Goal: Complete application form

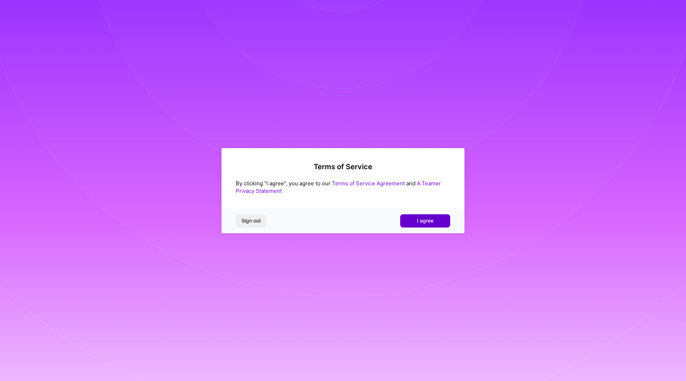
click at [418, 216] on button "I agree" at bounding box center [425, 220] width 50 height 13
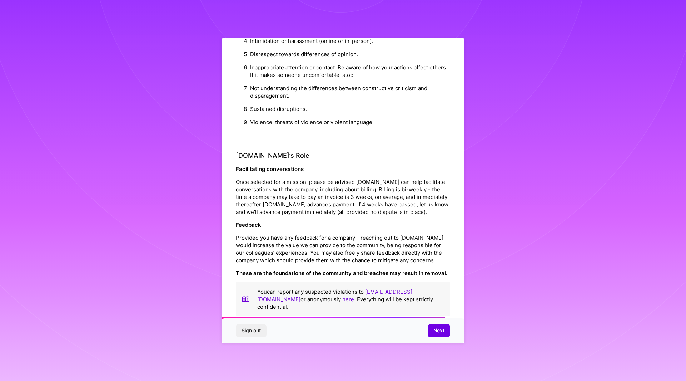
scroll to position [719, 0]
click at [439, 330] on span "Next" at bounding box center [438, 330] width 11 height 7
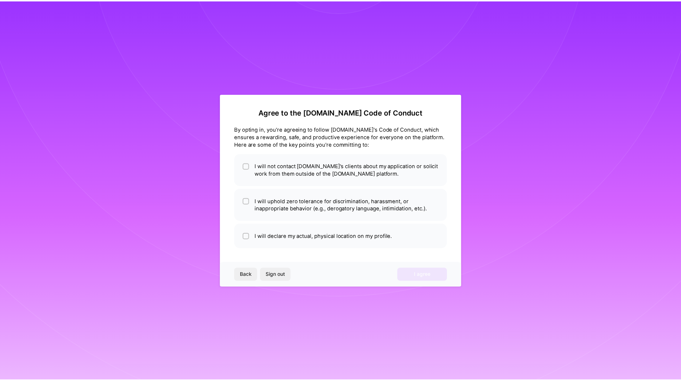
scroll to position [0, 0]
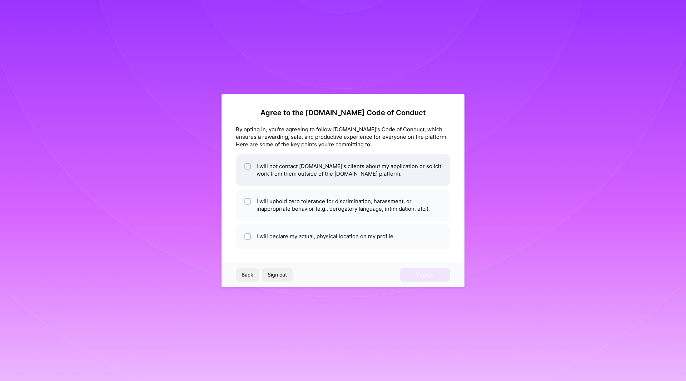
click at [318, 174] on li "I will not contact [DOMAIN_NAME]'s clients about my application or solicit work…" at bounding box center [343, 170] width 214 height 32
checkbox input "true"
click at [314, 204] on li "I will uphold zero tolerance for discrimination, harassment, or inappropriate b…" at bounding box center [343, 205] width 214 height 32
checkbox input "true"
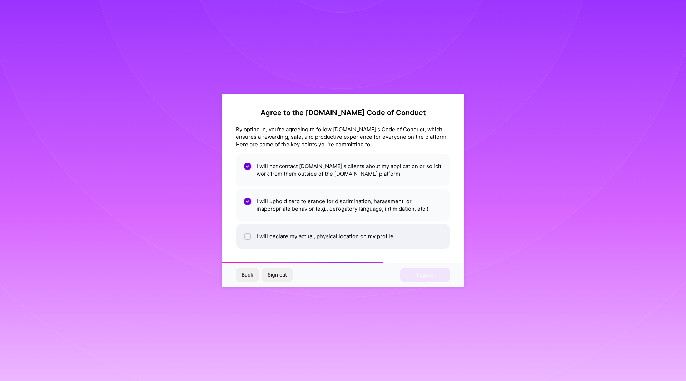
click at [312, 236] on li "I will declare my actual, physical location on my profile." at bounding box center [343, 236] width 214 height 25
checkbox input "true"
click at [428, 271] on button "I agree" at bounding box center [425, 274] width 50 height 13
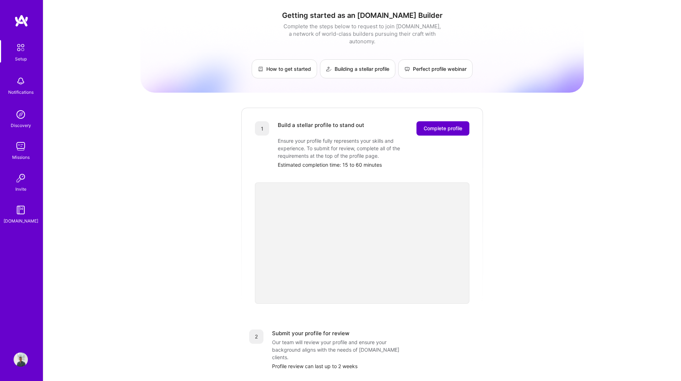
click at [444, 125] on span "Complete profile" at bounding box center [442, 128] width 39 height 7
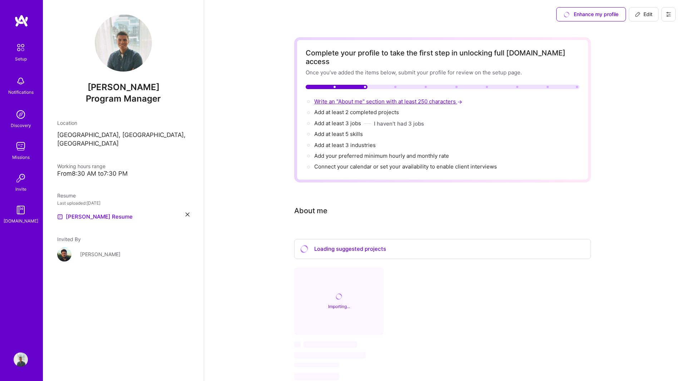
click at [400, 98] on span "Write an "About me" section with at least 250 characters →" at bounding box center [388, 101] width 149 height 7
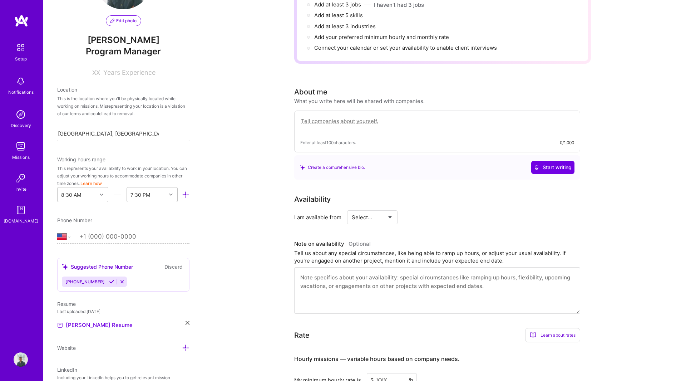
scroll to position [54, 0]
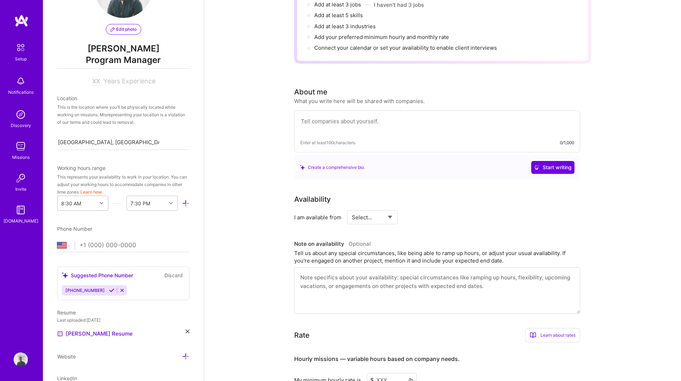
click at [100, 203] on icon at bounding box center [102, 203] width 4 height 4
click at [73, 290] on div "1:00 PM" at bounding box center [82, 290] width 51 height 13
click at [166, 202] on div at bounding box center [171, 202] width 11 height 9
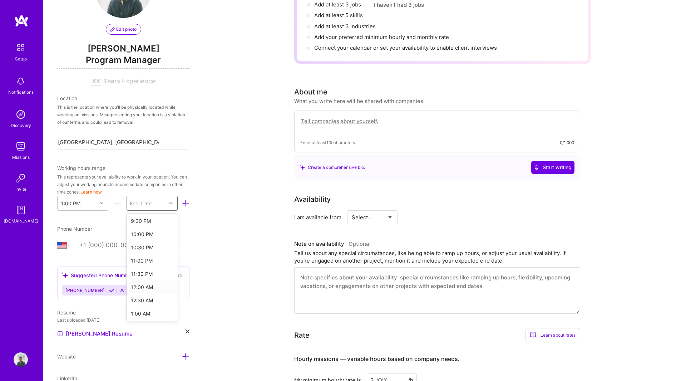
click at [138, 287] on div "12:00 AM" at bounding box center [151, 286] width 51 height 13
click at [67, 248] on select "[GEOGRAPHIC_DATA] [GEOGRAPHIC_DATA] [GEOGRAPHIC_DATA] [GEOGRAPHIC_DATA] [US_STA…" at bounding box center [66, 245] width 18 height 9
select select "BE"
click at [57, 241] on select "[GEOGRAPHIC_DATA] [GEOGRAPHIC_DATA] [GEOGRAPHIC_DATA] [GEOGRAPHIC_DATA] [US_STA…" at bounding box center [66, 245] width 18 height 9
type input "32 475 92 22 34"
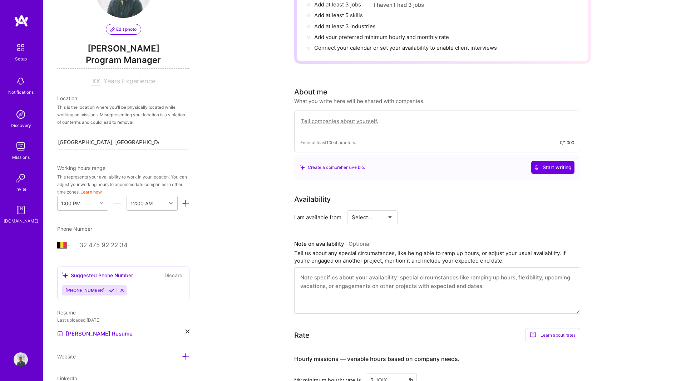
click at [195, 289] on div "Edit photo [PERSON_NAME] Program Manager Years Experience Location This is the …" at bounding box center [123, 190] width 161 height 381
click at [100, 285] on div "[PHONE_NUMBER]" at bounding box center [84, 290] width 45 height 10
click at [109, 289] on icon at bounding box center [111, 289] width 5 height 5
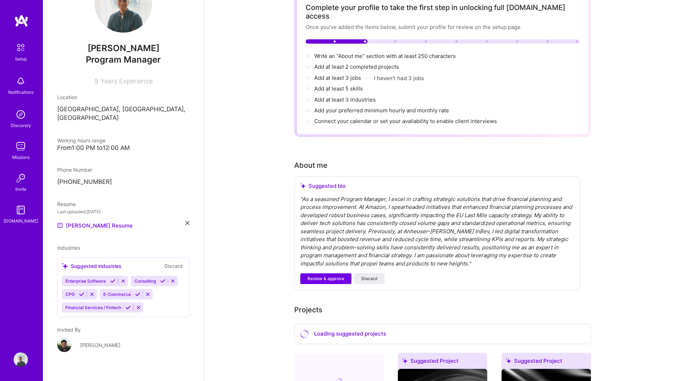
scroll to position [45, 0]
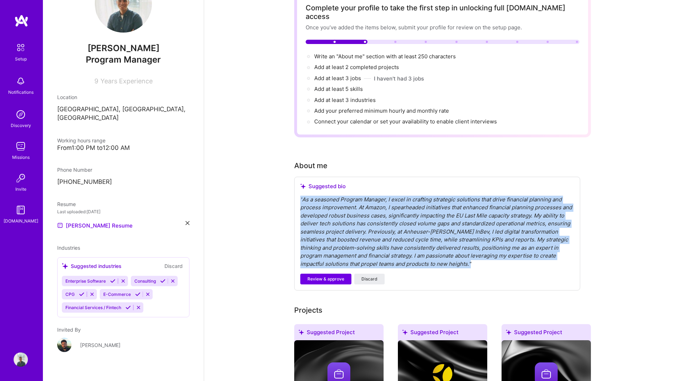
drag, startPoint x: 450, startPoint y: 256, endPoint x: 277, endPoint y: 184, distance: 187.3
copy div "" As a seasoned Program Manager, I excel in crafting strategic solutions that d…"
click at [372, 276] on span "Discard" at bounding box center [369, 279] width 16 height 6
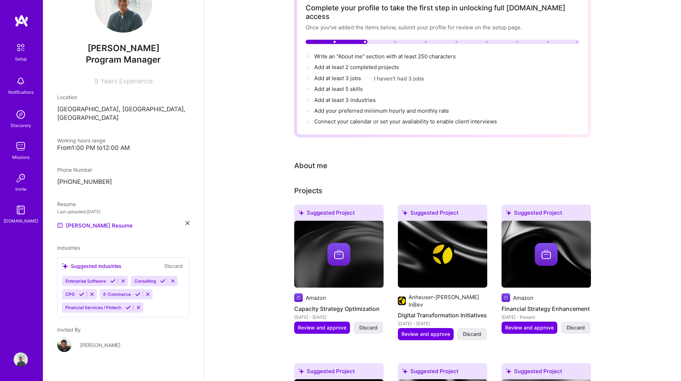
click at [321, 160] on div "About me" at bounding box center [310, 165] width 33 height 11
click at [385, 53] on span "Write an "About me" section with at least 250 characters →" at bounding box center [388, 56] width 149 height 7
select select "BE"
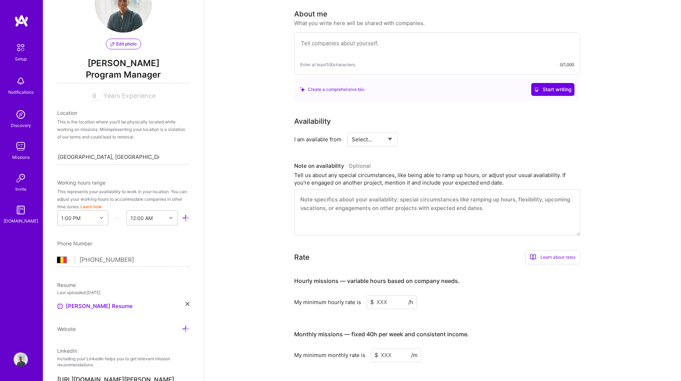
scroll to position [54, 0]
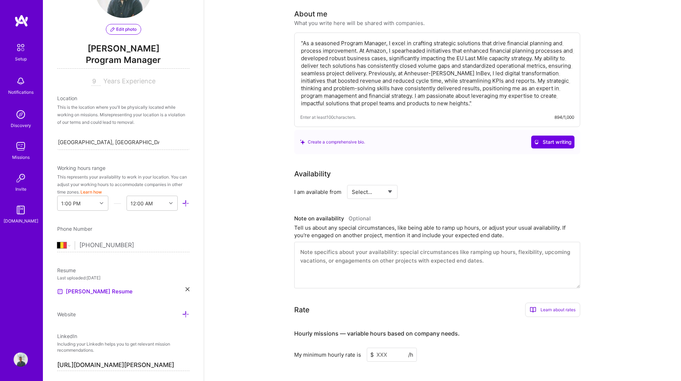
click at [397, 39] on textarea ""As a seasoned Program Manager, I excel in crafting strategic solutions that dr…" at bounding box center [437, 73] width 274 height 69
click at [462, 92] on textarea ""As a seasoned Program Manager, I excel in crafting strategic technical solutio…" at bounding box center [437, 73] width 274 height 69
type textarea ""As a seasoned Program Manager, I excel in crafting strategic technical solutio…"
click at [492, 193] on div "Availability I am available from Select... Right Now Future Date Not Available …" at bounding box center [442, 228] width 297 height 120
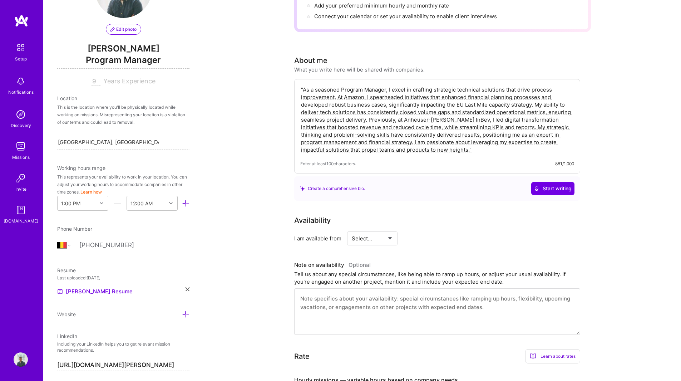
scroll to position [149, 0]
click at [388, 231] on select "Select... Right Now Future Date Not Available" at bounding box center [372, 239] width 41 height 18
select select "Right Now"
click at [352, 230] on select "Select... Right Now Future Date Not Available" at bounding box center [372, 239] width 41 height 18
click at [429, 232] on input at bounding box center [437, 239] width 43 height 14
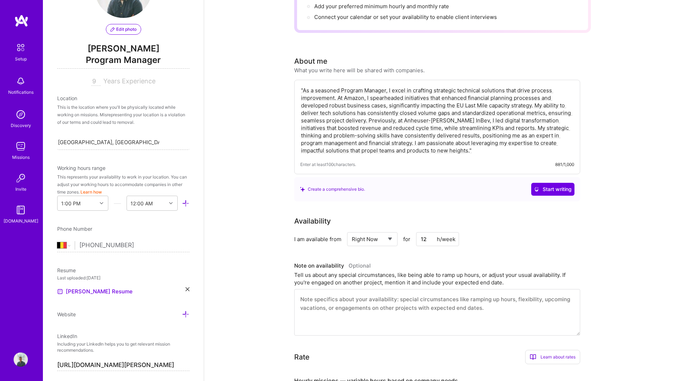
type input "1"
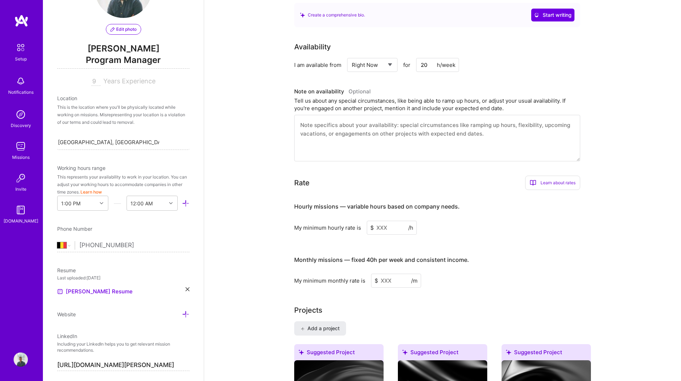
scroll to position [324, 0]
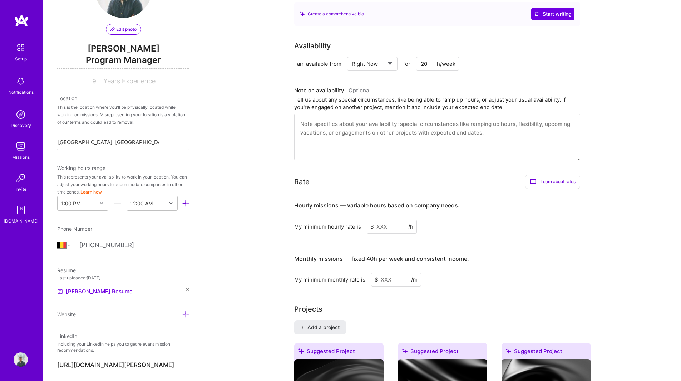
type input "20"
click at [393, 219] on input at bounding box center [392, 226] width 50 height 14
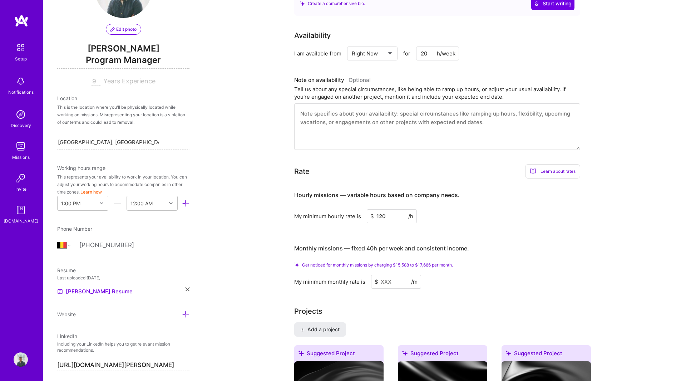
scroll to position [336, 0]
type input "120"
click at [389, 274] on input at bounding box center [396, 281] width 50 height 14
click at [395, 274] on input at bounding box center [396, 281] width 50 height 14
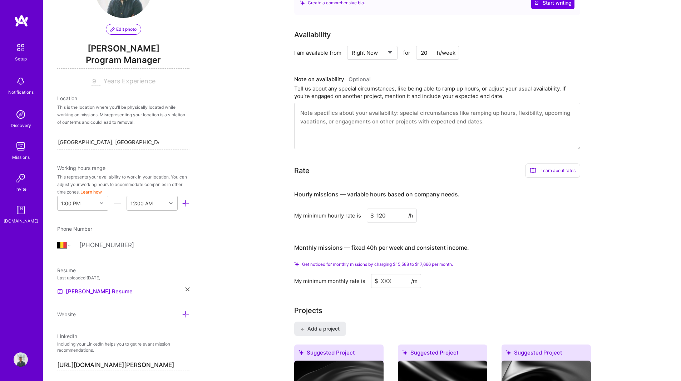
click at [388, 274] on input at bounding box center [396, 281] width 50 height 14
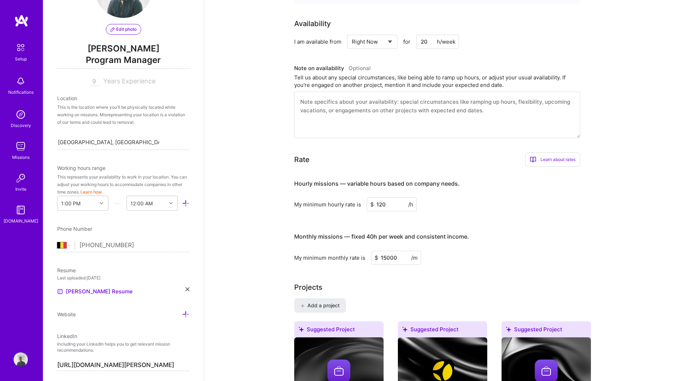
drag, startPoint x: 399, startPoint y: 249, endPoint x: 367, endPoint y: 245, distance: 31.7
click at [367, 250] on div "My minimum monthly rate is $ 15000 /m" at bounding box center [437, 257] width 286 height 14
type input "16000"
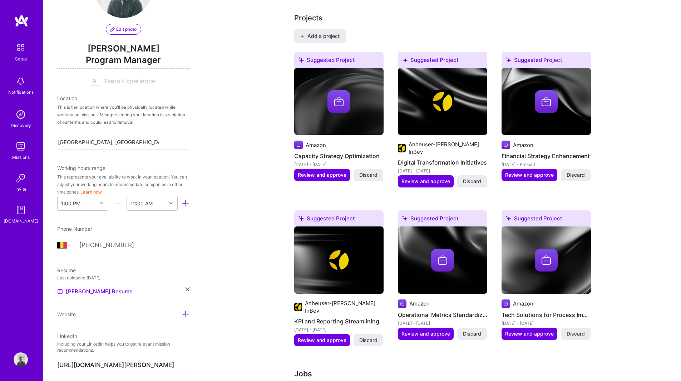
scroll to position [605, 0]
click at [546, 93] on img at bounding box center [546, 101] width 23 height 23
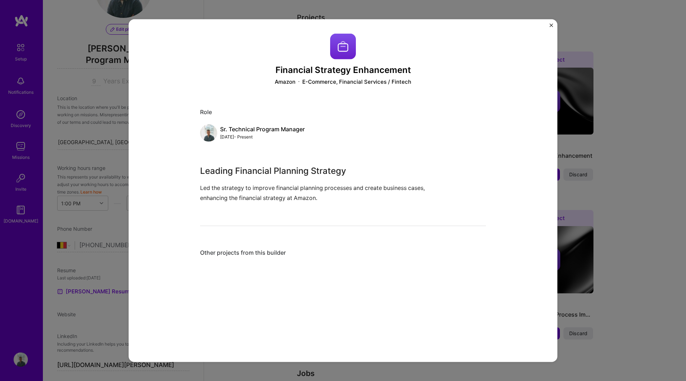
click at [551, 26] on img "Close" at bounding box center [552, 25] width 4 height 4
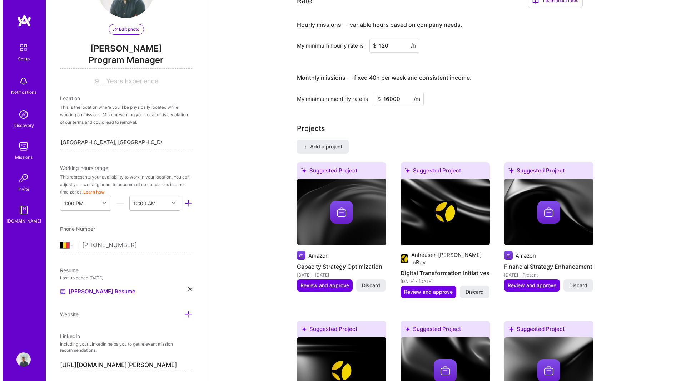
scroll to position [494, 0]
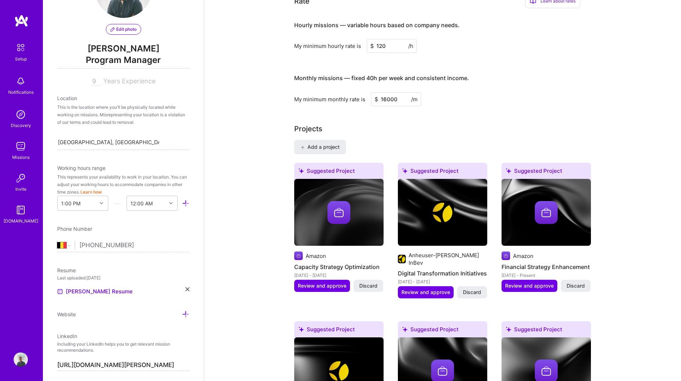
click at [336, 204] on img at bounding box center [338, 212] width 23 height 23
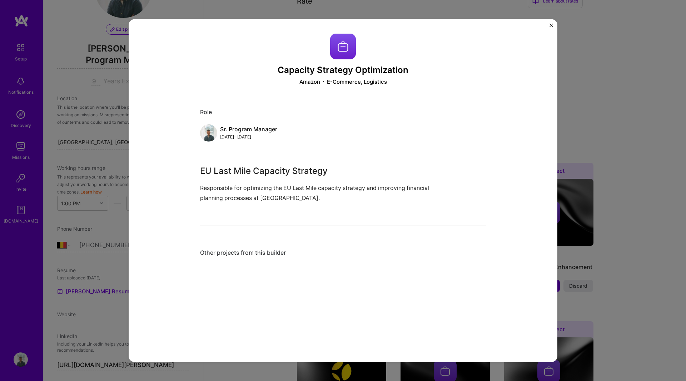
click at [550, 26] on img "Close" at bounding box center [552, 25] width 4 height 4
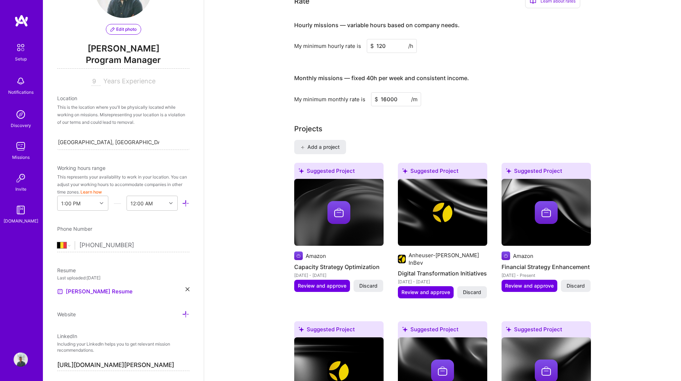
click at [443, 208] on img at bounding box center [442, 212] width 23 height 23
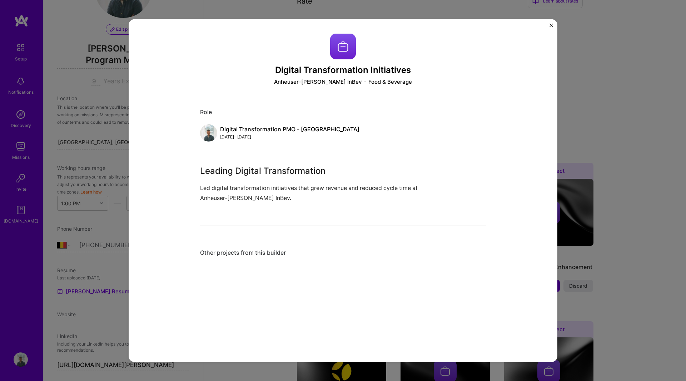
click at [551, 24] on img "Close" at bounding box center [552, 25] width 4 height 4
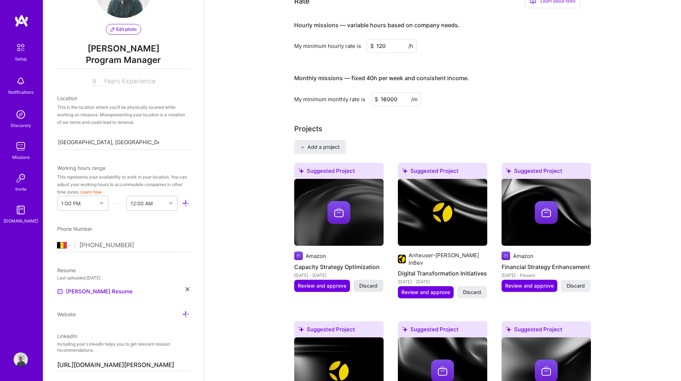
click at [366, 282] on span "Discard" at bounding box center [368, 285] width 18 height 7
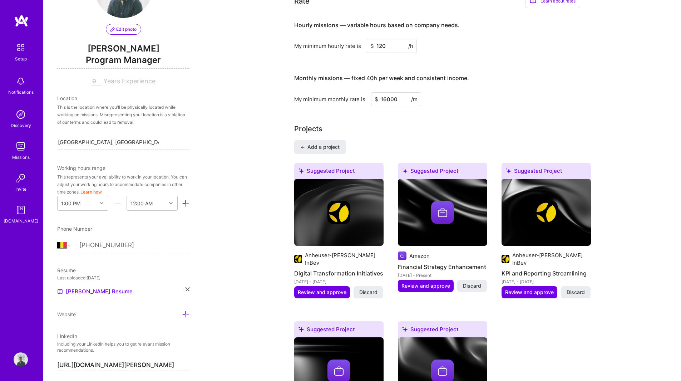
click at [366, 288] on span "Discard" at bounding box center [368, 291] width 18 height 7
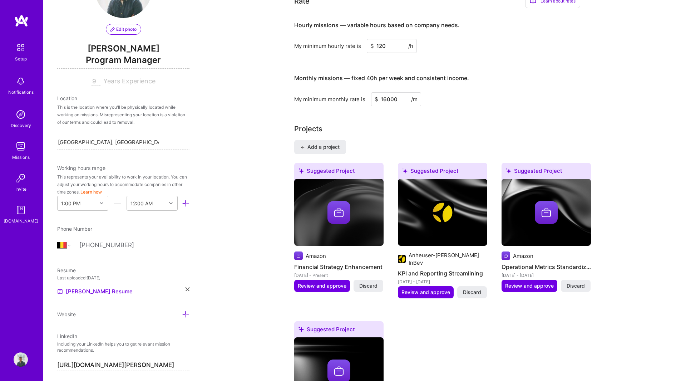
click at [366, 282] on span "Discard" at bounding box center [368, 285] width 18 height 7
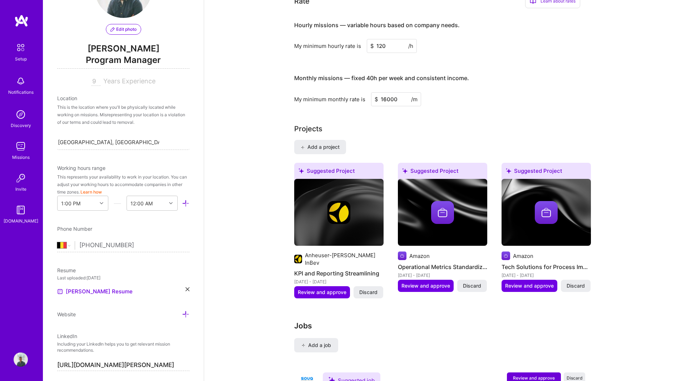
click at [348, 206] on img at bounding box center [338, 212] width 23 height 23
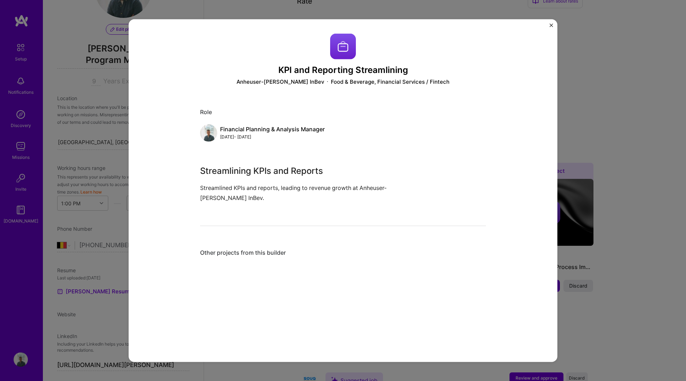
click at [550, 25] on img "Close" at bounding box center [552, 25] width 4 height 4
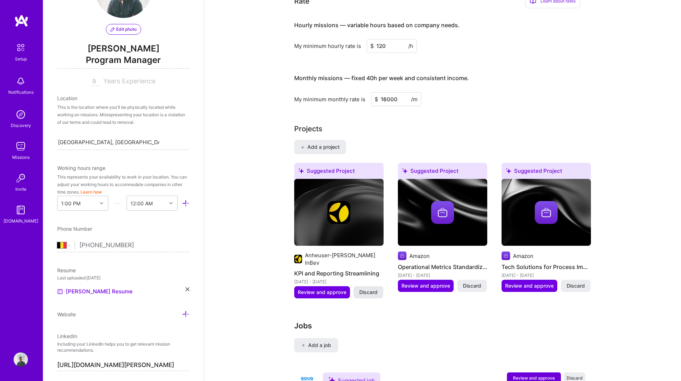
click at [375, 288] on span "Discard" at bounding box center [368, 291] width 18 height 7
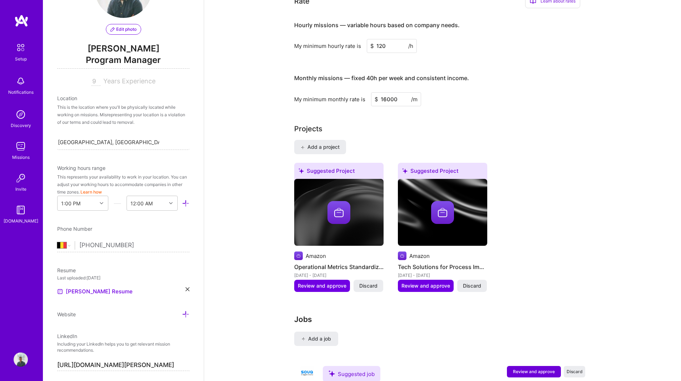
click at [372, 282] on span "Discard" at bounding box center [368, 285] width 18 height 7
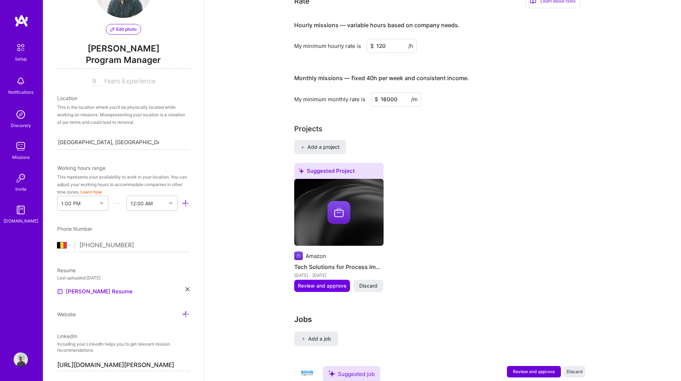
click at [361, 205] on div at bounding box center [338, 212] width 89 height 23
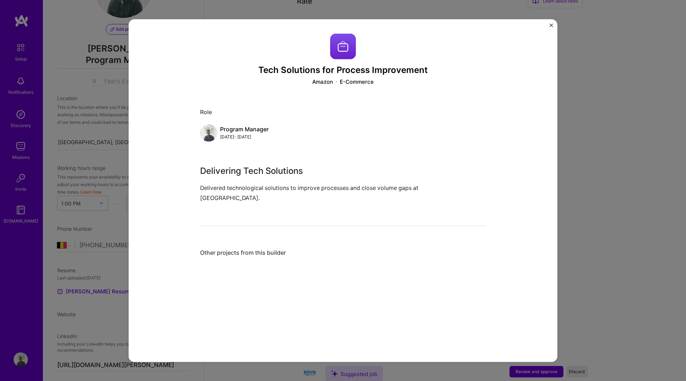
click at [551, 25] on img "Close" at bounding box center [552, 25] width 4 height 4
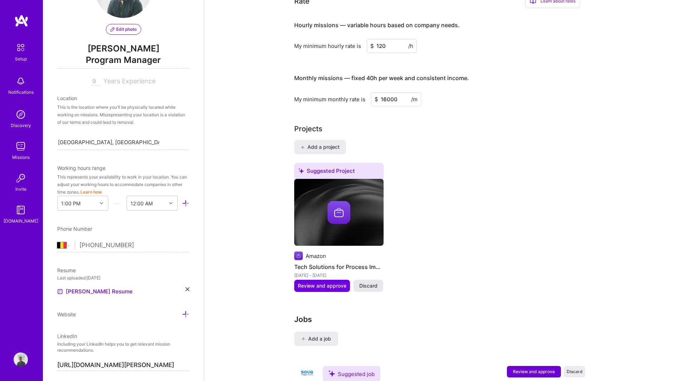
click at [368, 282] on span "Discard" at bounding box center [368, 285] width 18 height 7
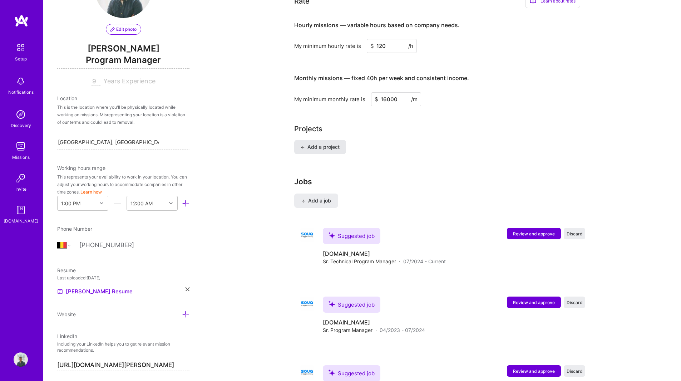
click at [329, 143] on span "Add a project" at bounding box center [320, 146] width 39 height 7
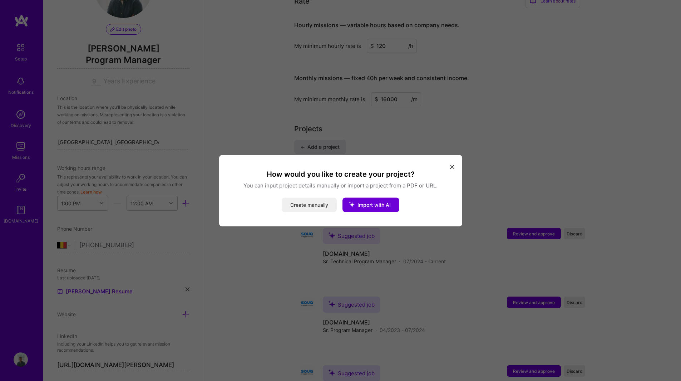
click at [320, 203] on button "Create manually" at bounding box center [309, 204] width 55 height 14
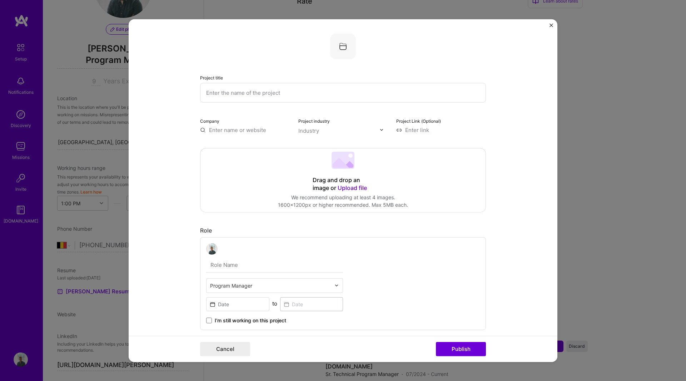
click at [280, 97] on input "text" at bounding box center [343, 93] width 286 height 20
type input "Strategic Planning 2.0"
click at [233, 131] on input "text" at bounding box center [245, 130] width 90 height 8
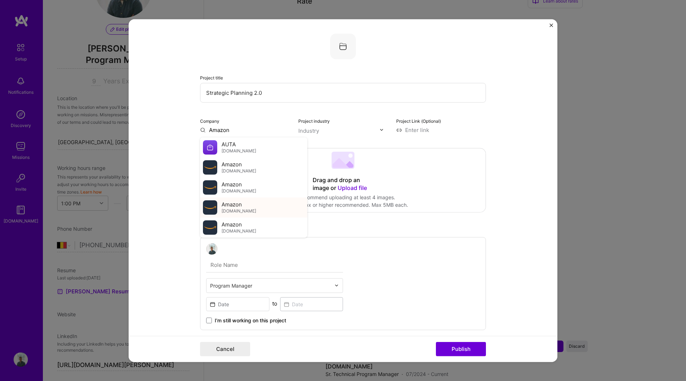
type input "Amazon"
click at [259, 207] on div "Amazon [DOMAIN_NAME]" at bounding box center [253, 207] width 107 height 20
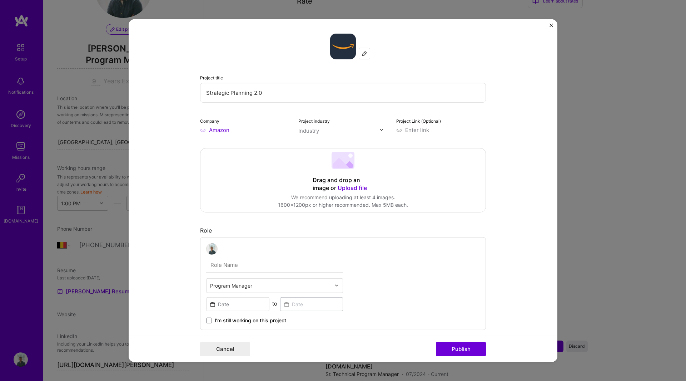
click at [315, 130] on div "Industry" at bounding box center [308, 130] width 21 height 8
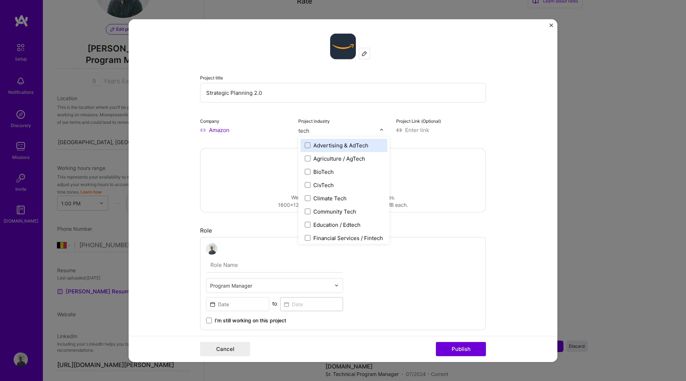
drag, startPoint x: 312, startPoint y: 130, endPoint x: 261, endPoint y: 121, distance: 51.8
click at [261, 121] on div "Company Amazon Project industry option Advertising & AdTech focused, 4 of 120. …" at bounding box center [343, 124] width 286 height 17
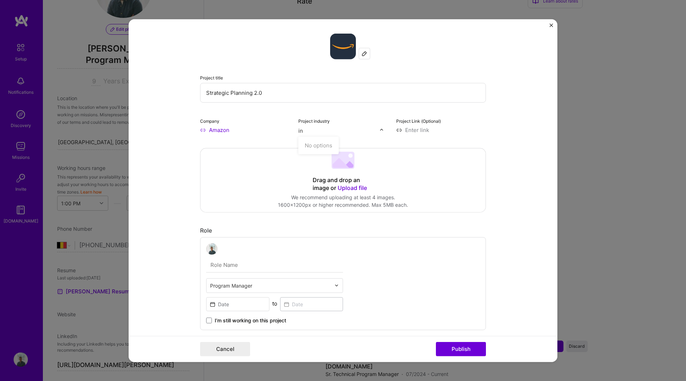
type input "i"
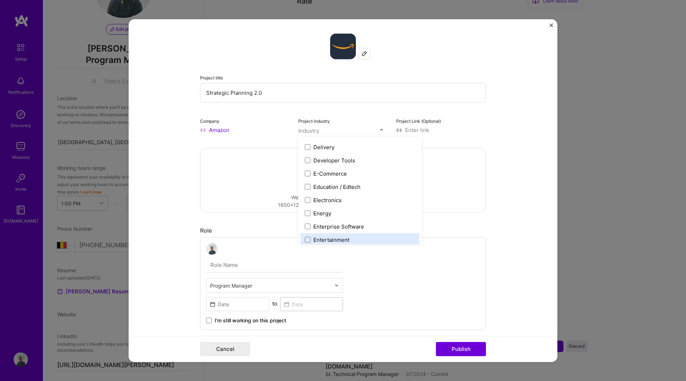
scroll to position [606, 0]
click at [342, 173] on div "E-Commerce" at bounding box center [330, 174] width 34 height 8
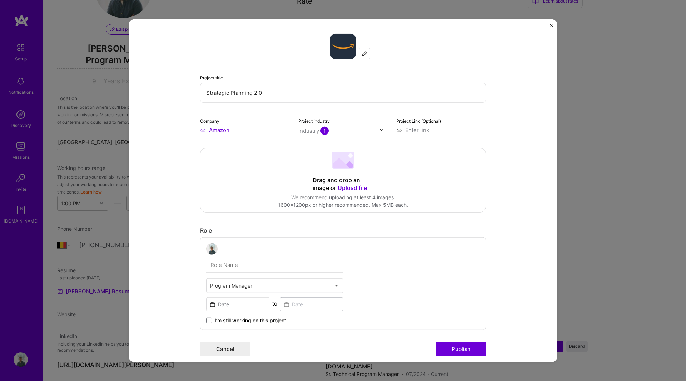
click at [516, 132] on form "Project title Strategic Planning 2.0 Company Amazon Project industry Industry 1…" at bounding box center [343, 190] width 429 height 343
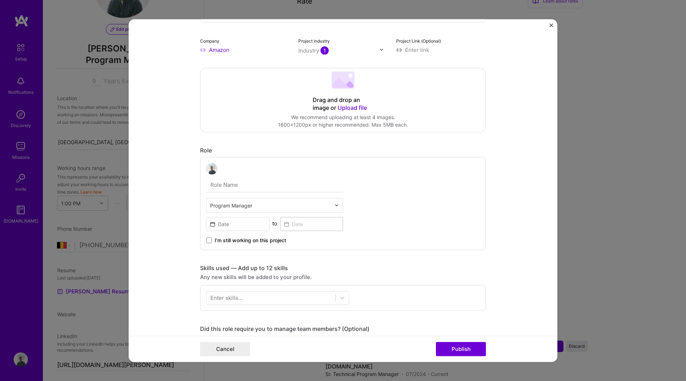
scroll to position [91, 0]
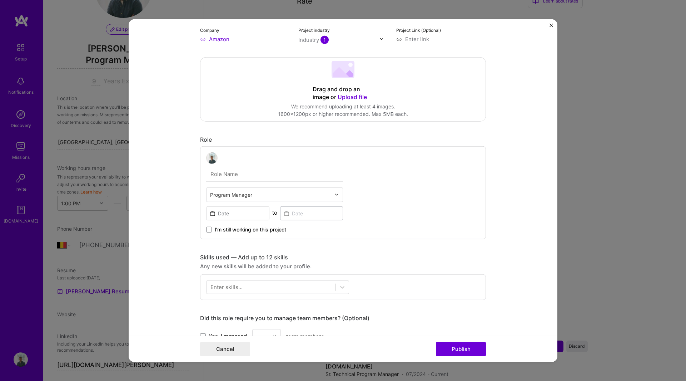
click at [244, 171] on input "text" at bounding box center [274, 173] width 137 height 15
type input "Sr. Program Manager"
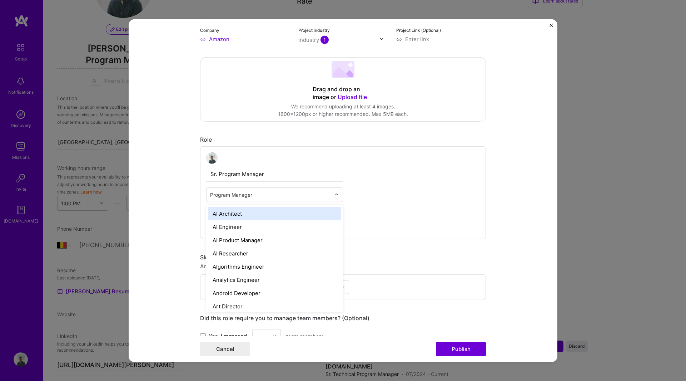
click at [268, 195] on input "text" at bounding box center [270, 194] width 121 height 8
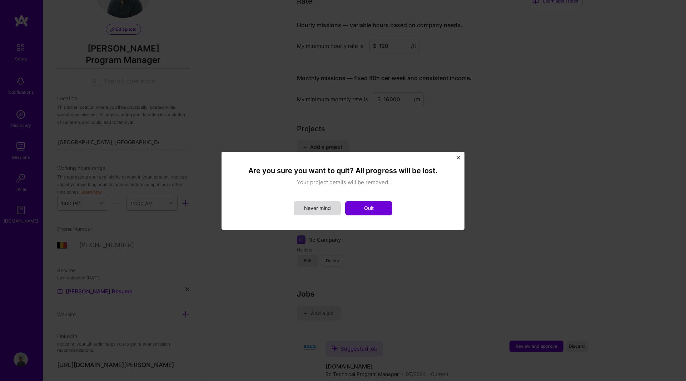
click at [322, 207] on button "Never mind" at bounding box center [317, 208] width 47 height 14
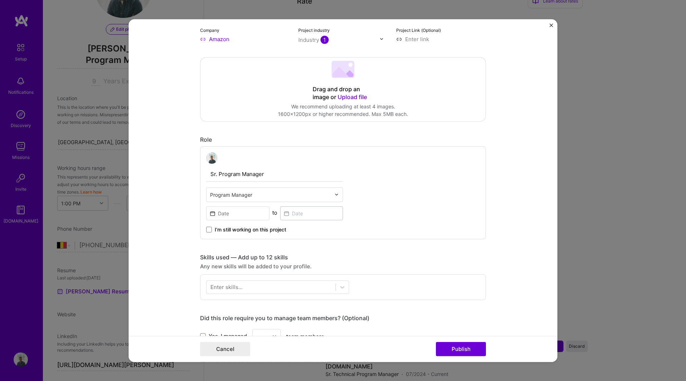
click at [271, 188] on div "Program Manager" at bounding box center [271, 194] width 128 height 14
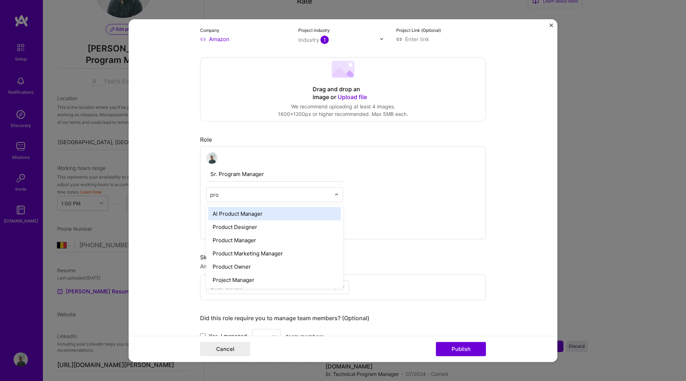
type input "pro"
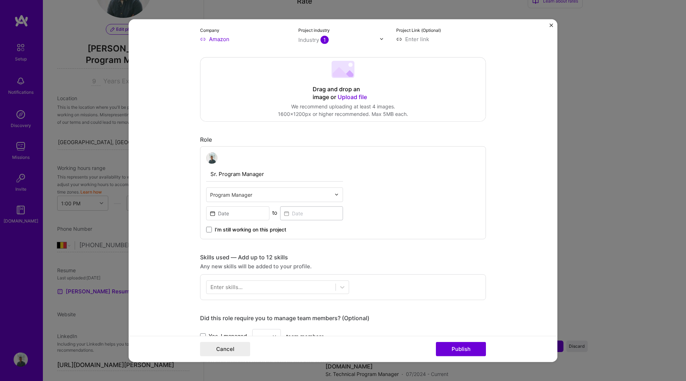
click at [322, 175] on input "Sr. Program Manager" at bounding box center [274, 173] width 137 height 15
click at [243, 214] on input at bounding box center [237, 213] width 63 height 14
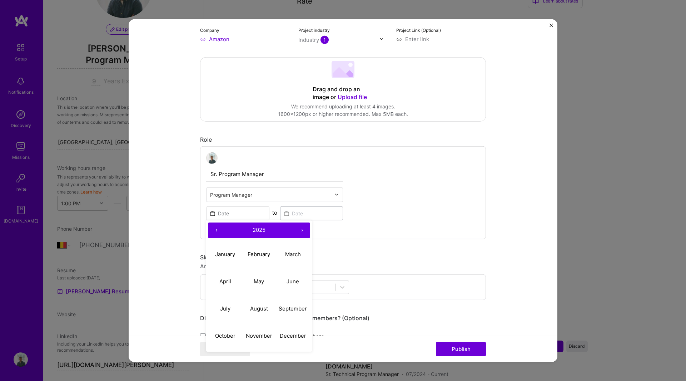
click at [214, 230] on button "‹" at bounding box center [216, 230] width 16 height 16
click at [226, 253] on abbr "January" at bounding box center [225, 253] width 20 height 7
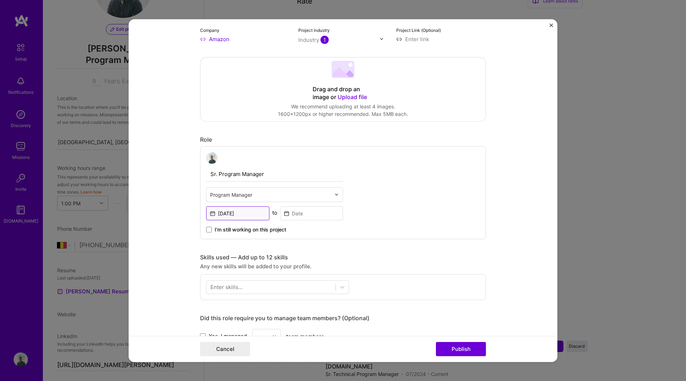
click at [251, 218] on input "[DATE]" at bounding box center [237, 213] width 63 height 14
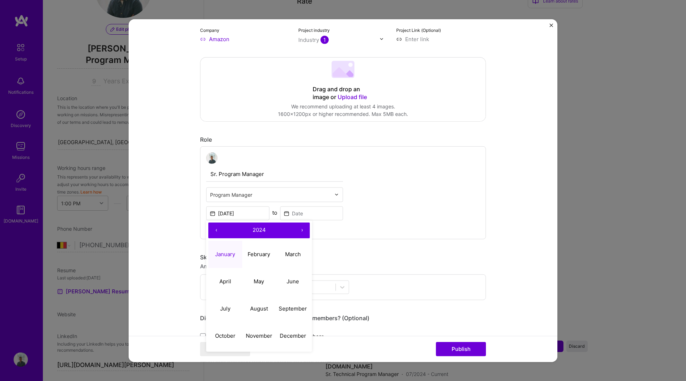
click at [214, 230] on button "‹" at bounding box center [216, 230] width 16 height 16
click at [222, 277] on button "April" at bounding box center [225, 281] width 34 height 27
type input "[DATE]"
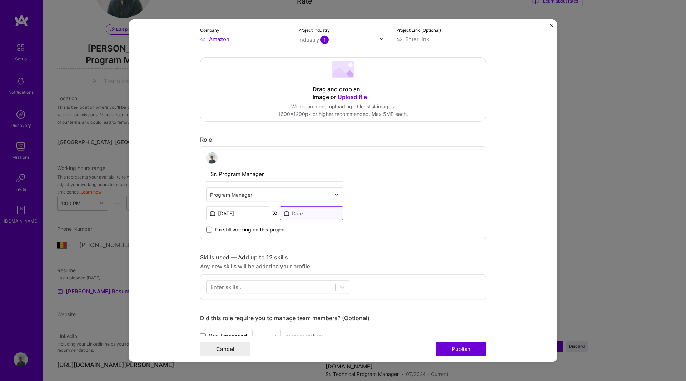
click at [306, 214] on input at bounding box center [311, 213] width 63 height 14
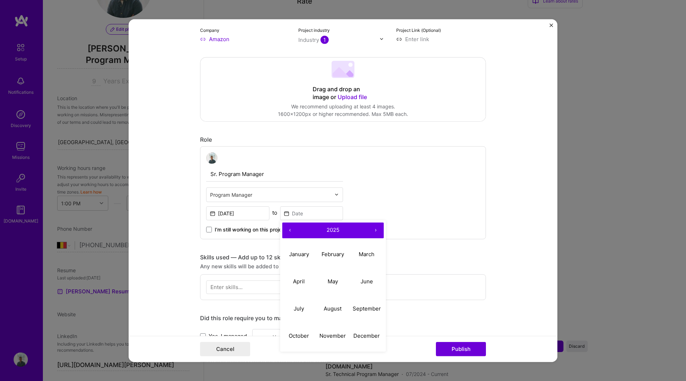
click at [287, 228] on button "‹" at bounding box center [290, 230] width 16 height 16
click at [297, 301] on button "July" at bounding box center [299, 308] width 34 height 27
type input "[DATE]"
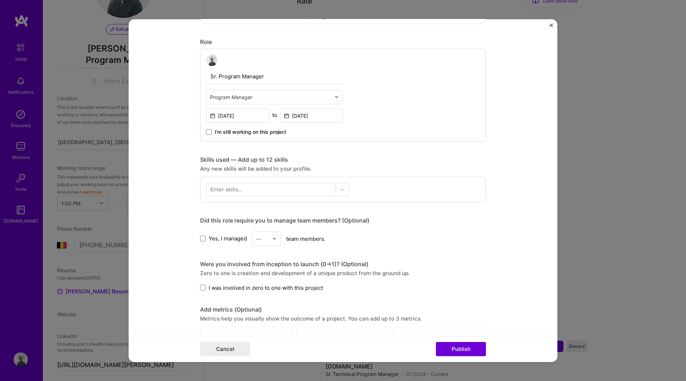
scroll to position [189, 0]
click at [312, 188] on div at bounding box center [271, 189] width 129 height 12
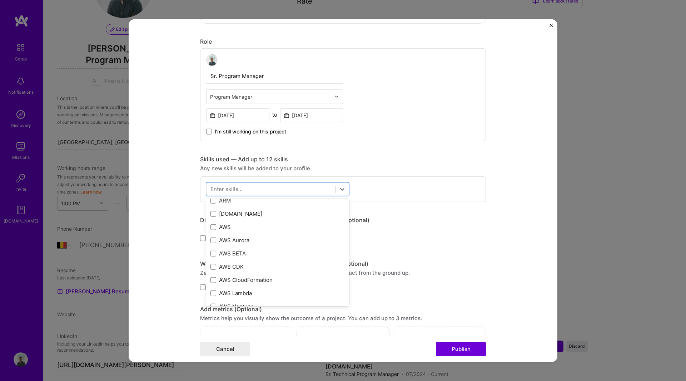
scroll to position [98, 0]
click at [282, 226] on div "AWS" at bounding box center [277, 226] width 134 height 8
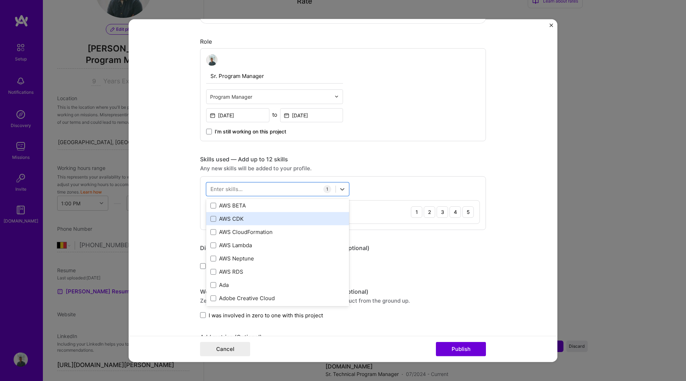
scroll to position [159, 0]
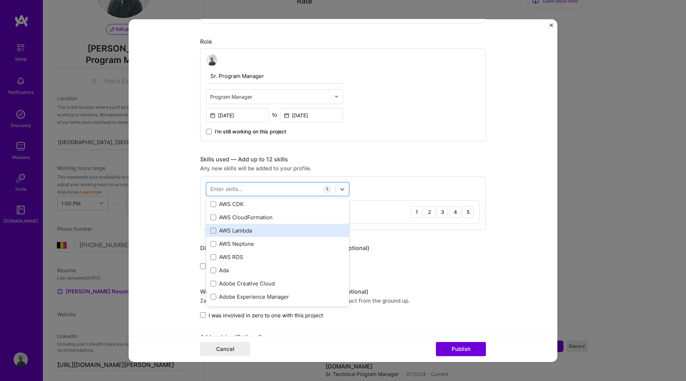
click at [298, 232] on div "AWS Lambda" at bounding box center [277, 231] width 134 height 8
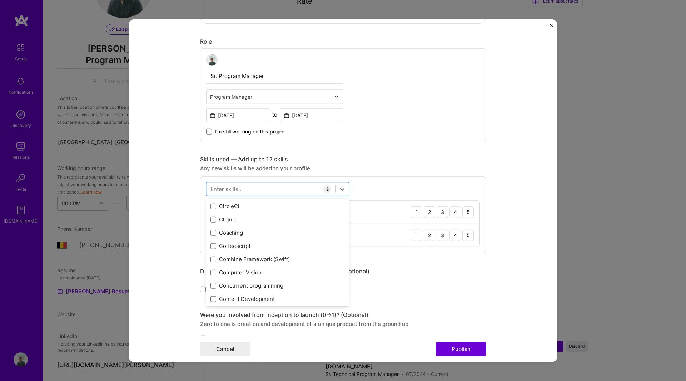
scroll to position [884, 0]
click at [294, 233] on div "Coaching" at bounding box center [277, 233] width 134 height 8
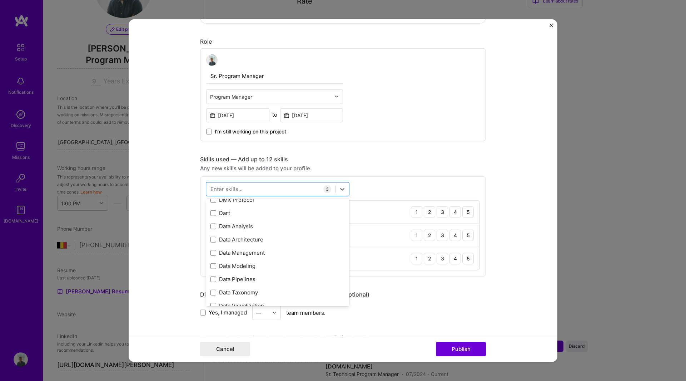
scroll to position [1117, 0]
click at [300, 227] on div "Data Analysis" at bounding box center [277, 225] width 134 height 8
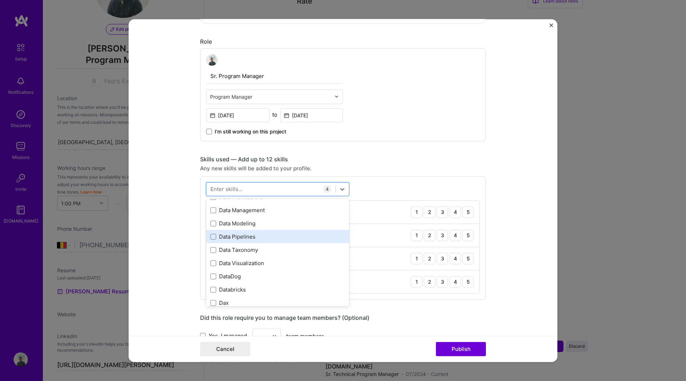
scroll to position [1161, 0]
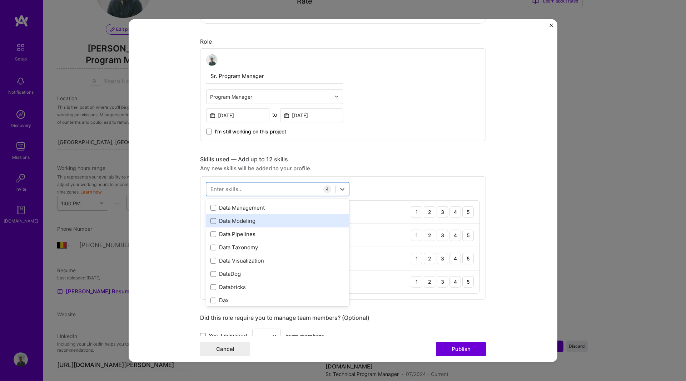
click at [306, 223] on div "Data Modeling" at bounding box center [277, 221] width 134 height 8
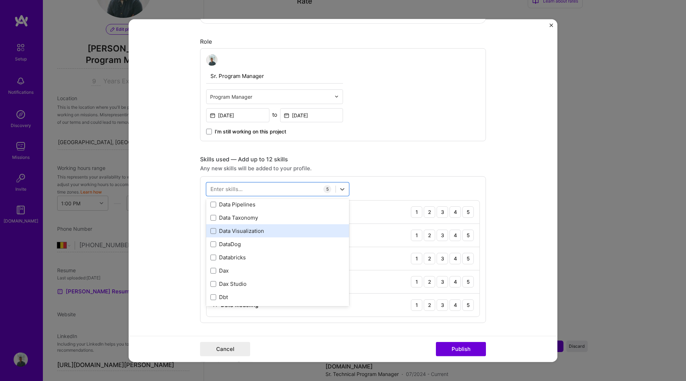
scroll to position [1191, 0]
click at [308, 227] on div "Data Visualization" at bounding box center [277, 231] width 134 height 8
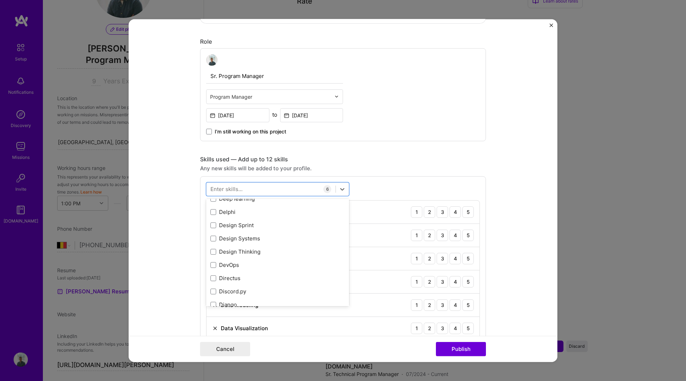
scroll to position [1304, 0]
click at [301, 239] on div "Design Systems" at bounding box center [277, 236] width 134 height 8
click at [299, 250] on div "Design Thinking" at bounding box center [277, 249] width 134 height 8
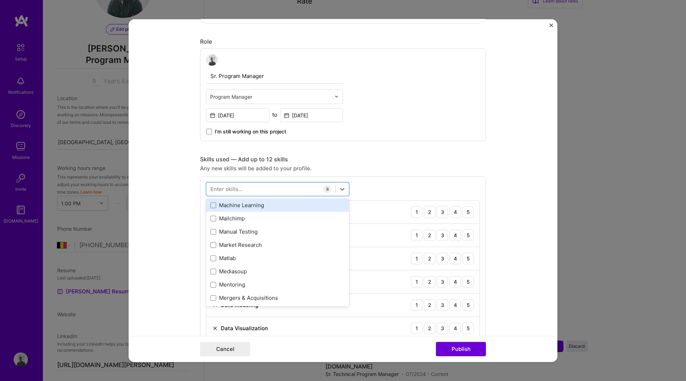
click at [285, 207] on div "Machine Learning" at bounding box center [277, 205] width 134 height 8
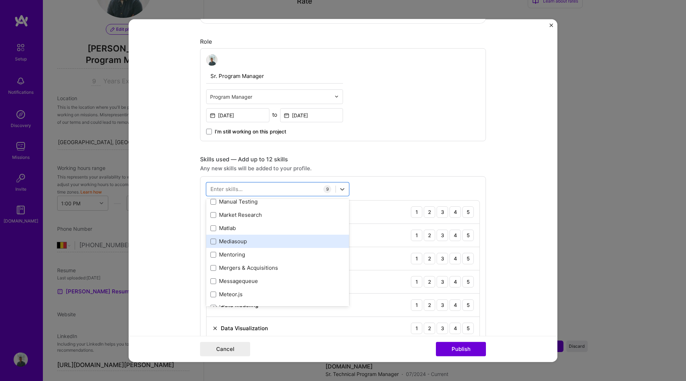
scroll to position [2626, 0]
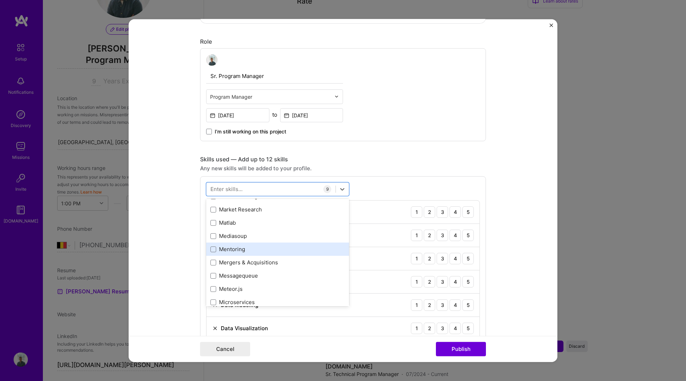
drag, startPoint x: 300, startPoint y: 255, endPoint x: 296, endPoint y: 247, distance: 9.9
click at [296, 247] on div ".NET 3D Engineering 3D Modeling API Design API Integration APNS ARM [DOMAIN_NAM…" at bounding box center [277, 84] width 143 height 4998
click at [296, 247] on div "Mentoring" at bounding box center [277, 249] width 134 height 8
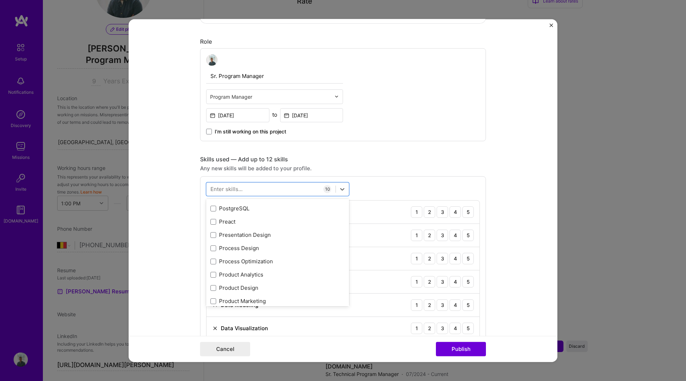
scroll to position [3233, 0]
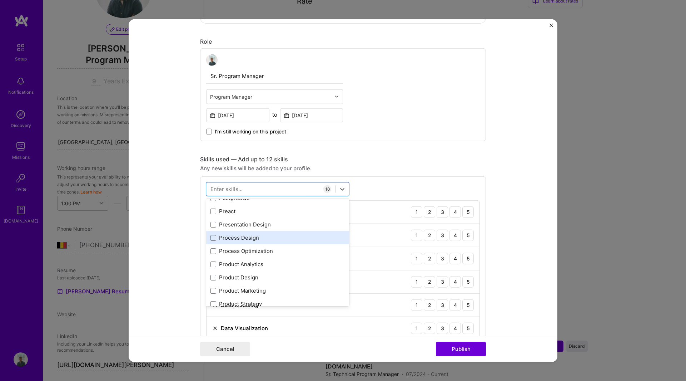
click at [306, 238] on div "Process Design" at bounding box center [277, 238] width 134 height 8
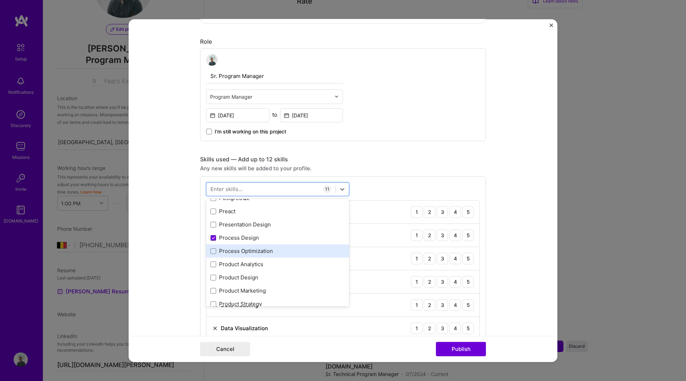
click at [304, 252] on div "Process Optimization" at bounding box center [277, 251] width 134 height 8
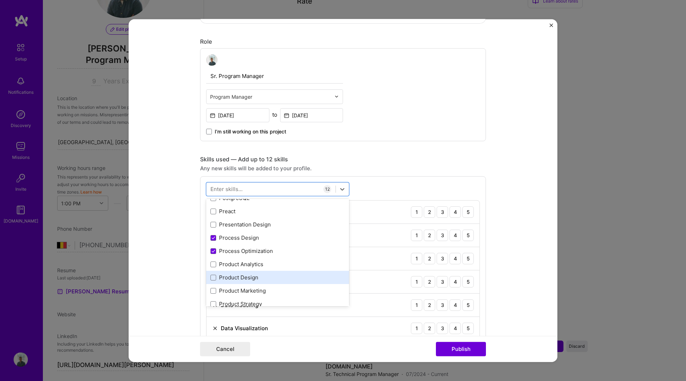
click at [302, 275] on div "Product Design" at bounding box center [277, 277] width 134 height 8
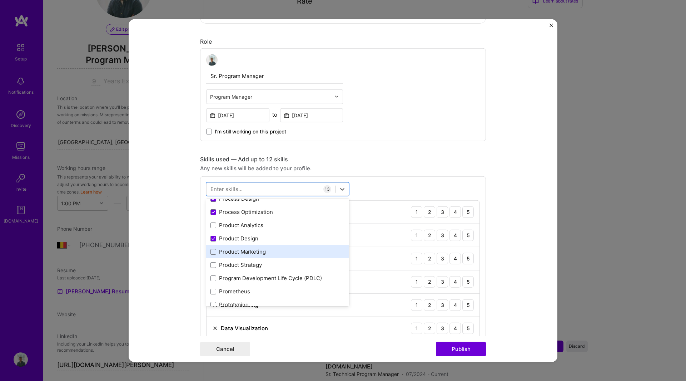
scroll to position [3272, 0]
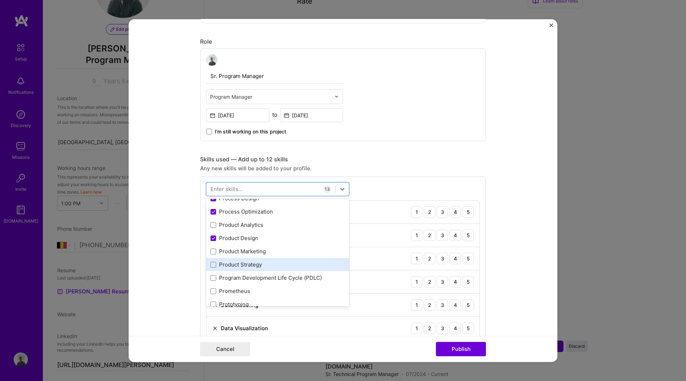
click at [286, 266] on div "Product Strategy" at bounding box center [277, 264] width 134 height 8
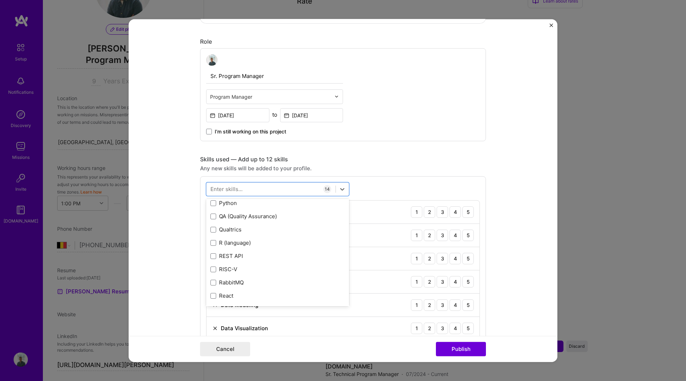
scroll to position [3440, 0]
click at [299, 258] on div "REST API" at bounding box center [277, 255] width 134 height 8
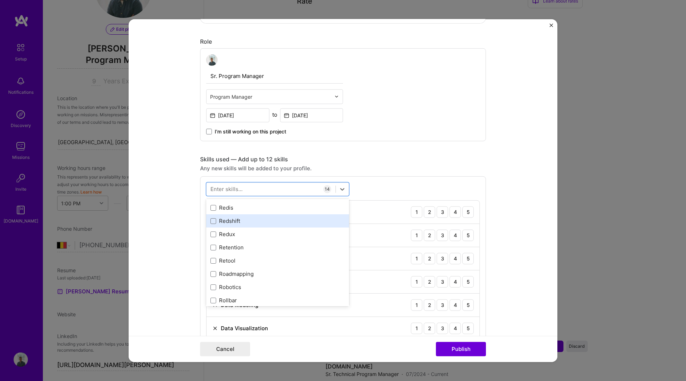
click at [296, 220] on div "Redshift" at bounding box center [277, 221] width 134 height 8
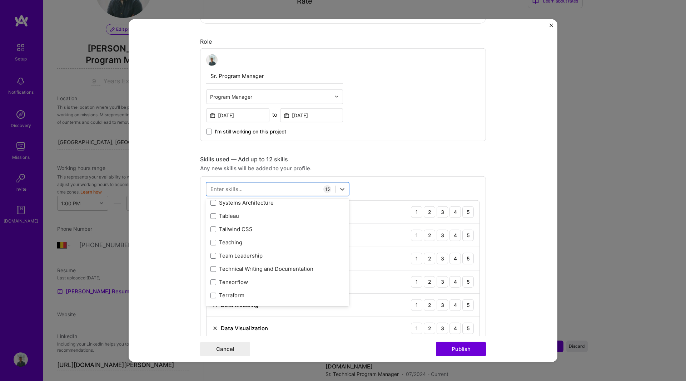
scroll to position [4312, 0]
click at [303, 215] on div "Tableau" at bounding box center [277, 216] width 134 height 8
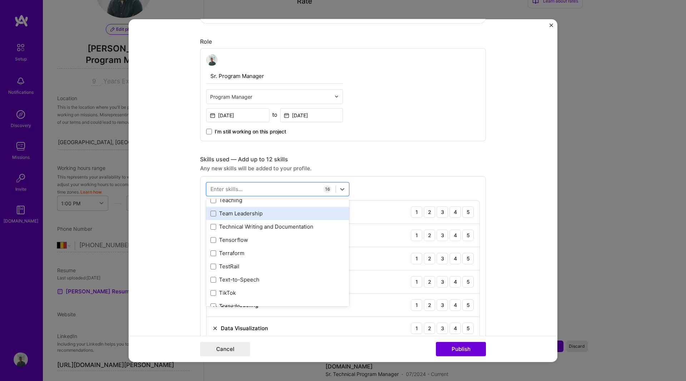
scroll to position [4355, 0]
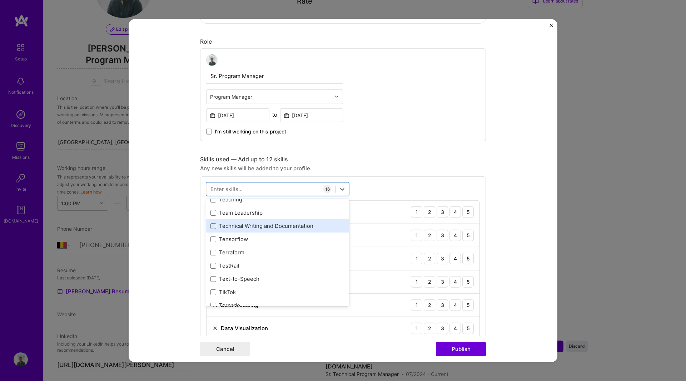
click at [308, 226] on div "Technical Writing and Documentation" at bounding box center [277, 226] width 134 height 8
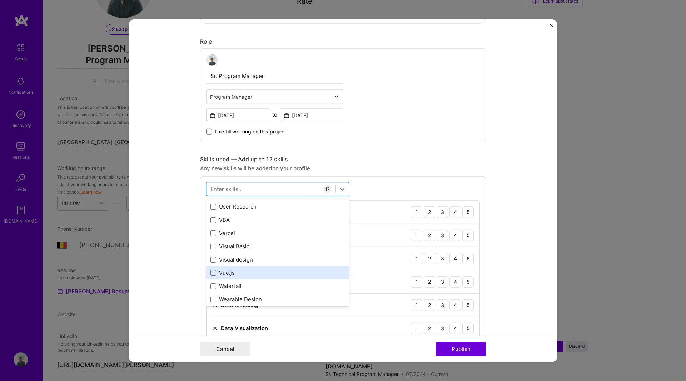
scroll to position [4600, 0]
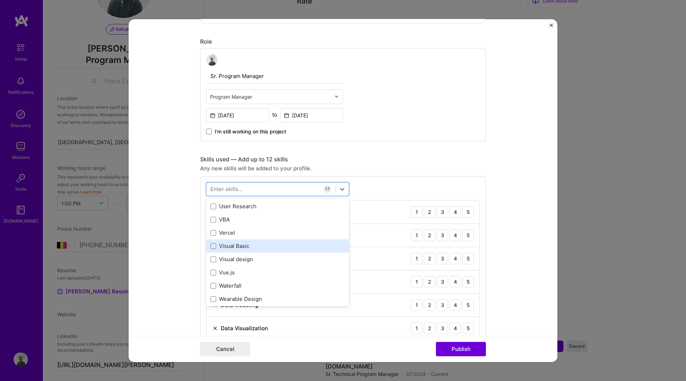
click at [303, 244] on div "Visual Basic" at bounding box center [277, 246] width 134 height 8
click at [406, 355] on div "Cancel Publish" at bounding box center [343, 349] width 286 height 14
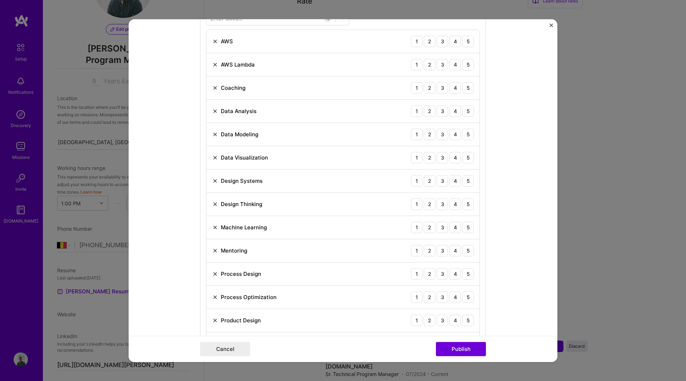
scroll to position [359, 0]
click at [212, 62] on img at bounding box center [215, 64] width 6 height 6
click at [212, 64] on img at bounding box center [215, 64] width 6 height 6
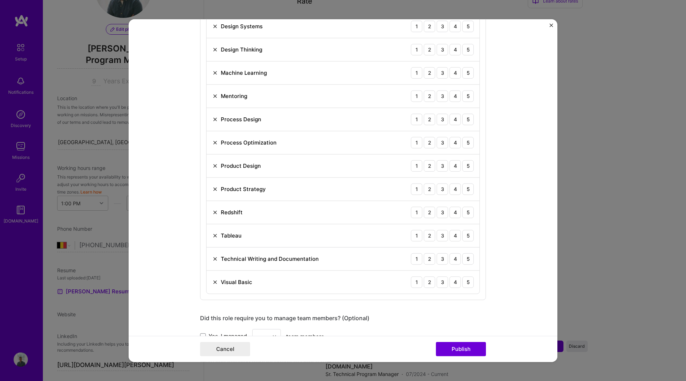
scroll to position [467, 0]
click at [213, 279] on img at bounding box center [215, 281] width 6 height 6
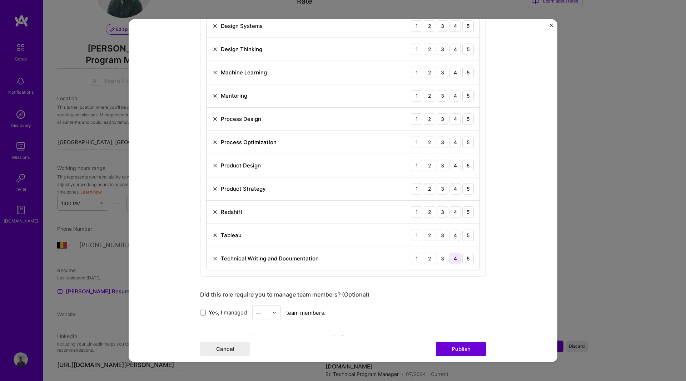
click at [450, 258] on div "4" at bounding box center [455, 257] width 11 height 11
click at [440, 233] on div "3" at bounding box center [442, 234] width 11 height 11
click at [441, 208] on div "3" at bounding box center [442, 211] width 11 height 11
click at [465, 187] on div "5" at bounding box center [467, 188] width 11 height 11
click at [465, 166] on div "5" at bounding box center [467, 164] width 11 height 11
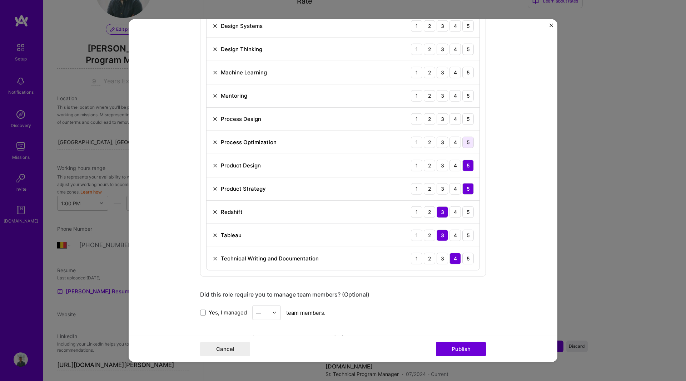
click at [462, 143] on div "5" at bounding box center [467, 141] width 11 height 11
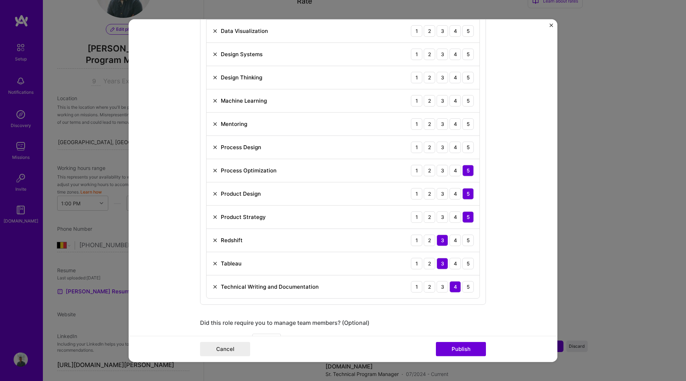
scroll to position [438, 0]
click at [465, 146] on div "5" at bounding box center [467, 147] width 11 height 11
click at [453, 124] on div "4" at bounding box center [455, 124] width 11 height 11
click at [438, 103] on div "3" at bounding box center [442, 101] width 11 height 11
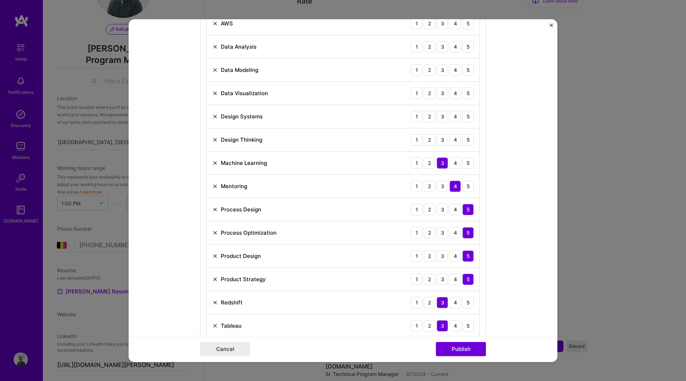
scroll to position [371, 0]
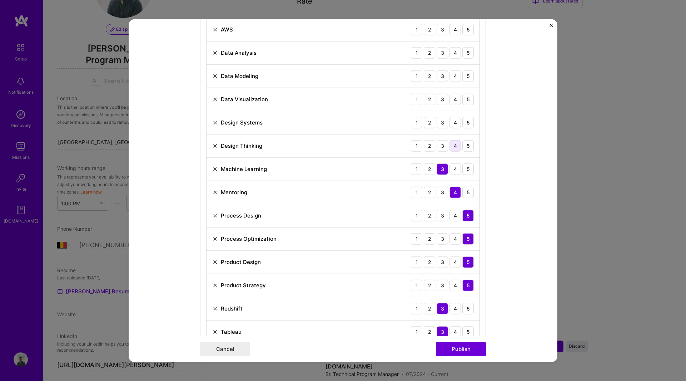
click at [453, 145] on div "4" at bounding box center [455, 145] width 11 height 11
click at [442, 120] on div "3" at bounding box center [442, 121] width 11 height 11
click at [454, 97] on div "4" at bounding box center [455, 98] width 11 height 11
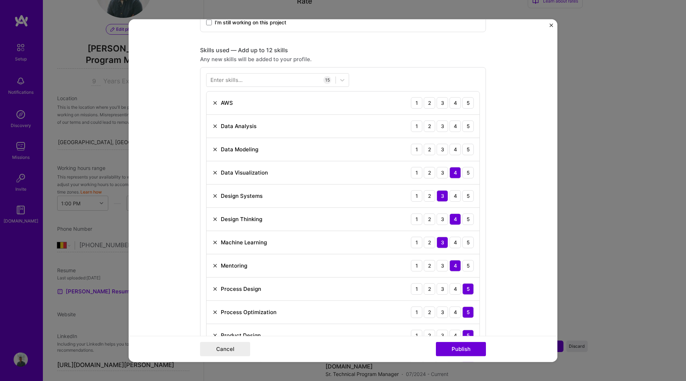
scroll to position [297, 0]
click at [440, 147] on div "3" at bounding box center [442, 149] width 11 height 11
click at [452, 126] on div "4" at bounding box center [455, 125] width 11 height 11
click at [441, 102] on div "3" at bounding box center [442, 102] width 11 height 11
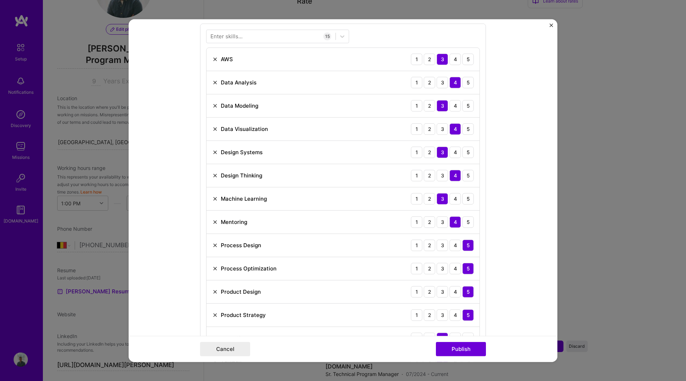
scroll to position [343, 0]
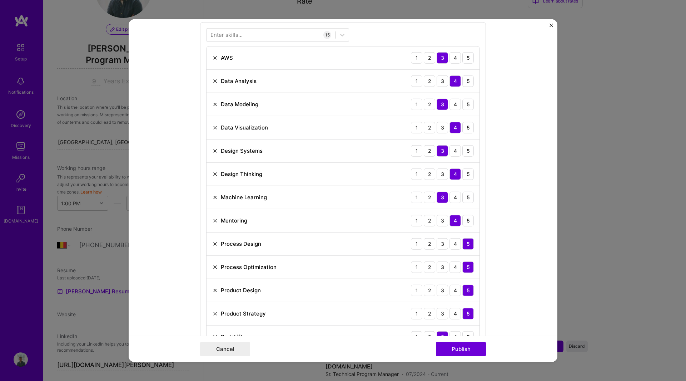
click at [212, 150] on img at bounding box center [215, 151] width 6 height 6
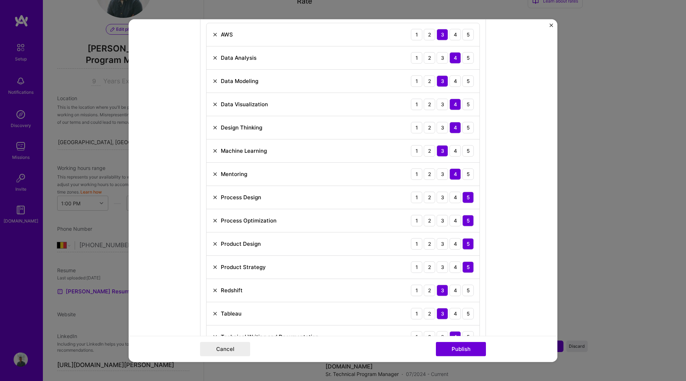
scroll to position [366, 0]
click at [212, 267] on img at bounding box center [215, 266] width 6 height 6
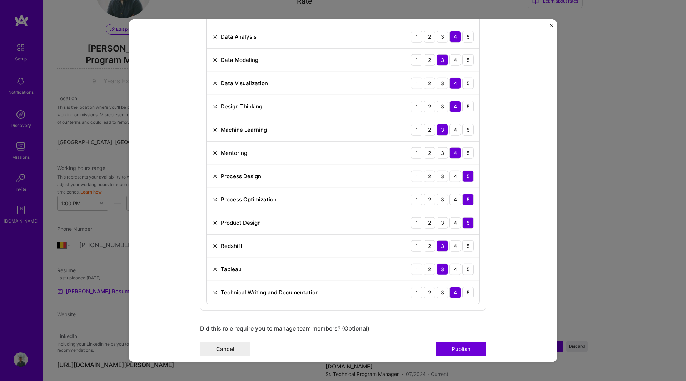
scroll to position [389, 0]
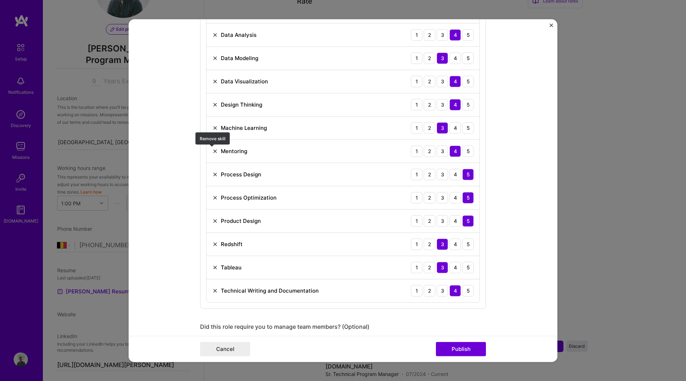
click at [212, 150] on img at bounding box center [215, 151] width 6 height 6
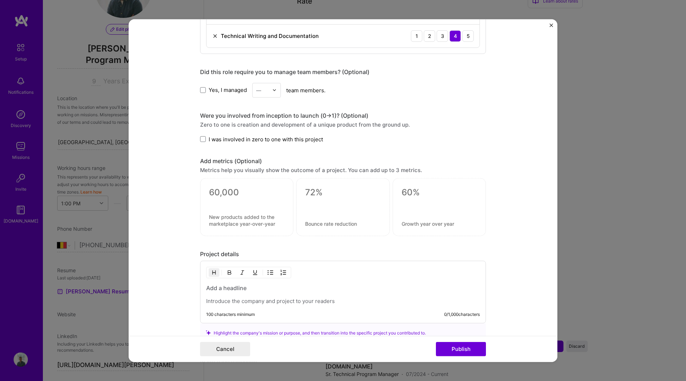
scroll to position [620, 0]
click at [268, 140] on span "I was involved in zero to one with this project" at bounding box center [266, 139] width 114 height 8
click at [0, 0] on input "I was involved in zero to one with this project" at bounding box center [0, 0] width 0 height 0
click at [242, 193] on textarea at bounding box center [246, 192] width 75 height 11
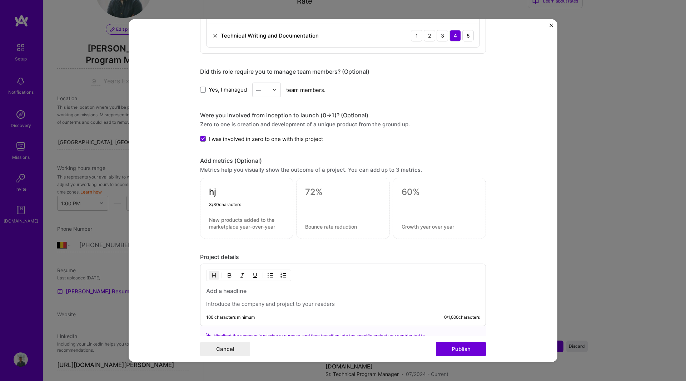
type textarea "h"
click at [243, 190] on textarea at bounding box center [246, 194] width 75 height 14
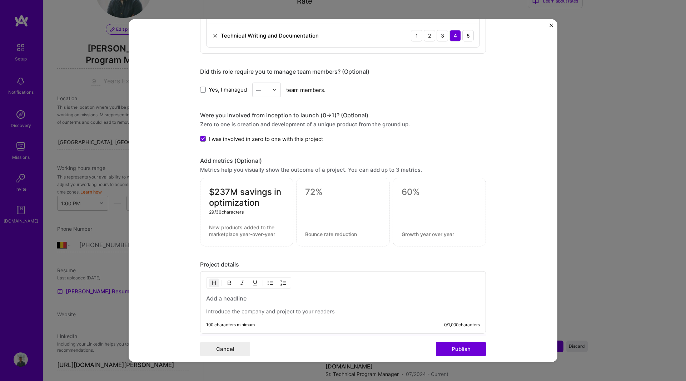
click at [255, 200] on textarea "$237M savings in optimization" at bounding box center [246, 197] width 75 height 21
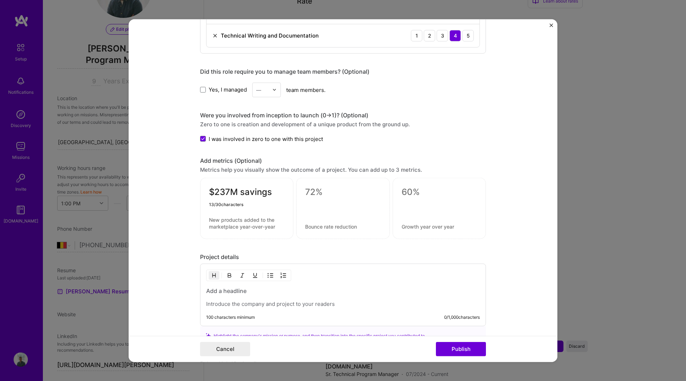
type textarea "$237M savings"
click at [317, 188] on textarea at bounding box center [342, 192] width 75 height 11
click at [356, 44] on div "Technical Writing and Documentation 1 2 3 4 5" at bounding box center [343, 35] width 273 height 23
click at [327, 191] on textarea at bounding box center [342, 192] width 75 height 11
type textarea "75% lead time improvement"
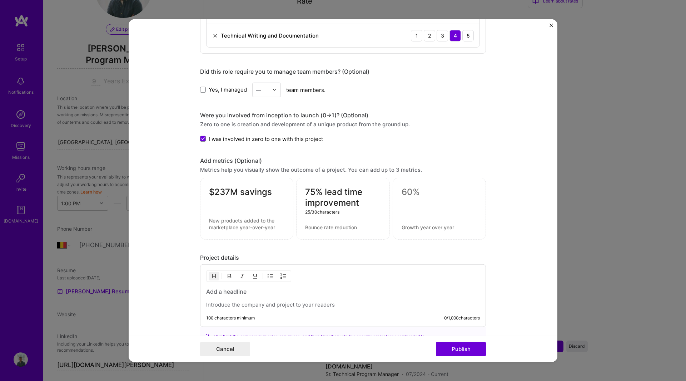
click at [407, 194] on textarea at bounding box center [439, 192] width 75 height 11
click at [404, 191] on textarea at bounding box center [439, 192] width 75 height 11
click at [441, 201] on textarea "Improve accuracy from 60% to 95%" at bounding box center [439, 197] width 75 height 21
click at [407, 192] on textarea "60% improved accuracy" at bounding box center [439, 197] width 75 height 21
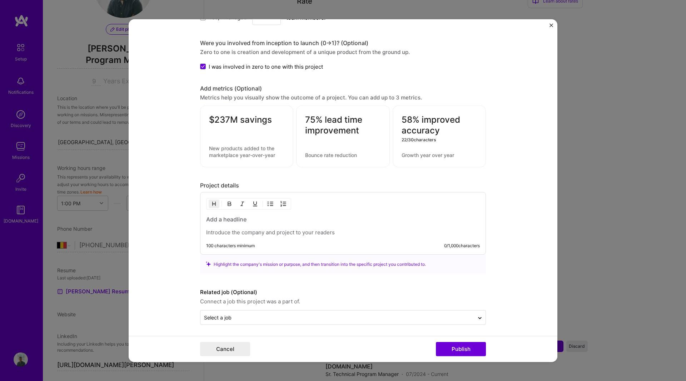
scroll to position [694, 0]
type textarea "58% improved accuracy"
click at [299, 229] on p at bounding box center [343, 230] width 274 height 7
click at [229, 218] on h3 at bounding box center [343, 217] width 274 height 8
click at [227, 217] on h3 at bounding box center [343, 217] width 274 height 8
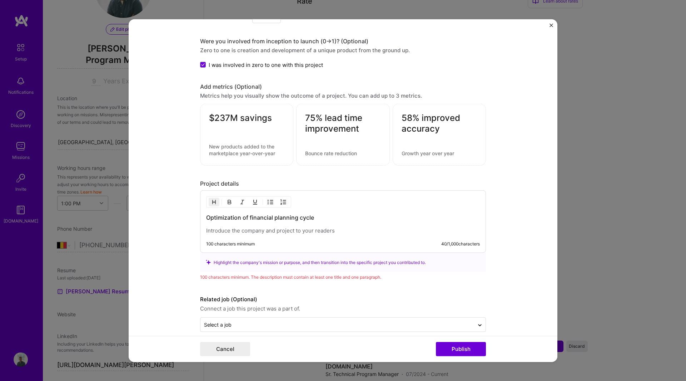
click at [280, 228] on p at bounding box center [343, 230] width 274 height 7
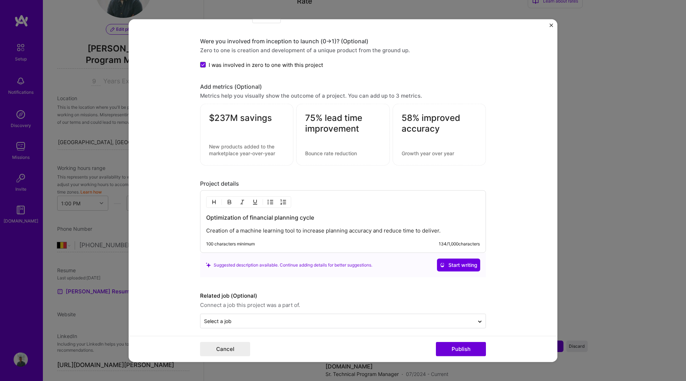
scroll to position [700, 0]
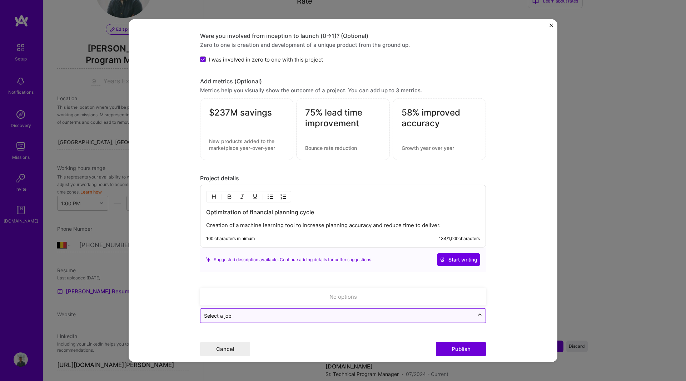
click at [478, 313] on icon at bounding box center [480, 314] width 6 height 7
click at [477, 314] on icon at bounding box center [480, 315] width 6 height 7
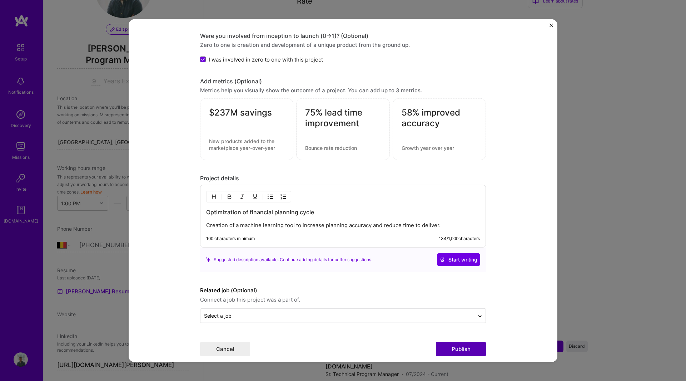
click at [471, 348] on button "Publish" at bounding box center [461, 349] width 50 height 14
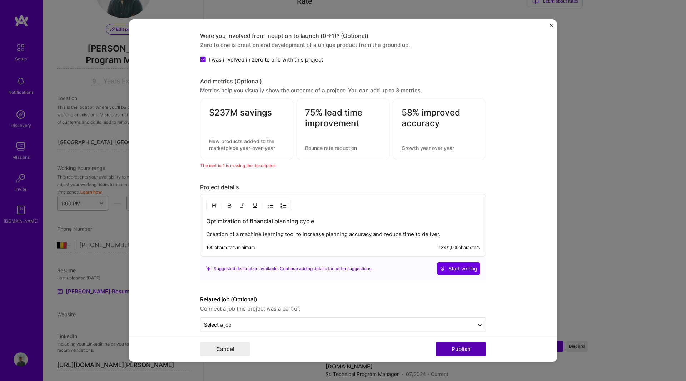
scroll to position [709, 0]
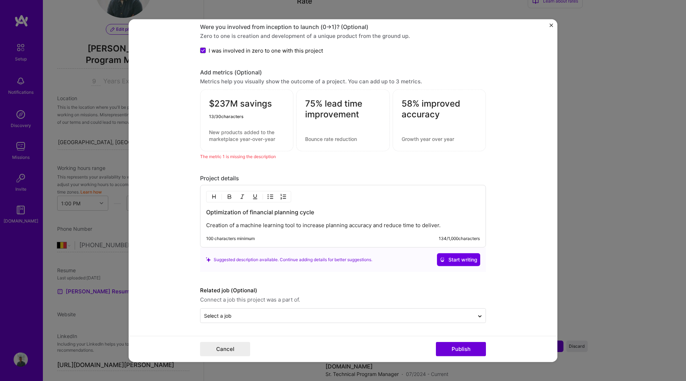
click at [271, 104] on textarea "$237M savings" at bounding box center [246, 105] width 75 height 14
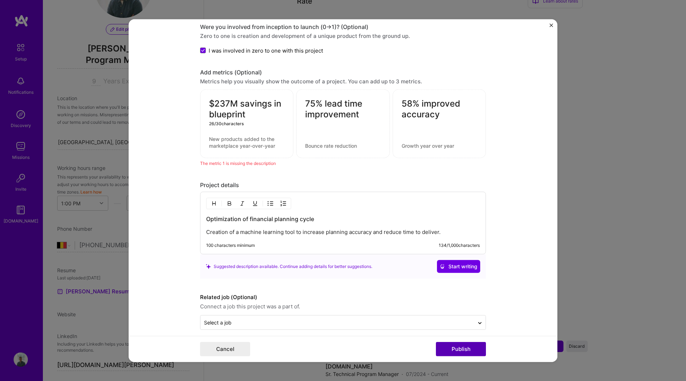
click at [464, 348] on button "Publish" at bounding box center [461, 349] width 50 height 14
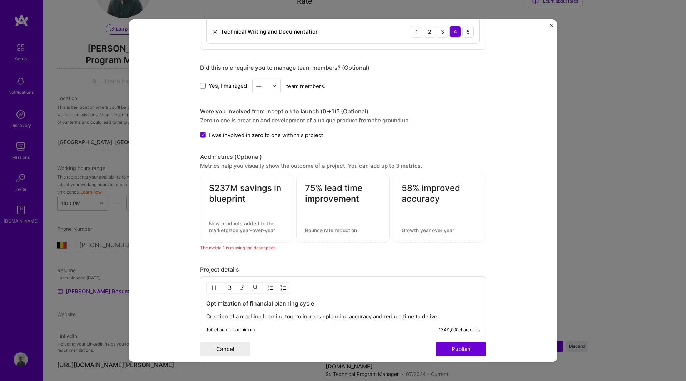
scroll to position [625, 0]
click at [241, 219] on div "$237M savings in blueprint" at bounding box center [246, 207] width 93 height 69
click at [238, 197] on textarea "$237M savings in blueprint" at bounding box center [246, 192] width 75 height 21
drag, startPoint x: 248, startPoint y: 199, endPoint x: 162, endPoint y: 156, distance: 96.5
click at [162, 156] on form "Project title Strategic Planning 2.0 Company Amazon Project industry Industry 1…" at bounding box center [343, 190] width 429 height 343
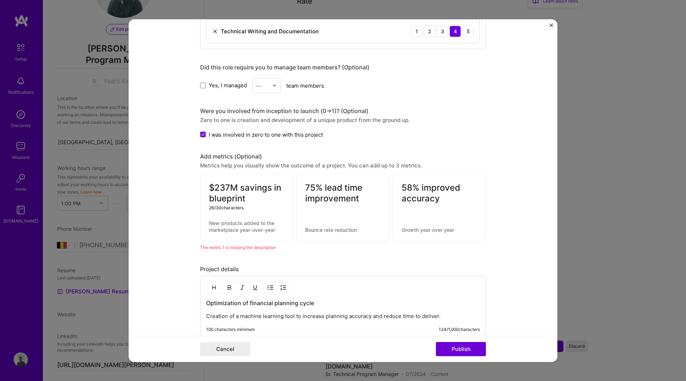
click at [258, 202] on textarea "$237M savings in blueprint" at bounding box center [246, 192] width 75 height 21
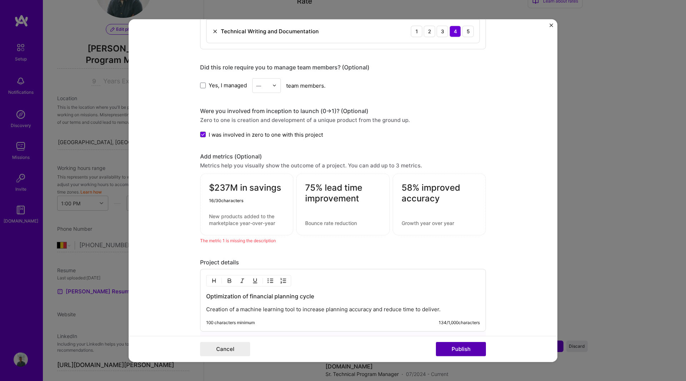
type textarea "$237M in savings"
click at [450, 346] on button "Publish" at bounding box center [461, 349] width 50 height 14
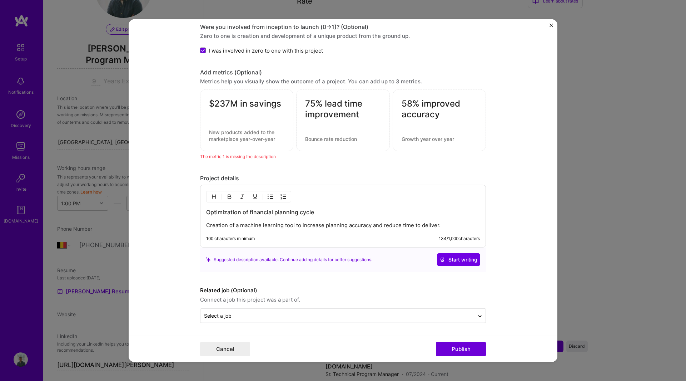
click at [258, 127] on div "$237M in savings" at bounding box center [246, 120] width 93 height 62
click at [258, 132] on textarea at bounding box center [246, 136] width 75 height 14
type textarea "Reduction in capacity via optimized processes"
click at [339, 137] on textarea at bounding box center [342, 138] width 75 height 7
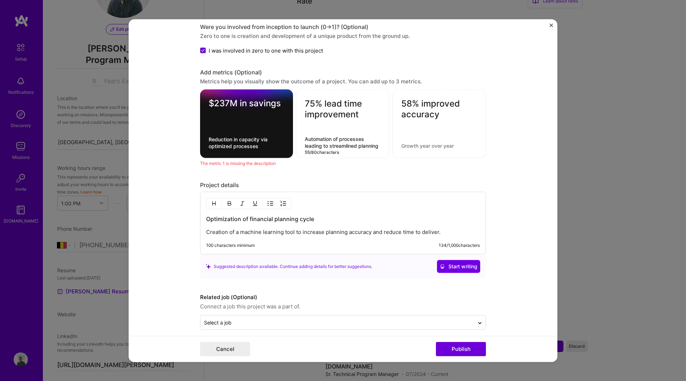
type textarea "Automation of processes leading to streamlined planning"
click at [416, 146] on textarea at bounding box center [439, 145] width 76 height 7
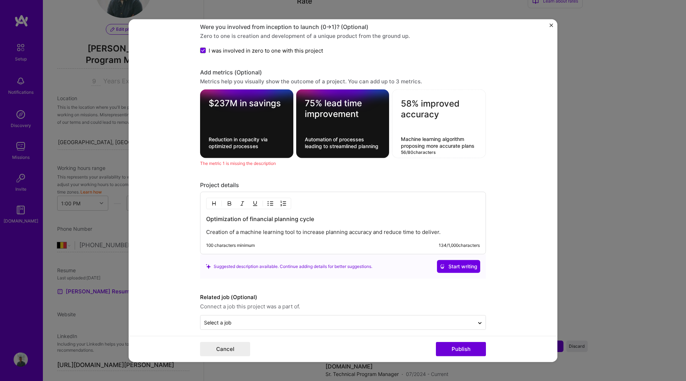
type textarea "Machine learning algorithm proposing more accurate plans"
click at [499, 207] on form "Project title Strategic Planning 2.0 Company Amazon Project industry Industry 1…" at bounding box center [343, 190] width 429 height 343
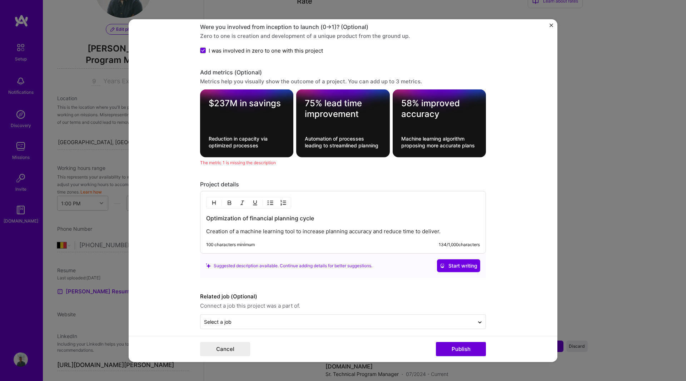
scroll to position [715, 0]
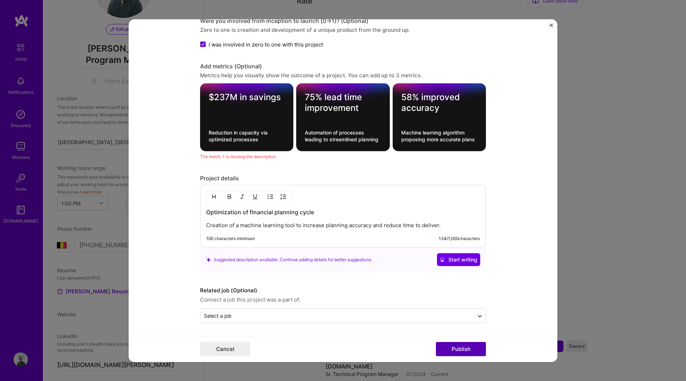
click at [464, 346] on button "Publish" at bounding box center [461, 349] width 50 height 14
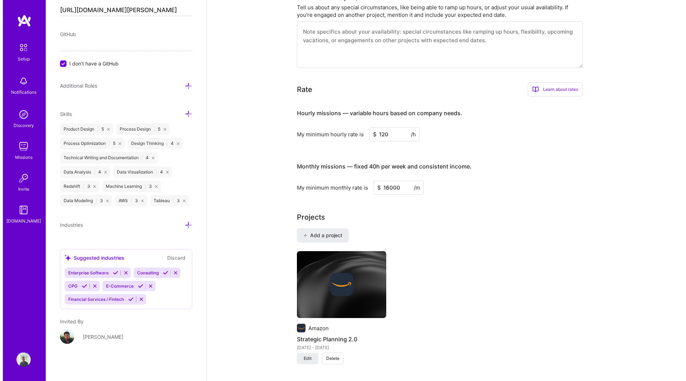
scroll to position [395, 0]
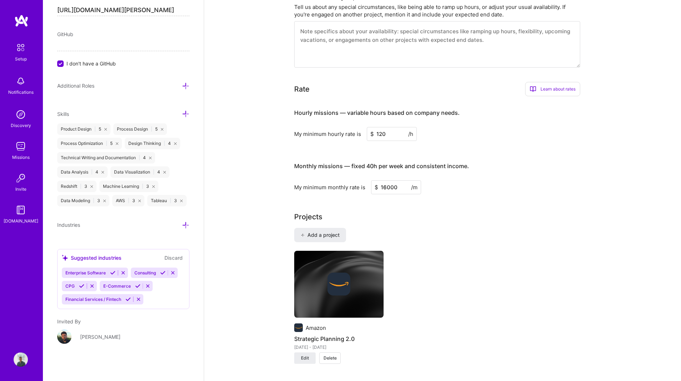
drag, startPoint x: 324, startPoint y: 226, endPoint x: 272, endPoint y: 239, distance: 54.0
click at [272, 239] on div "Complete your profile to take the first step in unlocking full [DOMAIN_NAME] ac…" at bounding box center [442, 239] width 477 height 1212
click at [313, 231] on span "Add a project" at bounding box center [320, 234] width 39 height 7
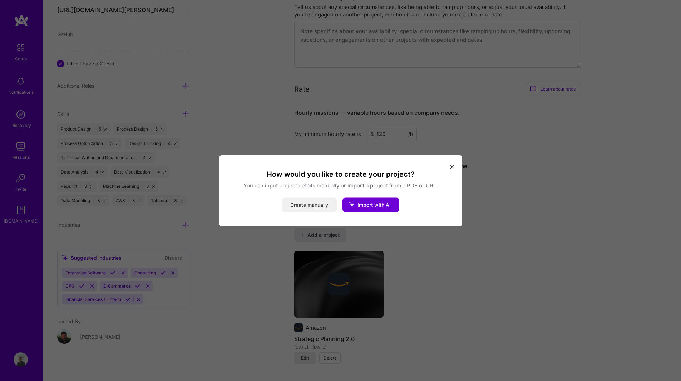
click at [325, 206] on button "Create manually" at bounding box center [309, 204] width 55 height 14
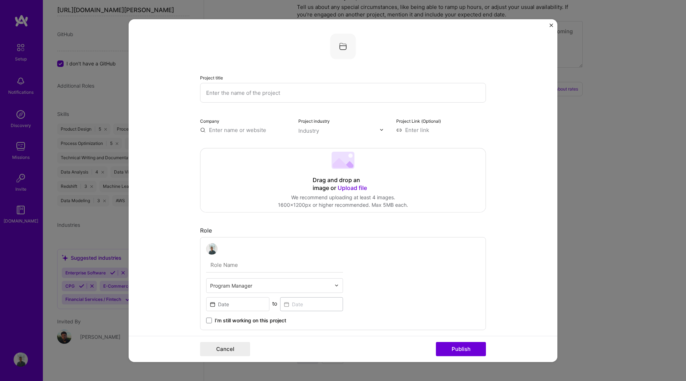
click at [257, 90] on input "text" at bounding box center [343, 93] width 286 height 20
type input "Volume"
type input "Revenue Increase"
click at [245, 128] on input "text" at bounding box center [245, 130] width 90 height 8
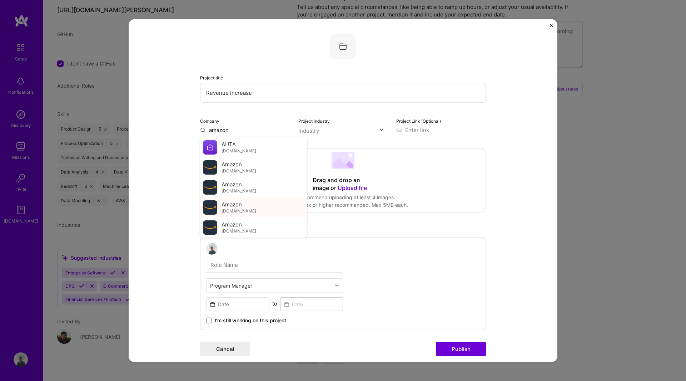
click at [245, 208] on div "Amazon [DOMAIN_NAME]" at bounding box center [253, 207] width 107 height 20
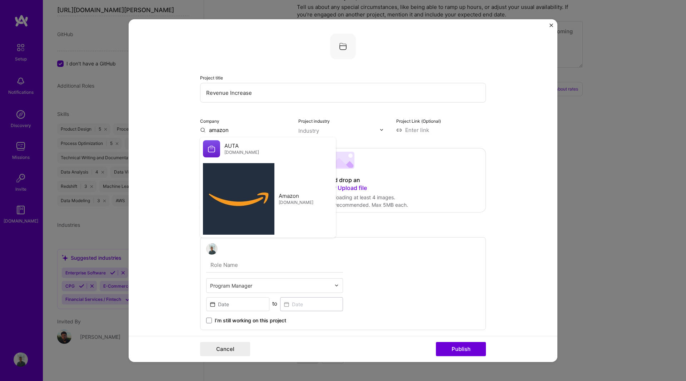
type input "Amazon"
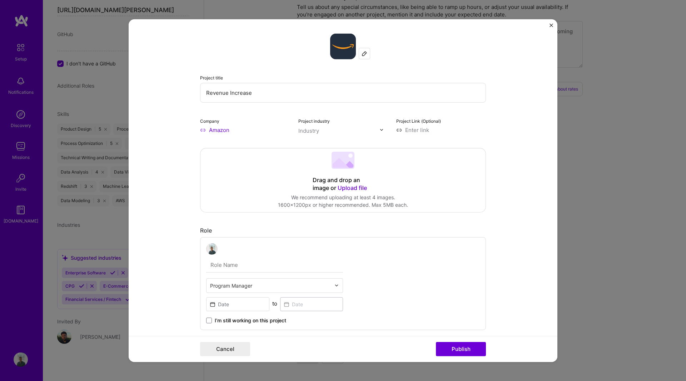
click at [318, 129] on input "text" at bounding box center [338, 130] width 81 height 8
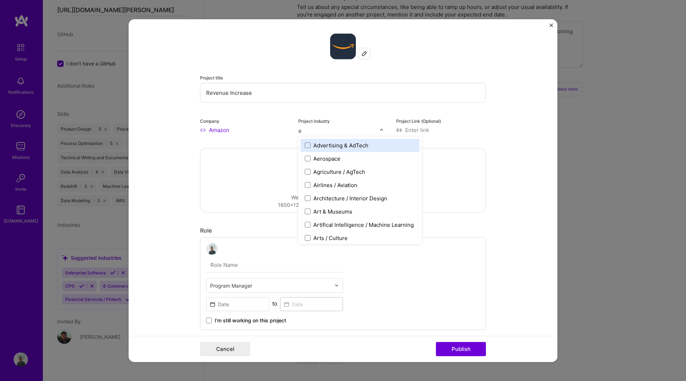
type input "e-"
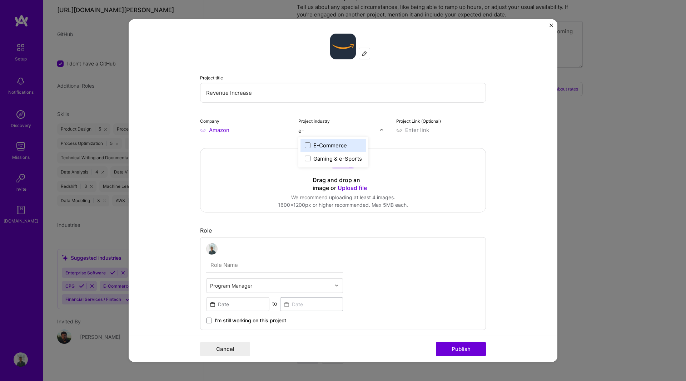
click at [329, 144] on div "E-Commerce" at bounding box center [330, 145] width 34 height 8
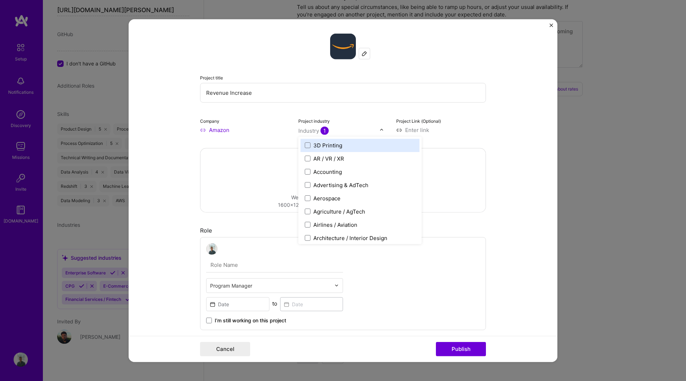
click at [530, 168] on form "Project title Revenue Increase Company Amazon Project industry option E-Commerc…" at bounding box center [343, 190] width 429 height 343
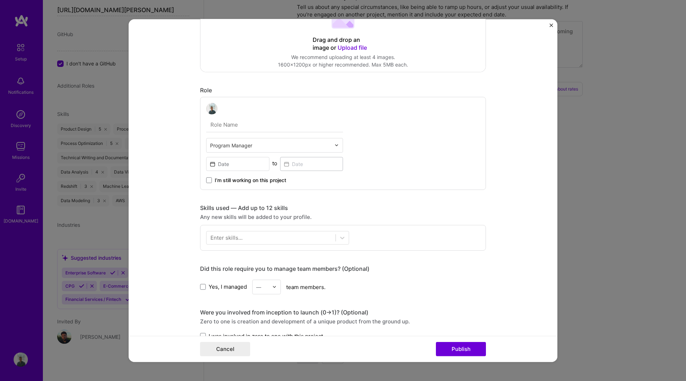
scroll to position [142, 0]
click at [265, 235] on div at bounding box center [271, 236] width 129 height 12
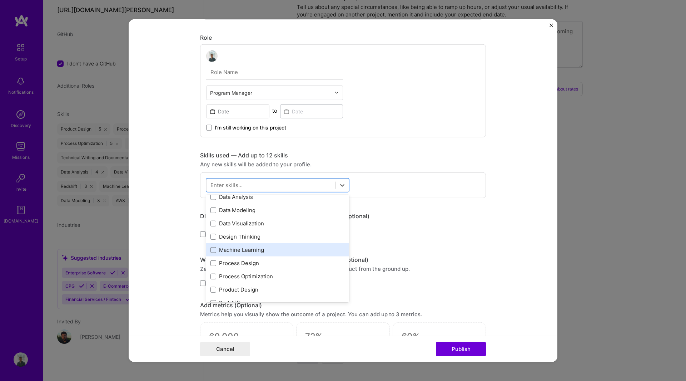
scroll to position [31, 0]
click at [535, 263] on form "Project title Revenue Increase Company Amazon Project industry Industry 1 Proje…" at bounding box center [343, 190] width 429 height 343
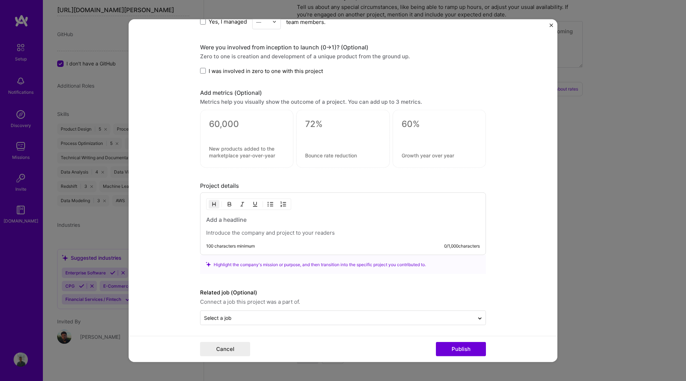
scroll to position [407, 0]
click at [529, 130] on form "Project title Revenue Increase Company Amazon Project industry Industry 1 Proje…" at bounding box center [343, 190] width 429 height 343
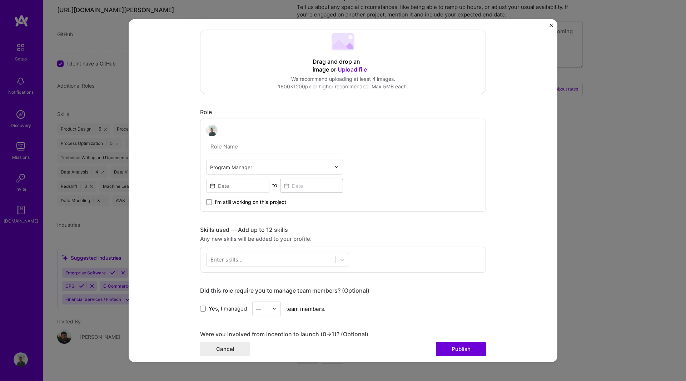
scroll to position [0, 0]
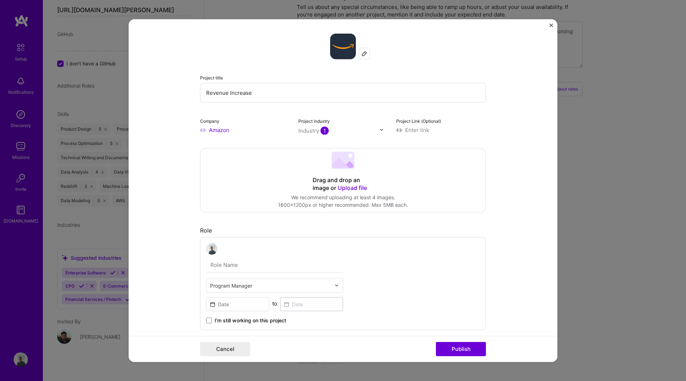
click at [254, 96] on input "Revenue Increase" at bounding box center [343, 93] width 286 height 20
type input "Revenue Increase Program"
click at [507, 160] on form "Project title Revenue Increase Program Company Amazon Project industry Industry…" at bounding box center [343, 190] width 429 height 343
click at [249, 261] on input "text" at bounding box center [274, 264] width 137 height 15
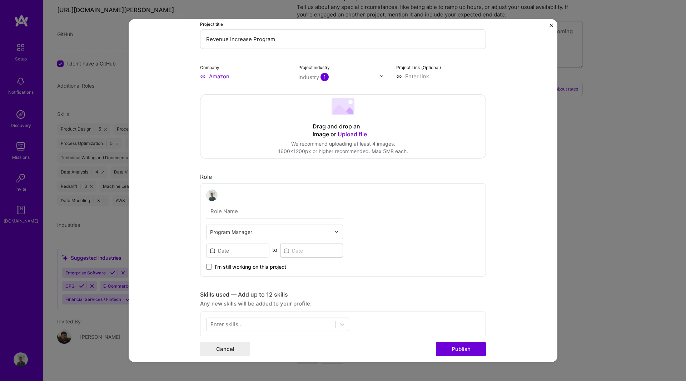
scroll to position [54, 0]
type input "Program Manager"
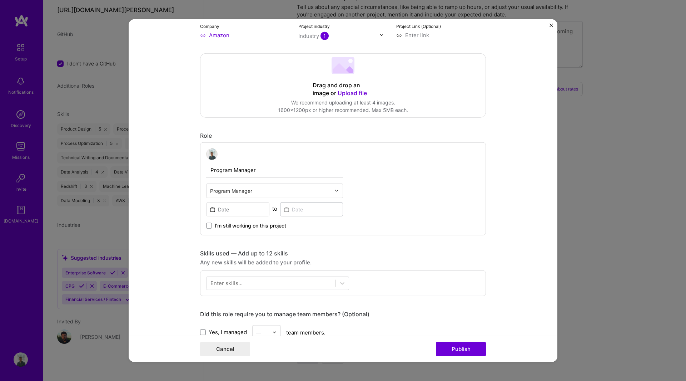
scroll to position [96, 0]
click at [240, 207] on input at bounding box center [237, 207] width 63 height 14
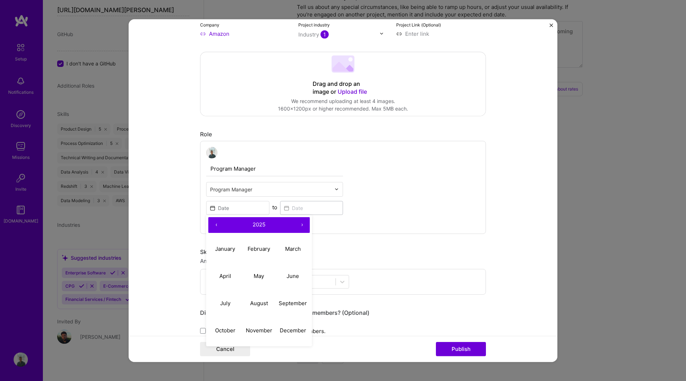
click at [212, 222] on button "‹" at bounding box center [216, 225] width 16 height 16
click at [213, 222] on button "‹" at bounding box center [216, 225] width 16 height 16
click at [213, 225] on button "‹" at bounding box center [216, 225] width 16 height 16
click at [289, 277] on abbr "June" at bounding box center [293, 275] width 13 height 7
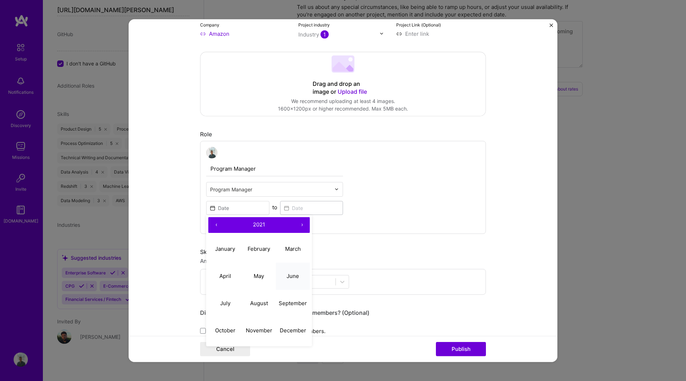
type input "[DATE]"
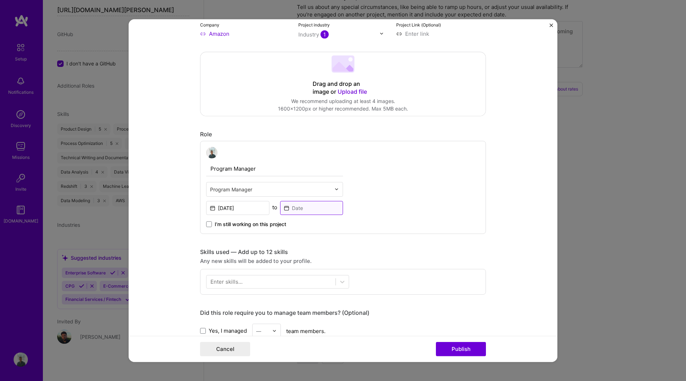
click at [299, 205] on input at bounding box center [311, 207] width 63 height 14
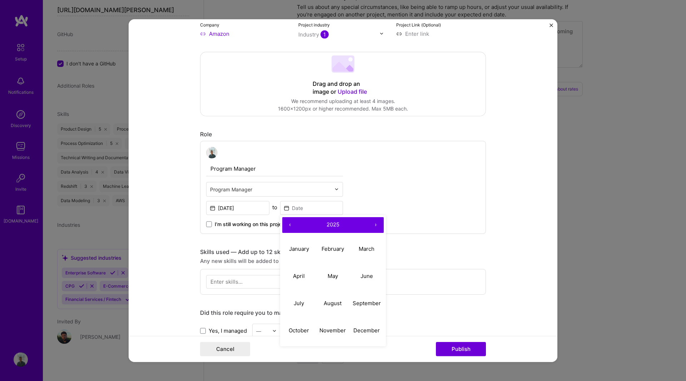
click at [287, 222] on button "‹" at bounding box center [290, 225] width 16 height 16
click at [362, 255] on button "March" at bounding box center [367, 248] width 34 height 27
type input "[DATE]"
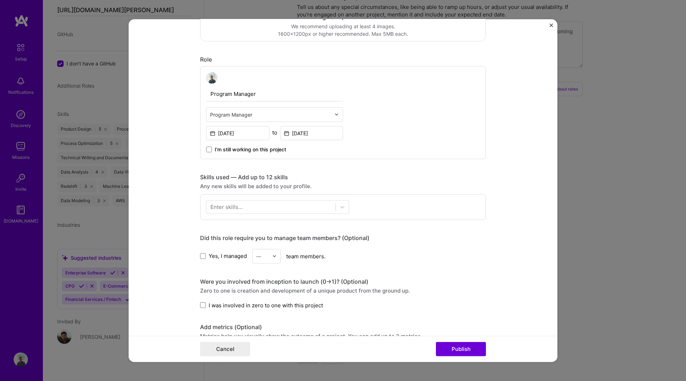
scroll to position [171, 0]
click at [342, 205] on icon at bounding box center [342, 206] width 7 height 7
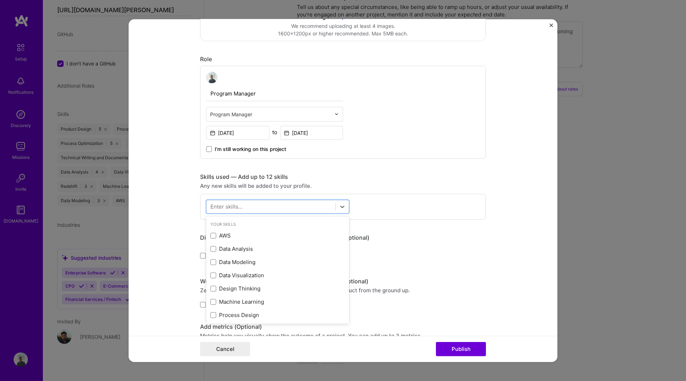
click at [381, 230] on div "Project title Revenue Increase Program Company Amazon Project industry Industry…" at bounding box center [343, 210] width 286 height 696
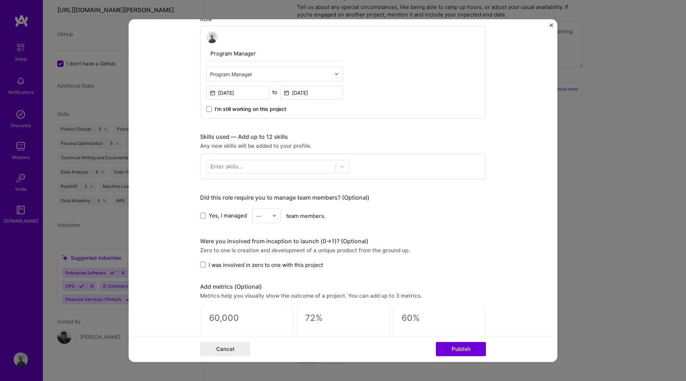
scroll to position [216, 0]
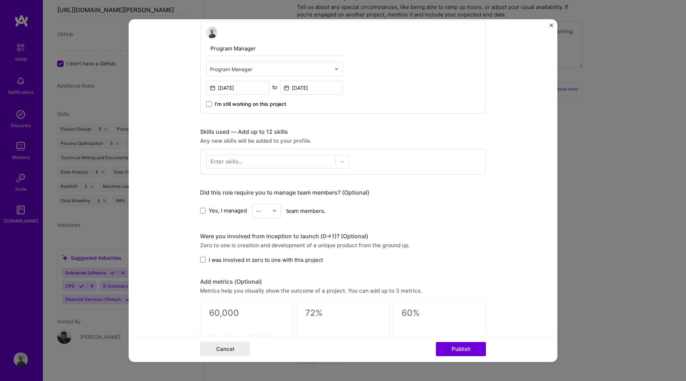
click at [293, 260] on span "I was involved in zero to one with this project" at bounding box center [266, 259] width 114 height 8
click at [0, 0] on input "I was involved in zero to one with this project" at bounding box center [0, 0] width 0 height 0
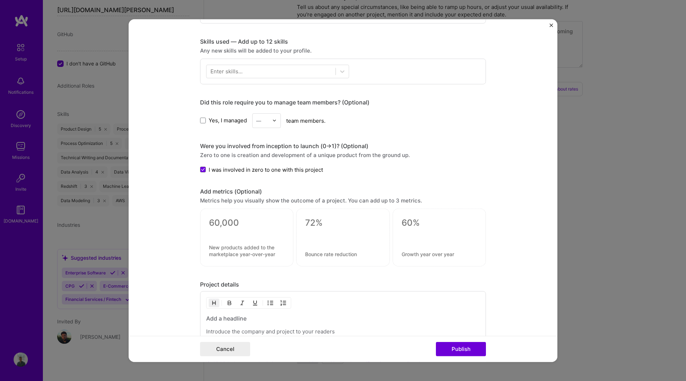
scroll to position [307, 0]
click at [237, 222] on textarea at bounding box center [246, 222] width 75 height 11
click at [322, 222] on textarea at bounding box center [342, 222] width 75 height 11
type textarea "0"
type textarea "10%"
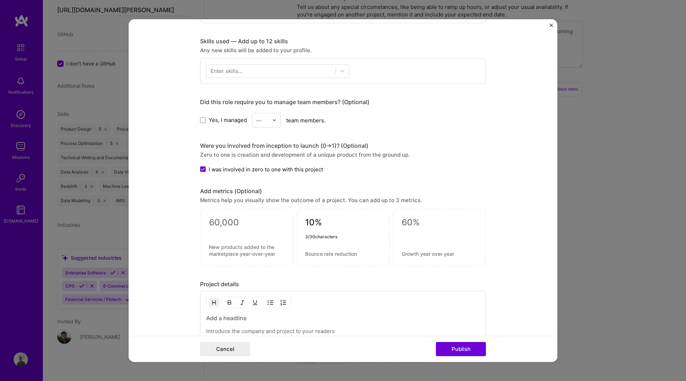
click at [233, 220] on textarea at bounding box center [246, 222] width 75 height 11
click at [412, 219] on textarea at bounding box center [439, 222] width 75 height 11
type textarea "20%"
click at [216, 225] on textarea at bounding box center [246, 222] width 75 height 11
drag, startPoint x: 231, startPoint y: 224, endPoint x: 167, endPoint y: 217, distance: 64.8
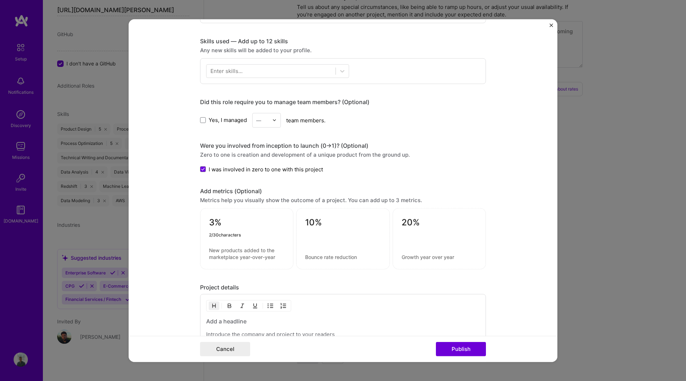
click at [167, 217] on form "Project title Revenue Increase Program Company Amazon Project industry Industry…" at bounding box center [343, 190] width 429 height 343
type textarea "20%"
drag, startPoint x: 424, startPoint y: 220, endPoint x: 381, endPoint y: 216, distance: 43.1
click at [381, 216] on div "20% 10% 20% 3 / 30 characters" at bounding box center [343, 238] width 286 height 61
type textarea "3%"
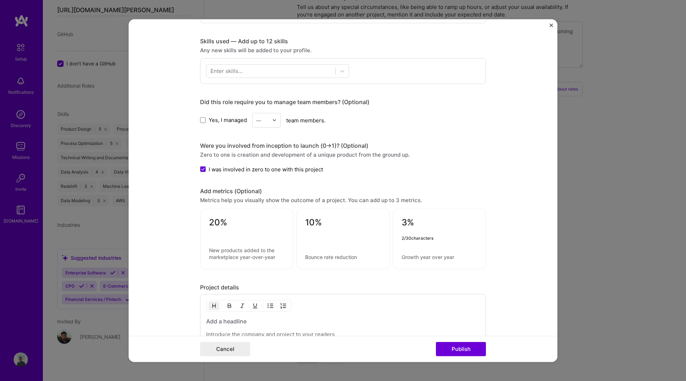
click at [257, 245] on div "20%" at bounding box center [246, 238] width 93 height 61
click at [249, 253] on textarea at bounding box center [246, 254] width 75 height 14
type textarea "Reduction in time to deliver"
click at [319, 255] on textarea at bounding box center [342, 252] width 75 height 7
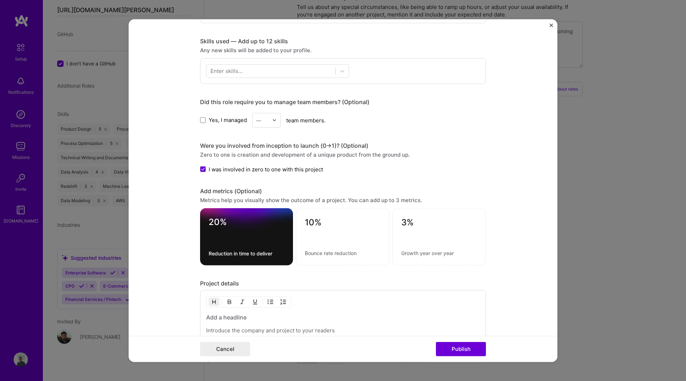
click at [316, 252] on textarea at bounding box center [343, 252] width 76 height 7
type textarea "o"
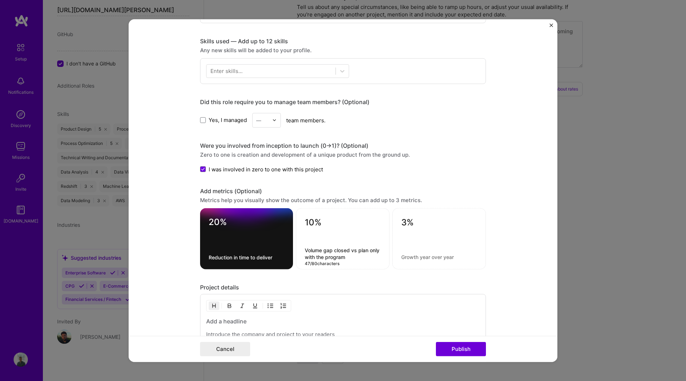
click at [428, 258] on div "3%" at bounding box center [439, 238] width 94 height 61
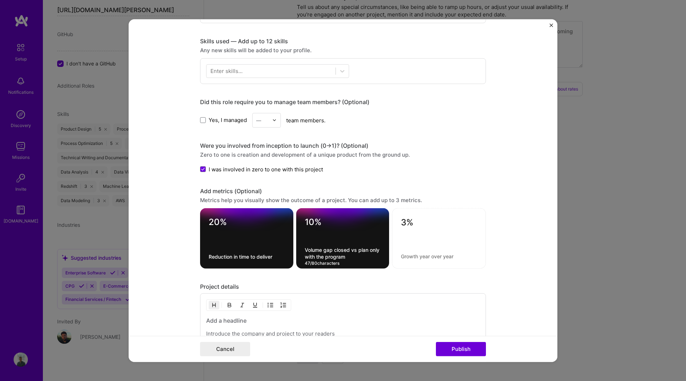
click at [347, 250] on textarea "Volume gap closed vs plan only with the program" at bounding box center [343, 253] width 76 height 14
type textarea "Volume achieved vs EU plan only with the program"
click at [409, 255] on textarea at bounding box center [439, 256] width 76 height 7
type textarea "Plan accuracy increase"
click at [507, 273] on form "Project title Revenue Increase Program Company Amazon Project industry Industry…" at bounding box center [343, 190] width 429 height 343
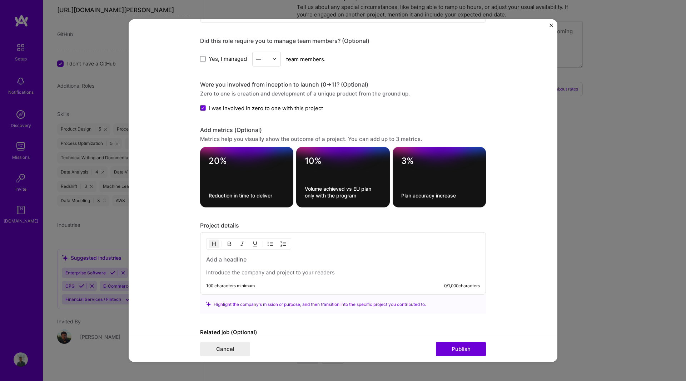
scroll to position [369, 0]
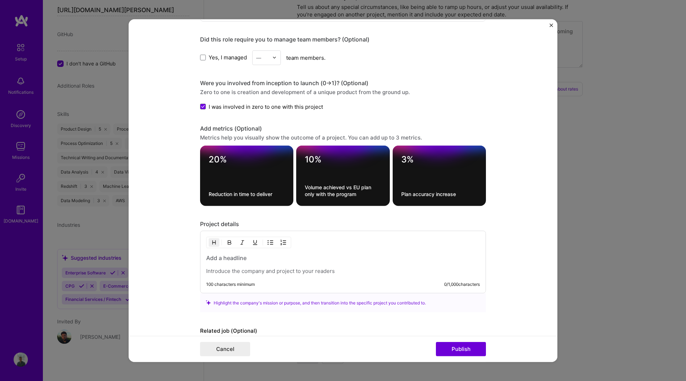
click at [247, 260] on h3 at bounding box center [343, 258] width 274 height 8
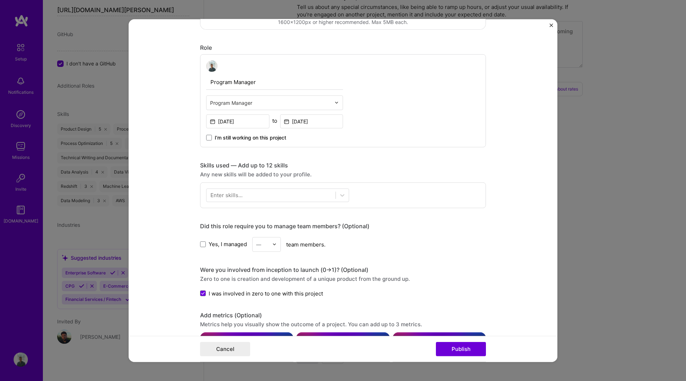
scroll to position [180, 0]
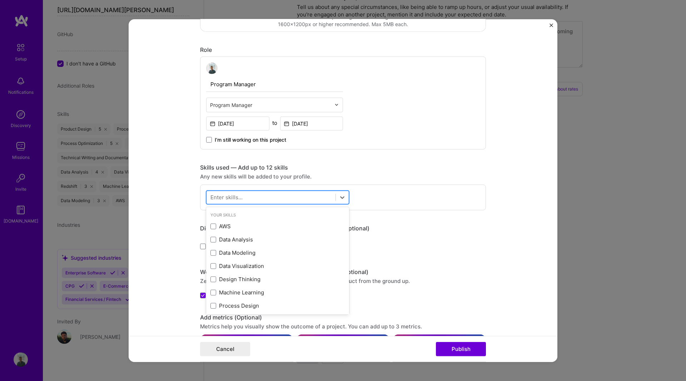
click at [299, 197] on div at bounding box center [271, 197] width 129 height 12
click at [270, 225] on div "AWS" at bounding box center [277, 226] width 134 height 8
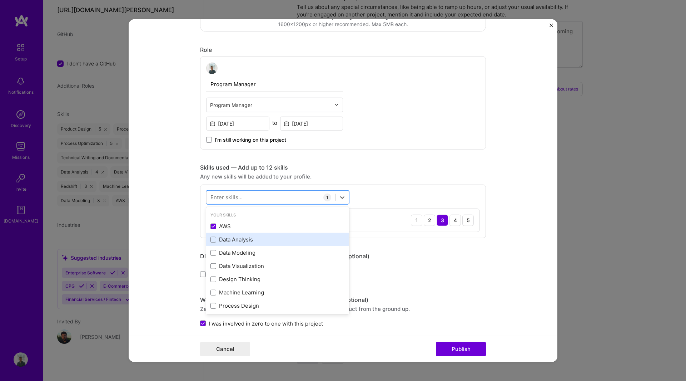
click at [266, 240] on div "Data Analysis" at bounding box center [277, 239] width 134 height 8
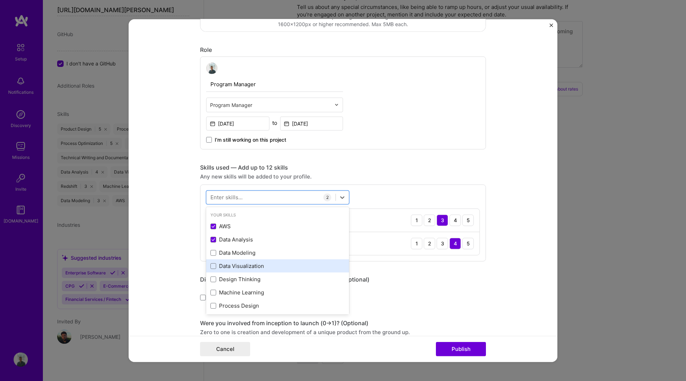
click at [268, 263] on div "Data Visualization" at bounding box center [277, 266] width 134 height 8
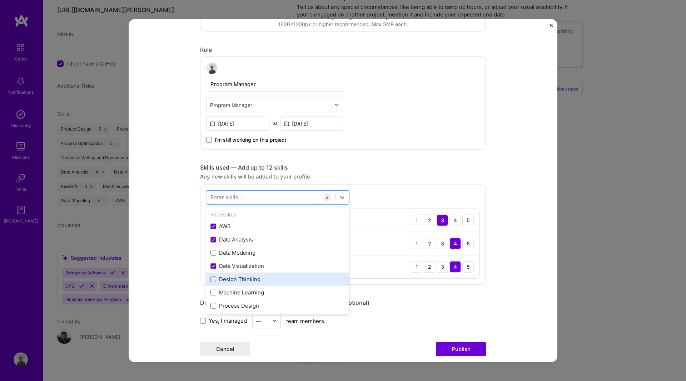
click at [260, 284] on div "Design Thinking" at bounding box center [277, 278] width 143 height 13
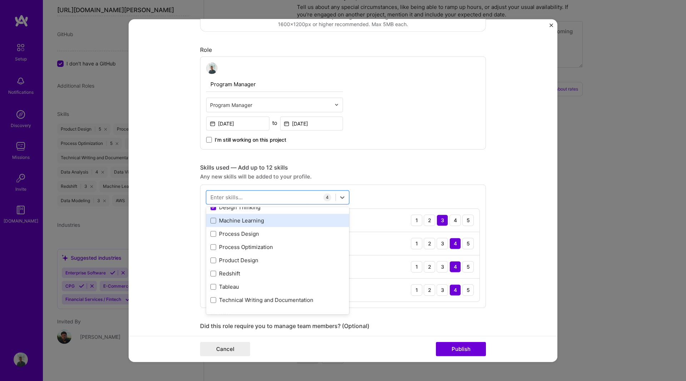
scroll to position [86, 0]
click at [257, 222] on div "Process Design" at bounding box center [277, 220] width 134 height 8
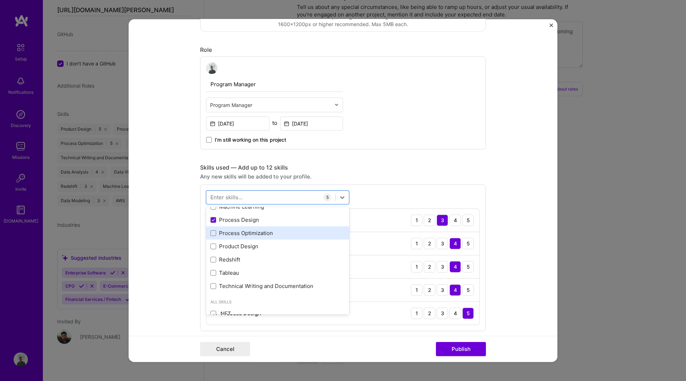
click at [257, 230] on div "Process Optimization" at bounding box center [277, 233] width 134 height 8
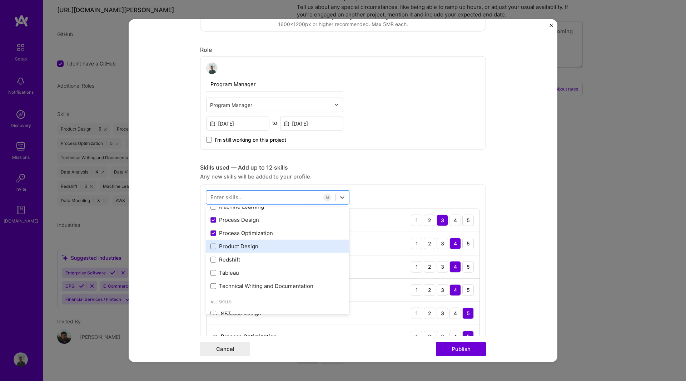
click at [267, 248] on div "Product Design" at bounding box center [277, 246] width 134 height 8
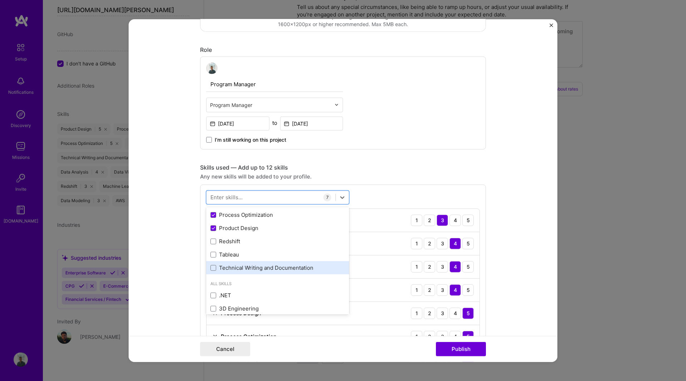
click at [289, 265] on div "Technical Writing and Documentation" at bounding box center [277, 268] width 134 height 8
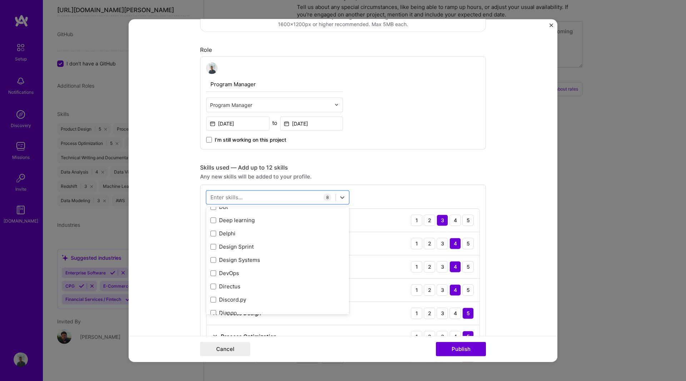
scroll to position [1409, 0]
click at [296, 263] on div "Design Systems" at bounding box center [277, 260] width 134 height 8
click at [293, 234] on div "Mentoring" at bounding box center [277, 233] width 134 height 8
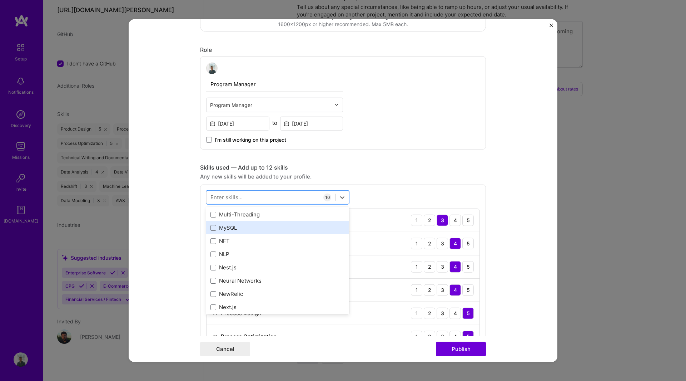
click at [300, 228] on div "MySQL" at bounding box center [277, 228] width 134 height 8
click at [301, 229] on div "MySQL" at bounding box center [277, 228] width 134 height 8
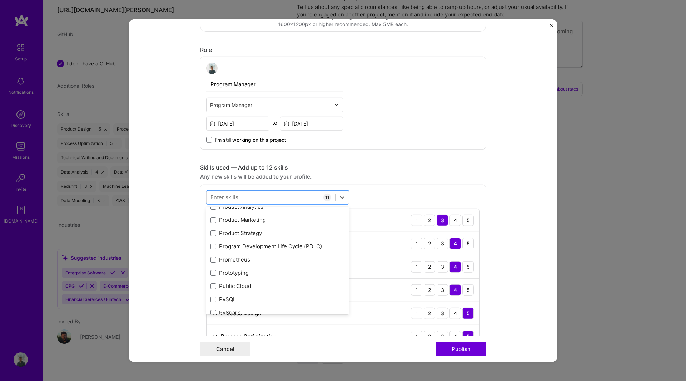
scroll to position [3365, 0]
click at [287, 228] on div "Product Strategy" at bounding box center [277, 233] width 143 height 13
click at [295, 247] on div "Program Development Life Cycle (PDLC)" at bounding box center [277, 247] width 134 height 8
click at [393, 344] on div "Cancel Publish" at bounding box center [343, 349] width 286 height 14
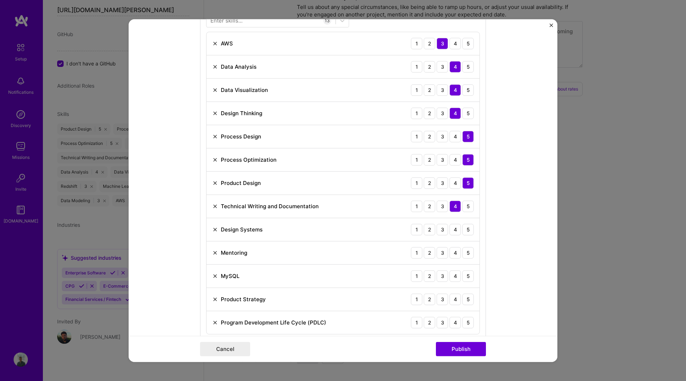
scroll to position [359, 0]
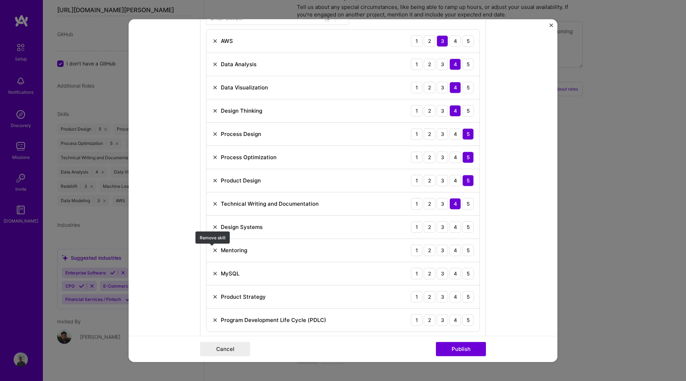
click at [212, 249] on img at bounding box center [215, 250] width 6 height 6
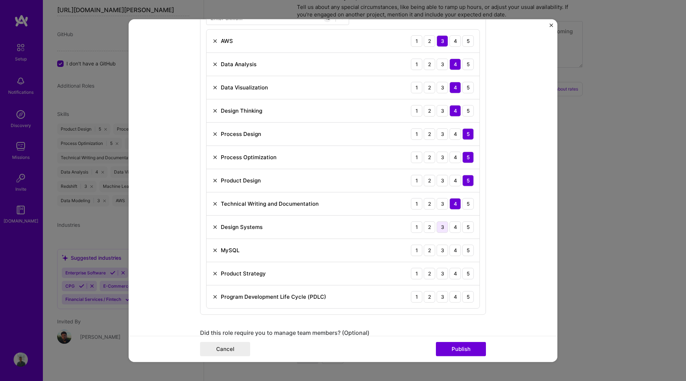
click at [441, 227] on div "3" at bounding box center [442, 226] width 11 height 11
click at [440, 249] on div "3" at bounding box center [442, 249] width 11 height 11
click at [463, 274] on div "5" at bounding box center [467, 272] width 11 height 11
click at [454, 296] on div "4" at bounding box center [455, 296] width 11 height 11
click at [456, 349] on button "Publish" at bounding box center [461, 349] width 50 height 14
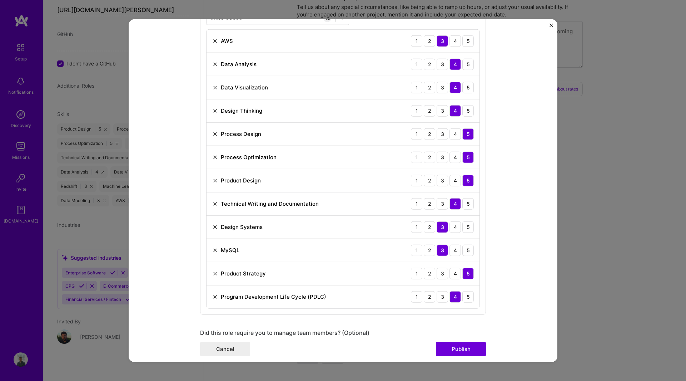
scroll to position [702, 0]
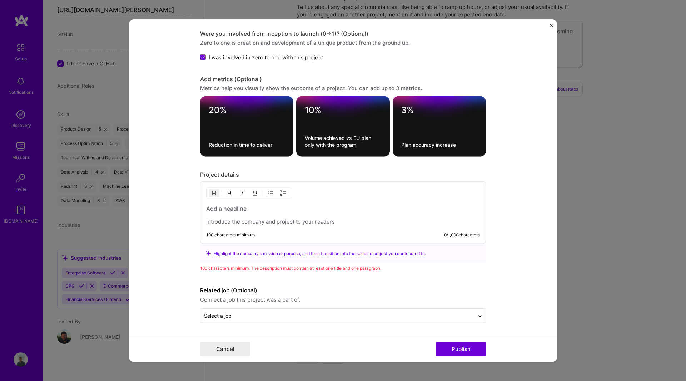
click at [245, 206] on h3 at bounding box center [343, 208] width 274 height 8
click at [281, 220] on p at bounding box center [343, 221] width 274 height 7
paste div
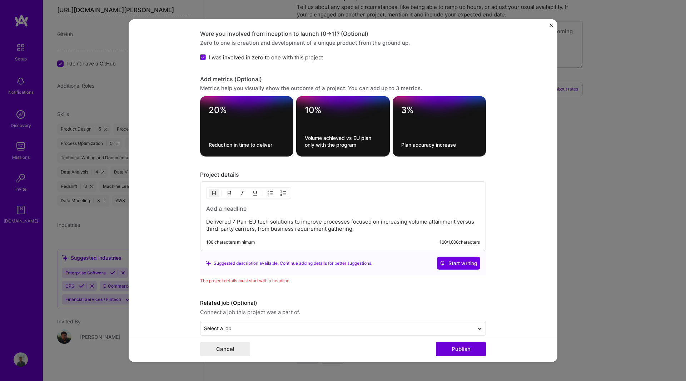
click at [246, 206] on h3 at bounding box center [343, 208] width 274 height 8
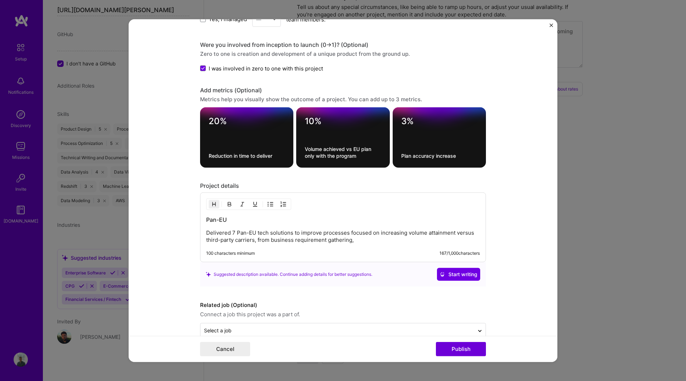
scroll to position [691, 0]
click at [357, 236] on p "Delivered 7 Pan-EU tech solutions to improve processes focused on increasing vo…" at bounding box center [343, 236] width 274 height 14
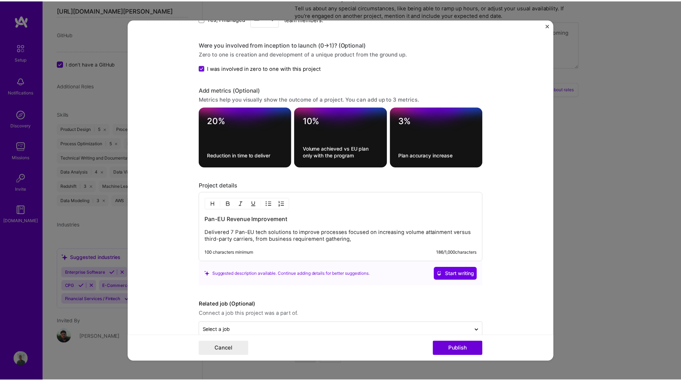
scroll to position [705, 0]
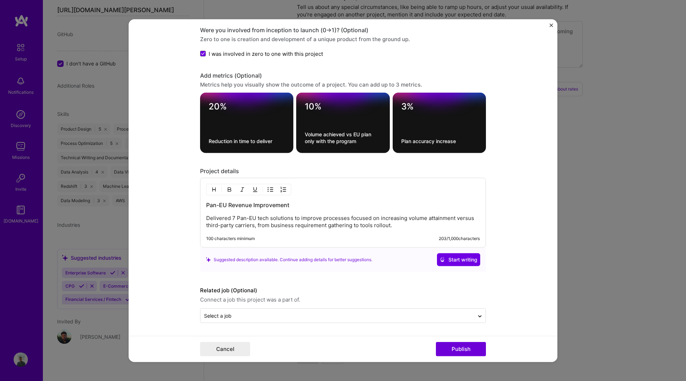
click at [379, 227] on p "Delivered 7 Pan-EU tech solutions to improve processes focused on increasing vo…" at bounding box center [343, 221] width 274 height 14
click at [511, 269] on form "Project title Revenue Increase Program Company Amazon Project industry Industry…" at bounding box center [343, 190] width 429 height 343
click at [447, 347] on button "Publish" at bounding box center [461, 349] width 50 height 14
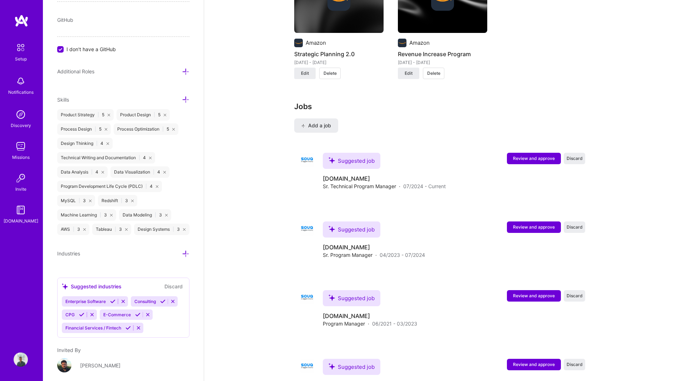
scroll to position [669, 0]
click at [344, 154] on div "Suggested job" at bounding box center [352, 160] width 58 height 16
click at [301, 152] on img at bounding box center [307, 159] width 14 height 14
click at [438, 182] on span "07/2024 - Current" at bounding box center [424, 186] width 43 height 8
drag, startPoint x: 334, startPoint y: 169, endPoint x: 360, endPoint y: 170, distance: 26.1
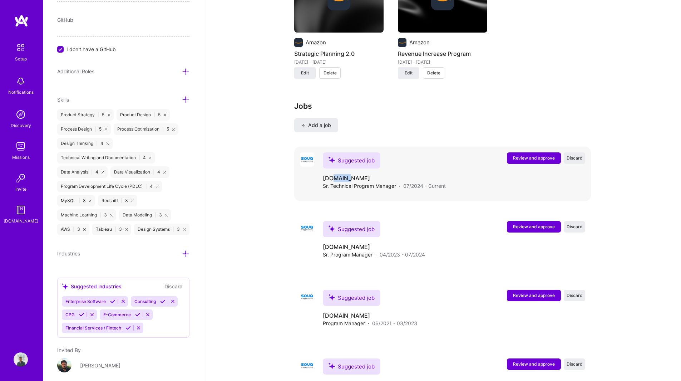
click at [360, 174] on h4 "[DOMAIN_NAME]" at bounding box center [384, 178] width 123 height 8
click at [362, 174] on h4 "[DOMAIN_NAME]" at bounding box center [384, 178] width 123 height 8
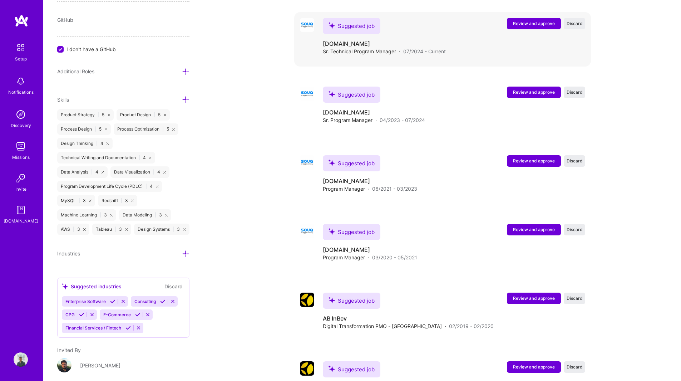
scroll to position [803, 0]
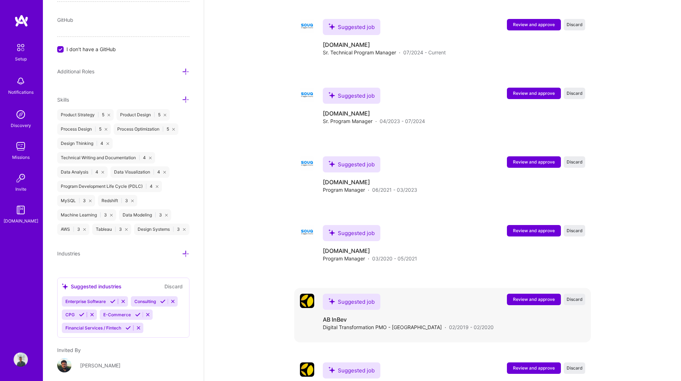
click at [523, 296] on span "Review and approve" at bounding box center [534, 299] width 42 height 6
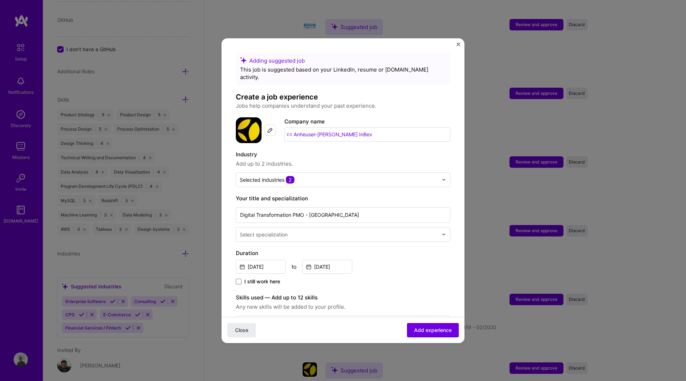
click at [458, 44] on img "Close" at bounding box center [459, 45] width 4 height 4
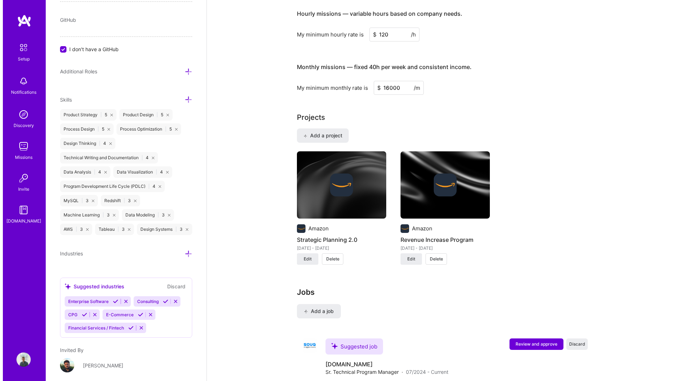
scroll to position [475, 0]
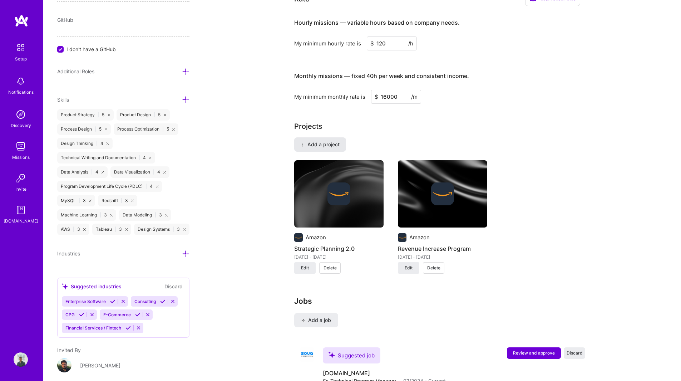
click at [335, 141] on span "Add a project" at bounding box center [320, 144] width 39 height 7
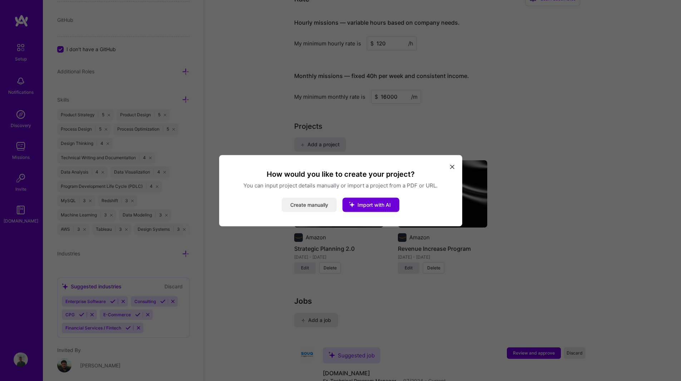
click at [318, 200] on button "Create manually" at bounding box center [309, 204] width 55 height 14
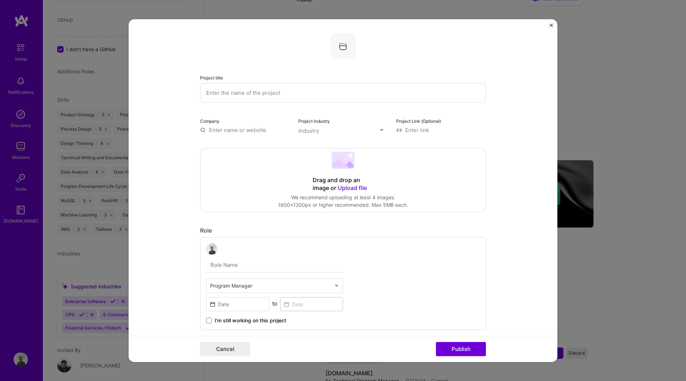
click at [336, 95] on input "text" at bounding box center [343, 93] width 286 height 20
click at [290, 92] on input "text" at bounding box center [343, 93] width 286 height 20
click at [286, 86] on input "text" at bounding box center [343, 93] width 286 height 20
type input "EU Digital Transformation"
click at [250, 131] on input "text" at bounding box center [245, 130] width 90 height 8
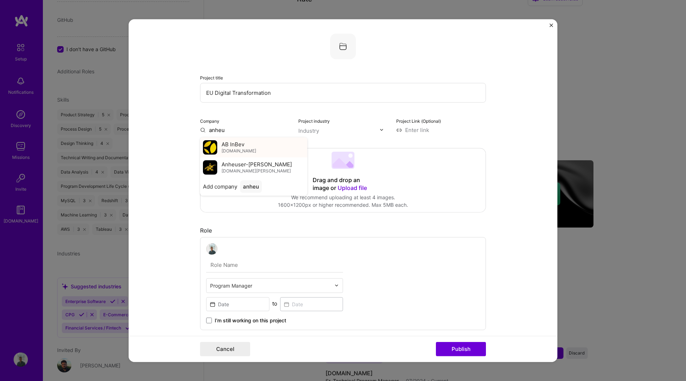
click at [244, 147] on div "AB InBev [DOMAIN_NAME]" at bounding box center [239, 146] width 35 height 13
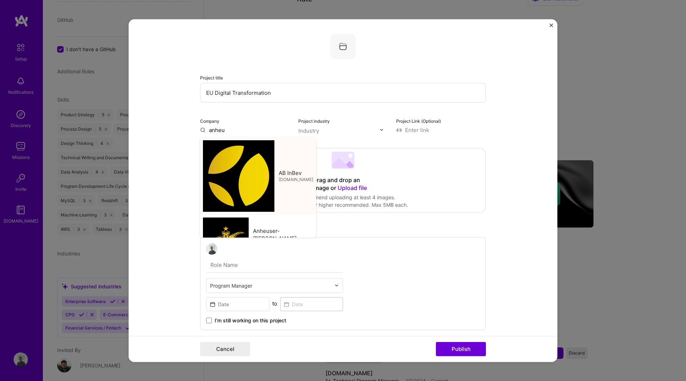
type input "AB InBev"
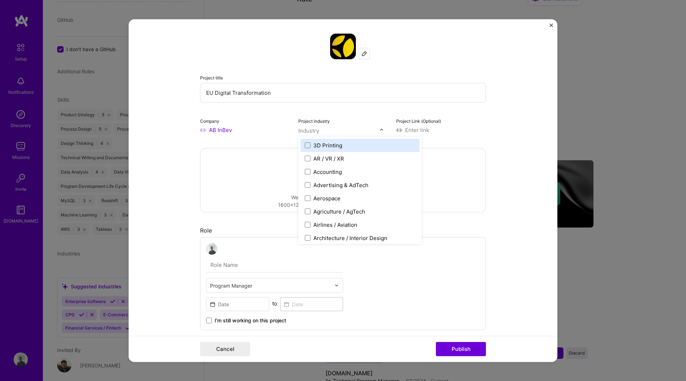
click at [323, 130] on input "text" at bounding box center [338, 130] width 81 height 8
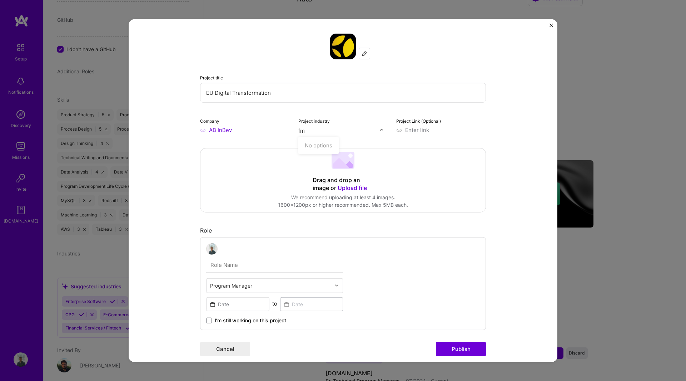
type input "f"
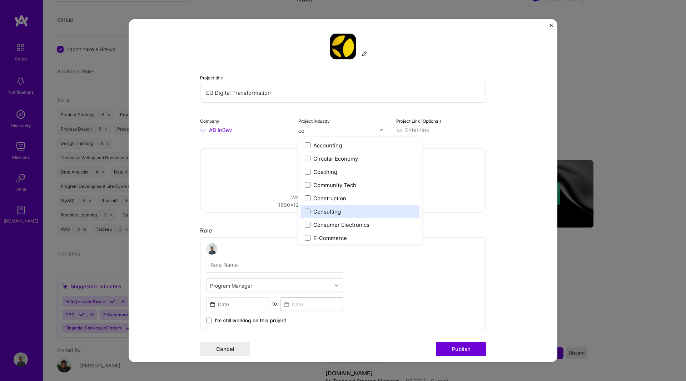
type input "c"
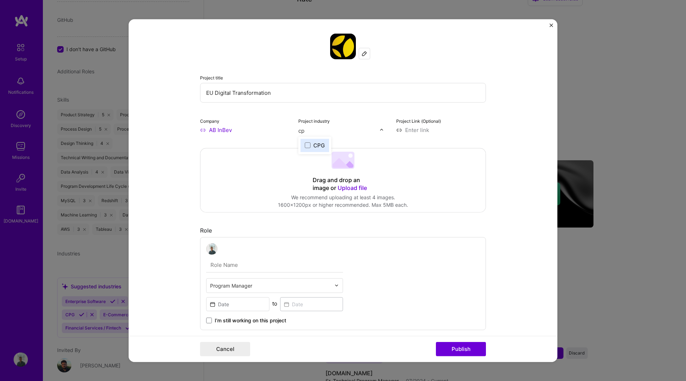
type input "cpg"
click at [313, 144] on div "CPG" at bounding box center [318, 145] width 11 height 8
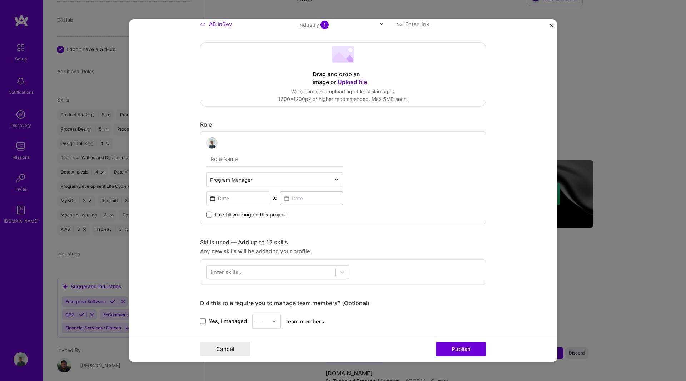
scroll to position [106, 0]
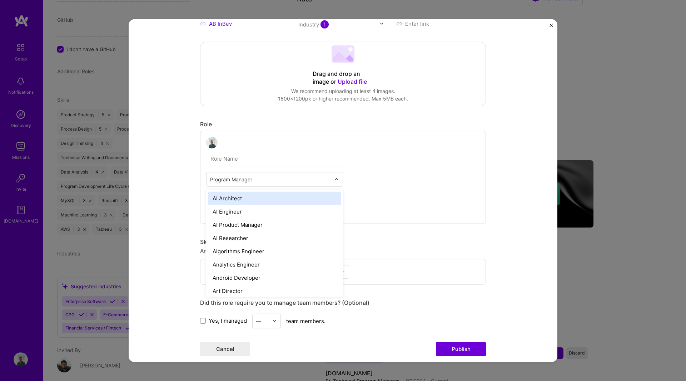
click at [270, 178] on input "text" at bounding box center [270, 179] width 121 height 8
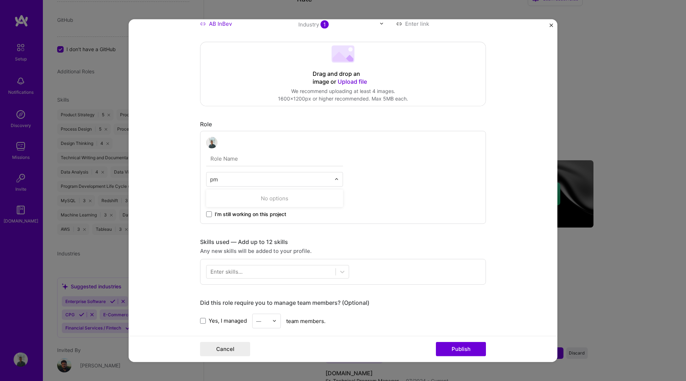
type input "p"
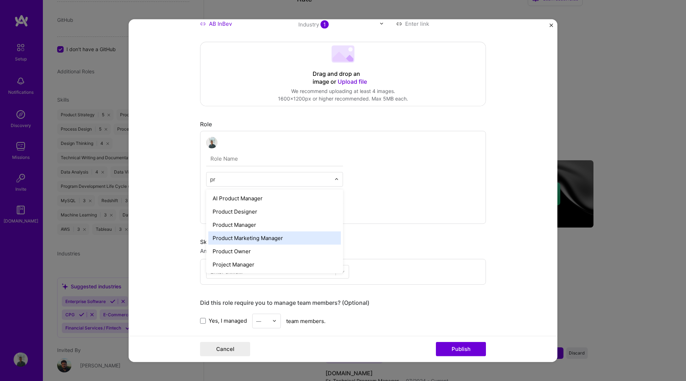
type input "p"
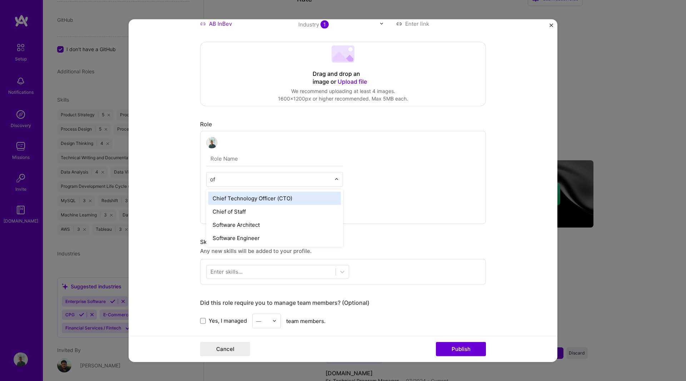
type input "o"
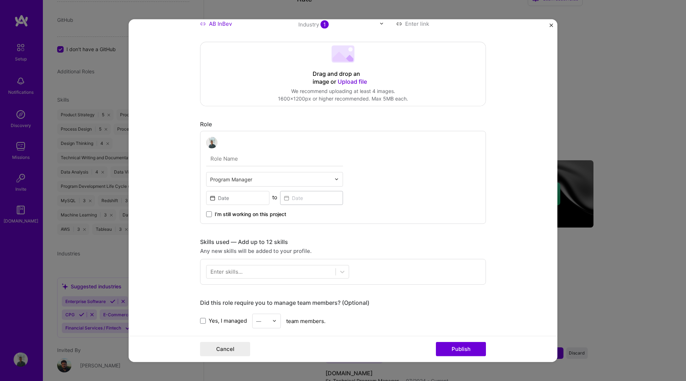
click at [153, 210] on form "Project title EU Digital Transformation Company AB InBev Project industry Indus…" at bounding box center [343, 190] width 429 height 343
click at [229, 159] on input "text" at bounding box center [274, 158] width 137 height 15
type input "PMO"
click at [148, 203] on form "Project title EU Digital Transformation Company AB InBev Project industry Indus…" at bounding box center [343, 190] width 429 height 343
click at [245, 199] on input at bounding box center [237, 197] width 63 height 14
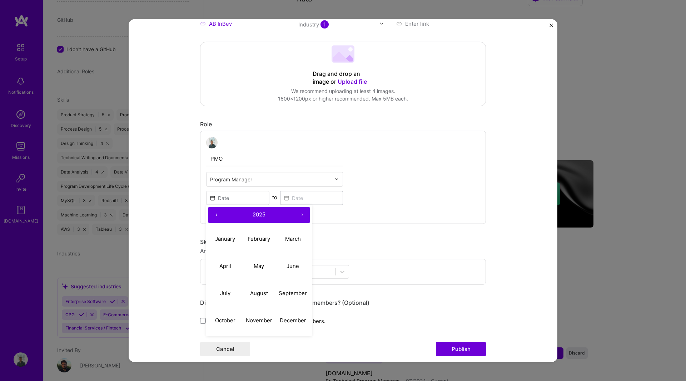
click at [210, 213] on button "‹" at bounding box center [216, 215] width 16 height 16
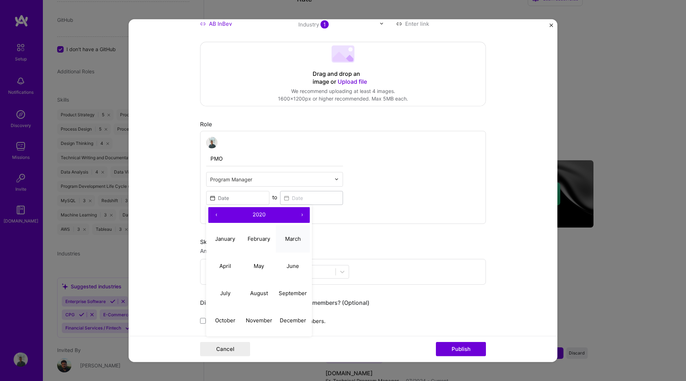
click at [294, 234] on button "March" at bounding box center [293, 238] width 34 height 27
type input "[DATE]"
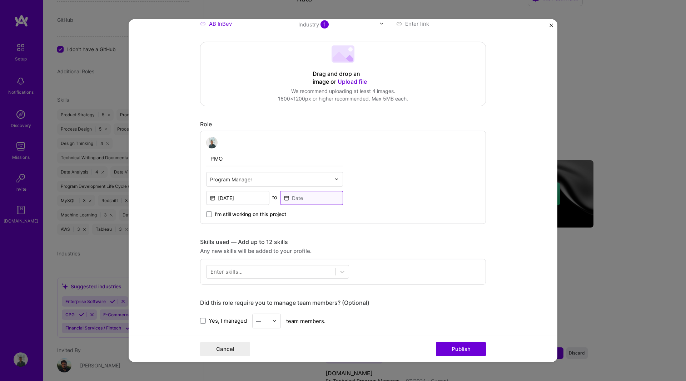
click at [290, 198] on input at bounding box center [311, 197] width 63 height 14
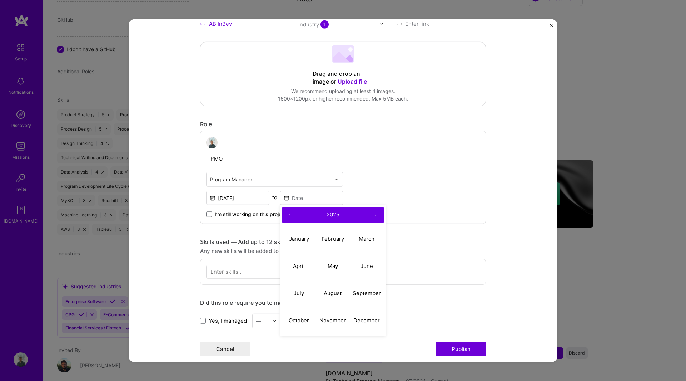
click at [287, 213] on button "‹" at bounding box center [290, 215] width 16 height 16
click at [331, 264] on abbr "May" at bounding box center [333, 265] width 10 height 7
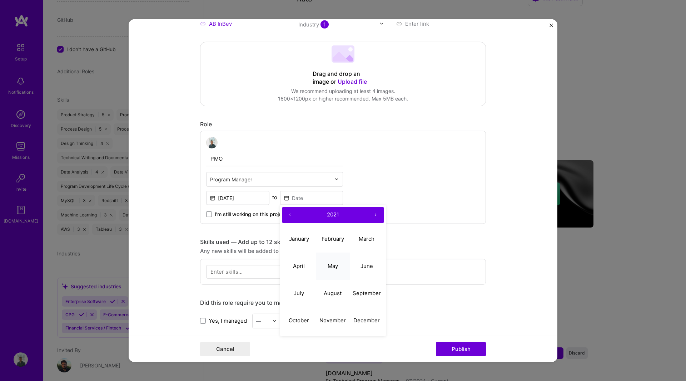
type input "[DATE]"
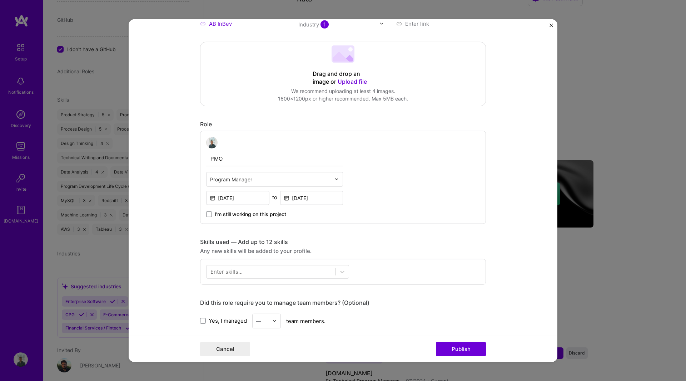
click at [382, 235] on div "Project title EU Digital Transformation Company AB InBev Project industry Indus…" at bounding box center [343, 275] width 286 height 696
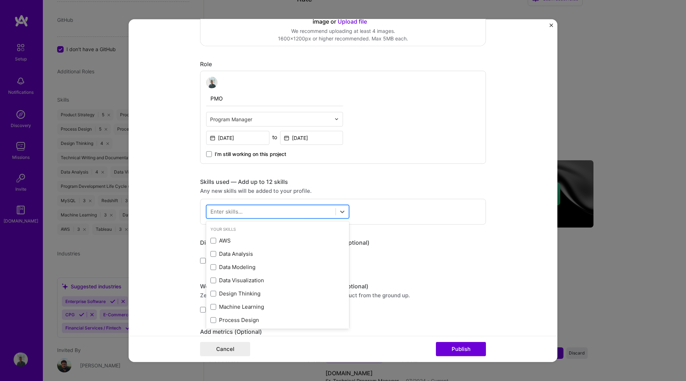
click at [308, 212] on div at bounding box center [271, 211] width 129 height 12
click at [257, 281] on div "Data Visualization" at bounding box center [277, 280] width 134 height 8
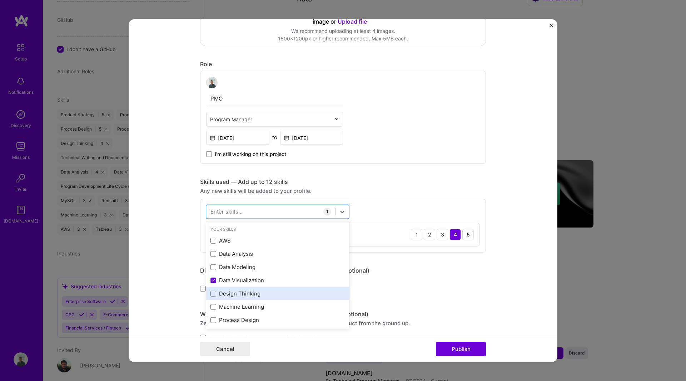
click at [252, 296] on div "Design Thinking" at bounding box center [277, 293] width 134 height 8
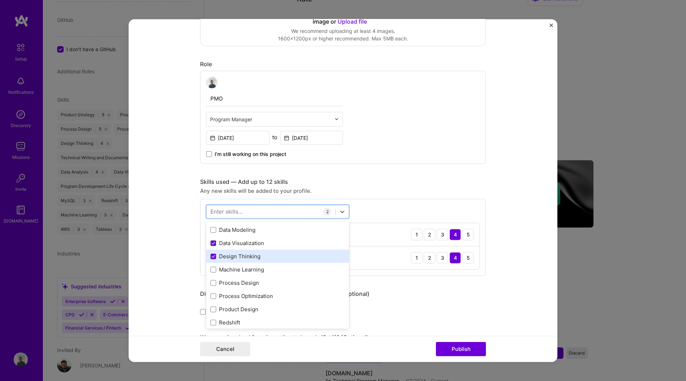
scroll to position [39, 0]
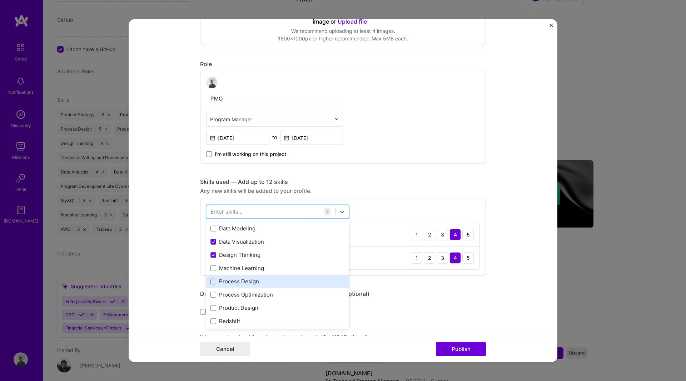
click at [265, 281] on div "Process Design" at bounding box center [277, 281] width 134 height 8
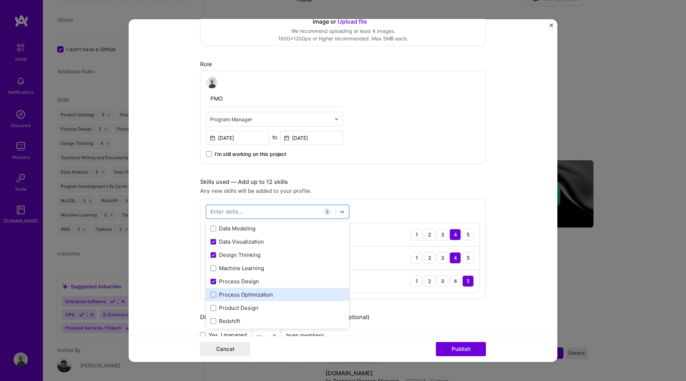
click at [261, 296] on div "Process Optimization" at bounding box center [277, 295] width 134 height 8
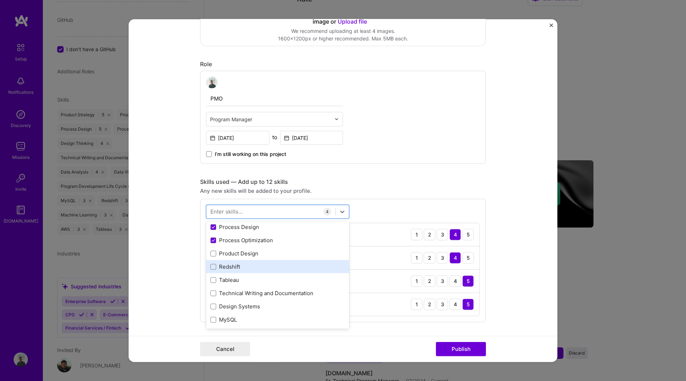
scroll to position [93, 0]
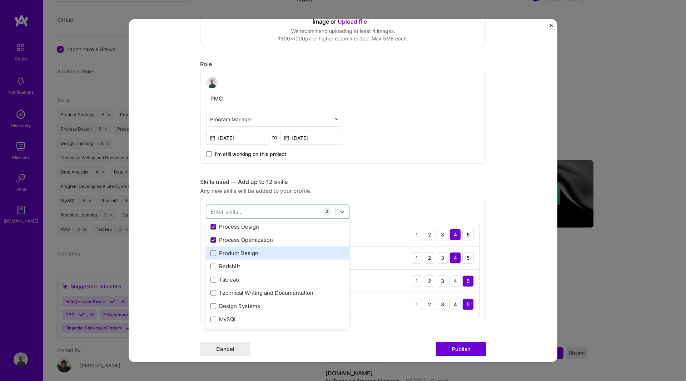
click at [255, 256] on div "Product Design" at bounding box center [277, 253] width 134 height 8
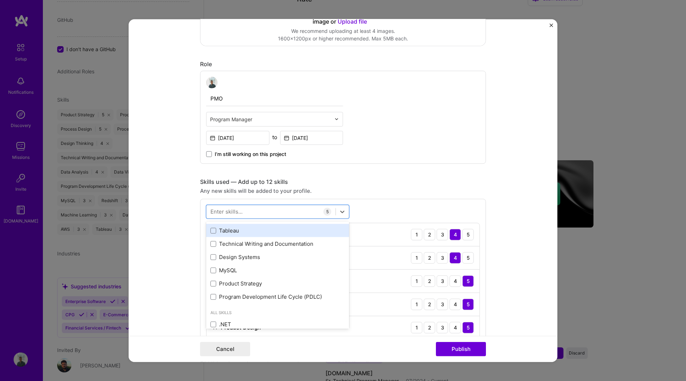
scroll to position [143, 0]
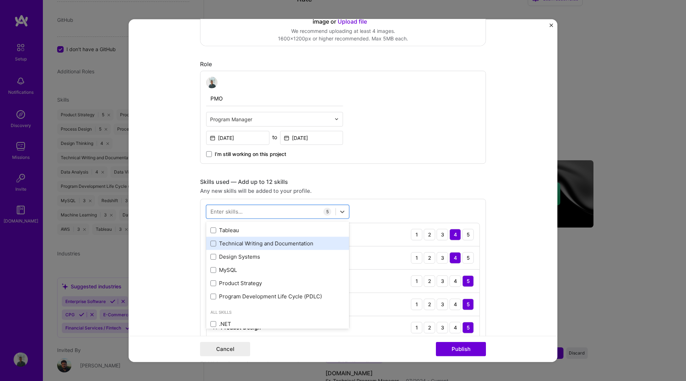
click at [294, 243] on div "Technical Writing and Documentation" at bounding box center [277, 243] width 134 height 8
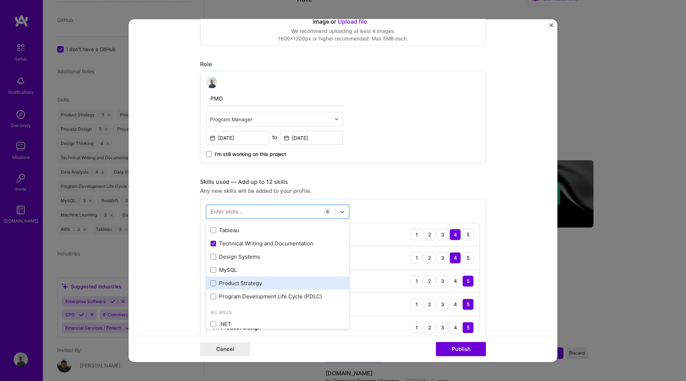
click at [267, 284] on div "Product Strategy" at bounding box center [277, 283] width 134 height 8
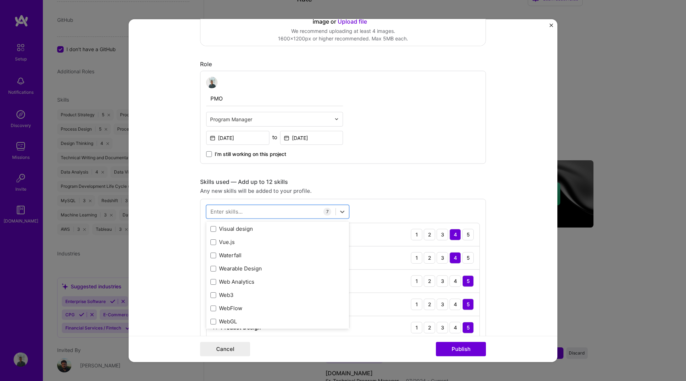
scroll to position [4667, 0]
click at [280, 255] on div "Waterfall" at bounding box center [277, 255] width 134 height 8
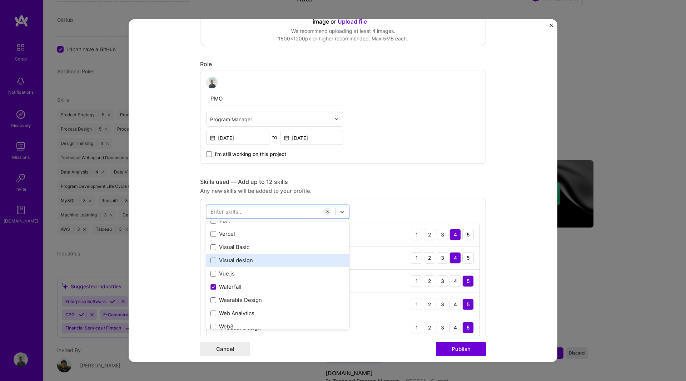
click at [236, 258] on div "Visual design" at bounding box center [277, 260] width 134 height 8
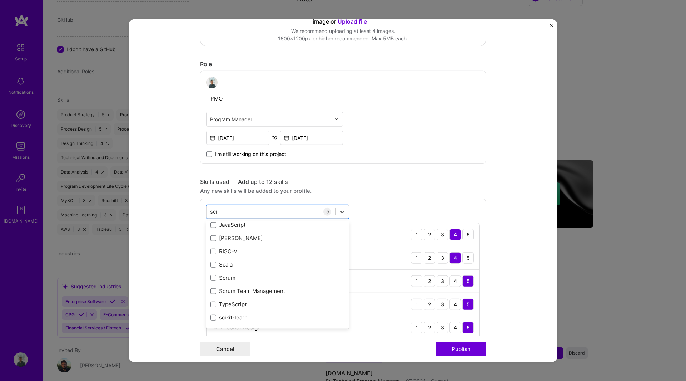
scroll to position [0, 0]
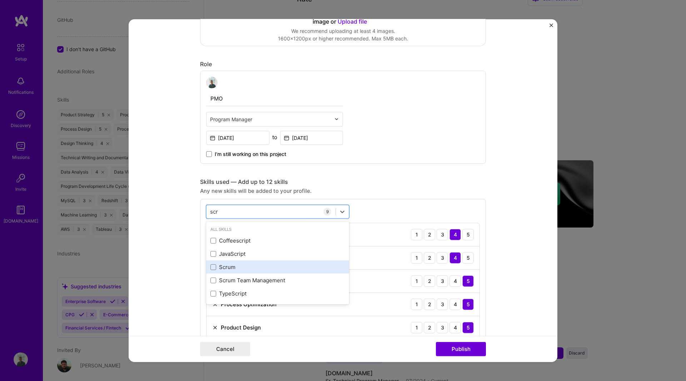
click at [281, 267] on div "Scrum" at bounding box center [277, 267] width 134 height 8
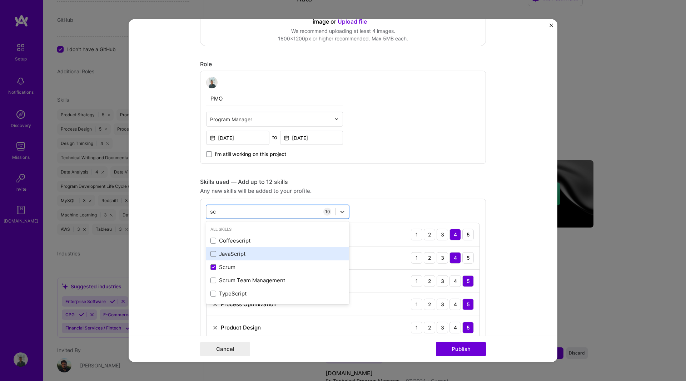
type input "s"
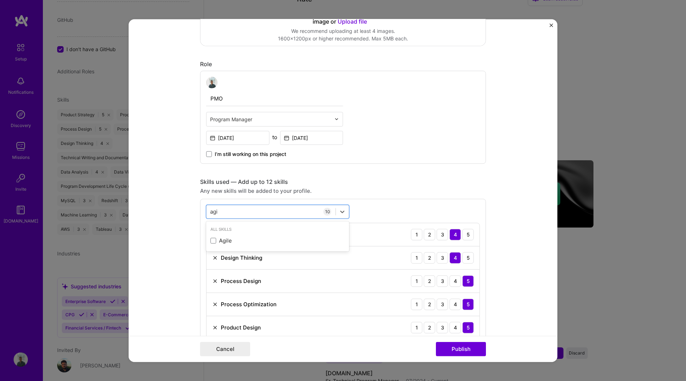
click at [288, 232] on div "All Skills" at bounding box center [277, 229] width 143 height 8
click at [285, 245] on div "Agile" at bounding box center [277, 240] width 143 height 13
type input "agi"
click at [340, 175] on div "Project title EU Digital Transformation Company AB InBev Project industry Indus…" at bounding box center [343, 345] width 286 height 956
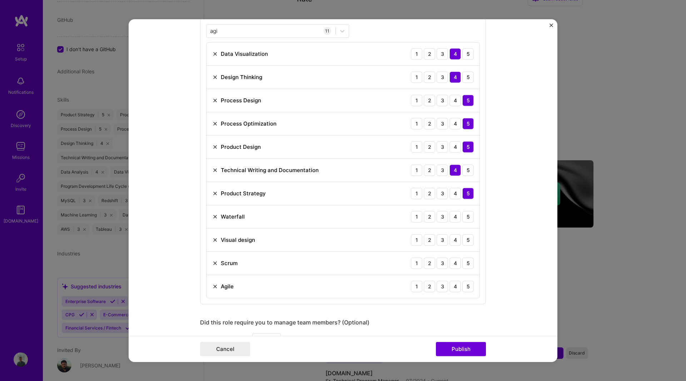
scroll to position [347, 0]
click at [464, 216] on div "5" at bounding box center [467, 215] width 11 height 11
click at [462, 284] on div "5" at bounding box center [467, 285] width 11 height 11
click at [452, 262] on div "4" at bounding box center [455, 262] width 11 height 11
click at [442, 238] on div "3" at bounding box center [442, 238] width 11 height 11
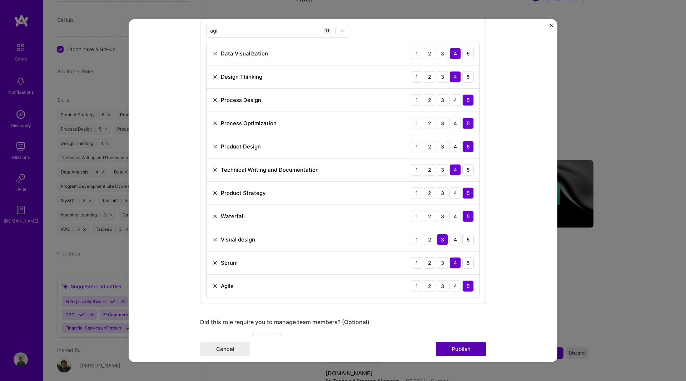
click at [455, 343] on button "Publish" at bounding box center [461, 349] width 50 height 14
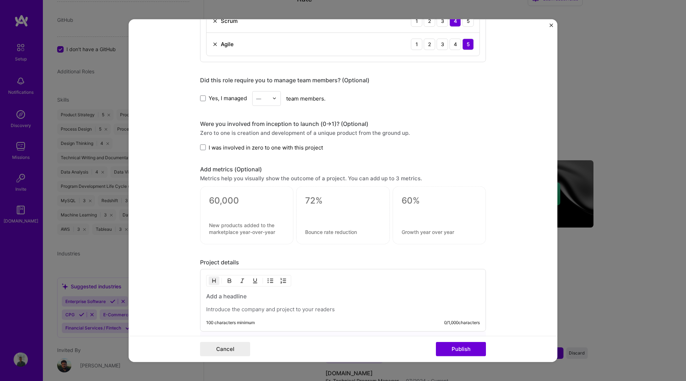
scroll to position [586, 0]
click at [255, 151] on span "I was involved in zero to one with this project" at bounding box center [266, 149] width 114 height 8
click at [0, 0] on input "I was involved in zero to one with this project" at bounding box center [0, 0] width 0 height 0
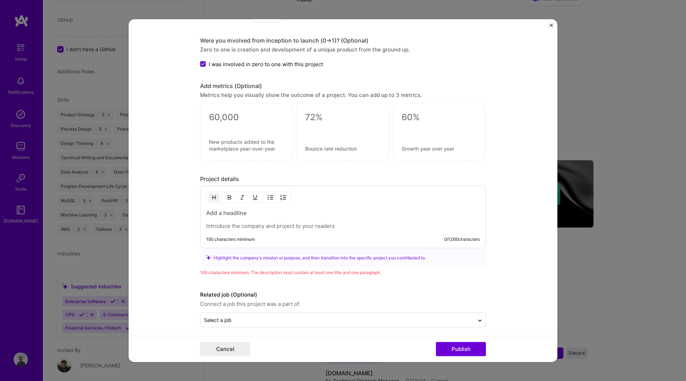
scroll to position [672, 0]
click at [364, 223] on p at bounding box center [343, 225] width 274 height 7
click at [314, 207] on div "100 characters minimum 0 / 1,000 characters" at bounding box center [343, 216] width 286 height 63
click at [246, 214] on h3 at bounding box center [343, 212] width 274 height 8
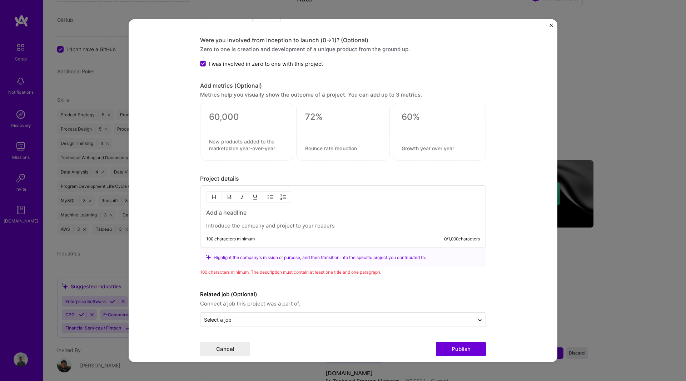
click at [240, 214] on h3 at bounding box center [343, 212] width 274 height 8
click at [237, 213] on h3 at bounding box center [343, 212] width 274 height 8
click at [225, 224] on p at bounding box center [343, 225] width 274 height 7
click at [288, 224] on p at bounding box center [343, 225] width 274 height 7
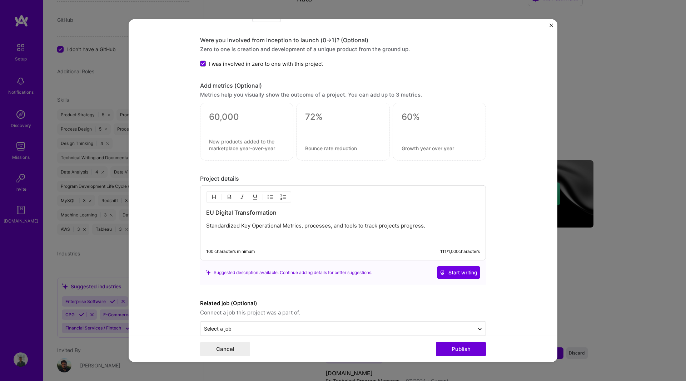
click at [276, 236] on p at bounding box center [343, 237] width 274 height 7
click at [206, 224] on p "Standardized Key Operational Metrics, processes, and tools to track projects pr…" at bounding box center [343, 225] width 274 height 7
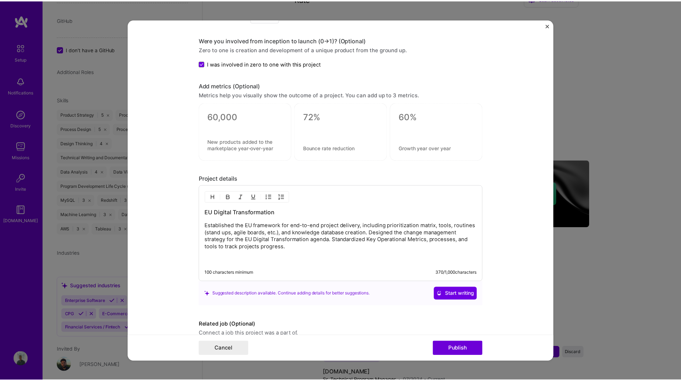
scroll to position [706, 0]
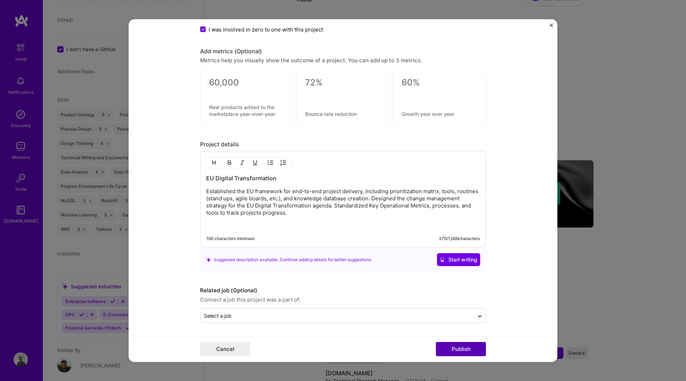
click at [463, 348] on button "Publish" at bounding box center [461, 349] width 50 height 14
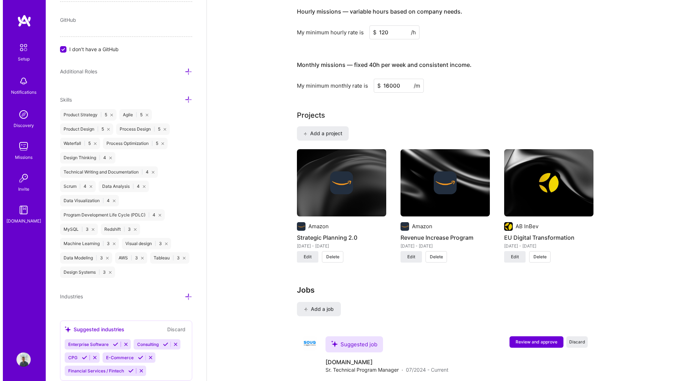
scroll to position [485, 0]
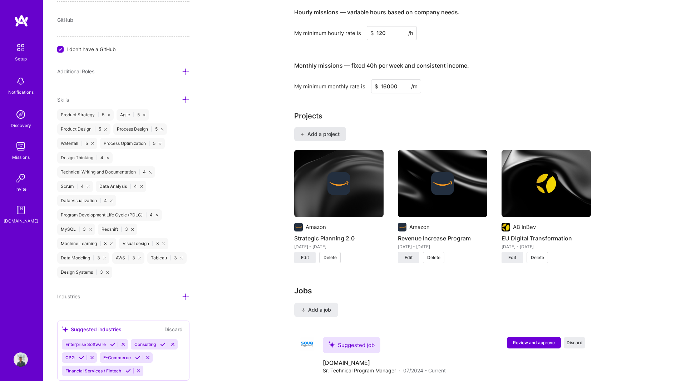
click at [316, 130] on span "Add a project" at bounding box center [320, 133] width 39 height 7
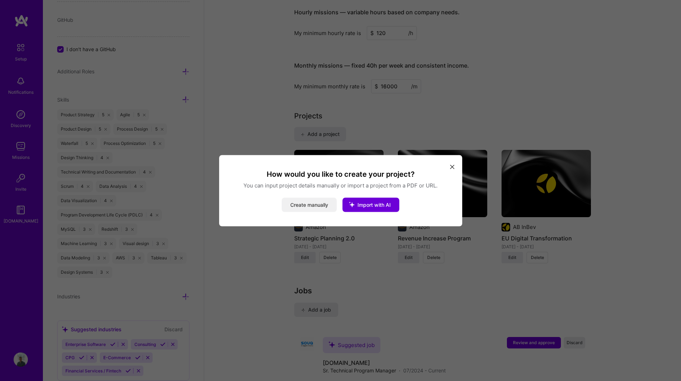
click at [315, 198] on button "Create manually" at bounding box center [309, 204] width 55 height 14
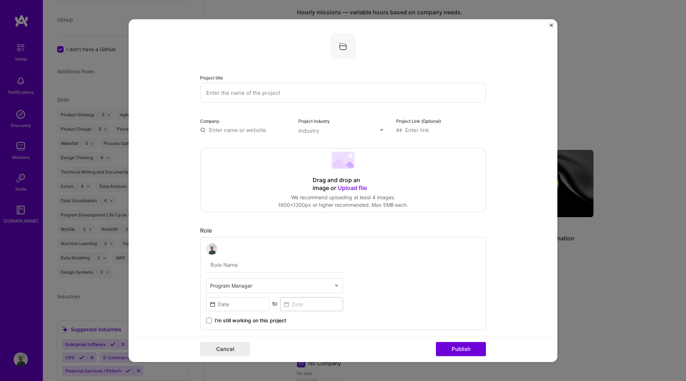
click at [274, 92] on input "text" at bounding box center [343, 93] width 286 height 20
type input "Strateguc"
type input "Strategic Reporting & Digital Contact Strategy"
click at [251, 125] on div "Company" at bounding box center [245, 124] width 90 height 17
click at [249, 131] on input "text" at bounding box center [245, 130] width 90 height 8
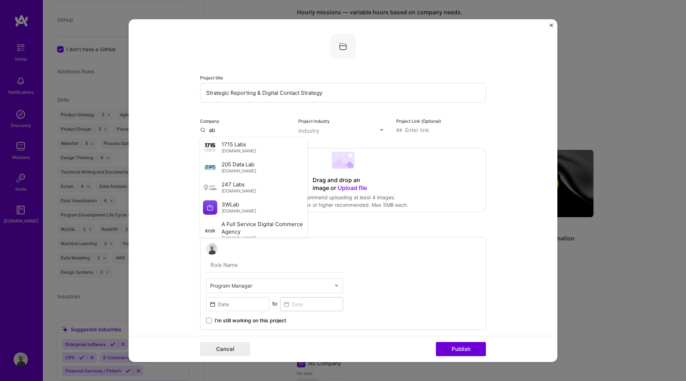
type input "a"
click at [251, 147] on div "AB InBev [DOMAIN_NAME]" at bounding box center [253, 147] width 107 height 20
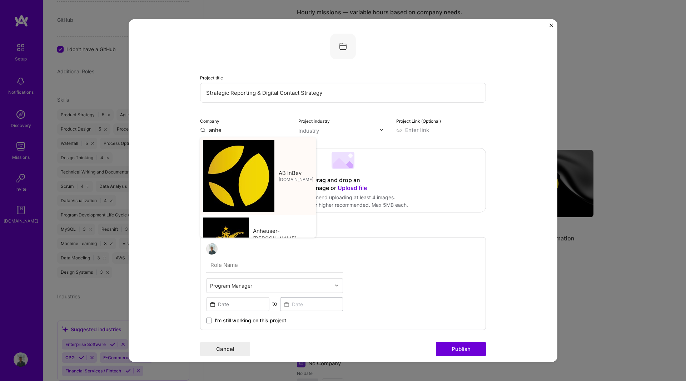
type input "AB InBev"
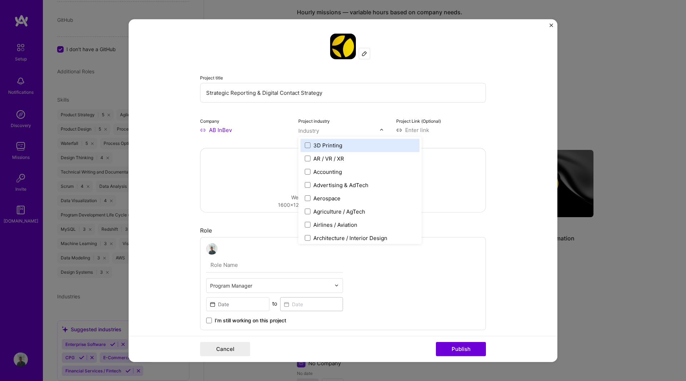
click at [311, 131] on div "Industry" at bounding box center [308, 130] width 21 height 8
type input "cpg"
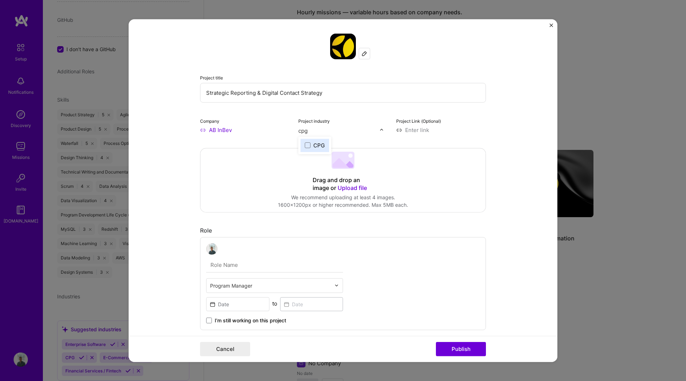
click at [313, 144] on div "CPG" at bounding box center [318, 145] width 11 height 8
click at [221, 228] on div "Role" at bounding box center [343, 230] width 286 height 8
click at [234, 264] on input "text" at bounding box center [274, 264] width 137 height 15
type input "Program & Product Manager"
drag, startPoint x: 228, startPoint y: 302, endPoint x: 174, endPoint y: 302, distance: 53.6
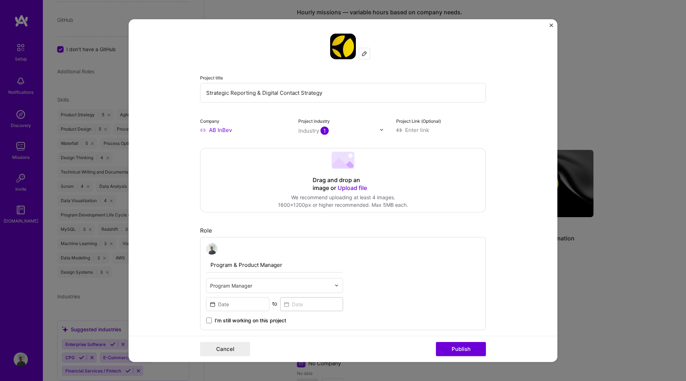
click at [174, 302] on form "Project title Strategic Reporting & Digital Contact Strategy Company AB InBev P…" at bounding box center [343, 190] width 429 height 343
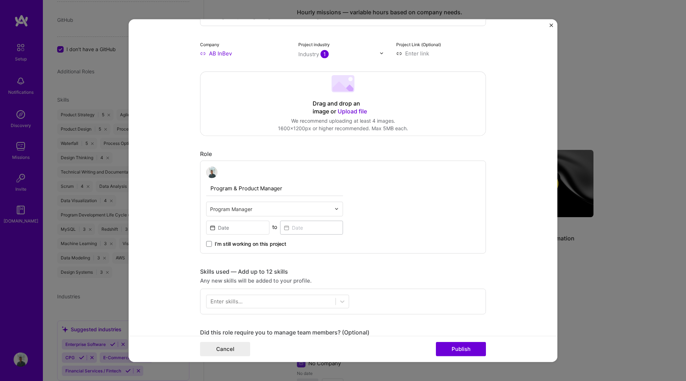
scroll to position [81, 0]
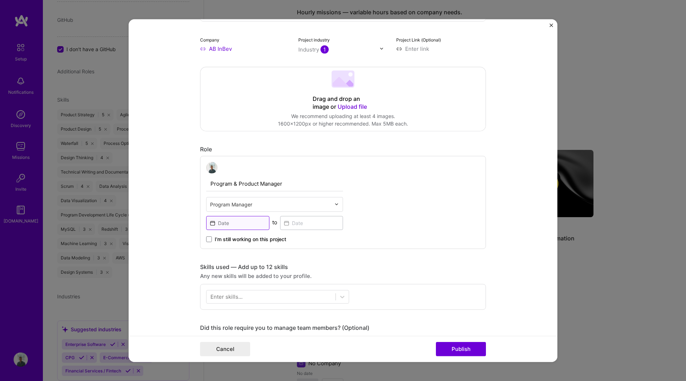
click at [232, 220] on input at bounding box center [237, 222] width 63 height 14
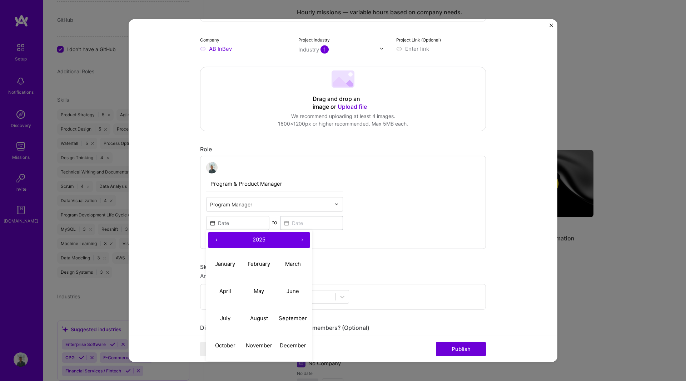
click at [213, 240] on button "‹" at bounding box center [216, 240] width 16 height 16
click at [214, 240] on button "‹" at bounding box center [216, 240] width 16 height 16
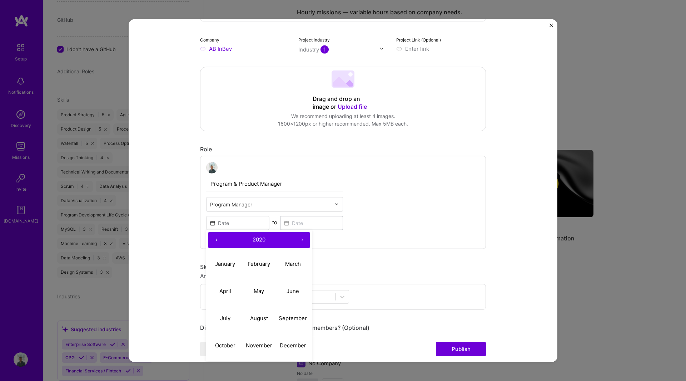
click at [214, 240] on button "‹" at bounding box center [216, 240] width 16 height 16
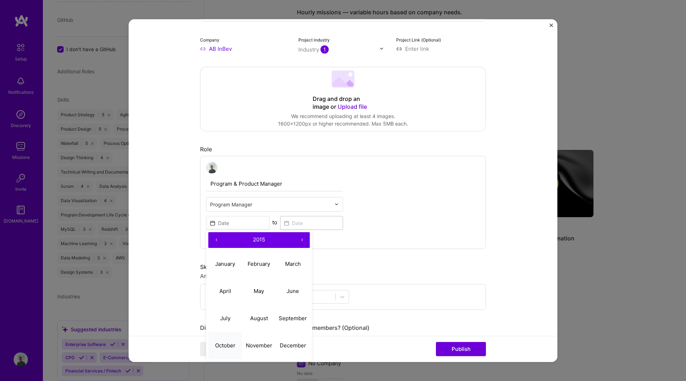
click at [227, 343] on abbr "October" at bounding box center [225, 345] width 20 height 7
type input "[DATE]"
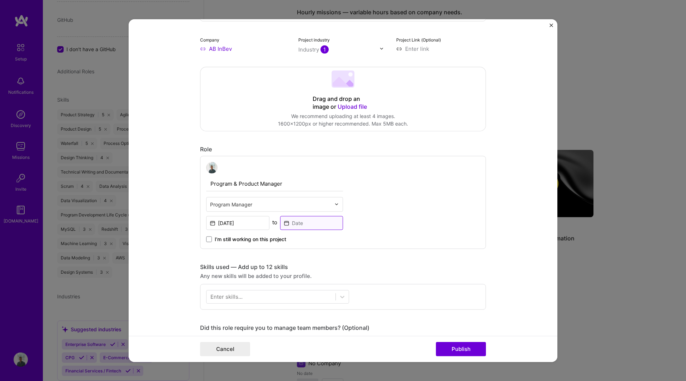
click at [296, 223] on input at bounding box center [311, 222] width 63 height 14
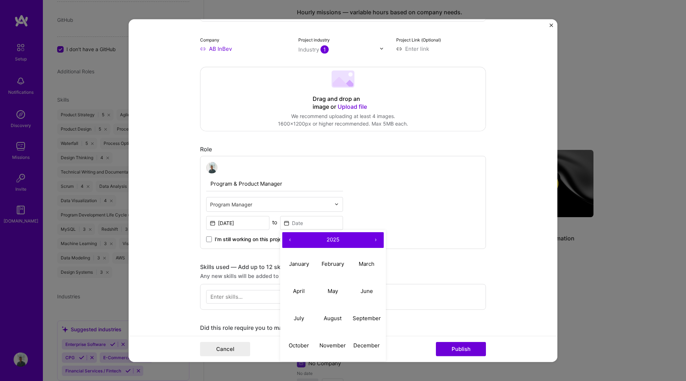
click at [287, 242] on button "‹" at bounding box center [290, 240] width 16 height 16
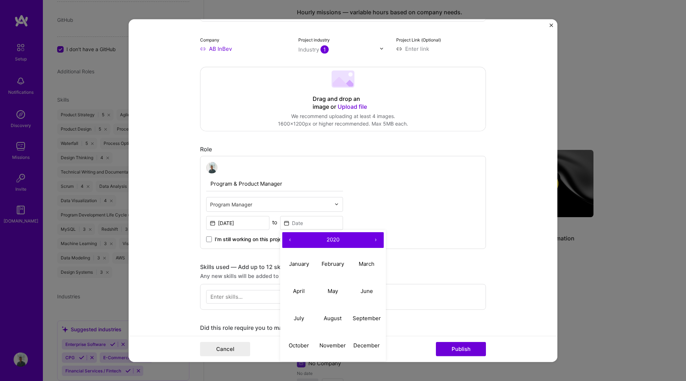
click at [287, 242] on button "‹" at bounding box center [290, 240] width 16 height 16
click at [332, 262] on abbr "February" at bounding box center [333, 263] width 23 height 7
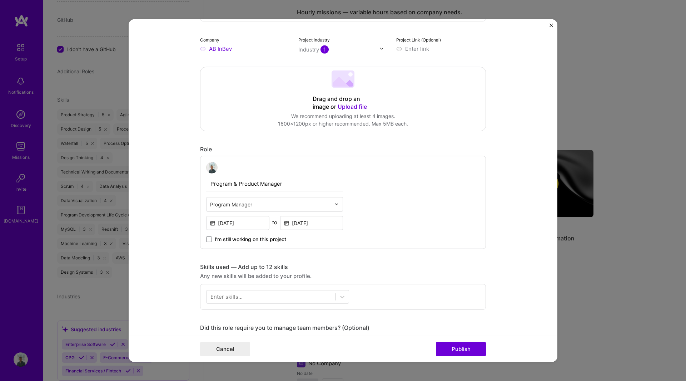
type input "[DATE]"
click at [383, 238] on div "Program & Product Manager Program Manager [DATE] to [DATE] I’m still working on…" at bounding box center [343, 201] width 286 height 93
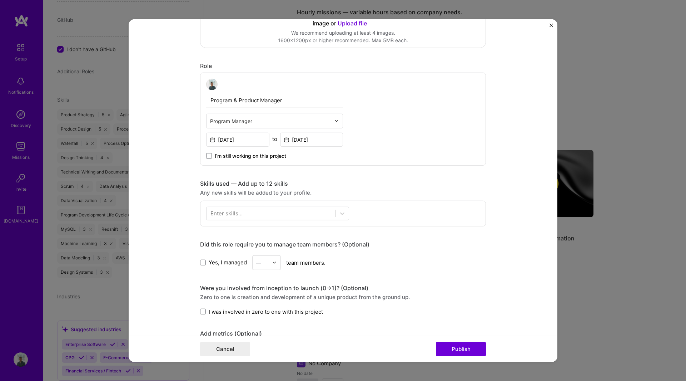
scroll to position [165, 0]
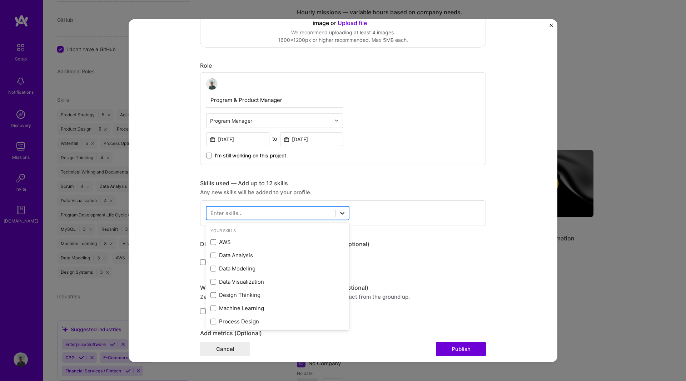
click at [336, 218] on div at bounding box center [342, 212] width 13 height 13
click at [266, 255] on div "Data Analysis" at bounding box center [277, 255] width 134 height 8
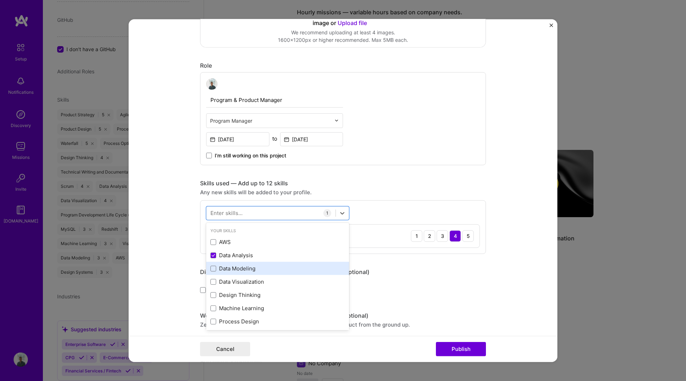
click at [262, 270] on div "Data Modeling" at bounding box center [277, 268] width 134 height 8
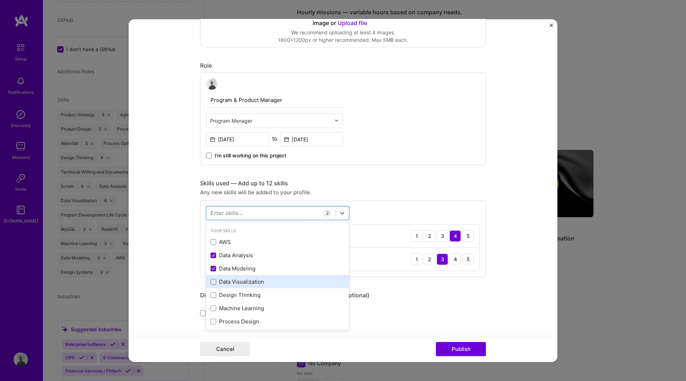
click at [259, 280] on div "Data Visualization" at bounding box center [277, 282] width 134 height 8
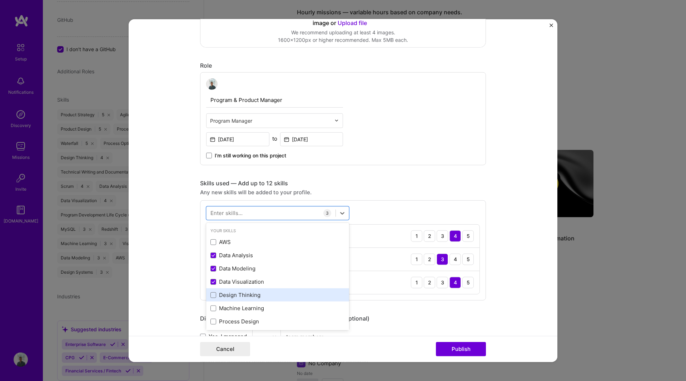
click at [259, 296] on div "Design Thinking" at bounding box center [277, 295] width 134 height 8
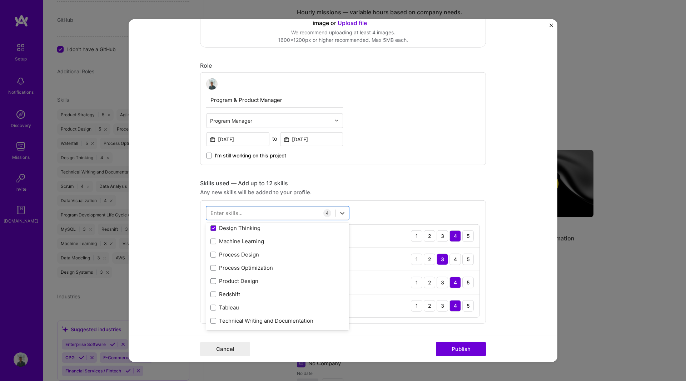
scroll to position [70, 0]
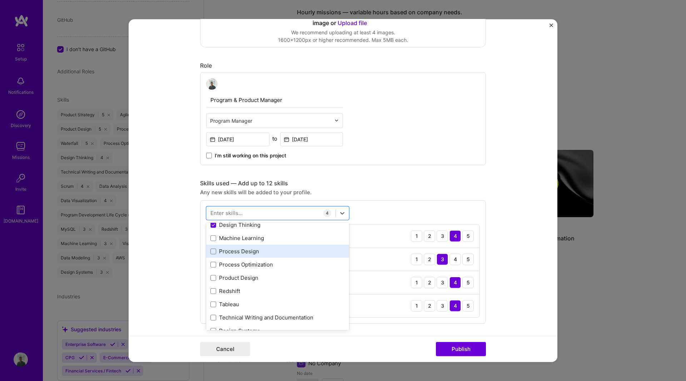
click at [257, 254] on div "Process Design" at bounding box center [277, 251] width 134 height 8
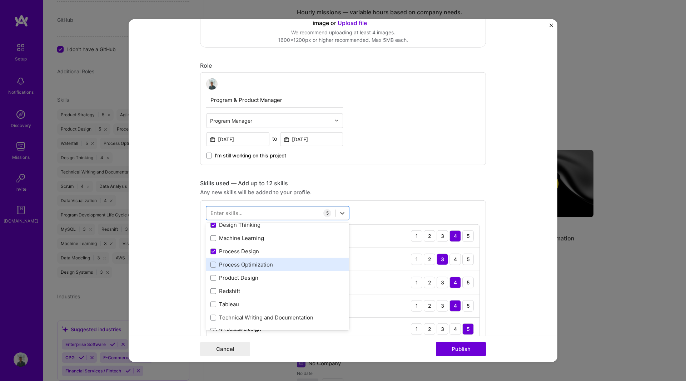
click at [258, 266] on div "Process Optimization" at bounding box center [277, 264] width 134 height 8
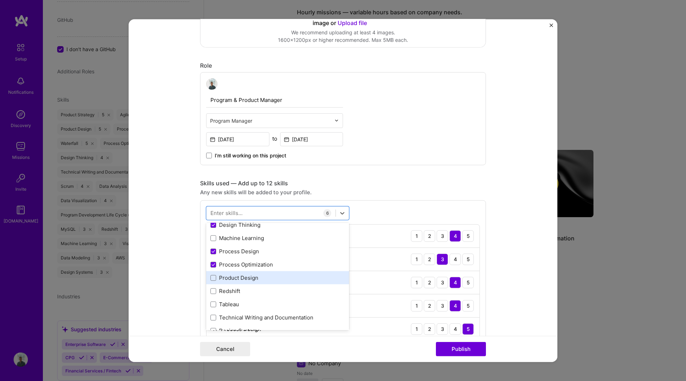
click at [257, 273] on div "Product Design" at bounding box center [277, 277] width 143 height 13
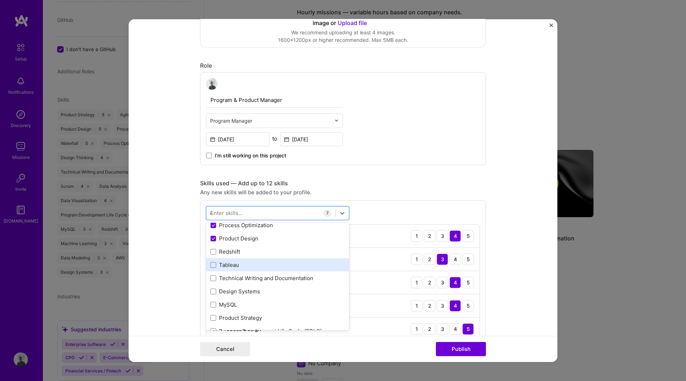
scroll to position [0, 0]
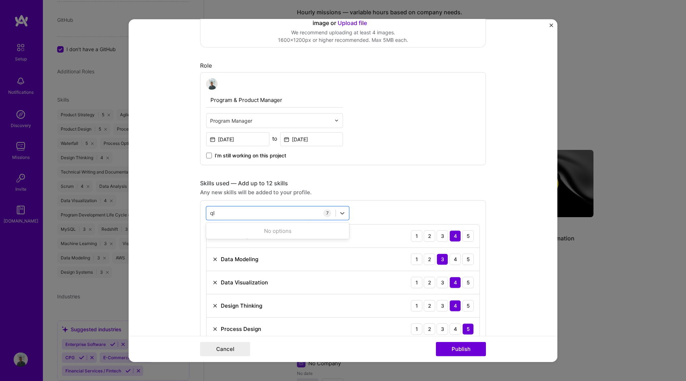
type input "q"
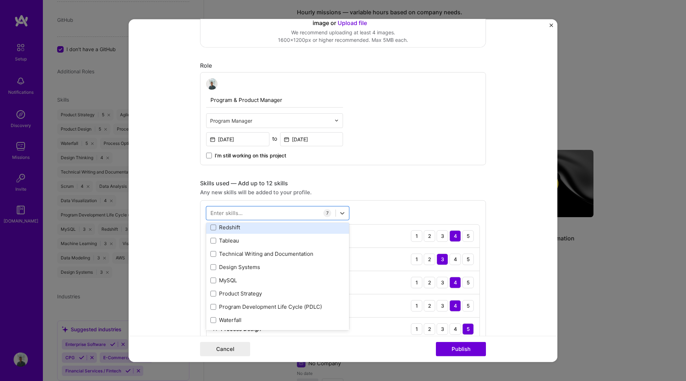
scroll to position [134, 0]
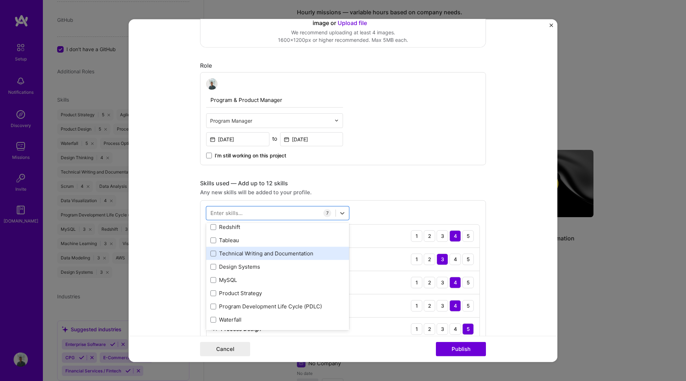
click at [294, 256] on div "Technical Writing and Documentation" at bounding box center [277, 253] width 134 height 8
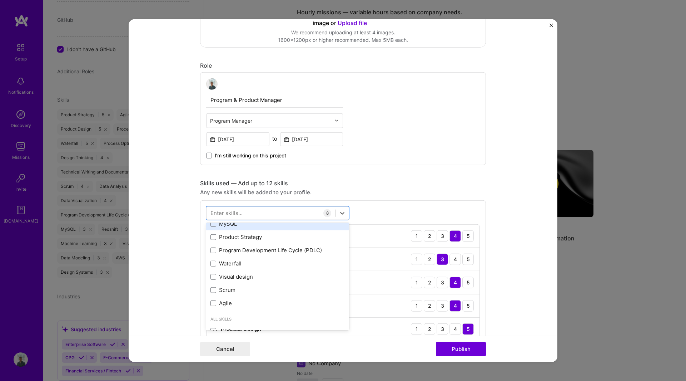
scroll to position [191, 0]
click at [252, 233] on div "Product Strategy" at bounding box center [277, 236] width 134 height 8
click at [252, 247] on div "Program Development Life Cycle (PDLC)" at bounding box center [277, 249] width 134 height 8
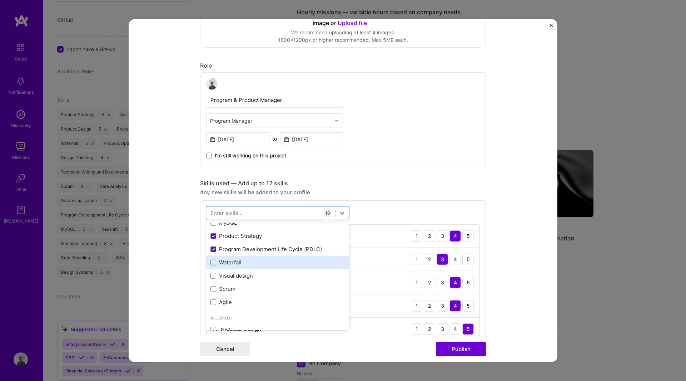
click at [230, 262] on div "Waterfall" at bounding box center [277, 262] width 134 height 8
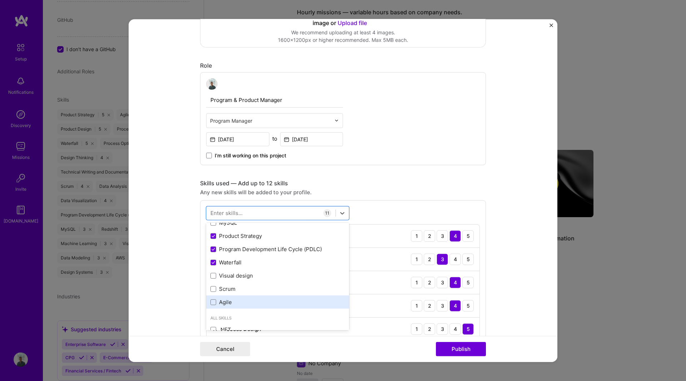
click at [269, 298] on div "Agile" at bounding box center [277, 302] width 134 height 8
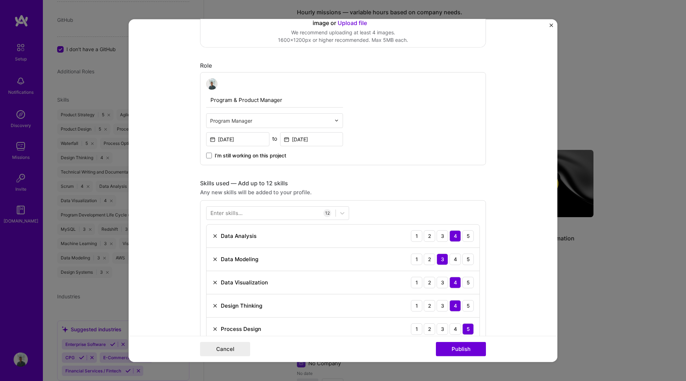
click at [513, 310] on form "Project title Strategic Reporting & Digital Contact Strategy Company AB InBev P…" at bounding box center [343, 190] width 429 height 343
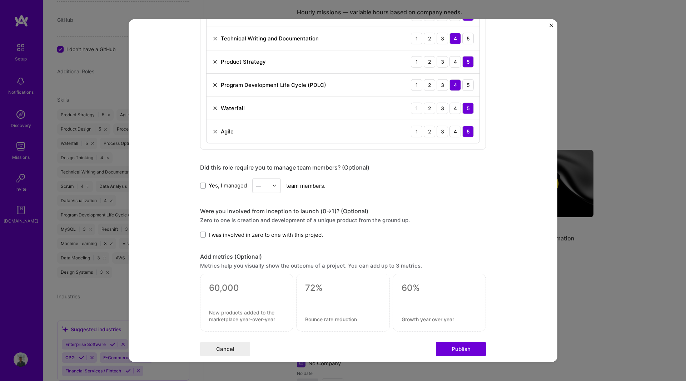
scroll to position [525, 0]
click at [222, 232] on span "I was involved in zero to one with this project" at bounding box center [266, 234] width 114 height 8
click at [0, 0] on input "I was involved in zero to one with this project" at bounding box center [0, 0] width 0 height 0
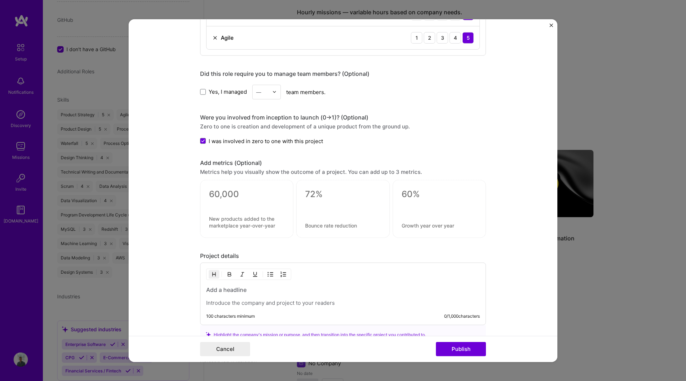
scroll to position [620, 0]
click at [228, 192] on textarea at bounding box center [246, 192] width 75 height 11
click at [265, 191] on textarea at bounding box center [246, 192] width 75 height 11
type textarea "0"
type textarea "30%"
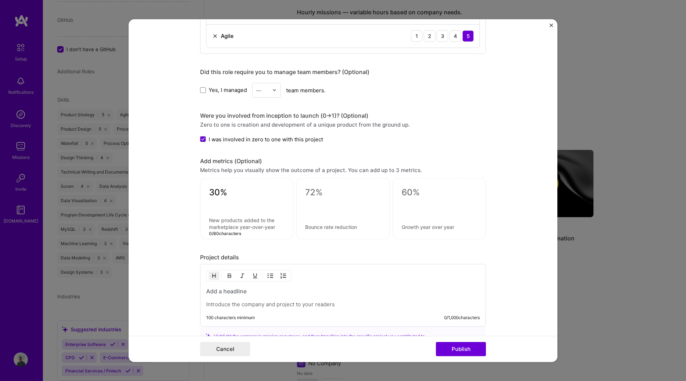
click at [227, 221] on textarea at bounding box center [246, 224] width 75 height 14
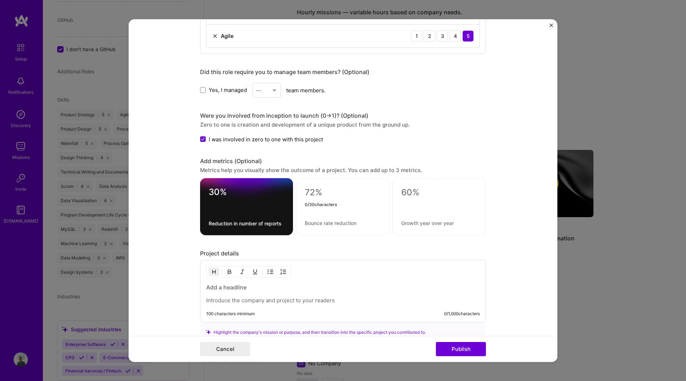
click at [323, 194] on textarea at bounding box center [343, 192] width 76 height 11
click at [258, 207] on div at bounding box center [247, 206] width 76 height 8
click at [218, 197] on textarea "30%" at bounding box center [247, 194] width 76 height 14
click at [230, 221] on textarea "Reduction in number of reports" at bounding box center [247, 223] width 76 height 7
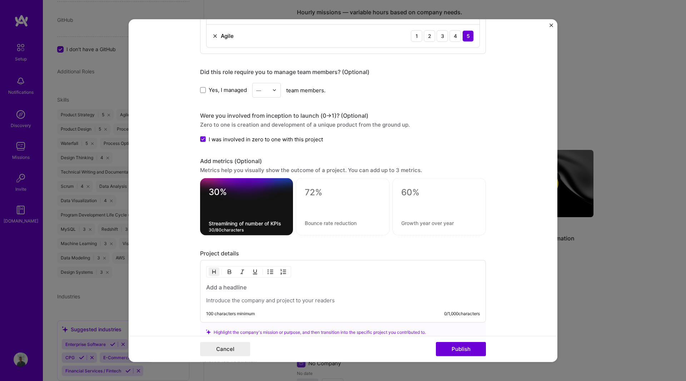
type textarea "Streamlining of number of KPIs"
click at [311, 221] on textarea at bounding box center [343, 222] width 76 height 7
click at [323, 198] on div at bounding box center [343, 206] width 94 height 57
click at [307, 192] on textarea at bounding box center [343, 192] width 76 height 11
type textarea "89%"
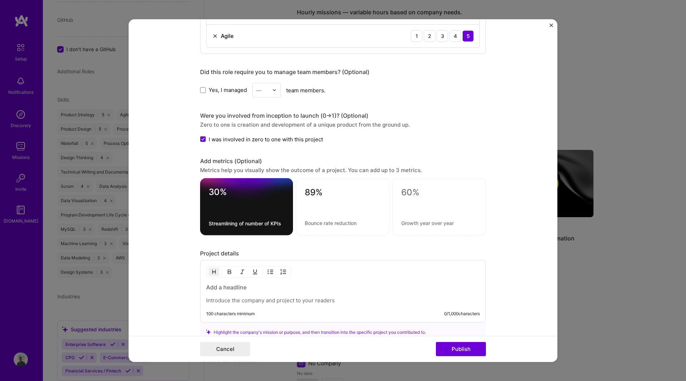
click at [305, 218] on div "89%" at bounding box center [343, 206] width 94 height 57
click at [305, 219] on textarea at bounding box center [343, 222] width 76 height 7
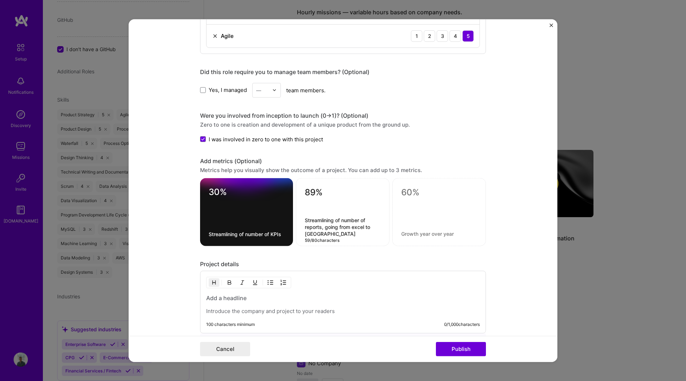
type textarea "Streamlining of number of reports, going from excel to [GEOGRAPHIC_DATA]"
click at [415, 195] on textarea at bounding box center [439, 192] width 76 height 11
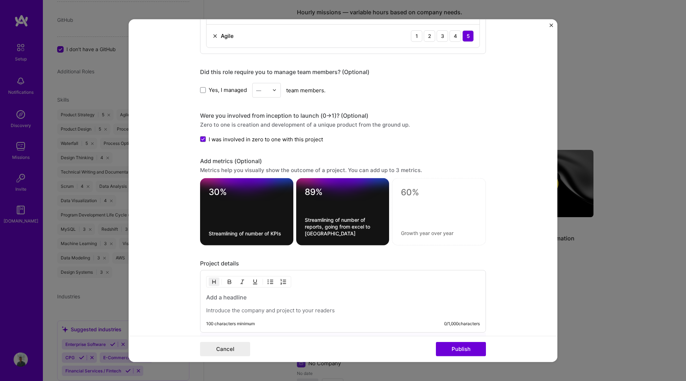
click at [420, 194] on textarea at bounding box center [439, 192] width 76 height 11
type textarea "33%"
click at [403, 229] on textarea at bounding box center [439, 232] width 76 height 7
type textarea "Number of visits per day by the sales team"
click at [506, 234] on form "Project title Strategic Reporting & Digital Contact Strategy Company AB InBev P…" at bounding box center [343, 190] width 429 height 343
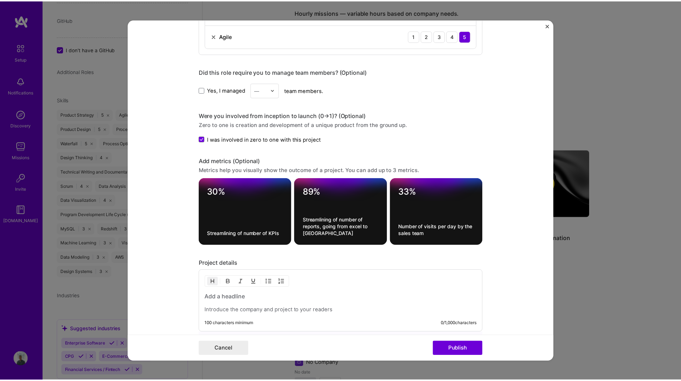
scroll to position [700, 0]
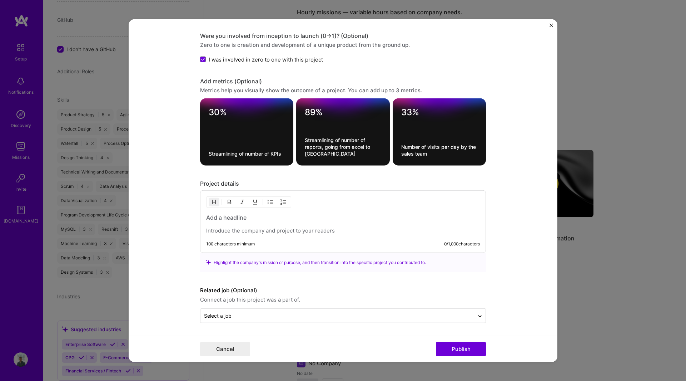
click at [228, 218] on h3 at bounding box center [343, 217] width 274 height 8
click at [251, 218] on h3 at bounding box center [343, 217] width 274 height 8
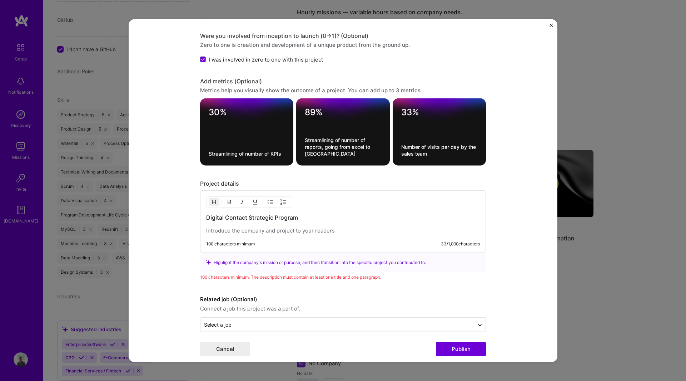
click at [244, 229] on p at bounding box center [343, 230] width 274 height 7
click at [267, 233] on p at bounding box center [343, 230] width 274 height 7
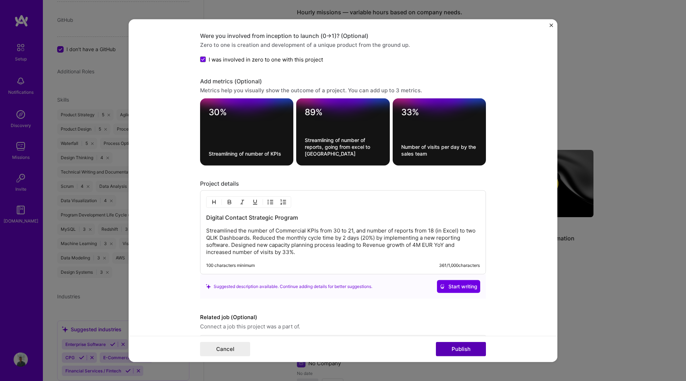
click at [454, 343] on button "Publish" at bounding box center [461, 349] width 50 height 14
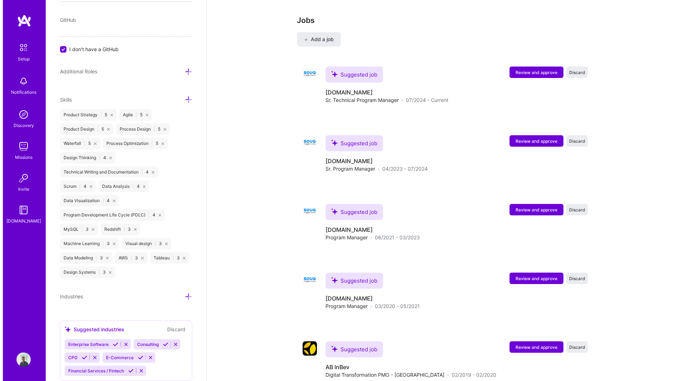
scroll to position [890, 0]
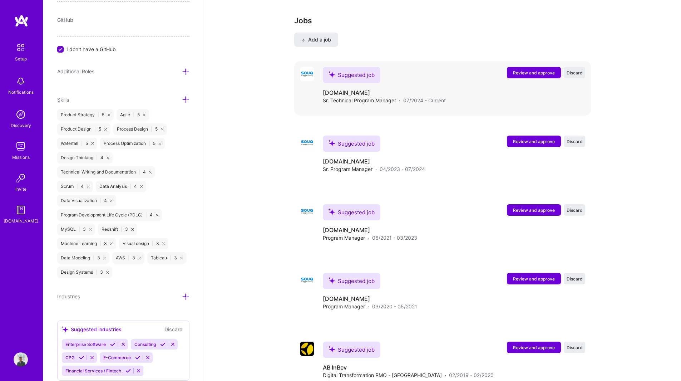
click at [521, 70] on span "Review and approve" at bounding box center [534, 73] width 42 height 6
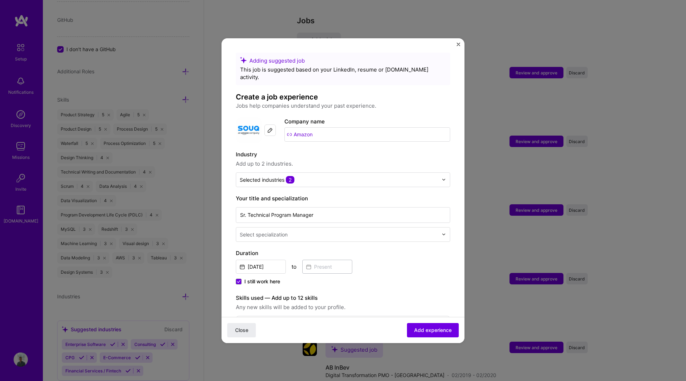
click at [245, 123] on img at bounding box center [249, 130] width 26 height 26
drag, startPoint x: 317, startPoint y: 128, endPoint x: 254, endPoint y: 121, distance: 63.9
click at [254, 121] on div "Company logo Company name Amazon" at bounding box center [343, 130] width 214 height 26
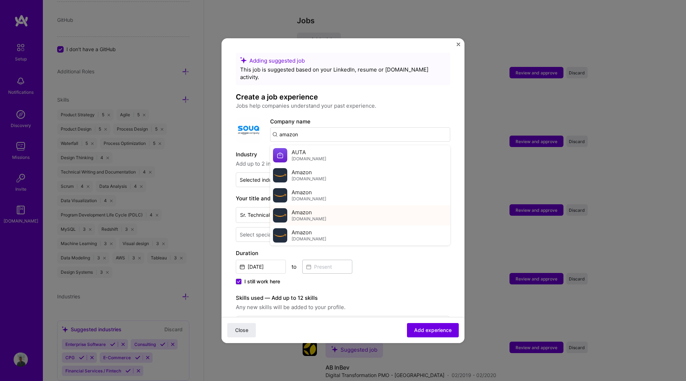
click at [326, 208] on div "Amazon [DOMAIN_NAME]" at bounding box center [360, 215] width 180 height 20
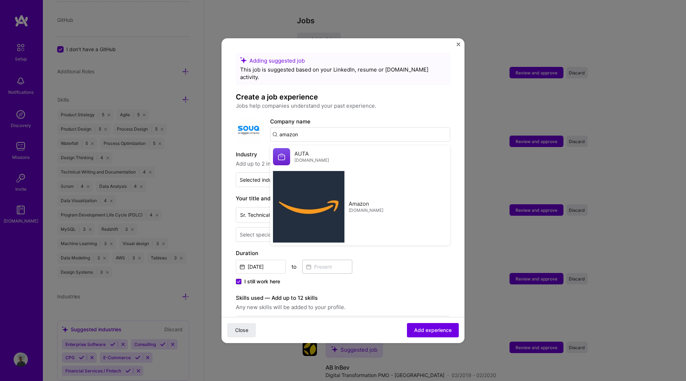
type input "Amazon"
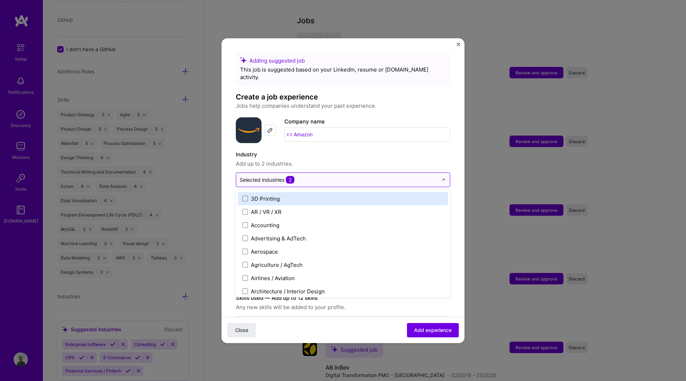
click at [442, 177] on img at bounding box center [444, 179] width 4 height 4
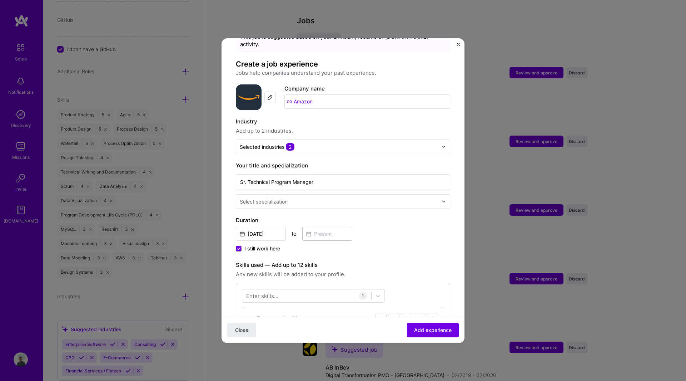
scroll to position [41, 0]
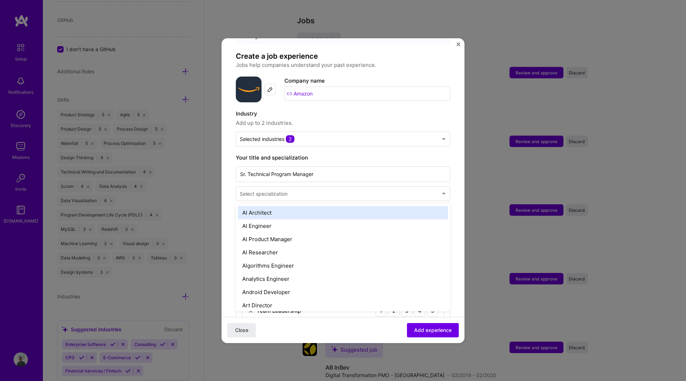
click at [291, 193] on div "Select specialization" at bounding box center [343, 193] width 214 height 15
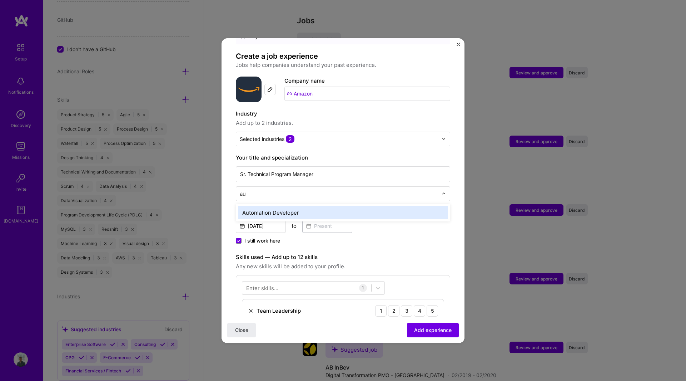
scroll to position [0, 0]
type input "aut"
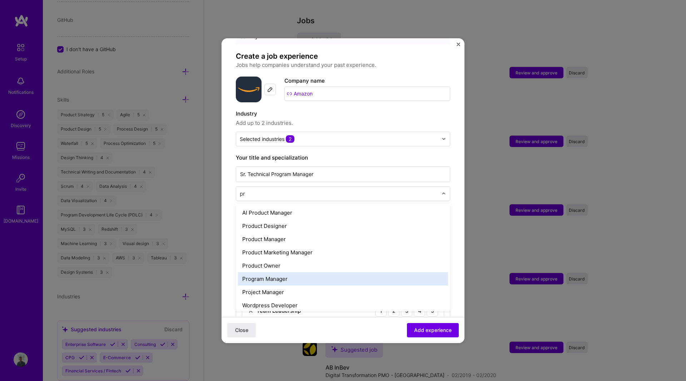
type input "p"
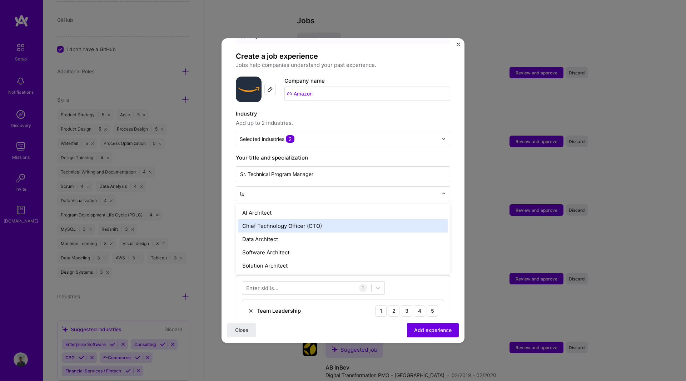
type input "t"
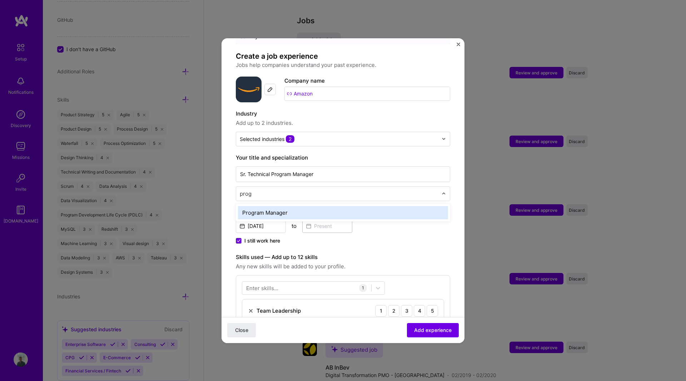
type input "progr"
click at [287, 206] on div "Program Manager" at bounding box center [343, 212] width 210 height 13
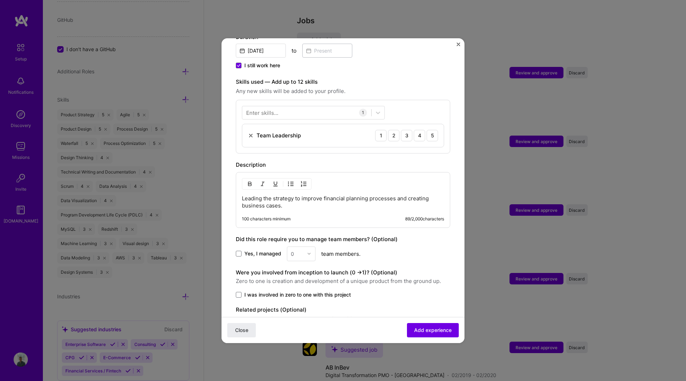
scroll to position [217, 0]
click at [251, 132] on img at bounding box center [251, 135] width 6 height 6
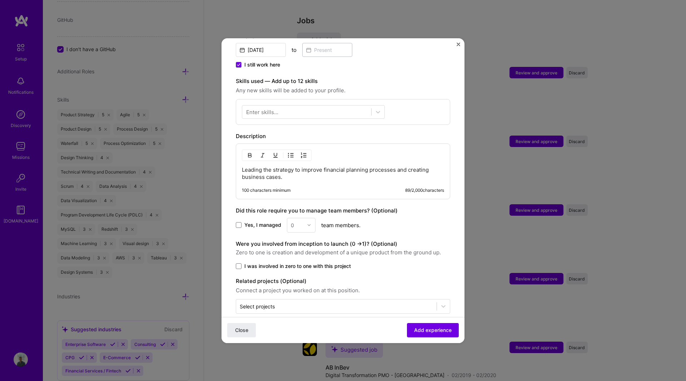
scroll to position [220, 0]
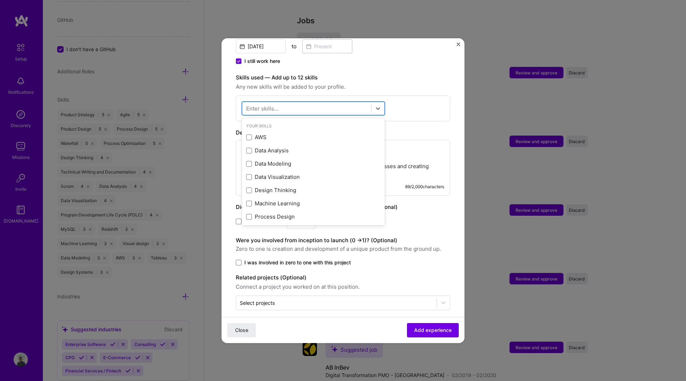
click at [327, 102] on div at bounding box center [306, 108] width 129 height 12
click at [452, 110] on form "Adding suggested job This job is suggested based on your LinkedIn, resume or [D…" at bounding box center [343, 91] width 243 height 518
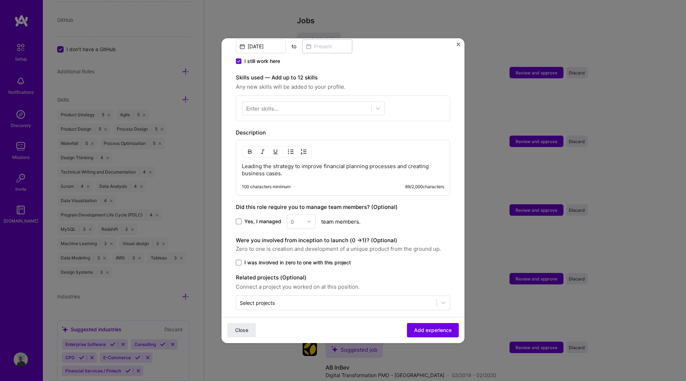
click at [299, 168] on p "Leading the strategy to improve financial planning processes and creating busin…" at bounding box center [343, 170] width 202 height 14
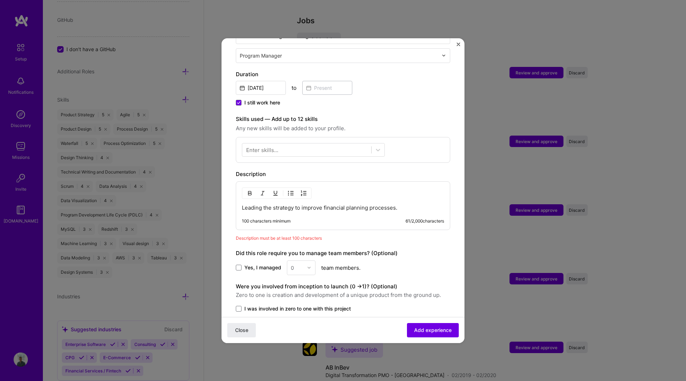
scroll to position [178, 0]
drag, startPoint x: 406, startPoint y: 203, endPoint x: 220, endPoint y: 195, distance: 186.0
click at [220, 195] on div "Adding suggested job This job is suggested based on your LinkedIn, resume or [D…" at bounding box center [343, 190] width 686 height 381
click at [340, 212] on div "Leading the strategy to improve the 1 and 3-Year financial planning processes. …" at bounding box center [343, 206] width 214 height 49
click at [297, 215] on div "Leading the strategy to improve the 1 and 3-Year financial planning processes. …" at bounding box center [343, 206] width 214 height 49
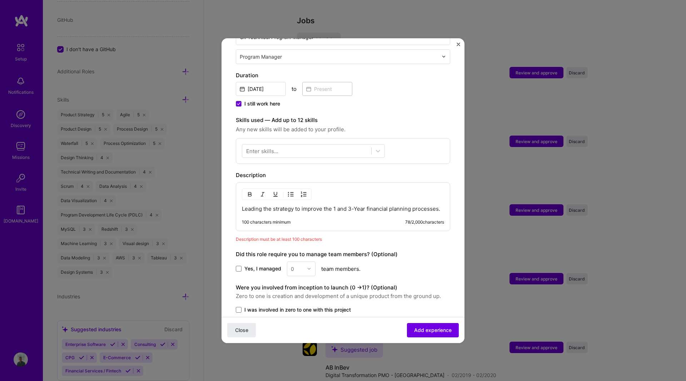
click at [296, 210] on p "Leading the strategy to improve the 1 and 3-Year financial planning processes." at bounding box center [343, 208] width 202 height 7
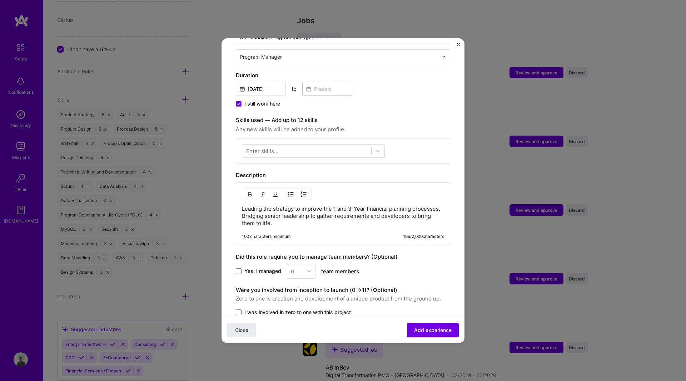
click at [360, 209] on p "Leading the strategy to improve the 1 and 3-Year financial planning processes. …" at bounding box center [343, 215] width 202 height 21
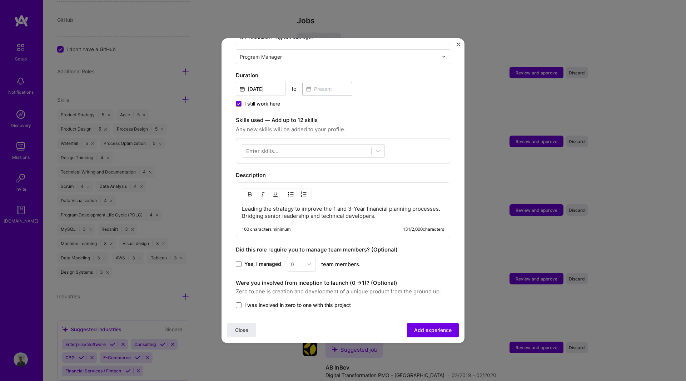
click at [453, 253] on form "Adding suggested job This job is suggested based on your LinkedIn, resume or [D…" at bounding box center [343, 134] width 243 height 518
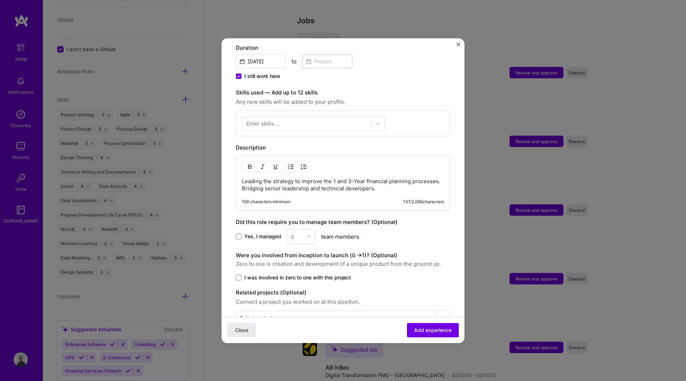
scroll to position [220, 0]
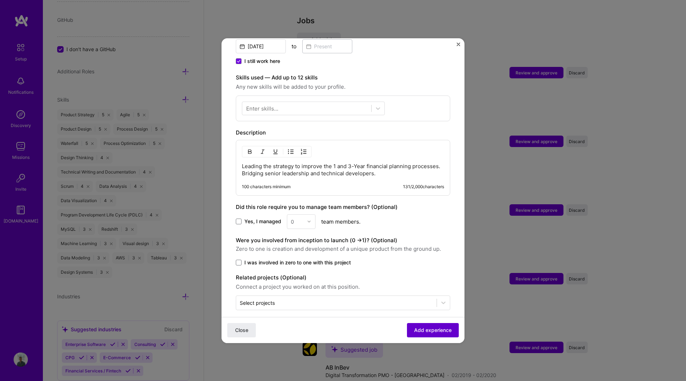
click at [436, 333] on span "Add experience" at bounding box center [433, 329] width 38 height 7
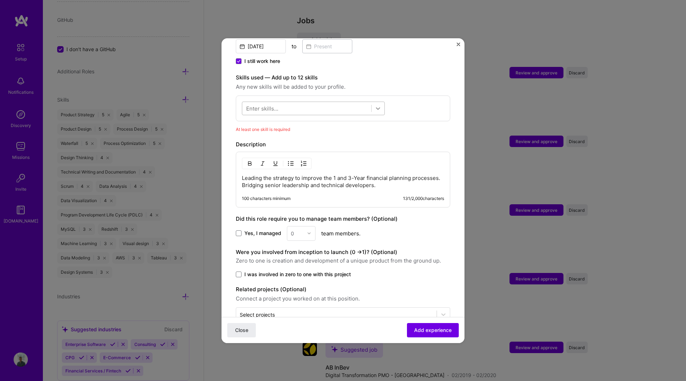
click at [380, 105] on div at bounding box center [378, 108] width 13 height 13
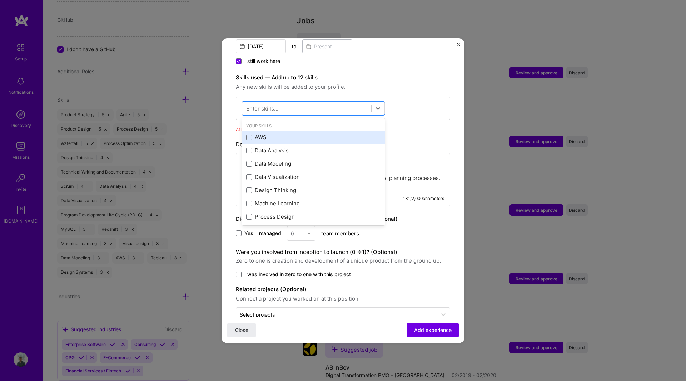
click at [320, 133] on div "AWS" at bounding box center [313, 137] width 134 height 8
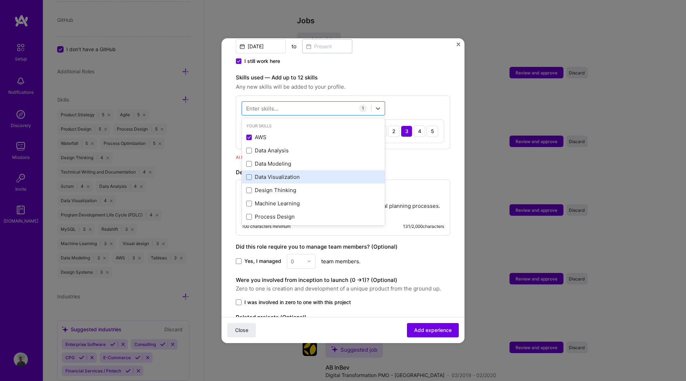
click at [317, 173] on div "Data Visualization" at bounding box center [313, 177] width 134 height 8
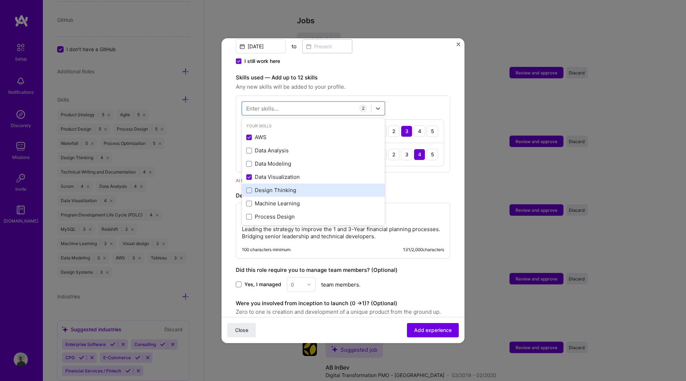
click at [311, 186] on div "Design Thinking" at bounding box center [313, 190] width 134 height 8
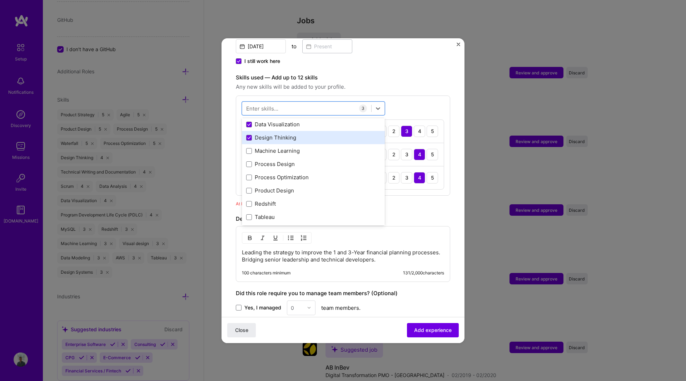
scroll to position [53, 0]
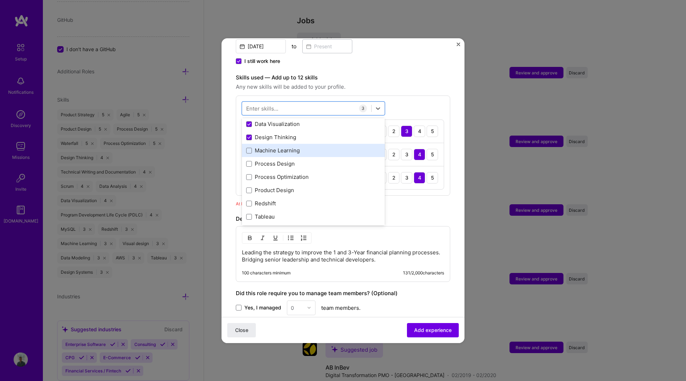
click at [302, 147] on div "Machine Learning" at bounding box center [313, 151] width 134 height 8
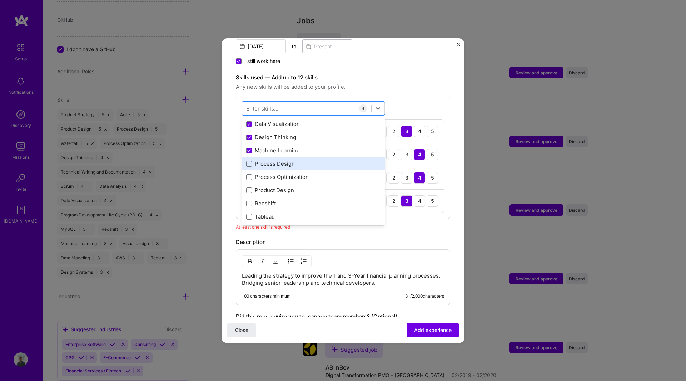
click at [301, 160] on div "Process Design" at bounding box center [313, 164] width 134 height 8
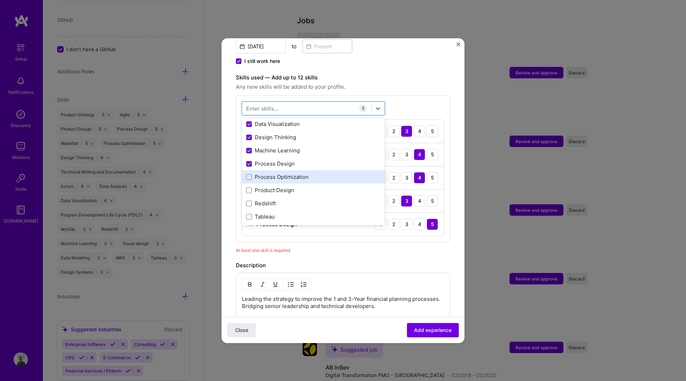
click at [301, 173] on div "Process Optimization" at bounding box center [313, 177] width 134 height 8
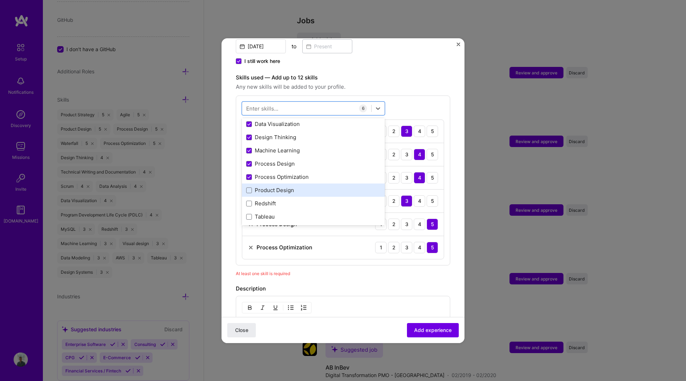
click at [297, 186] on div "Product Design" at bounding box center [313, 190] width 134 height 8
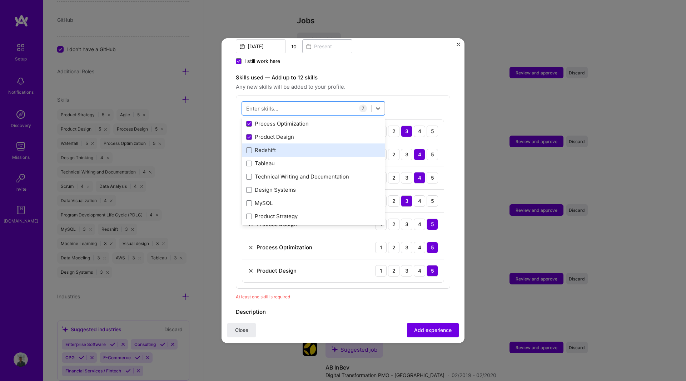
scroll to position [110, 0]
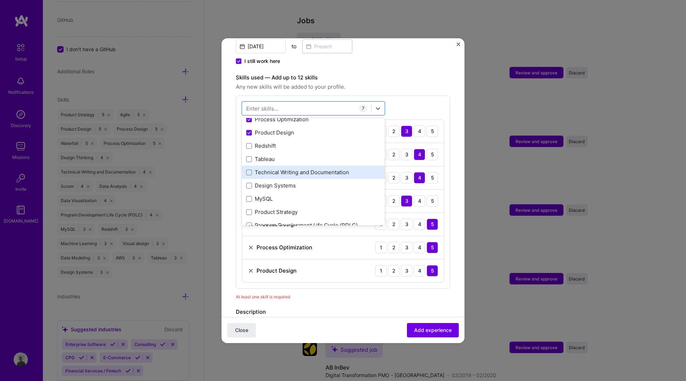
click at [337, 168] on div "Technical Writing and Documentation" at bounding box center [313, 172] width 134 height 8
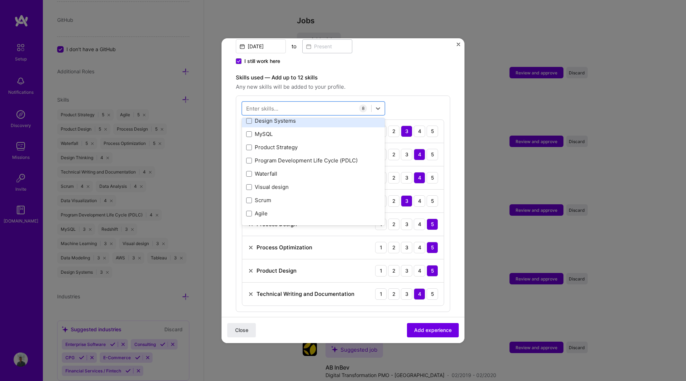
scroll to position [176, 0]
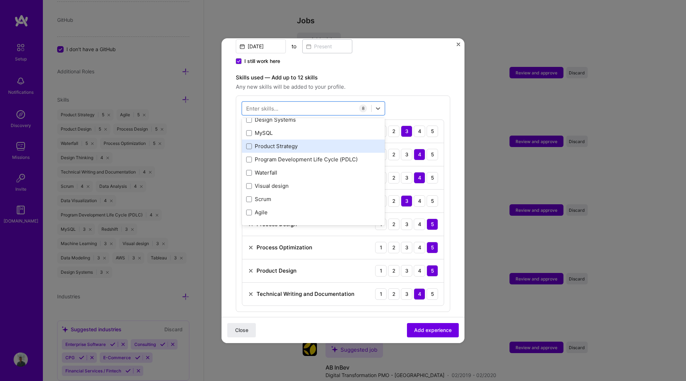
click at [319, 143] on div "Product Strategy" at bounding box center [313, 145] width 143 height 13
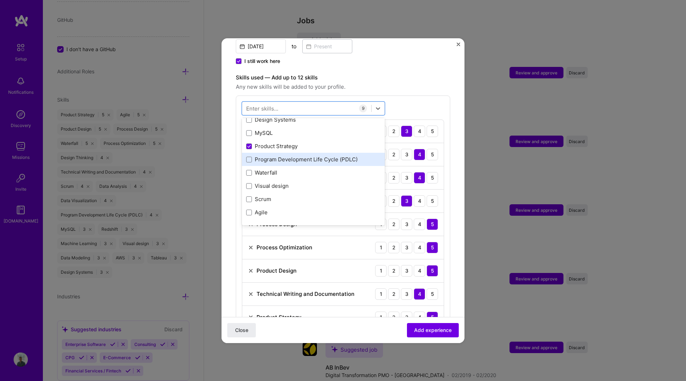
click at [325, 155] on div "Program Development Life Cycle (PDLC)" at bounding box center [313, 159] width 134 height 8
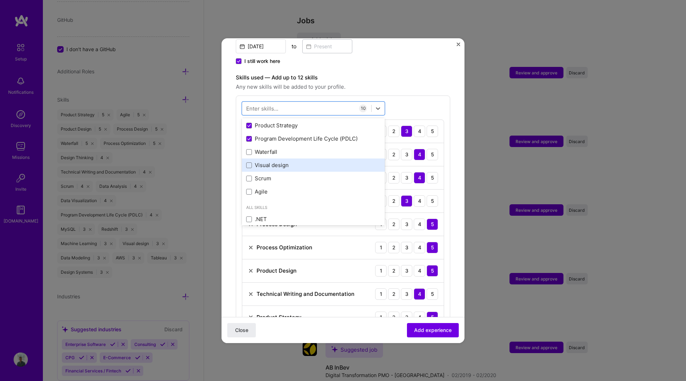
scroll to position [203, 0]
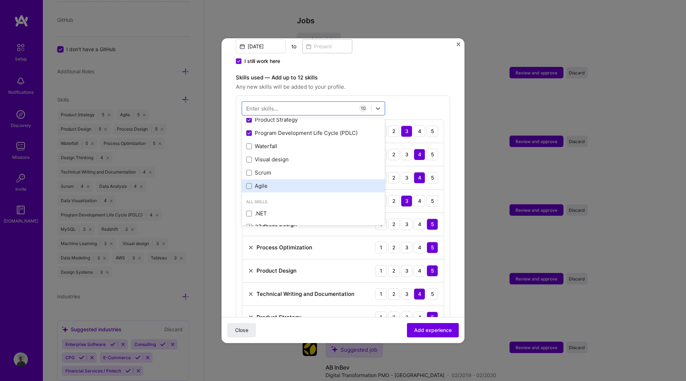
click at [316, 182] on div "Agile" at bounding box center [313, 186] width 134 height 8
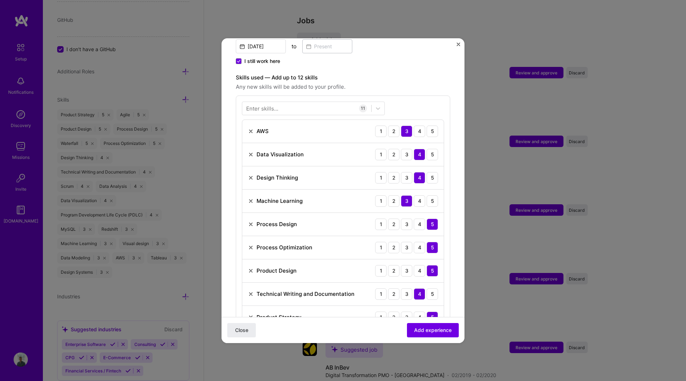
click at [458, 312] on form "Adding suggested job This job is suggested based on your LinkedIn, resume or [D…" at bounding box center [343, 227] width 243 height 790
click at [433, 332] on span "Add experience" at bounding box center [433, 329] width 38 height 7
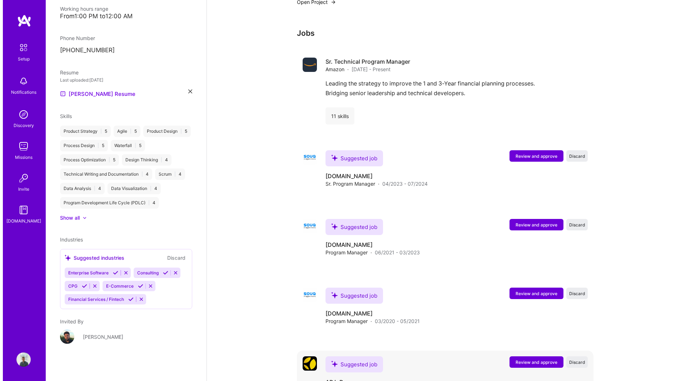
scroll to position [471, 0]
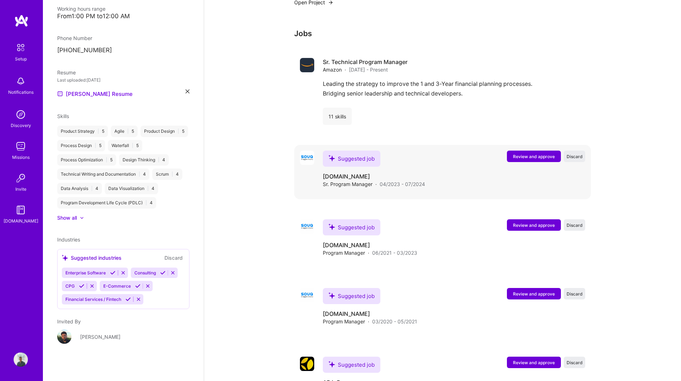
click at [531, 153] on span "Review and approve" at bounding box center [534, 156] width 42 height 6
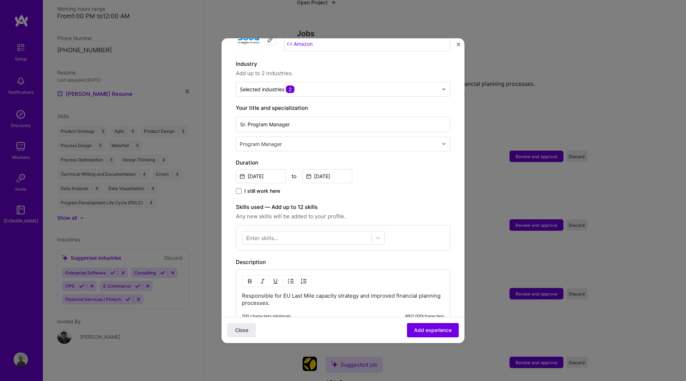
scroll to position [0, 0]
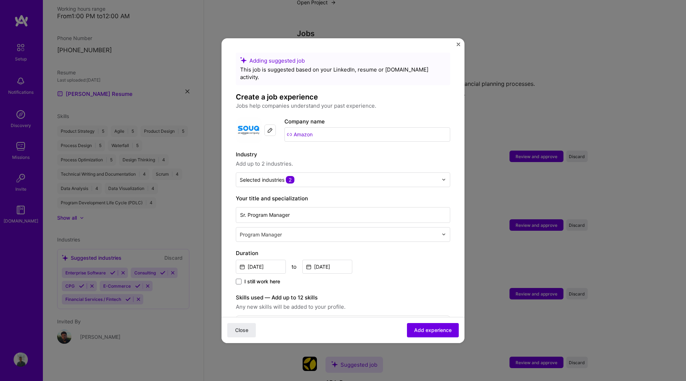
click at [312, 127] on input "Amazon" at bounding box center [367, 134] width 166 height 14
type input "Amazon"
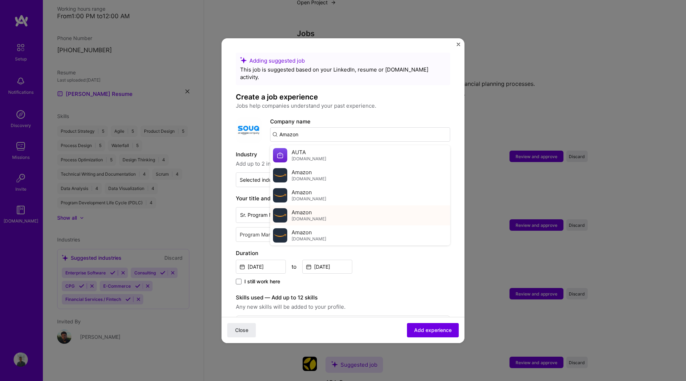
click at [310, 208] on span "Amazon" at bounding box center [302, 212] width 20 height 8
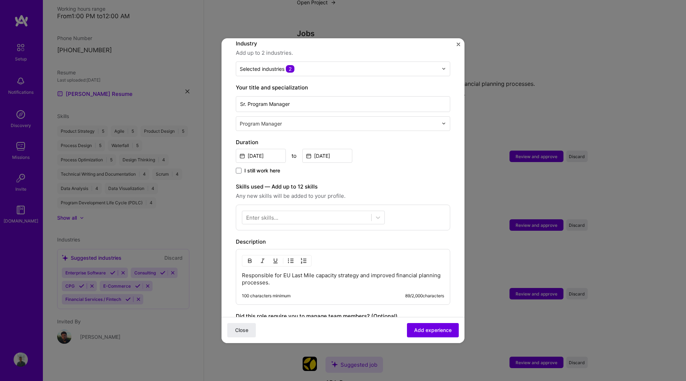
scroll to position [124, 0]
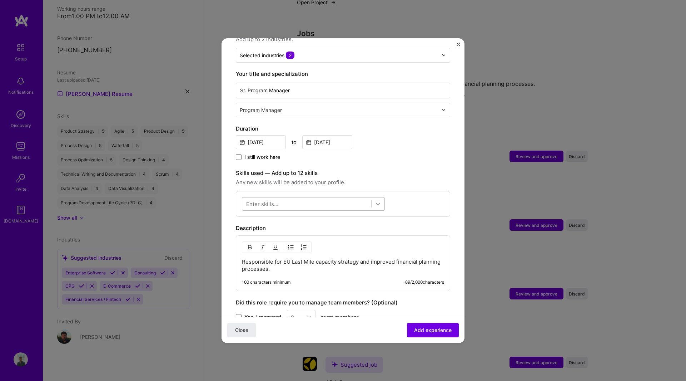
click at [377, 203] on icon at bounding box center [378, 204] width 4 height 3
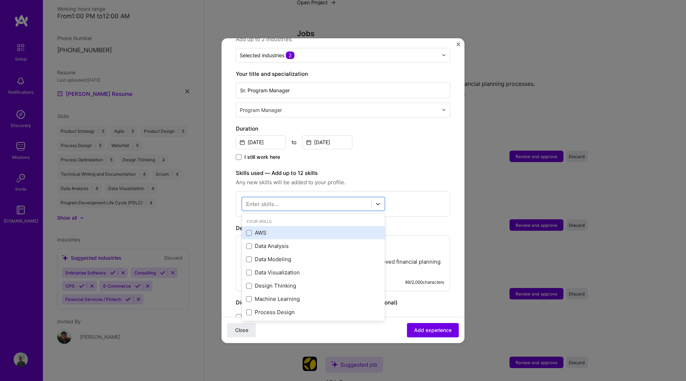
click at [313, 229] on div "AWS" at bounding box center [313, 233] width 134 height 8
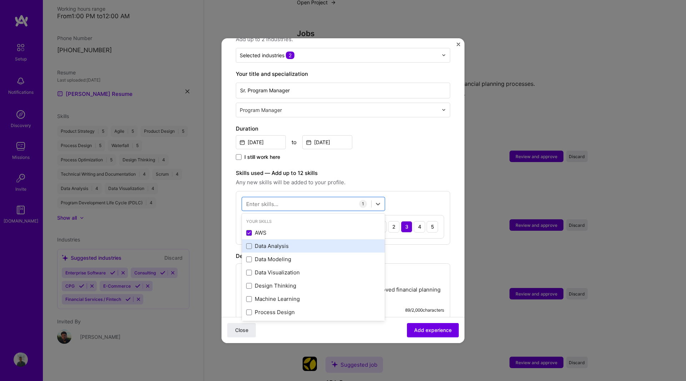
click at [311, 242] on div "Data Analysis" at bounding box center [313, 246] width 134 height 8
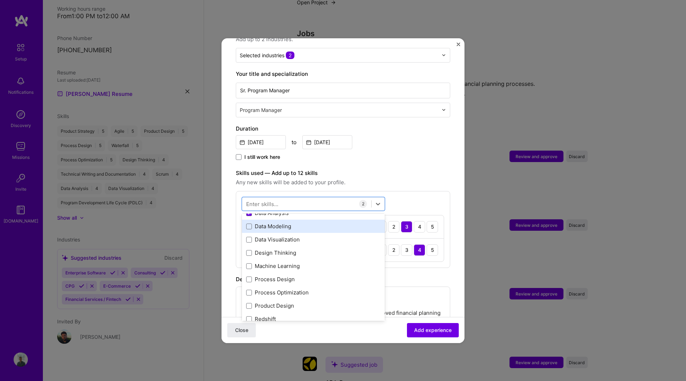
scroll to position [34, 0]
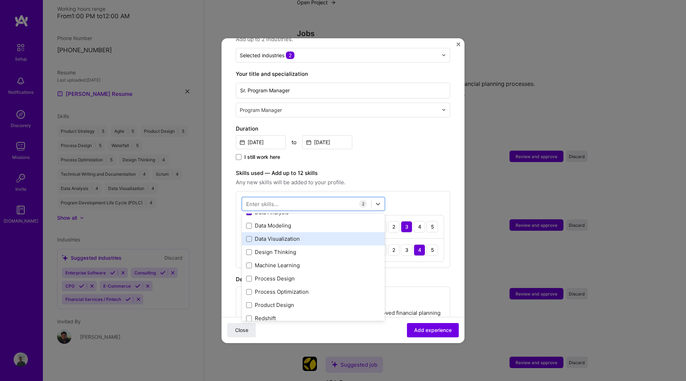
click at [311, 235] on div "Data Visualization" at bounding box center [313, 239] width 134 height 8
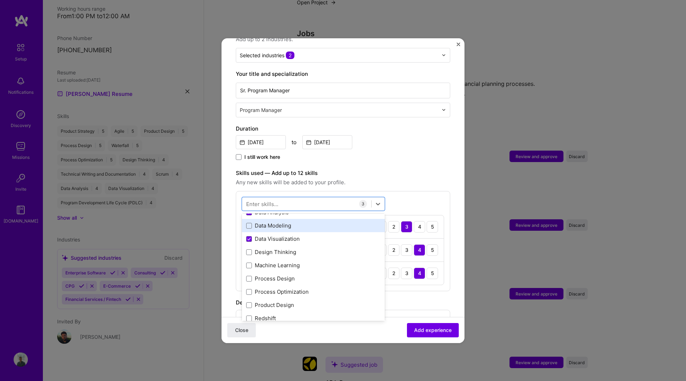
click at [304, 222] on div "Data Modeling" at bounding box center [313, 226] width 134 height 8
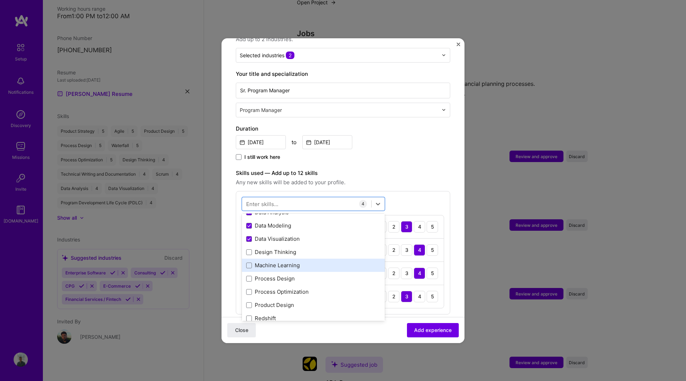
click at [307, 262] on div "Machine Learning" at bounding box center [313, 264] width 143 height 13
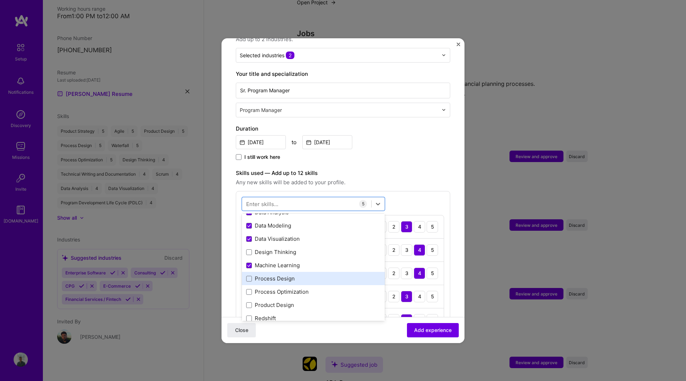
click at [306, 274] on div "Process Design" at bounding box center [313, 278] width 134 height 8
click at [305, 288] on div "Process Optimization" at bounding box center [313, 292] width 134 height 8
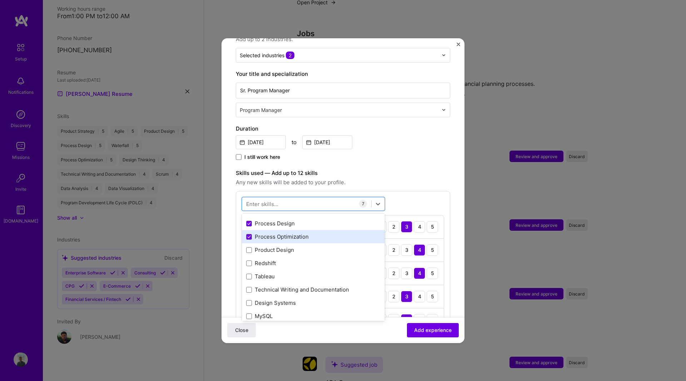
scroll to position [96, 0]
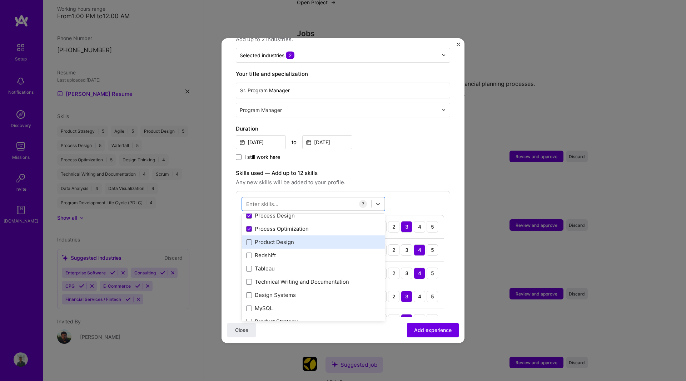
click at [294, 238] on div "Product Design" at bounding box center [313, 242] width 134 height 8
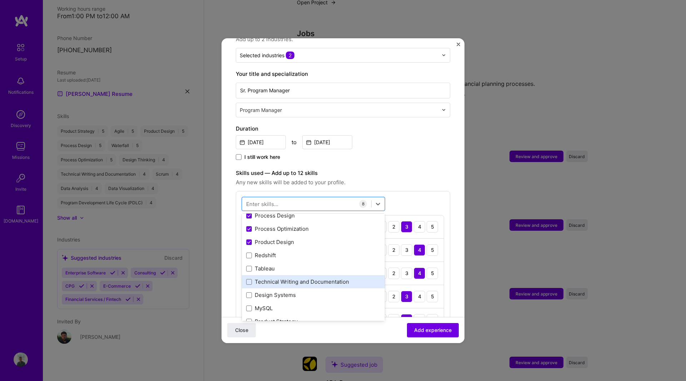
click at [300, 278] on div "Technical Writing and Documentation" at bounding box center [313, 282] width 134 height 8
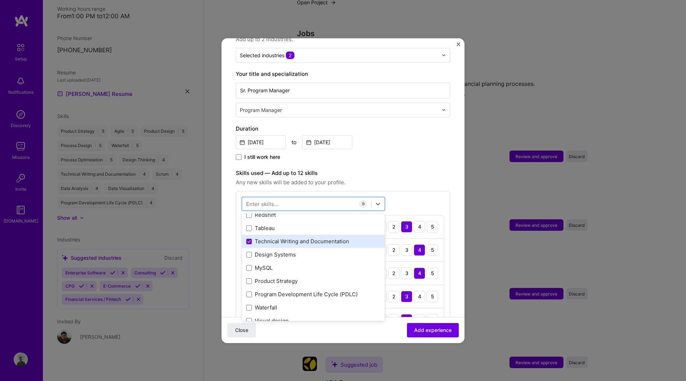
scroll to position [137, 0]
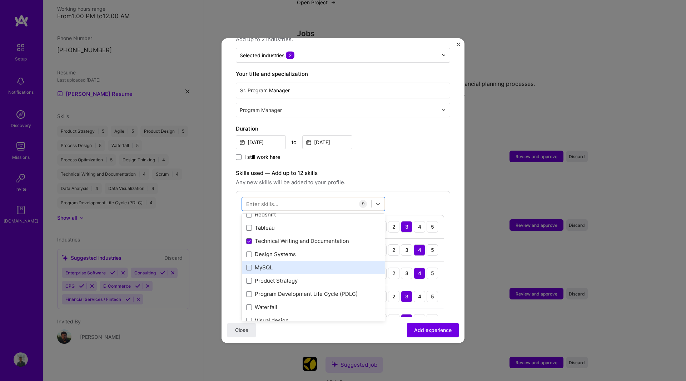
click at [300, 263] on div "MySQL" at bounding box center [313, 267] width 134 height 8
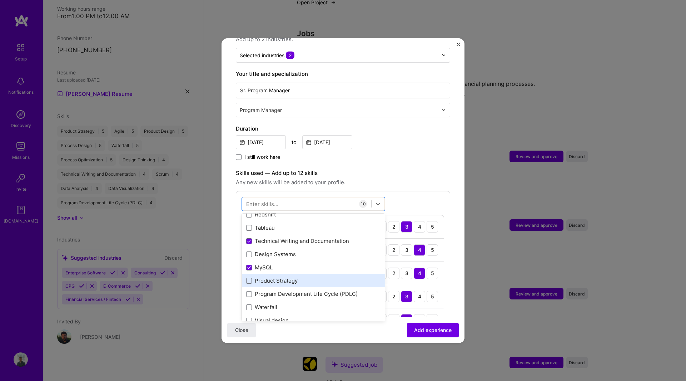
scroll to position [173, 0]
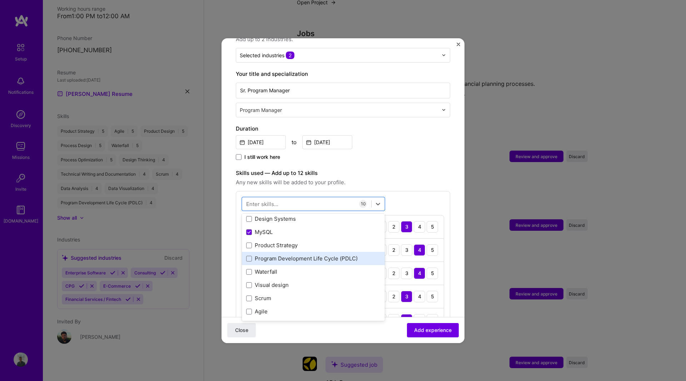
click at [318, 254] on div "Program Development Life Cycle (PDLC)" at bounding box center [313, 258] width 134 height 8
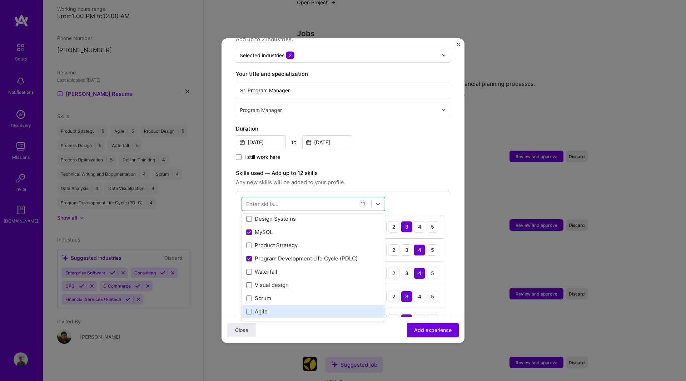
click at [311, 307] on div "Agile" at bounding box center [313, 311] width 134 height 8
click at [453, 272] on form "Adding suggested job This job is suggested based on your LinkedIn, resume or [D…" at bounding box center [343, 328] width 243 height 801
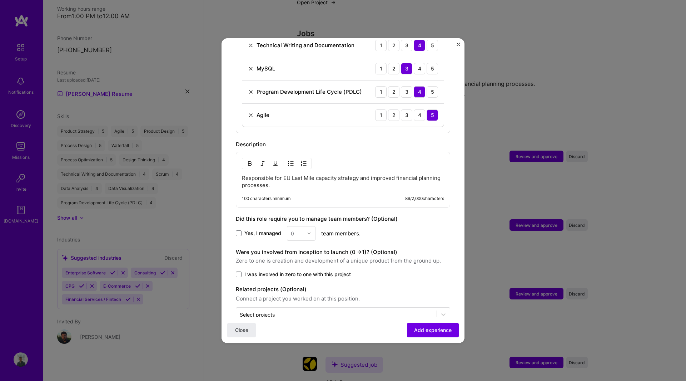
scroll to position [503, 0]
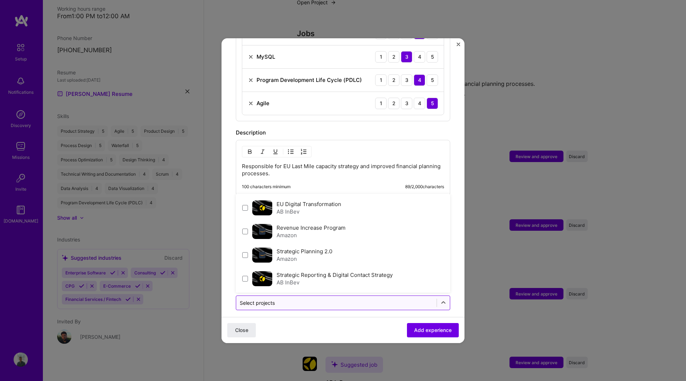
click at [400, 296] on div "Select projects" at bounding box center [336, 303] width 200 height 14
click at [392, 229] on div "Revenue Increase Program Amazon" at bounding box center [343, 231] width 210 height 24
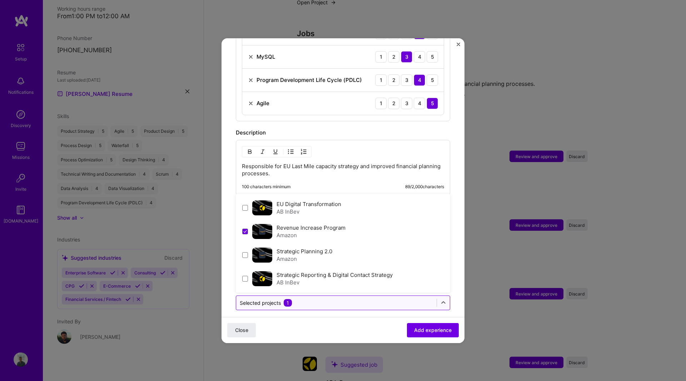
click at [431, 296] on div "Selected projects 1" at bounding box center [336, 303] width 200 height 14
click at [364, 248] on div "Strategic Planning 2.0 Amazon" at bounding box center [343, 255] width 210 height 24
click at [378, 251] on div "Strategic Planning 2.0 Amazon" at bounding box center [343, 255] width 210 height 24
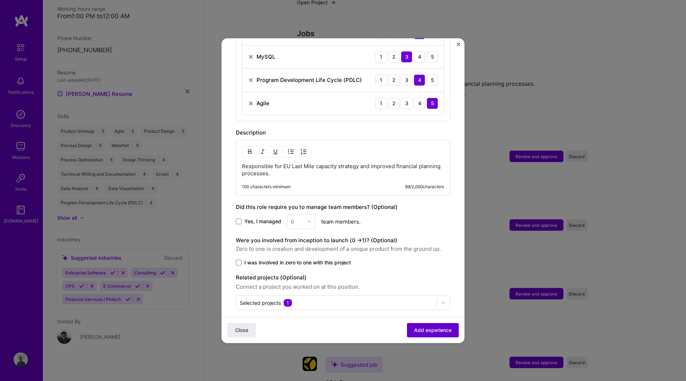
click at [431, 327] on span "Add experience" at bounding box center [433, 329] width 38 height 7
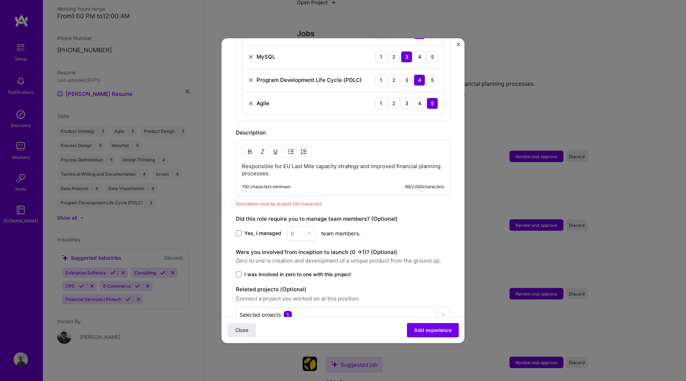
click at [312, 170] on div "Responsible for EU Last Mile capacity strategy and improved financial planning …" at bounding box center [343, 168] width 214 height 56
click at [314, 163] on p "Responsible for EU Last Mile capacity strategy and improved financial planning …" at bounding box center [343, 170] width 202 height 14
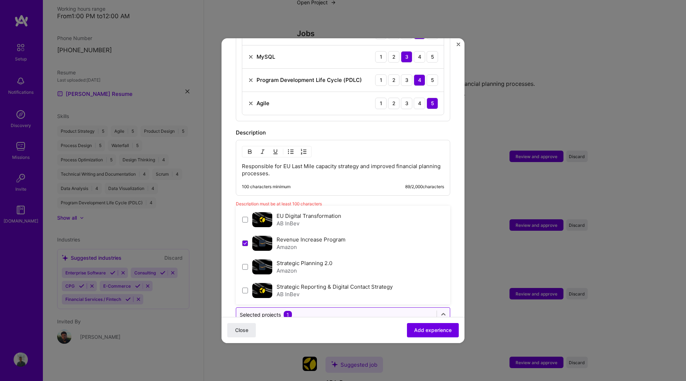
click at [287, 311] on span "1" at bounding box center [288, 315] width 8 height 8
click at [282, 236] on label "Revenue Increase Program" at bounding box center [311, 239] width 69 height 7
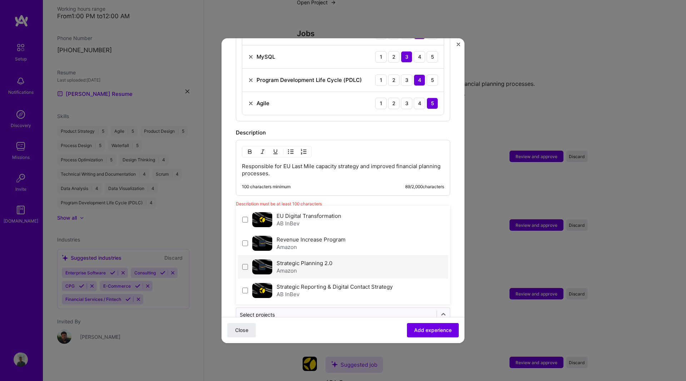
click at [347, 256] on div "Strategic Planning 2.0 Amazon" at bounding box center [343, 267] width 210 height 24
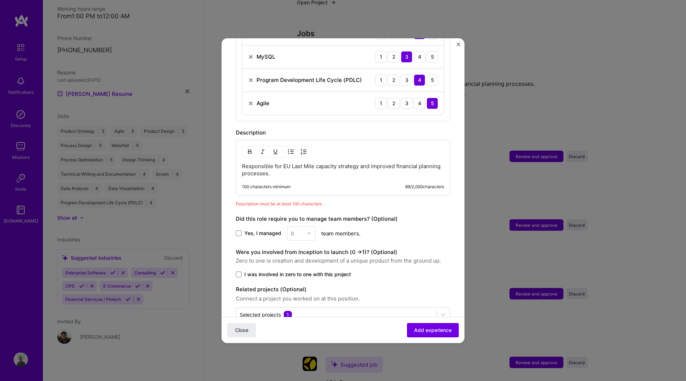
drag, startPoint x: 302, startPoint y: 168, endPoint x: 220, endPoint y: 151, distance: 83.6
click at [220, 151] on div "Adding suggested job This job is suggested based on your LinkedIn, resume or [D…" at bounding box center [343, 190] width 686 height 381
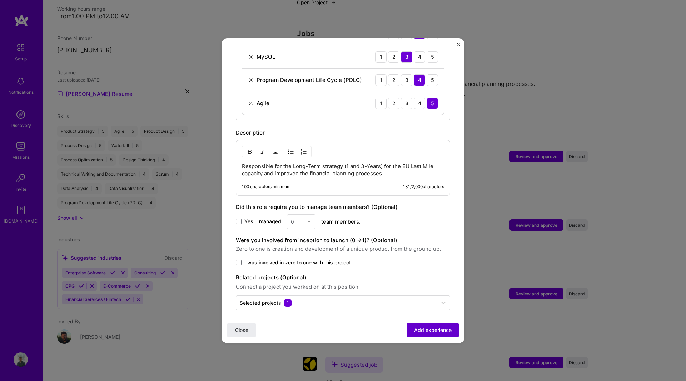
click at [429, 329] on span "Add experience" at bounding box center [433, 329] width 38 height 7
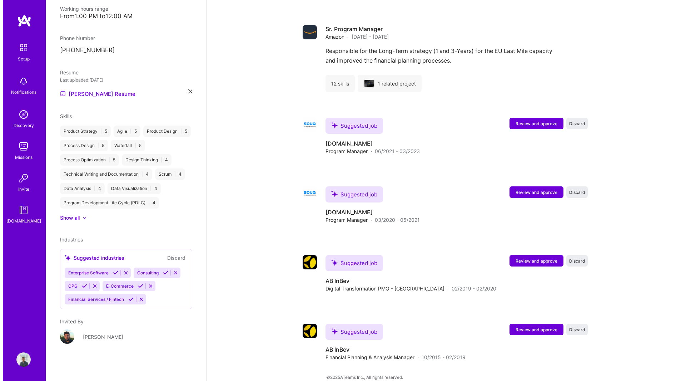
scroll to position [567, 0]
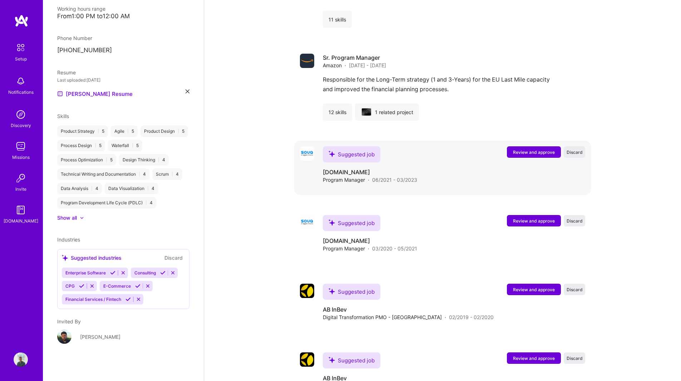
click at [519, 147] on button "Review and approve" at bounding box center [534, 151] width 54 height 11
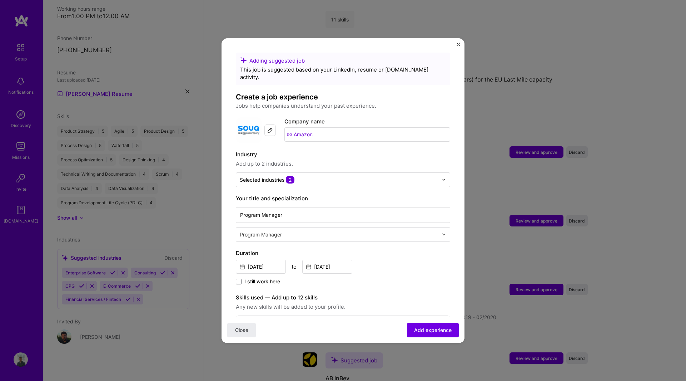
drag, startPoint x: 318, startPoint y: 128, endPoint x: 238, endPoint y: 118, distance: 79.9
click at [238, 118] on div "Company logo Company name Amazon" at bounding box center [343, 130] width 214 height 26
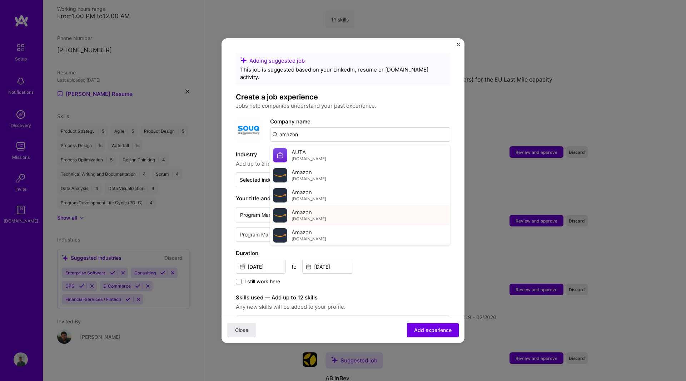
click at [305, 208] on span "Amazon" at bounding box center [302, 212] width 20 height 8
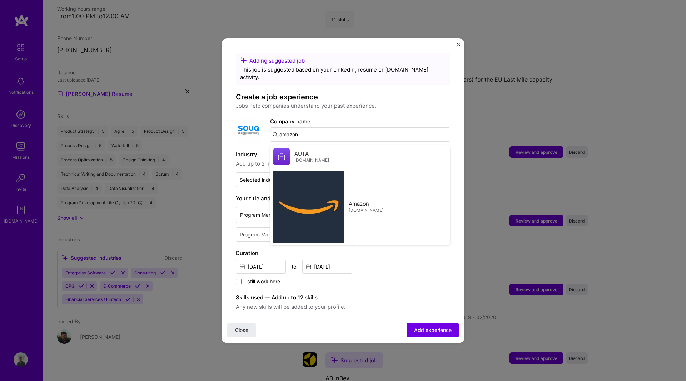
type input "Amazon"
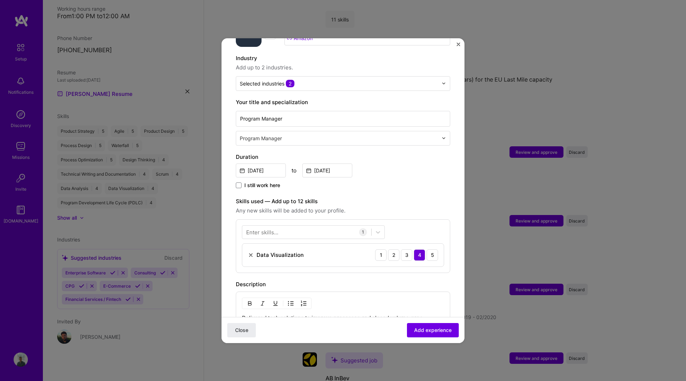
scroll to position [96, 0]
click at [249, 252] on img at bounding box center [251, 255] width 6 height 6
click at [378, 228] on icon at bounding box center [377, 231] width 7 height 7
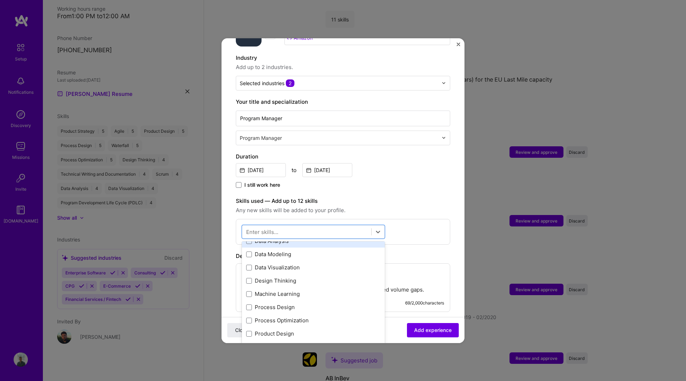
scroll to position [19, 0]
click at [292, 238] on div "AWS" at bounding box center [313, 242] width 134 height 8
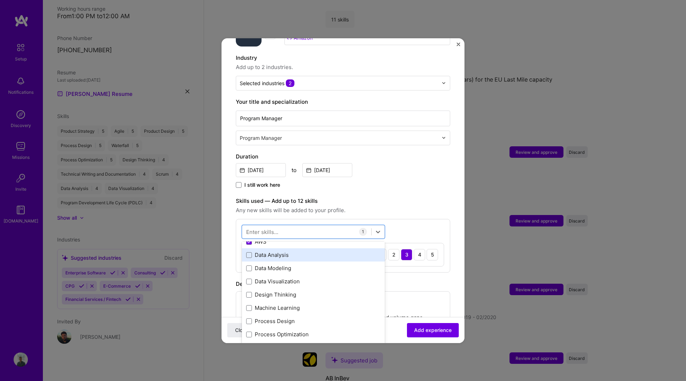
click at [292, 251] on div "Data Analysis" at bounding box center [313, 255] width 134 height 8
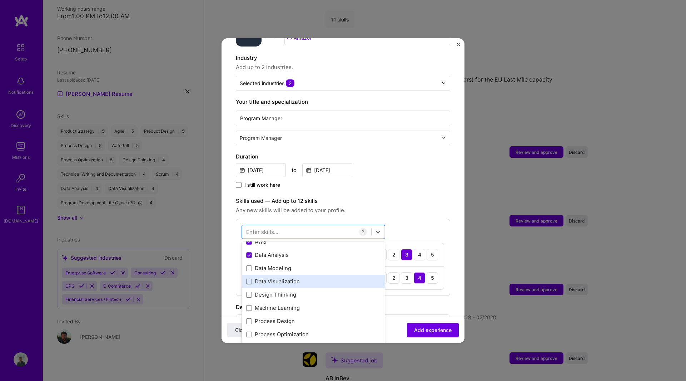
click at [294, 277] on div "Data Visualization" at bounding box center [313, 281] width 134 height 8
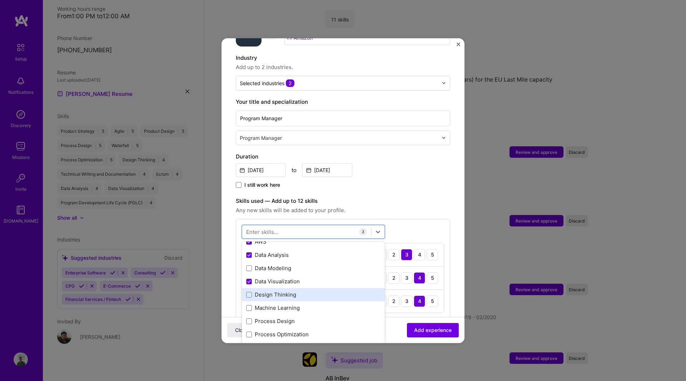
click at [294, 291] on div "Design Thinking" at bounding box center [313, 295] width 134 height 8
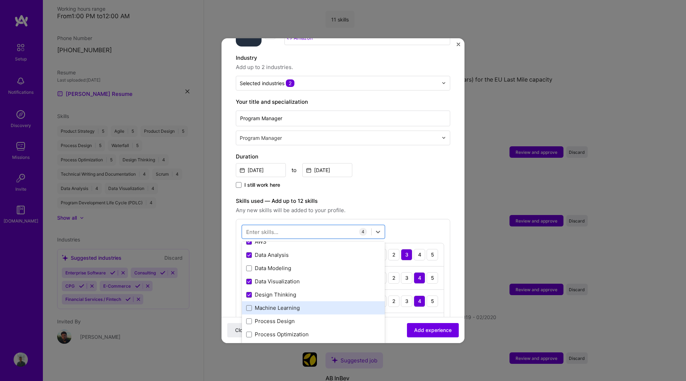
click at [294, 304] on div "Machine Learning" at bounding box center [313, 308] width 134 height 8
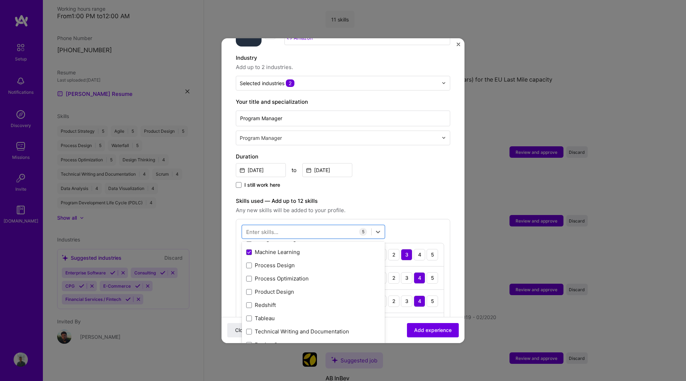
scroll to position [84, 0]
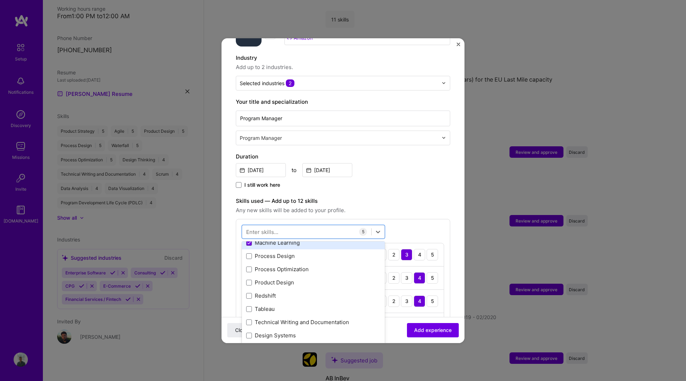
click at [302, 239] on div "Machine Learning" at bounding box center [313, 243] width 134 height 8
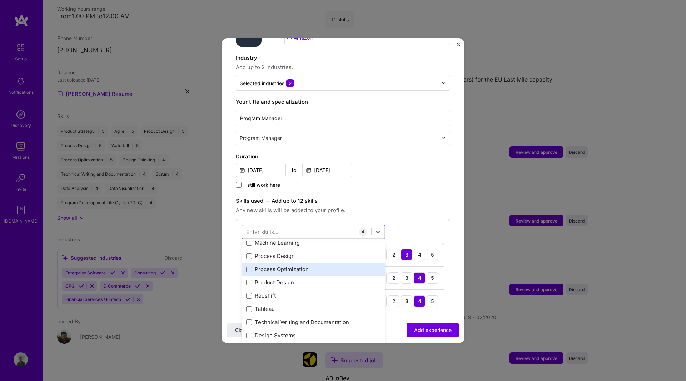
click at [302, 265] on div "Process Optimization" at bounding box center [313, 269] width 134 height 8
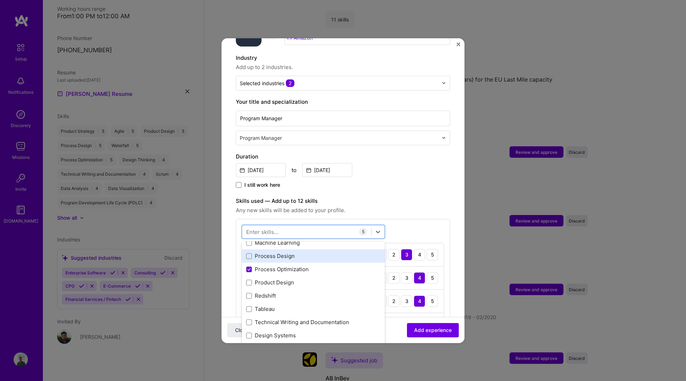
click at [302, 252] on div "Process Design" at bounding box center [313, 256] width 134 height 8
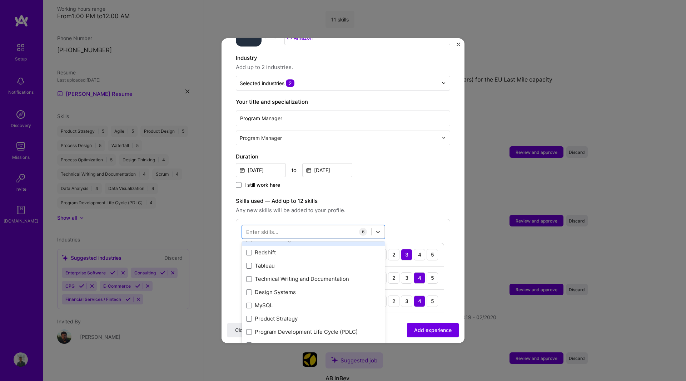
scroll to position [129, 0]
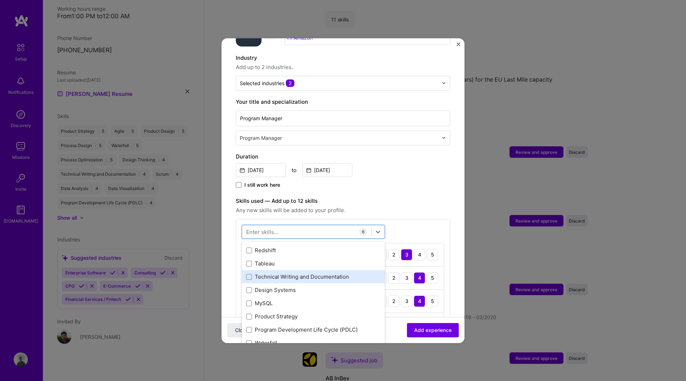
click at [311, 273] on div "Technical Writing and Documentation" at bounding box center [313, 277] width 134 height 8
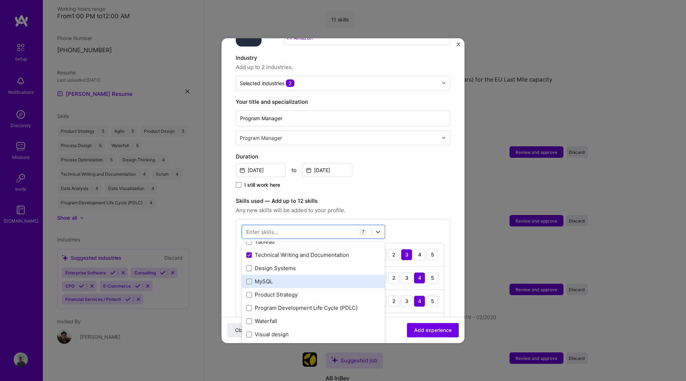
scroll to position [152, 0]
click at [278, 277] on div "MySQL" at bounding box center [313, 281] width 134 height 8
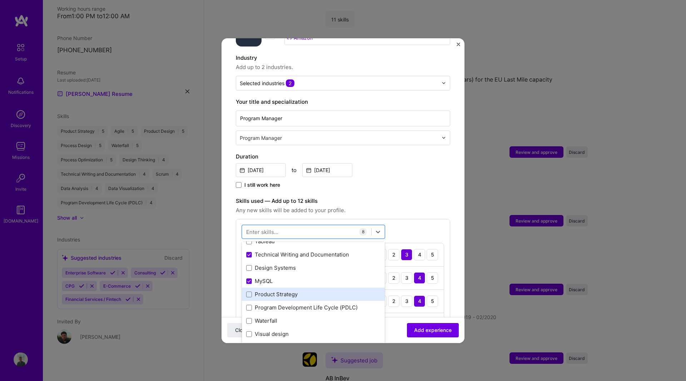
click at [299, 290] on div "Product Strategy" at bounding box center [313, 294] width 134 height 8
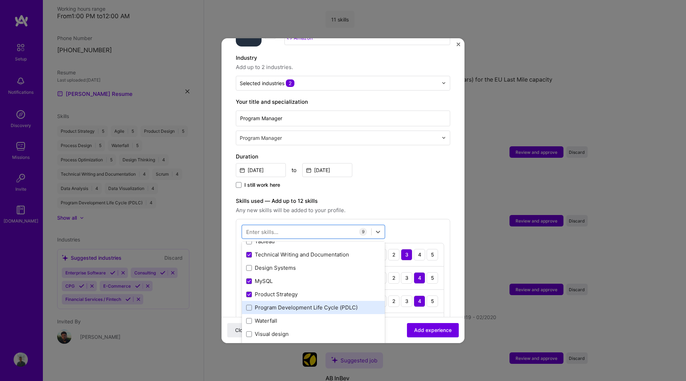
click at [306, 303] on div "Program Development Life Cycle (PDLC)" at bounding box center [313, 307] width 134 height 8
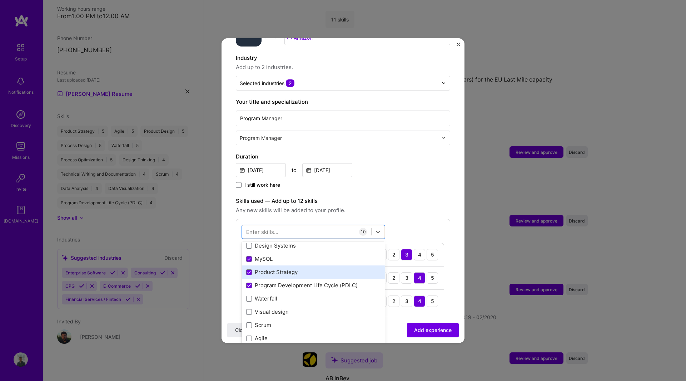
scroll to position [174, 0]
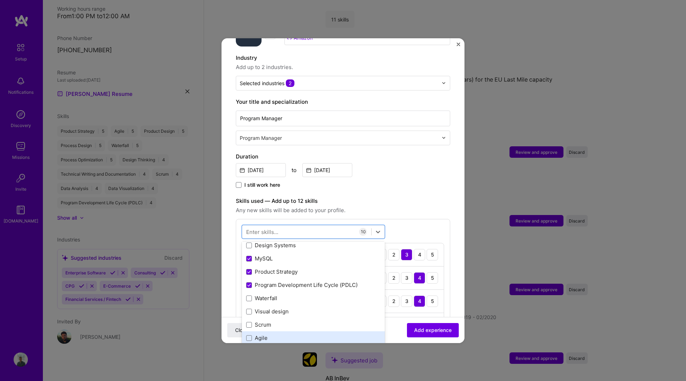
click at [288, 334] on div "Agile" at bounding box center [313, 338] width 134 height 8
click at [396, 327] on div "Close Add experience" at bounding box center [343, 329] width 243 height 26
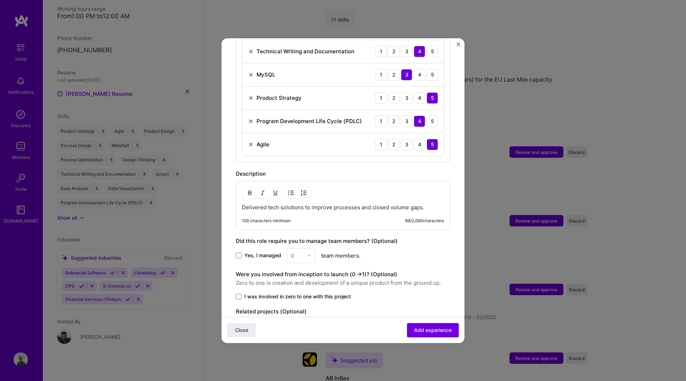
scroll to position [441, 0]
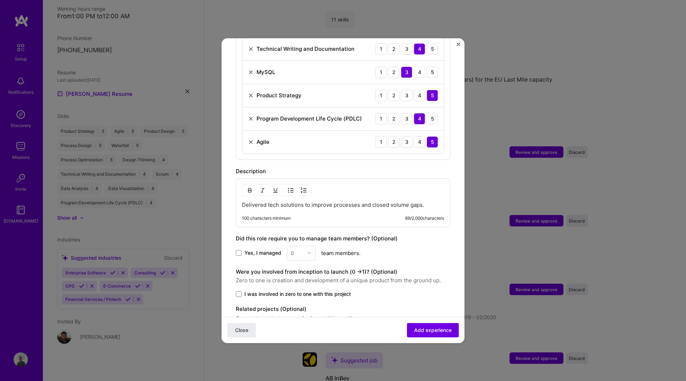
click at [426, 201] on p "Delivered tech solutions to improve processes and closed volume gaps." at bounding box center [343, 204] width 202 height 7
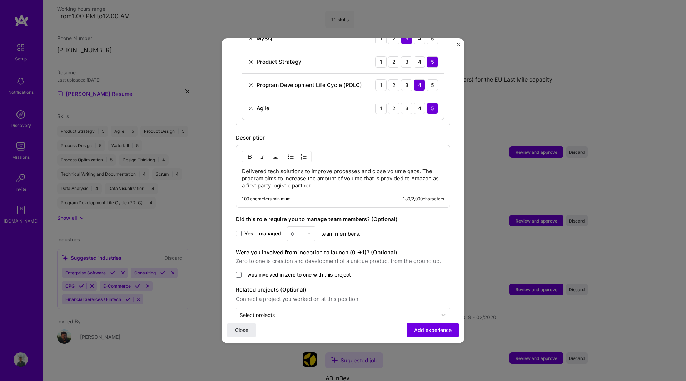
scroll to position [487, 0]
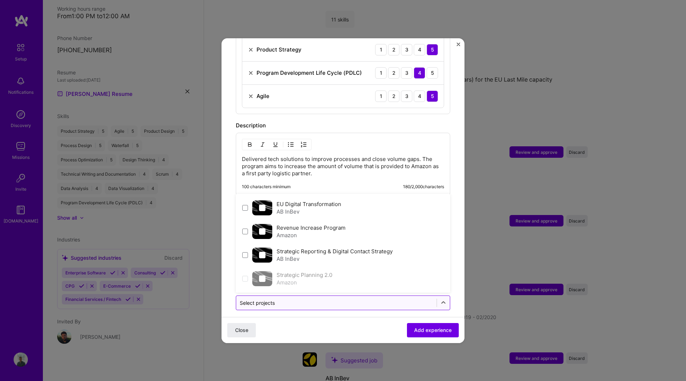
click at [396, 299] on input "text" at bounding box center [336, 303] width 193 height 8
click at [395, 224] on div "Revenue Increase Program Amazon" at bounding box center [343, 231] width 210 height 24
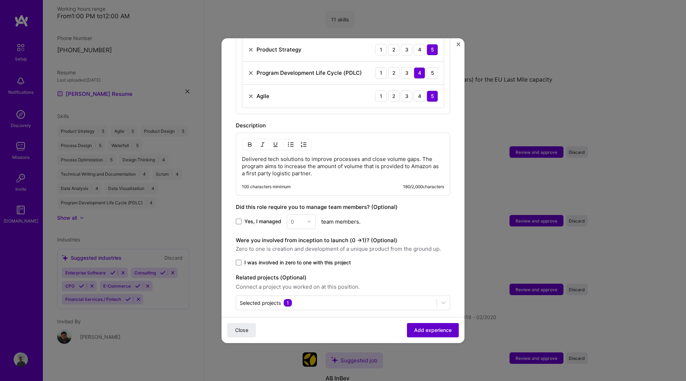
click at [430, 332] on span "Add experience" at bounding box center [433, 329] width 38 height 7
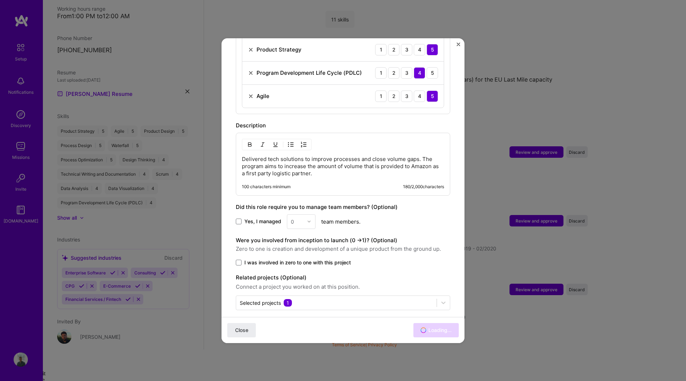
scroll to position [527, 0]
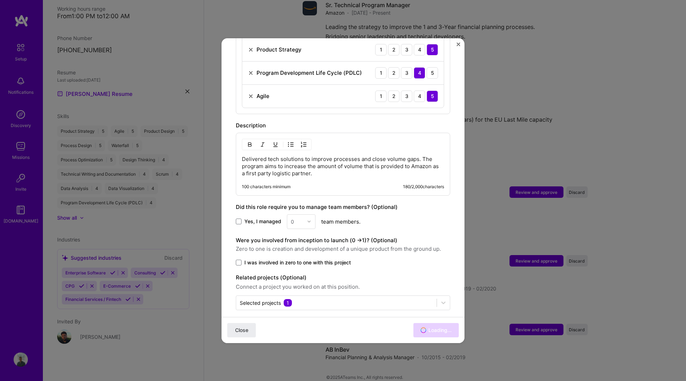
click at [593, 223] on div "Adding suggested job This job is suggested based on your LinkedIn, resume or [D…" at bounding box center [343, 190] width 686 height 381
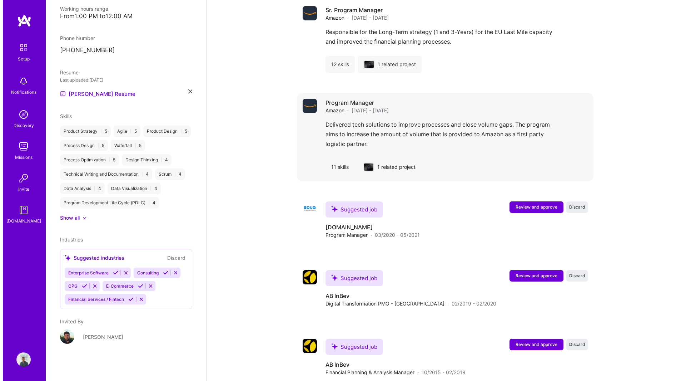
scroll to position [608, 0]
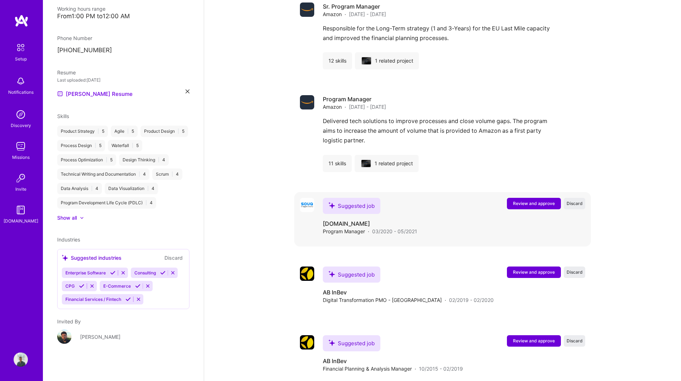
click at [518, 200] on span "Review and approve" at bounding box center [534, 203] width 42 height 6
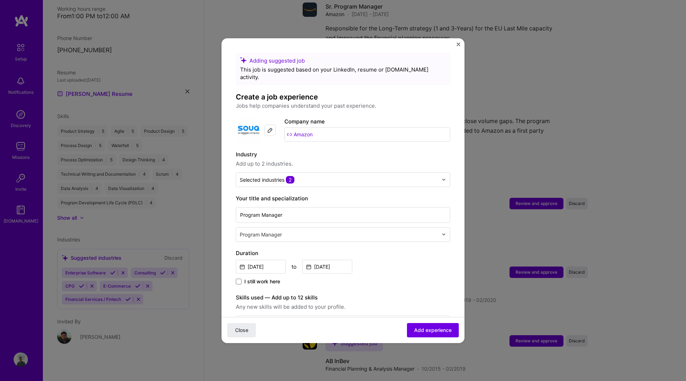
drag, startPoint x: 325, startPoint y: 131, endPoint x: 239, endPoint y: 116, distance: 87.0
click at [239, 117] on div "Company logo Company name Amazon" at bounding box center [343, 130] width 214 height 26
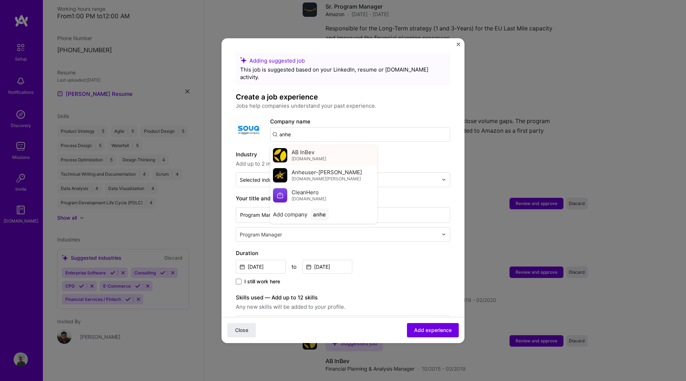
click at [329, 146] on div "AB InBev [DOMAIN_NAME]" at bounding box center [323, 155] width 107 height 20
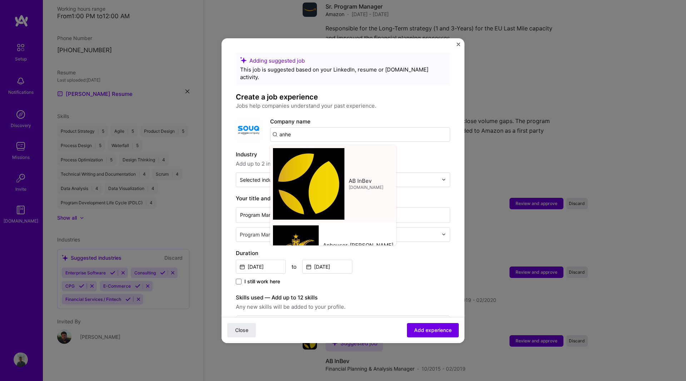
type input "AB InBev"
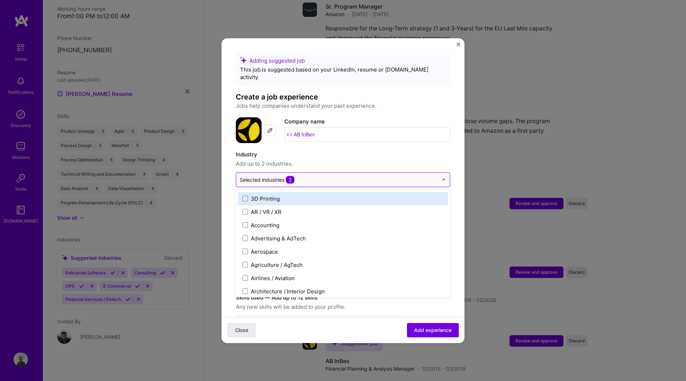
click at [307, 176] on input "text" at bounding box center [339, 180] width 198 height 8
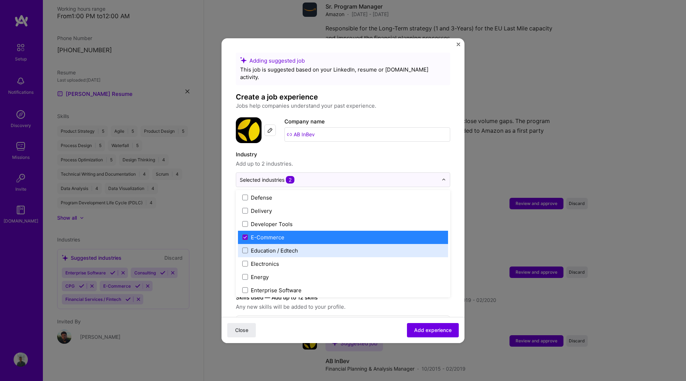
scroll to position [596, 0]
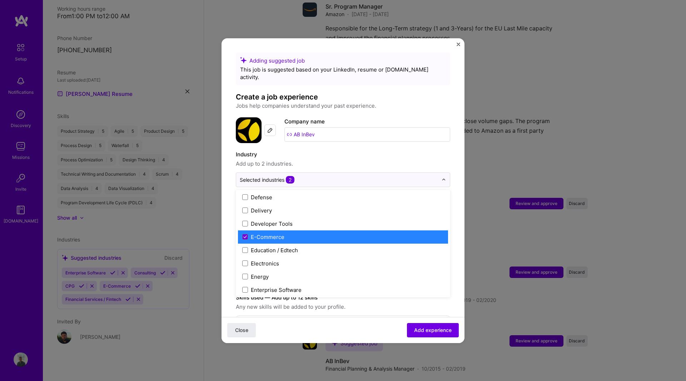
click at [326, 233] on label "E-Commerce" at bounding box center [343, 237] width 202 height 8
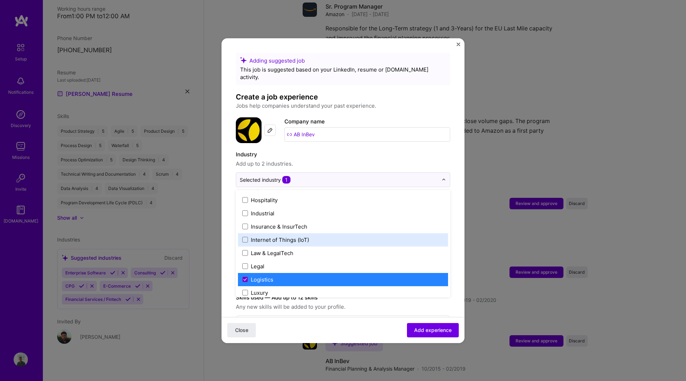
scroll to position [973, 0]
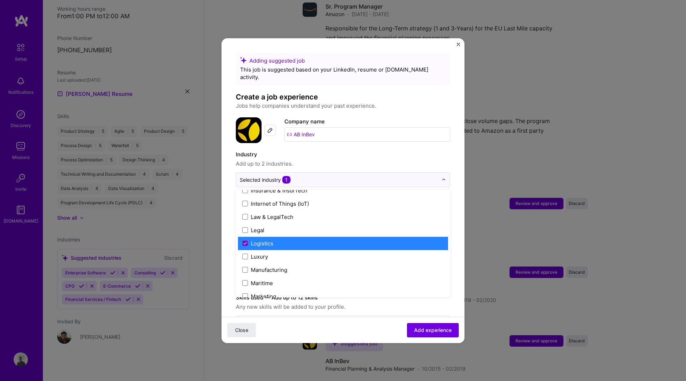
click at [309, 239] on label "Logistics" at bounding box center [343, 243] width 202 height 8
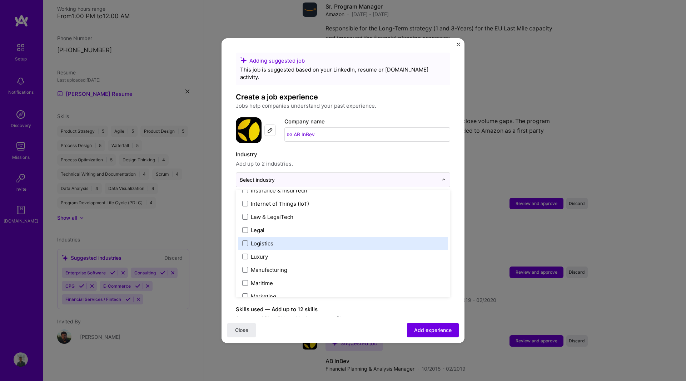
scroll to position [630, 0]
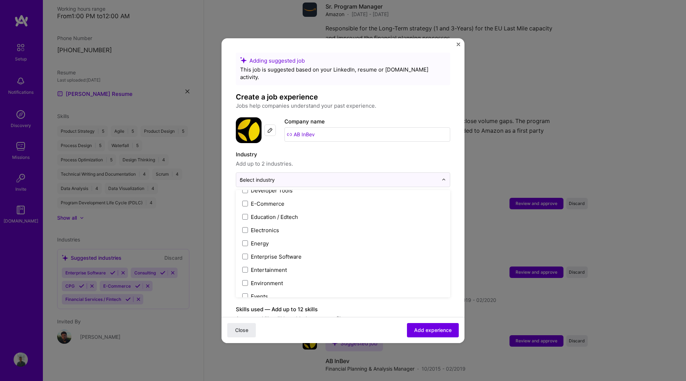
type input "cp"
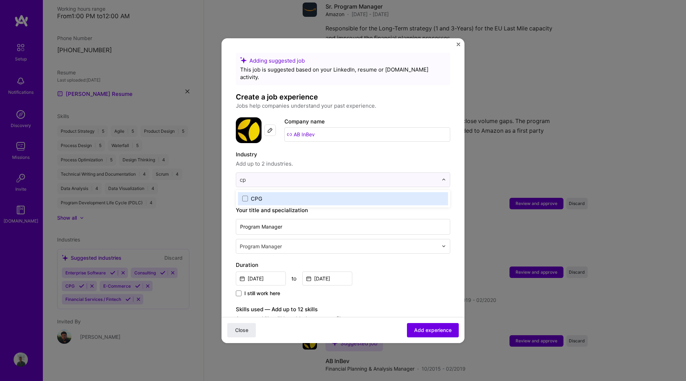
scroll to position [0, 0]
click at [316, 195] on label "CPG" at bounding box center [343, 199] width 202 height 8
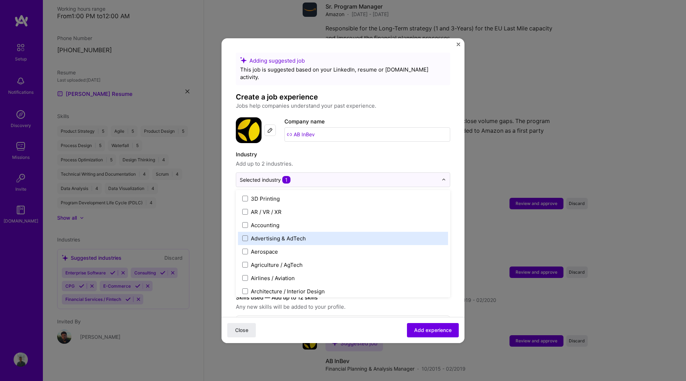
click at [456, 208] on form "Adding suggested job This job is suggested based on your LinkedIn, resume or [D…" at bounding box center [343, 308] width 243 height 510
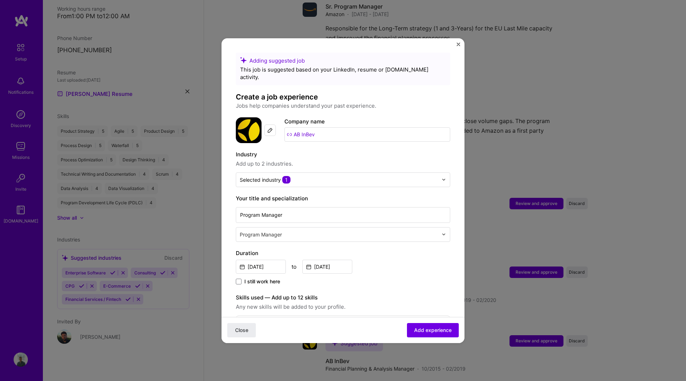
scroll to position [17, 0]
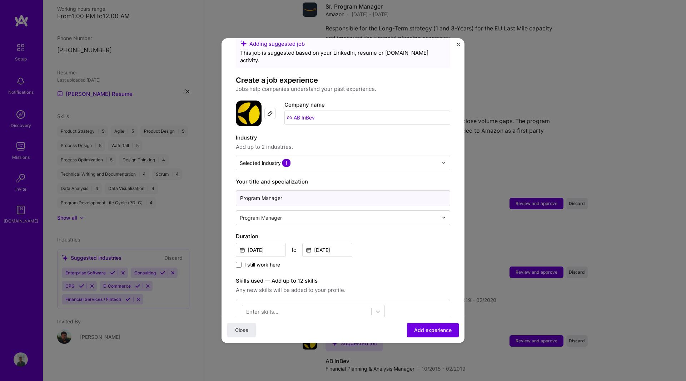
drag, startPoint x: 307, startPoint y: 193, endPoint x: 111, endPoint y: 164, distance: 198.6
click at [111, 164] on div "Adding suggested job This job is suggested based on your LinkedIn, resume or [D…" at bounding box center [343, 190] width 686 height 381
type input "PMO"
click at [429, 263] on div "Adding suggested job This job is suggested based on your LinkedIn, resume or [D…" at bounding box center [343, 271] width 214 height 470
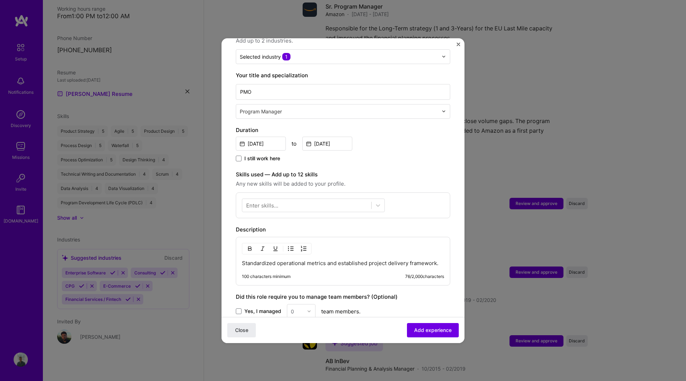
scroll to position [123, 0]
click at [363, 199] on div at bounding box center [306, 205] width 129 height 12
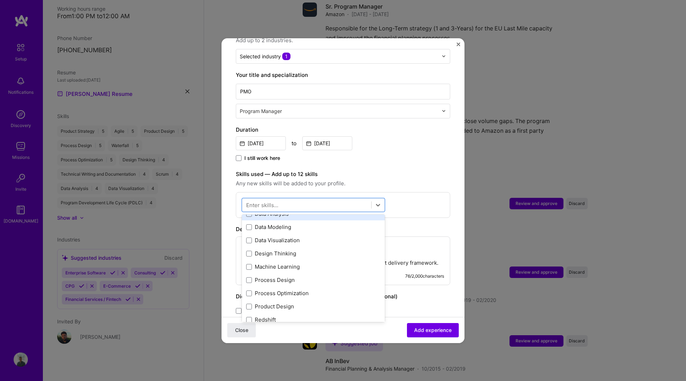
scroll to position [34, 0]
click at [299, 235] on div "Data Visualization" at bounding box center [313, 239] width 134 height 8
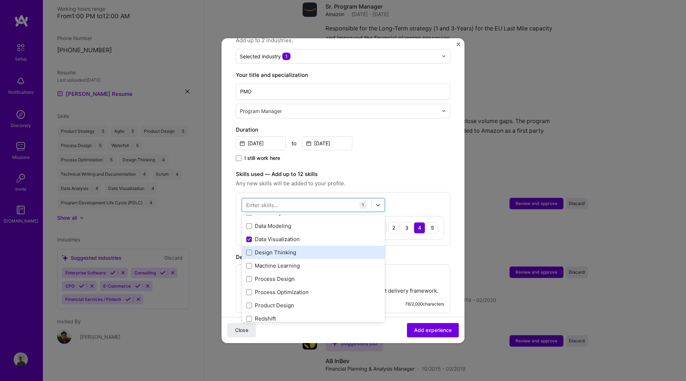
click at [294, 248] on div "Design Thinking" at bounding box center [313, 252] width 134 height 8
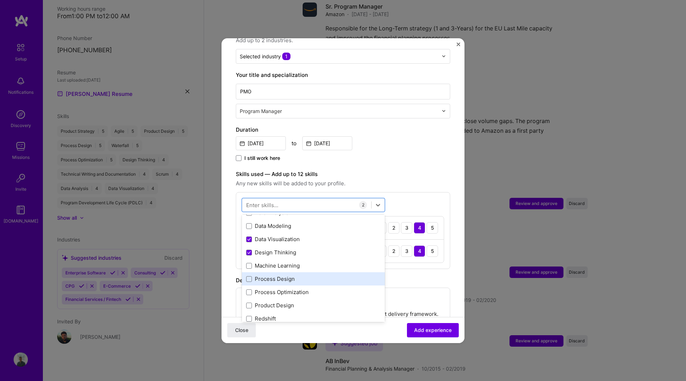
click at [301, 275] on div "Process Design" at bounding box center [313, 279] width 134 height 8
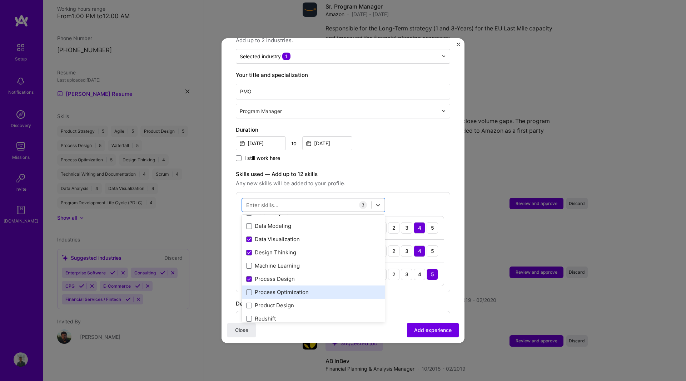
click at [298, 288] on div "Process Optimization" at bounding box center [313, 292] width 134 height 8
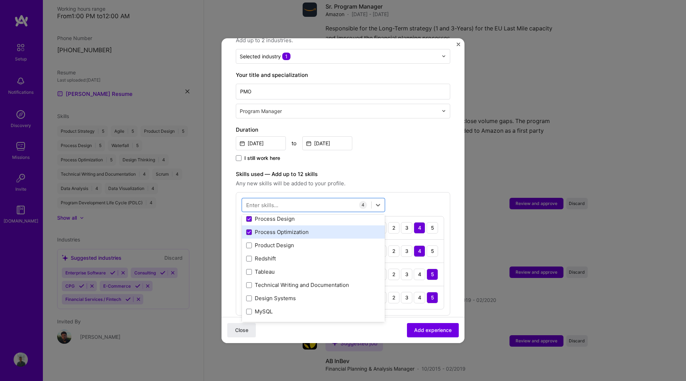
scroll to position [102, 0]
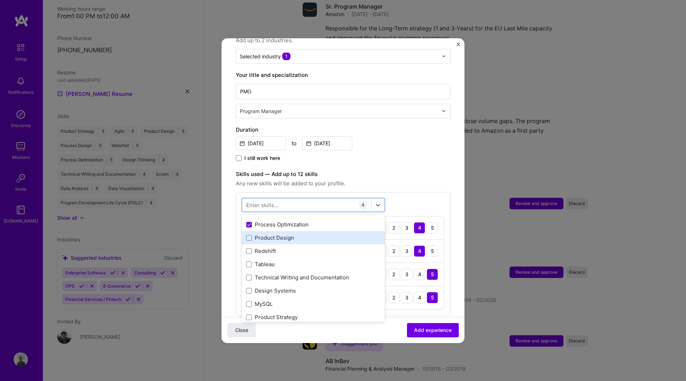
click at [283, 234] on div "Product Design" at bounding box center [313, 238] width 134 height 8
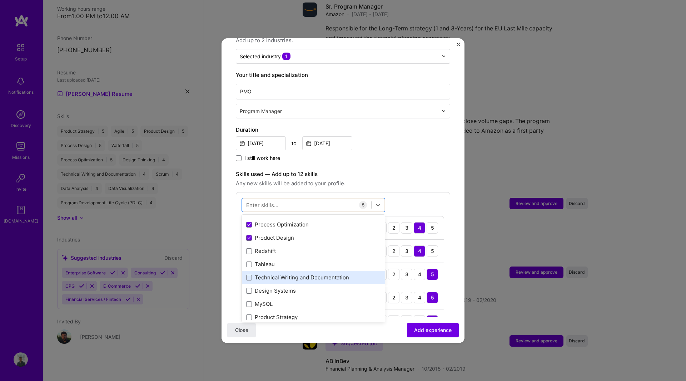
click at [299, 273] on div "Technical Writing and Documentation" at bounding box center [313, 277] width 134 height 8
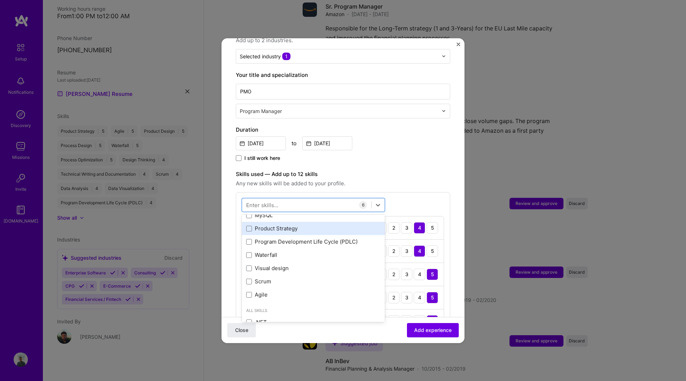
scroll to position [191, 0]
click at [287, 224] on div "Product Strategy" at bounding box center [313, 228] width 134 height 8
click at [286, 237] on div "Program Development Life Cycle (PDLC)" at bounding box center [313, 241] width 134 height 8
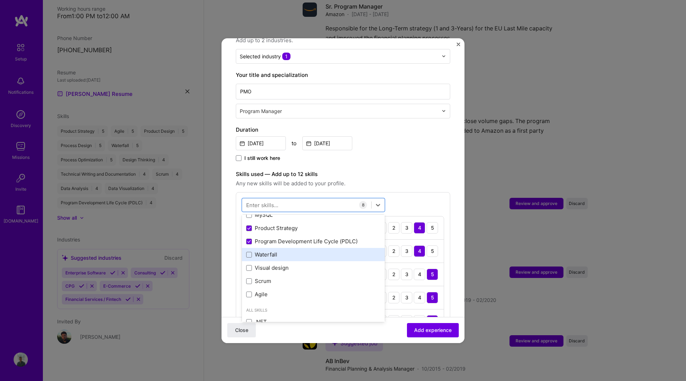
click at [267, 250] on div "Waterfall" at bounding box center [313, 254] width 134 height 8
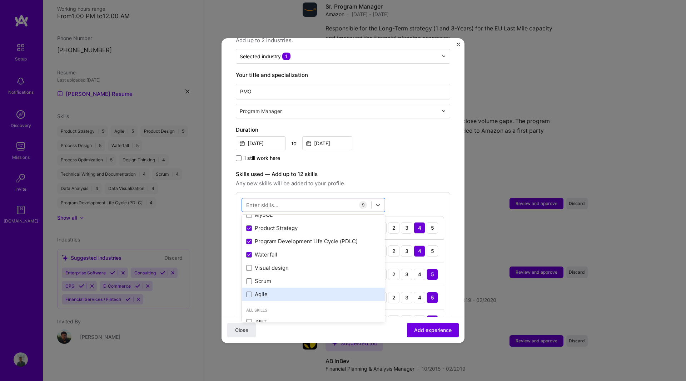
click at [263, 290] on div "Agile" at bounding box center [313, 294] width 134 height 8
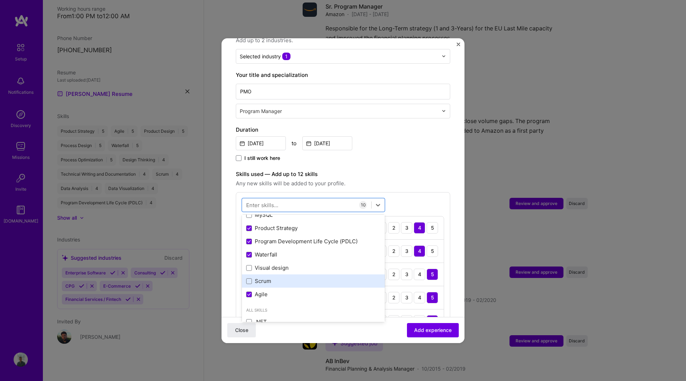
click at [271, 277] on div "Scrum" at bounding box center [313, 281] width 134 height 8
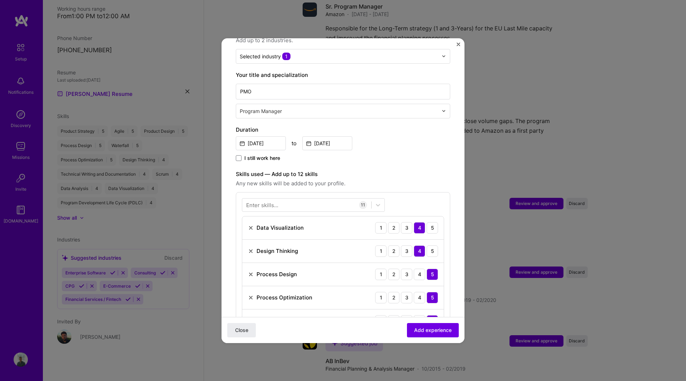
click at [452, 188] on form "Adding suggested job This job is suggested based on your LinkedIn, resume or [D…" at bounding box center [343, 314] width 243 height 770
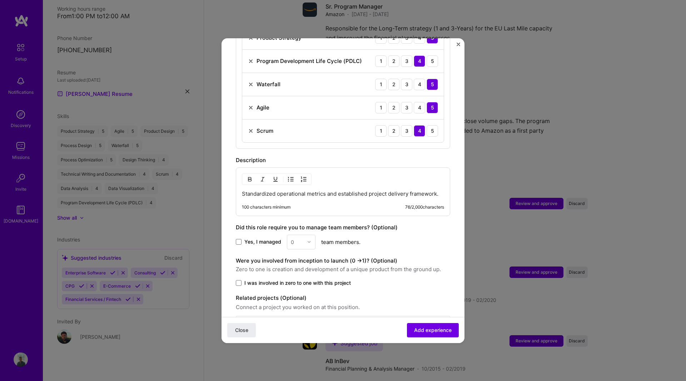
scroll to position [453, 0]
click at [315, 189] on p "Standardized operational metrics and established project delivery framework." at bounding box center [343, 192] width 202 height 7
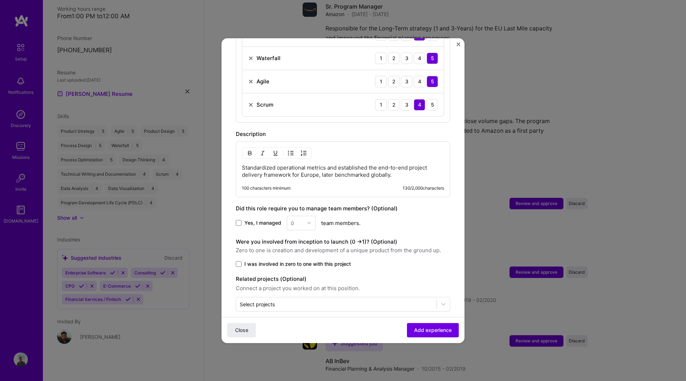
scroll to position [480, 0]
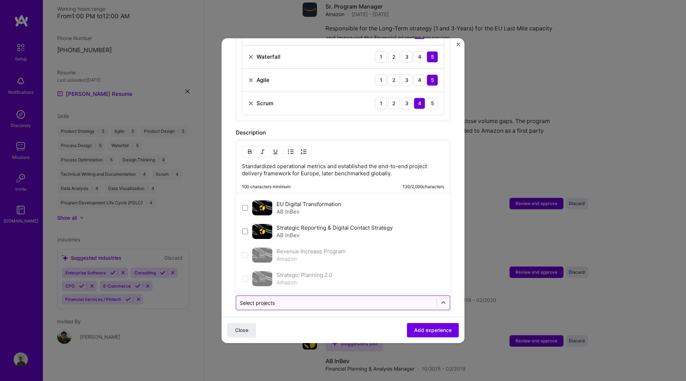
click at [294, 299] on input "text" at bounding box center [336, 303] width 193 height 8
click at [329, 208] on div "AB InBev" at bounding box center [309, 212] width 65 height 8
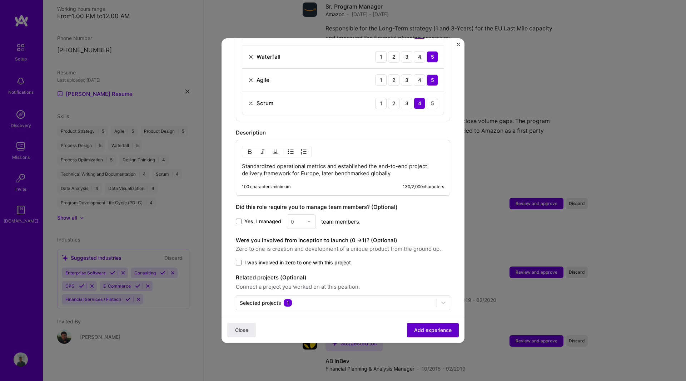
click at [426, 333] on span "Add experience" at bounding box center [433, 329] width 38 height 7
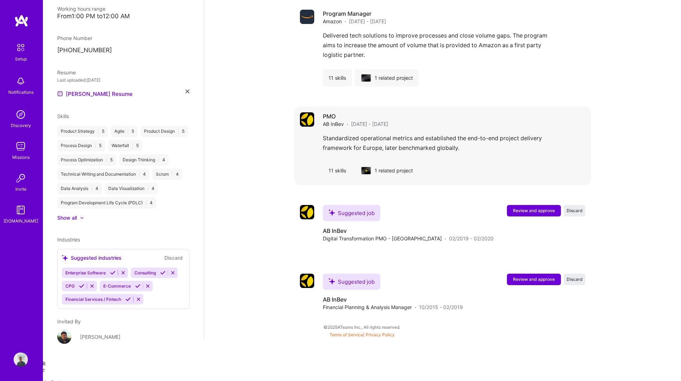
scroll to position [643, 0]
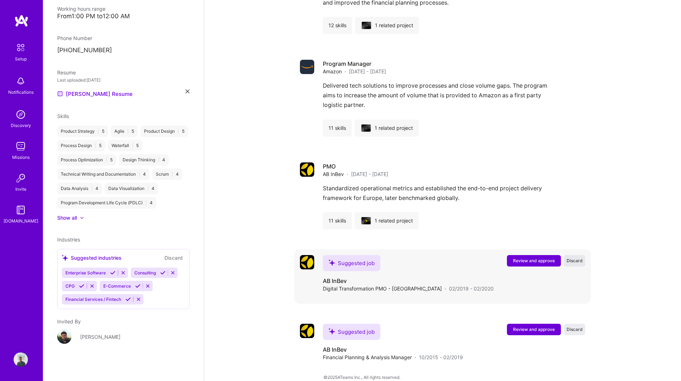
click at [576, 257] on span "Discard" at bounding box center [574, 260] width 16 height 6
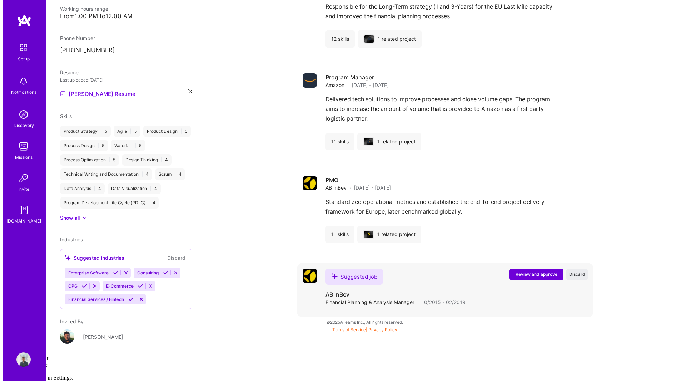
scroll to position [575, 0]
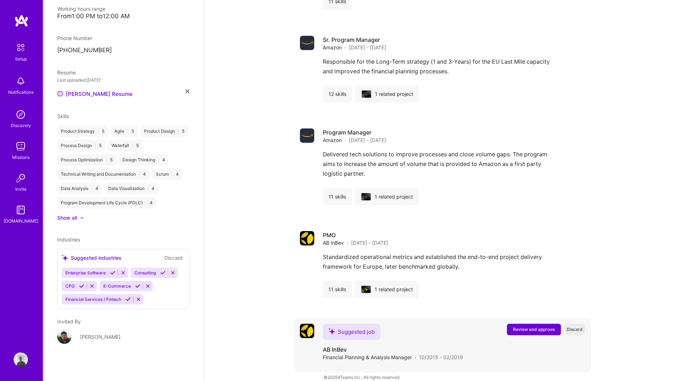
click at [531, 326] on span "Review and approve" at bounding box center [534, 329] width 42 height 6
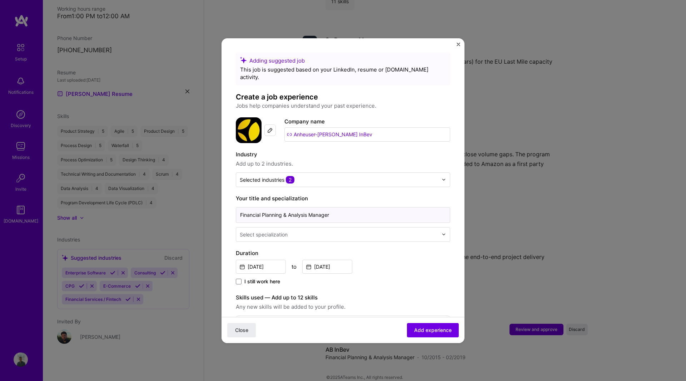
drag, startPoint x: 345, startPoint y: 205, endPoint x: 176, endPoint y: 188, distance: 169.9
click at [176, 188] on div "Adding suggested job This job is suggested based on your LinkedIn, resume or [D…" at bounding box center [343, 190] width 686 height 381
type input "Program and Product Manager"
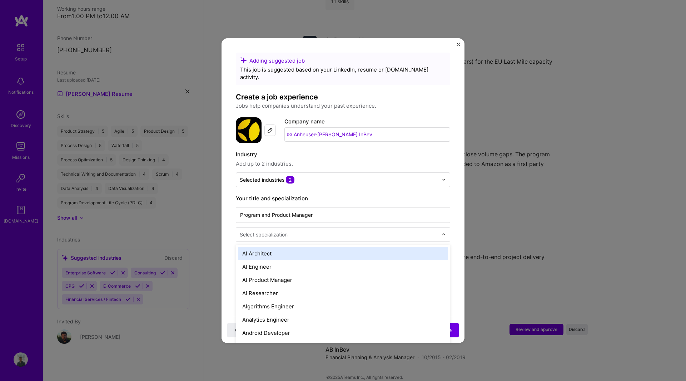
click at [311, 230] on input "text" at bounding box center [340, 234] width 200 height 8
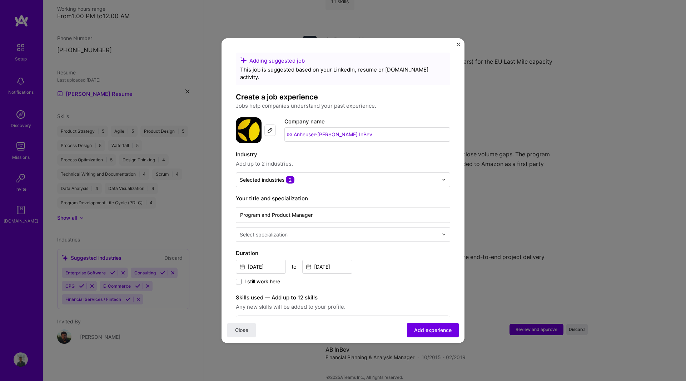
click at [449, 252] on form "Adding suggested job This job is suggested based on your LinkedIn, resume or [D…" at bounding box center [343, 308] width 243 height 510
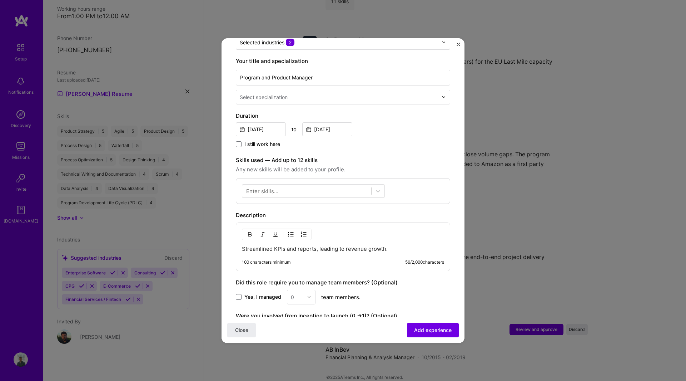
scroll to position [143, 0]
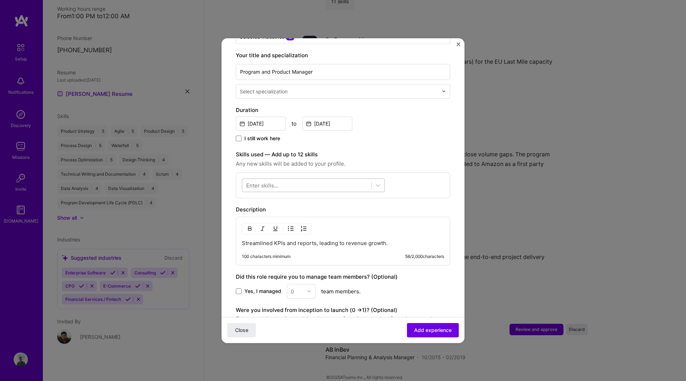
click at [353, 179] on div at bounding box center [306, 185] width 129 height 12
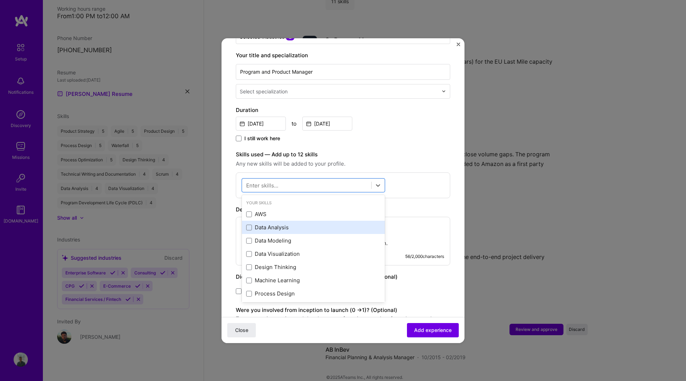
click at [297, 223] on div "Data Analysis" at bounding box center [313, 227] width 134 height 8
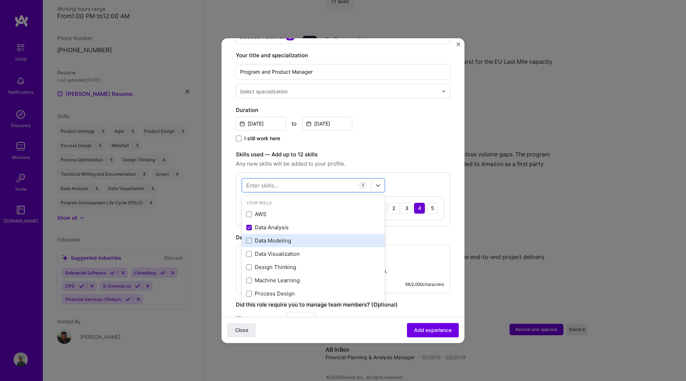
click at [295, 237] on div "Data Modeling" at bounding box center [313, 241] width 134 height 8
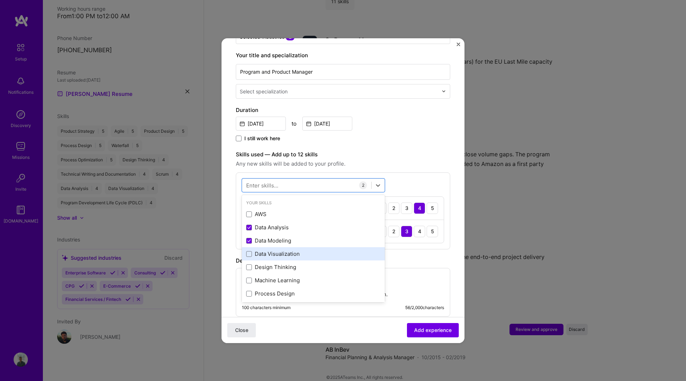
click at [296, 250] on div "Data Visualization" at bounding box center [313, 254] width 134 height 8
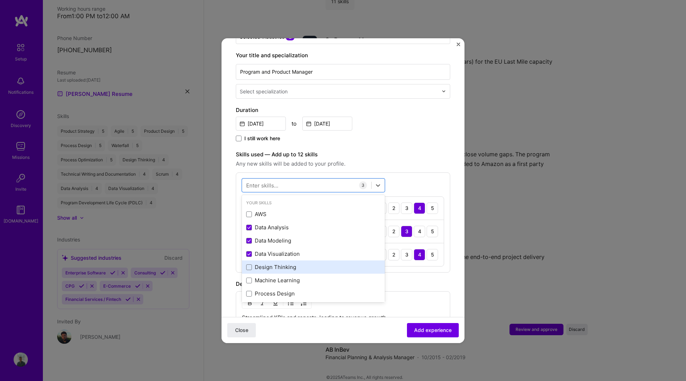
click at [291, 263] on div "Design Thinking" at bounding box center [313, 267] width 134 height 8
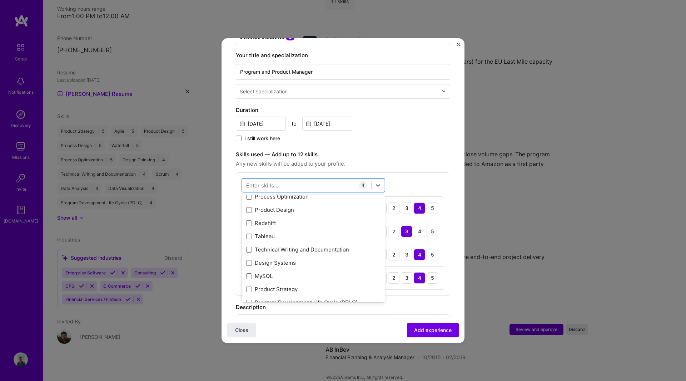
scroll to position [111, 0]
click at [296, 205] on div "Product Design" at bounding box center [313, 209] width 134 height 8
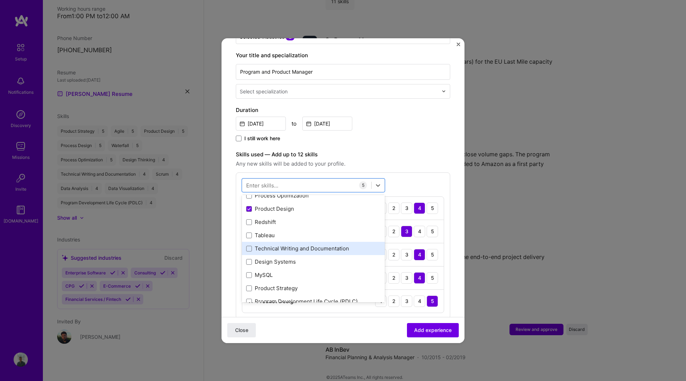
click at [301, 244] on div "Technical Writing and Documentation" at bounding box center [313, 248] width 134 height 8
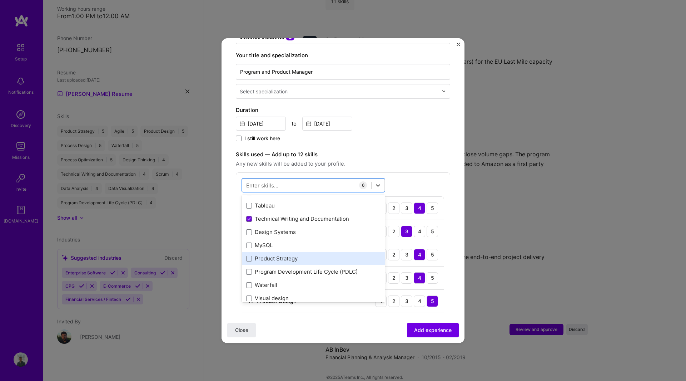
click at [286, 254] on div "Product Strategy" at bounding box center [313, 258] width 134 height 8
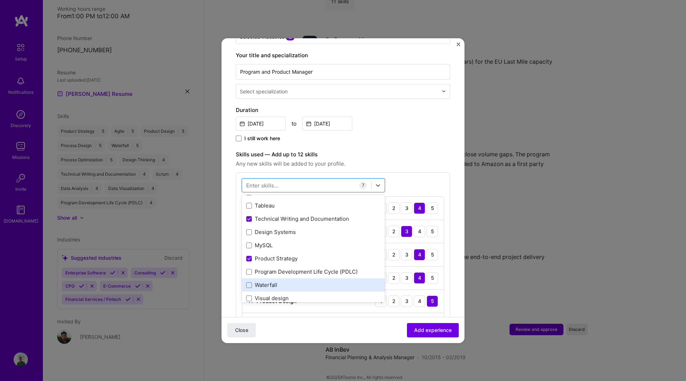
click at [289, 281] on div "Waterfall" at bounding box center [313, 285] width 134 height 8
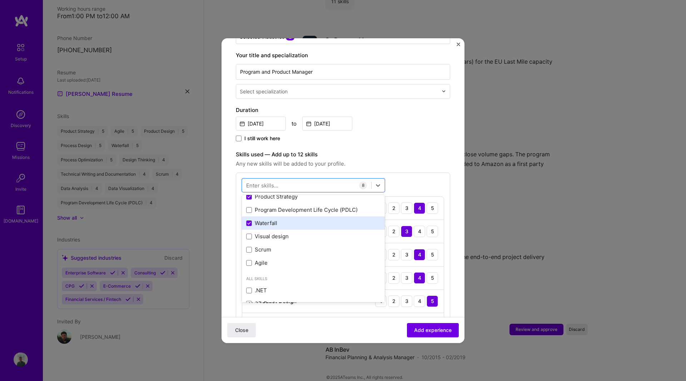
scroll to position [203, 0]
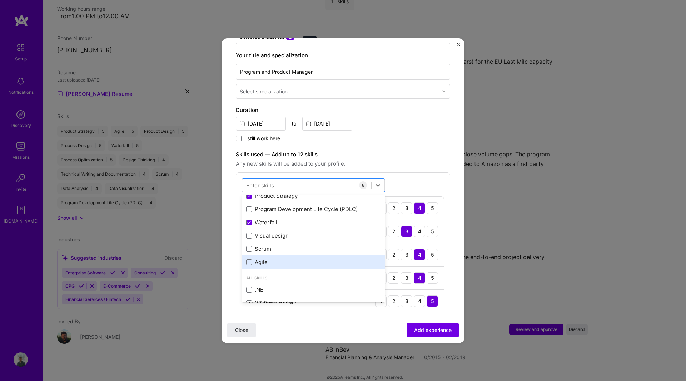
click at [285, 258] on div "Agile" at bounding box center [313, 262] width 134 height 8
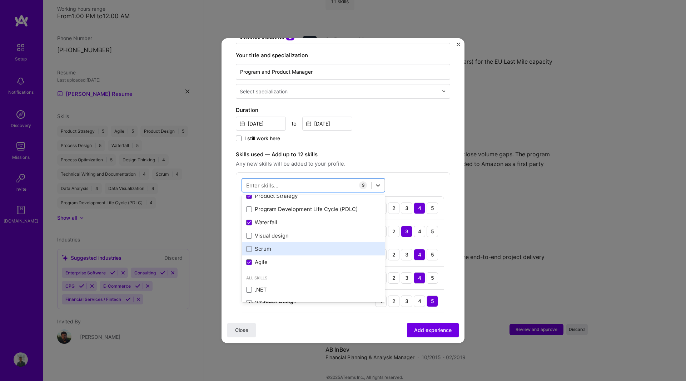
click at [286, 245] on div "Scrum" at bounding box center [313, 249] width 134 height 8
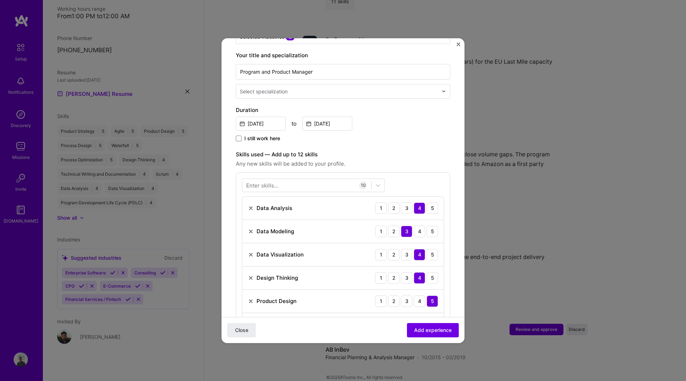
click at [450, 182] on form "Adding suggested job This job is suggested based on your LinkedIn, resume or [D…" at bounding box center [343, 283] width 243 height 747
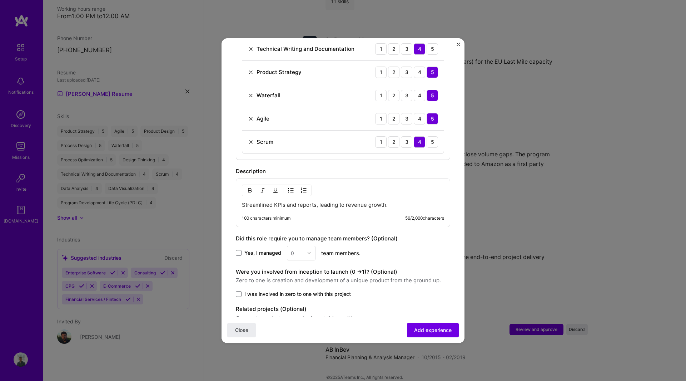
scroll to position [418, 0]
click at [397, 201] on p "Streamlined KPIs and reports, leading to revenue growth." at bounding box center [343, 204] width 202 height 7
click at [340, 191] on div "Streamlined KPIs and reports, leading to revenue growth. 100 characters minimum…" at bounding box center [343, 202] width 214 height 49
click at [352, 201] on p "Streamlined KPIs and reports, leading to revenue growth." at bounding box center [343, 204] width 202 height 7
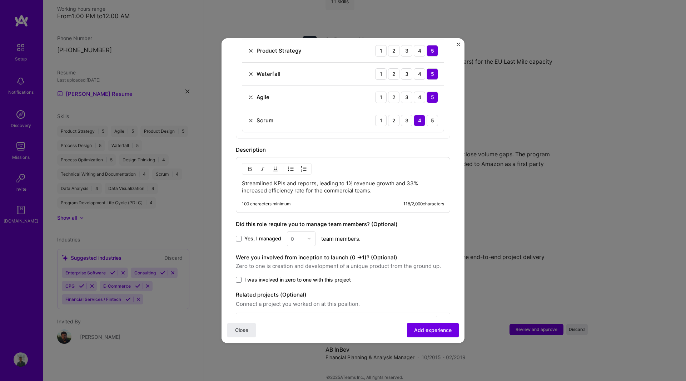
scroll to position [457, 0]
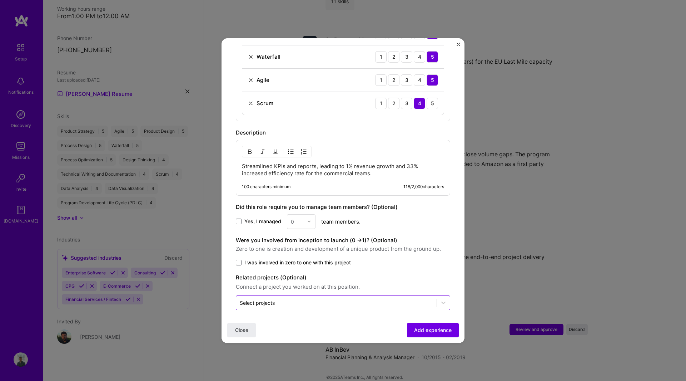
click at [389, 299] on input "text" at bounding box center [336, 303] width 193 height 8
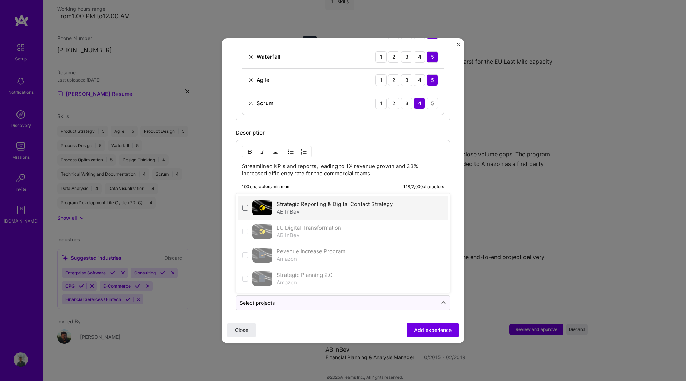
click at [337, 208] on div "AB InBev" at bounding box center [335, 212] width 116 height 8
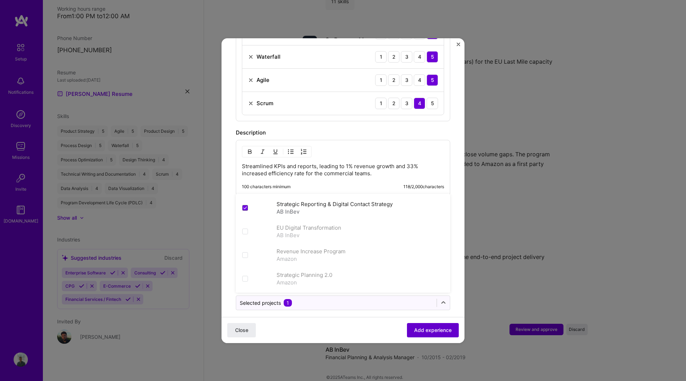
click at [431, 329] on span "Add experience" at bounding box center [433, 329] width 38 height 7
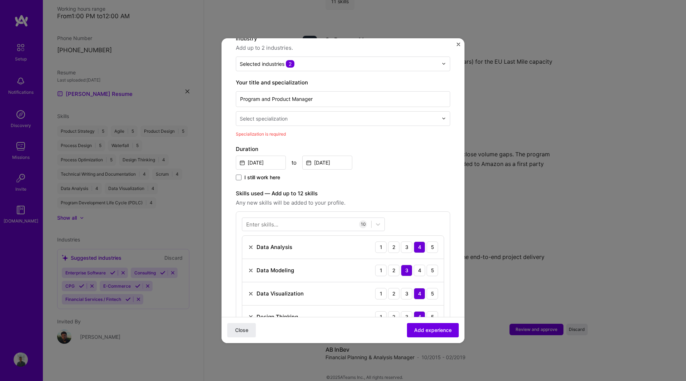
scroll to position [111, 0]
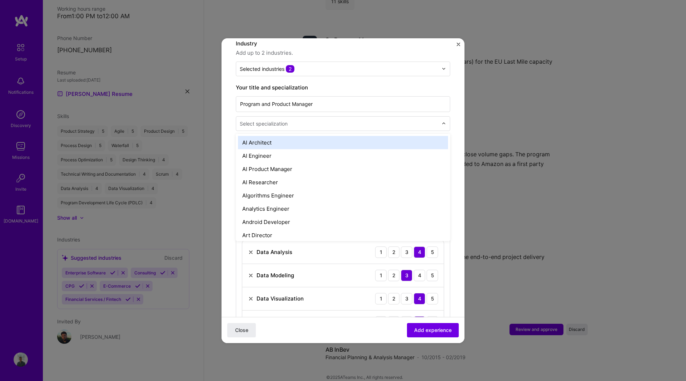
click at [358, 120] on input "text" at bounding box center [340, 124] width 200 height 8
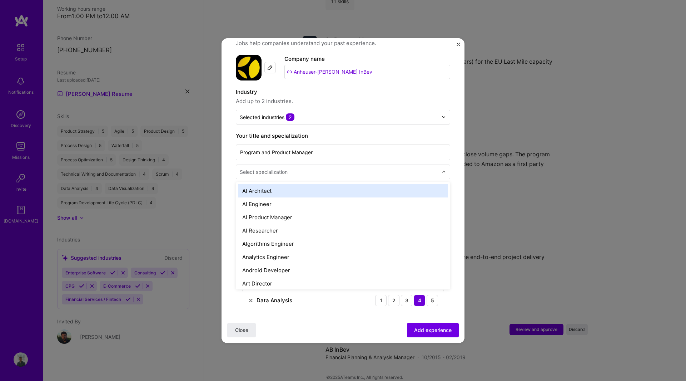
scroll to position [60, 0]
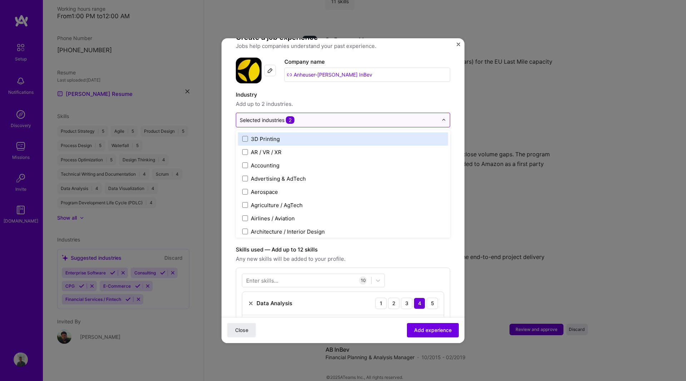
click at [357, 116] on input "text" at bounding box center [339, 120] width 198 height 8
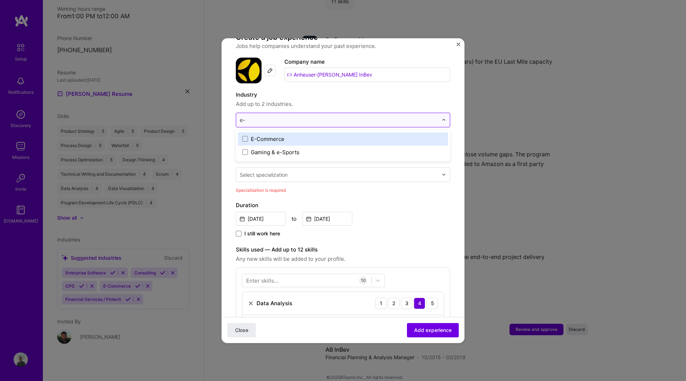
type input "e"
type input "cpg"
click at [336, 135] on label "CPG" at bounding box center [343, 139] width 202 height 8
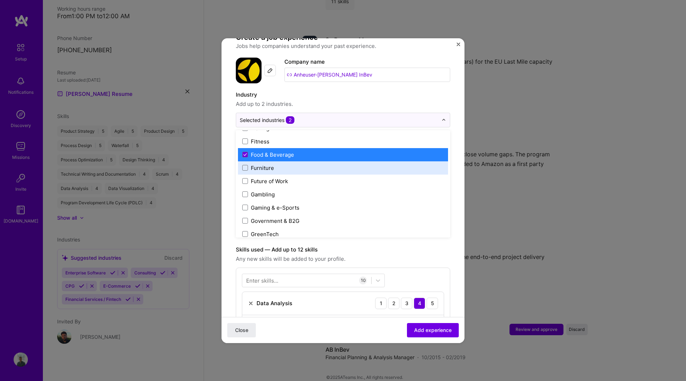
scroll to position [778, 0]
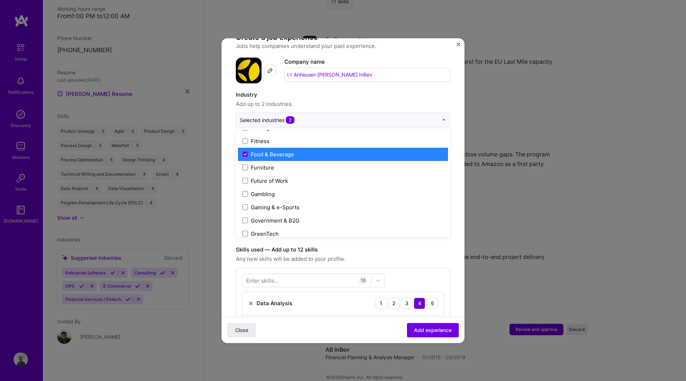
click at [451, 152] on form "Adding suggested job This job is suggested based on your LinkedIn, resume or [D…" at bounding box center [343, 376] width 243 height 766
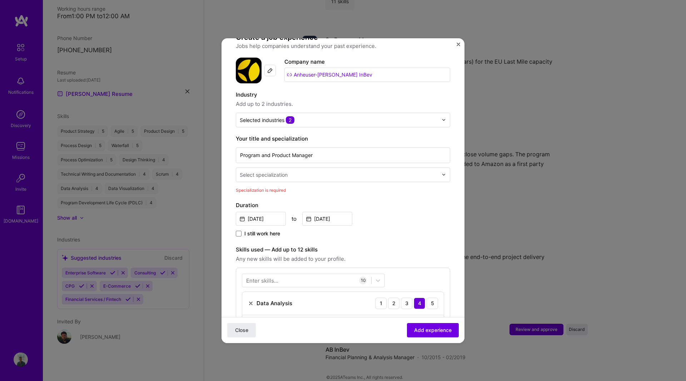
click at [403, 171] on input "text" at bounding box center [340, 175] width 200 height 8
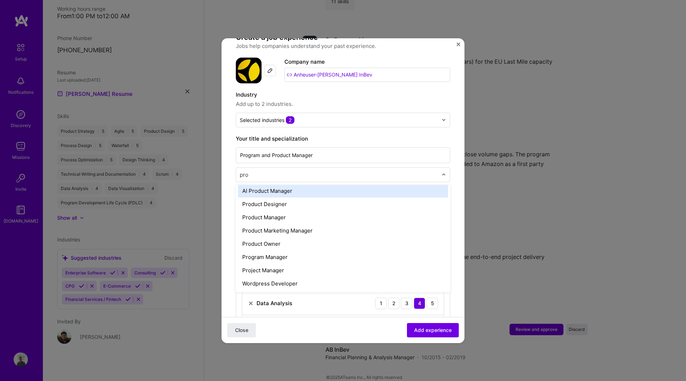
scroll to position [0, 0]
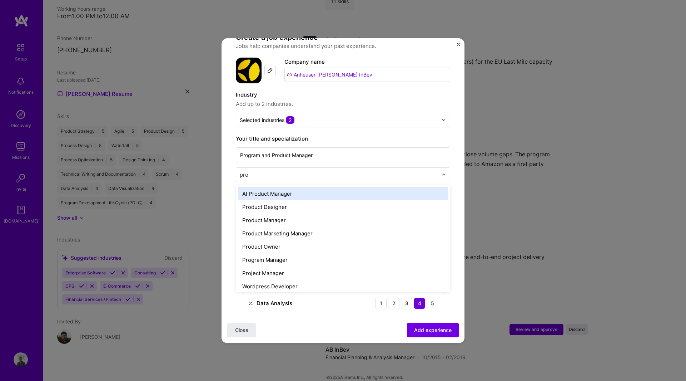
type input "prog"
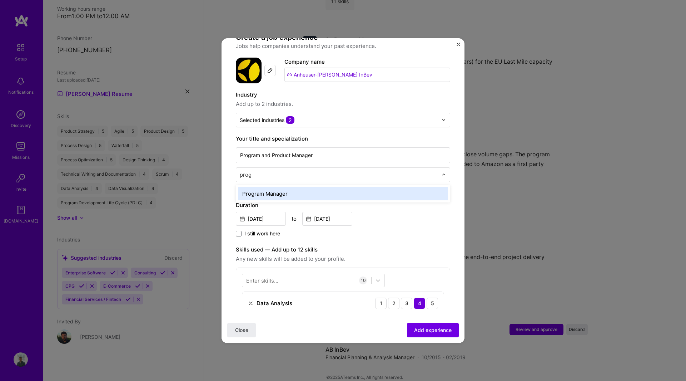
click at [378, 187] on div "Program Manager" at bounding box center [343, 193] width 210 height 13
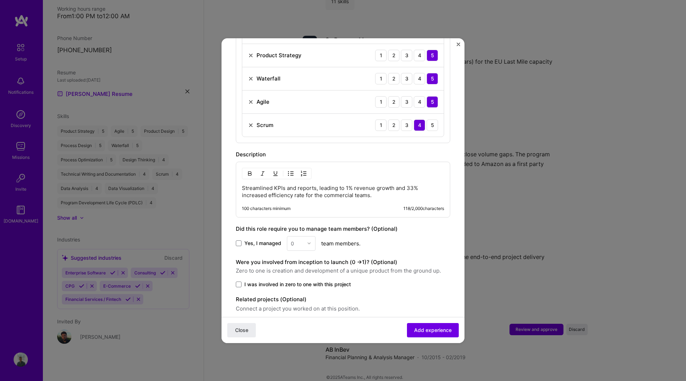
scroll to position [457, 0]
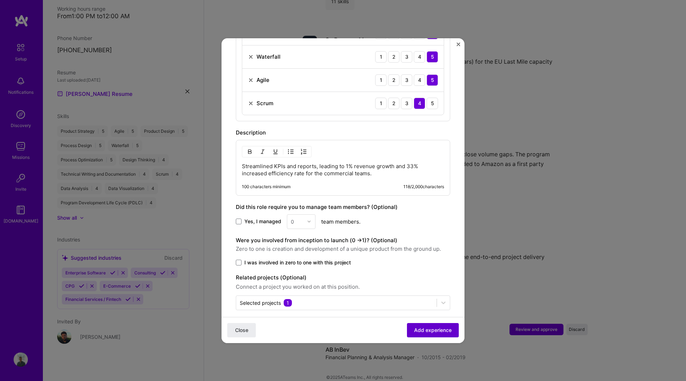
click at [424, 330] on span "Add experience" at bounding box center [433, 329] width 38 height 7
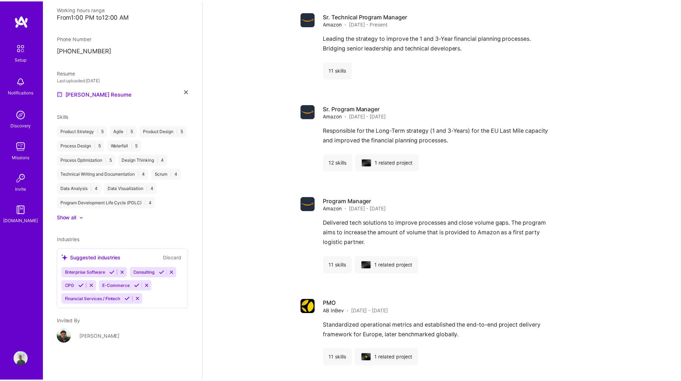
scroll to position [575, 0]
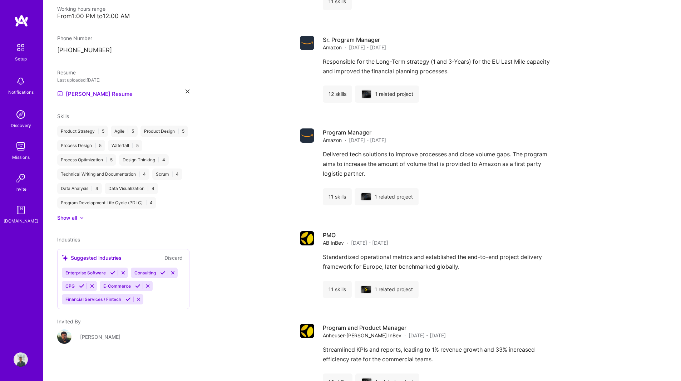
click at [527, 153] on div "Delivered tech solutions to improve processes and close volume gaps. The progra…" at bounding box center [454, 165] width 262 height 33
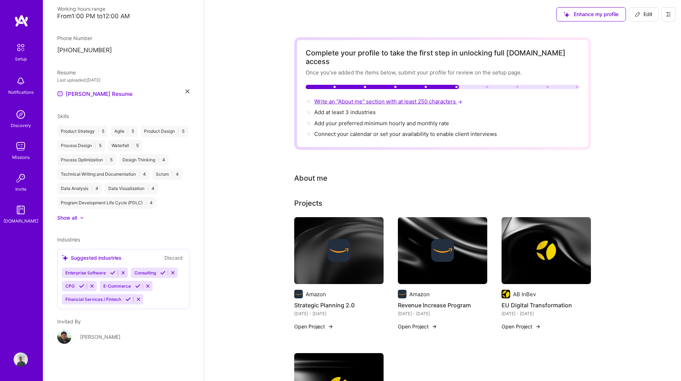
scroll to position [0, 0]
click at [447, 84] on div at bounding box center [382, 86] width 153 height 4
click at [414, 98] on span "Write an "About me" section with at least 250 characters →" at bounding box center [388, 101] width 149 height 7
select select "BE"
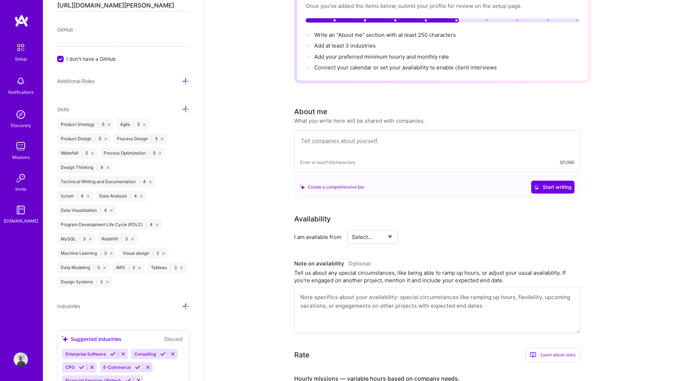
scroll to position [52, 0]
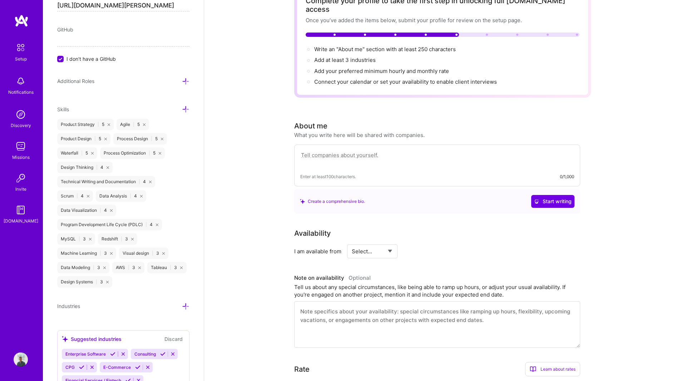
type textarea "Responsible for the Long-Term strategy (1 and 3-Years) for the EU Last Mile cap…"
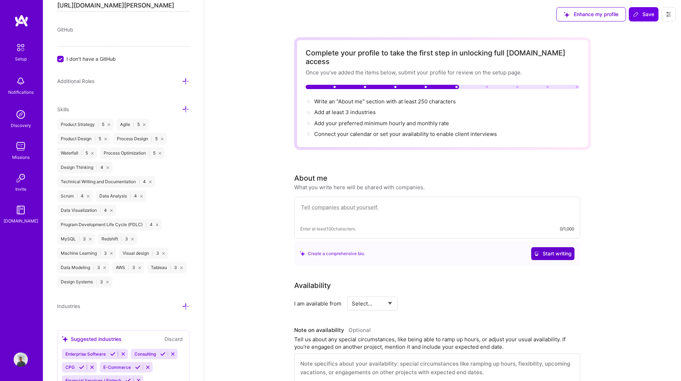
click at [549, 250] on span "Start writing" at bounding box center [553, 253] width 38 height 7
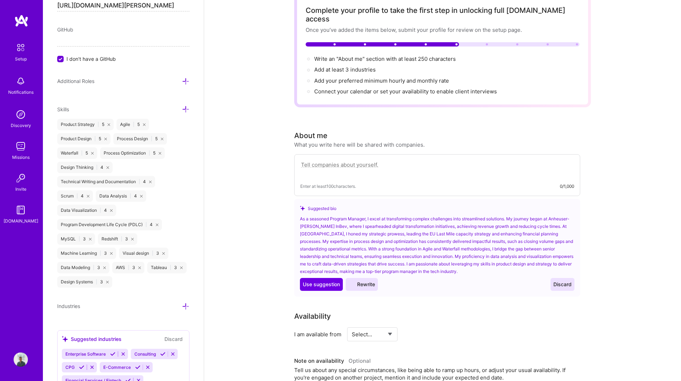
scroll to position [44, 0]
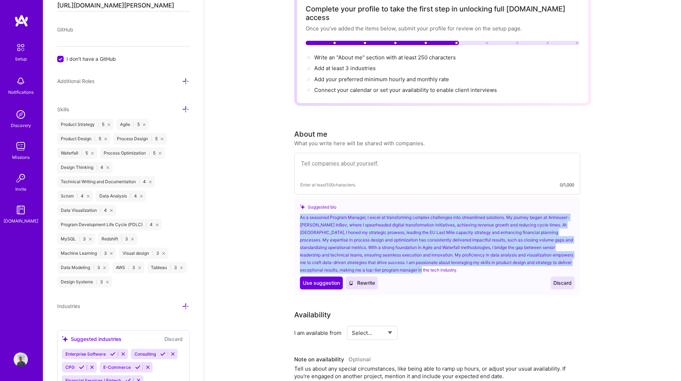
drag, startPoint x: 500, startPoint y: 262, endPoint x: 297, endPoint y: 206, distance: 210.3
click at [297, 206] on div "Suggested bio As a seasoned Program Manager, I excel at transforming complex ch…" at bounding box center [437, 246] width 286 height 98
copy div "As a seasoned Program Manager, I excel at transforming complex challenges into …"
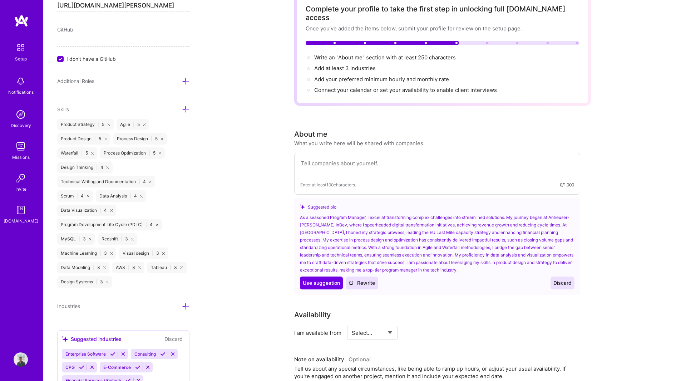
click at [376, 159] on textarea at bounding box center [437, 167] width 274 height 16
paste textarea "As a seasoned Program Manager, I excel at transforming complex challenges into …"
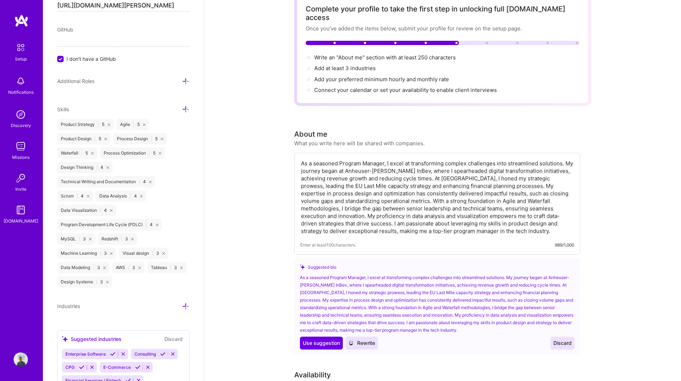
click at [302, 163] on textarea "As a seasoned Program Manager, I excel at transforming complex challenges into …" at bounding box center [437, 197] width 274 height 76
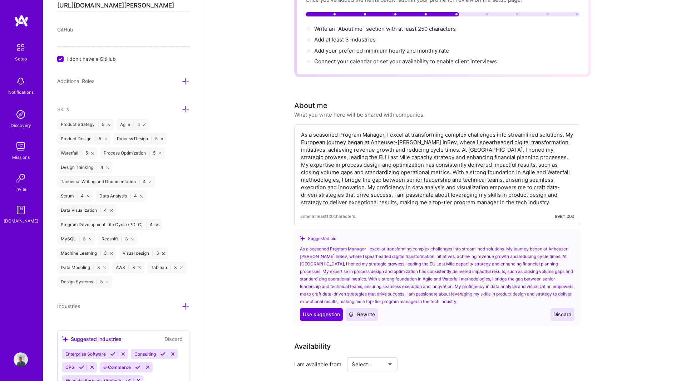
scroll to position [75, 0]
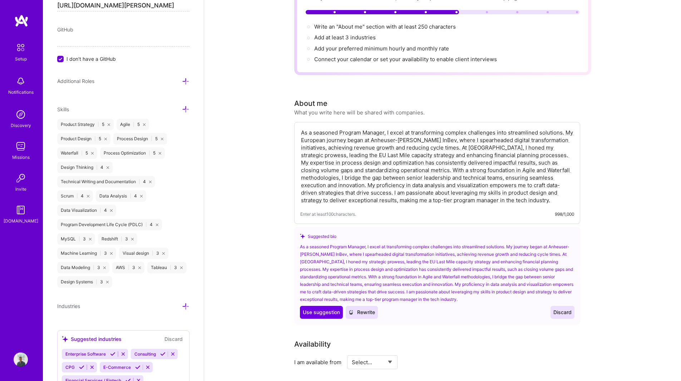
type textarea "As a seasoned Program Manager, I excel at transforming complex challenges into …"
click at [343, 175] on textarea "As a seasoned Program Manager, I excel at transforming complex challenges into …" at bounding box center [437, 166] width 274 height 76
click at [367, 308] on span "Rewrite" at bounding box center [361, 311] width 26 height 7
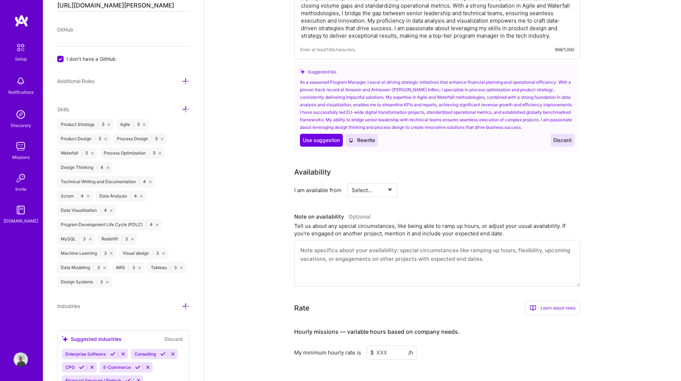
scroll to position [249, 0]
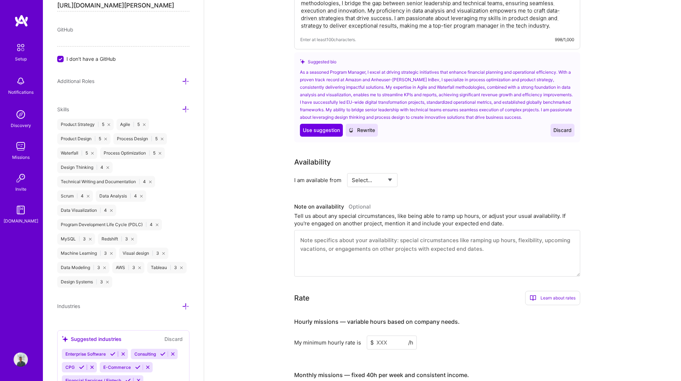
click at [384, 171] on select "Select... Right Now Future Date Not Available" at bounding box center [372, 180] width 41 height 18
select select "Right Now"
click at [352, 171] on select "Select... Right Now Future Date Not Available" at bounding box center [372, 180] width 41 height 18
click at [430, 173] on input at bounding box center [437, 180] width 43 height 14
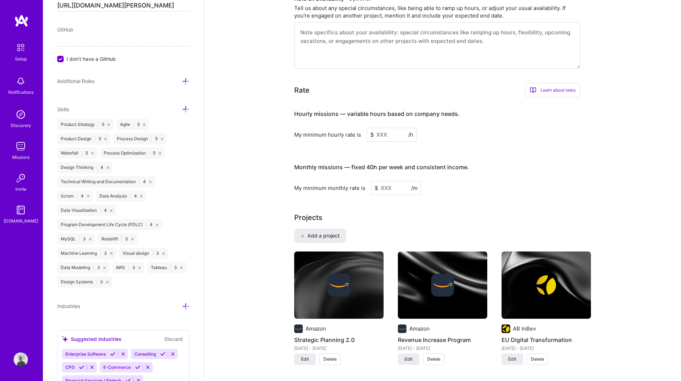
scroll to position [457, 0]
type input "20"
click at [391, 128] on input at bounding box center [392, 134] width 50 height 14
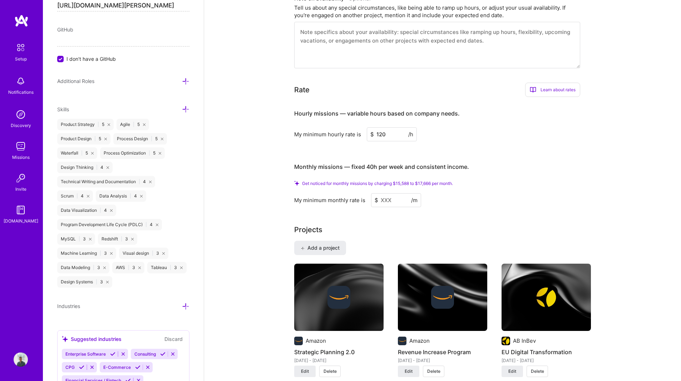
type input "120"
click at [393, 193] on input at bounding box center [396, 200] width 50 height 14
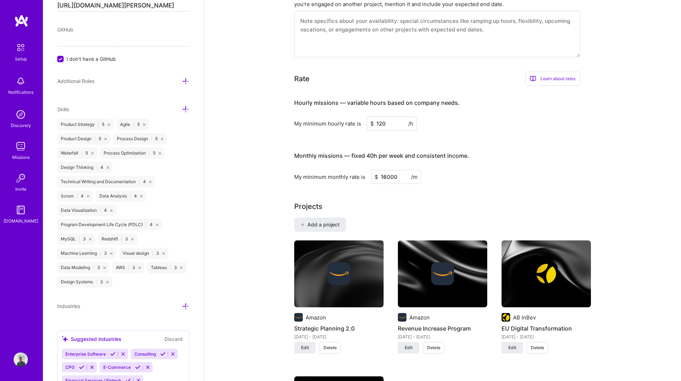
type input "16000"
click at [453, 201] on div "Projects" at bounding box center [442, 206] width 297 height 11
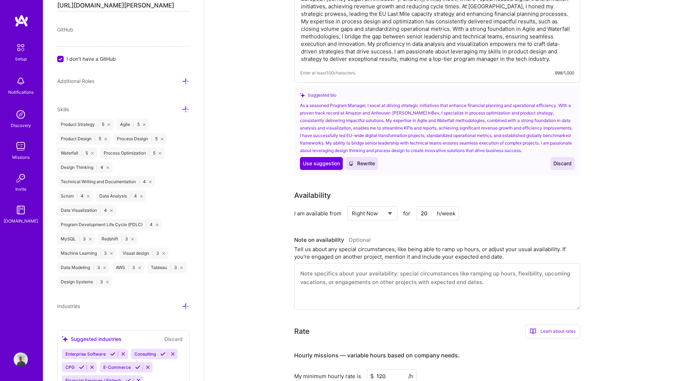
scroll to position [196, 0]
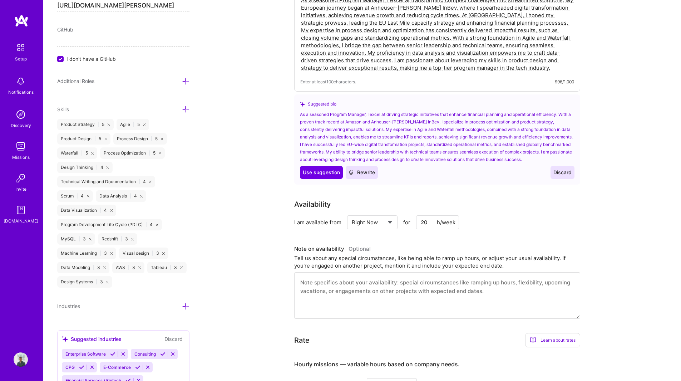
click at [541, 204] on div "Availability I am available from Select... Right Now Future Date Not Available …" at bounding box center [437, 214] width 286 height 30
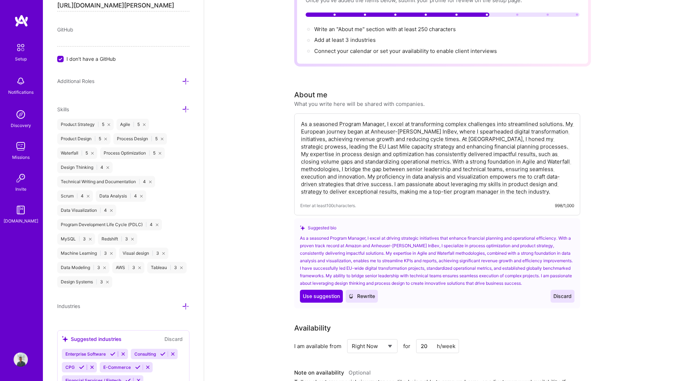
scroll to position [72, 0]
click at [463, 170] on textarea "As a seasoned Program Manager, I excel at transforming complex challenges into …" at bounding box center [437, 158] width 274 height 76
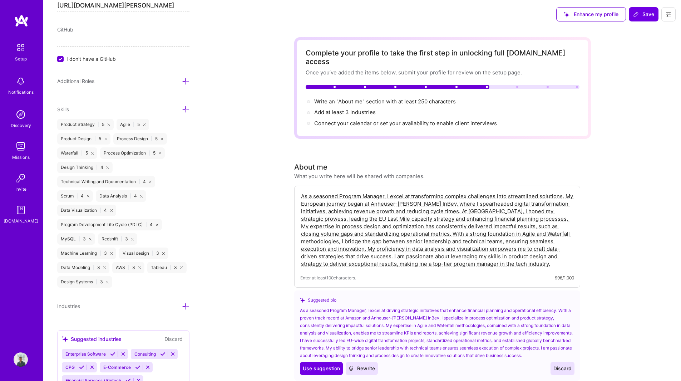
click at [471, 224] on textarea "As a seasoned Program Manager, I excel at transforming complex challenges into …" at bounding box center [437, 230] width 274 height 76
click at [641, 18] on span "Save" at bounding box center [643, 14] width 21 height 7
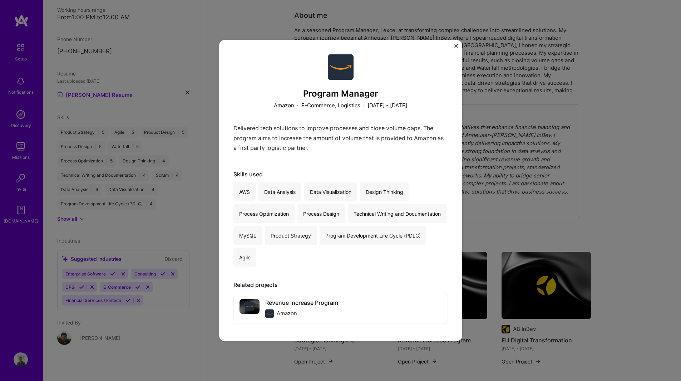
scroll to position [164, 0]
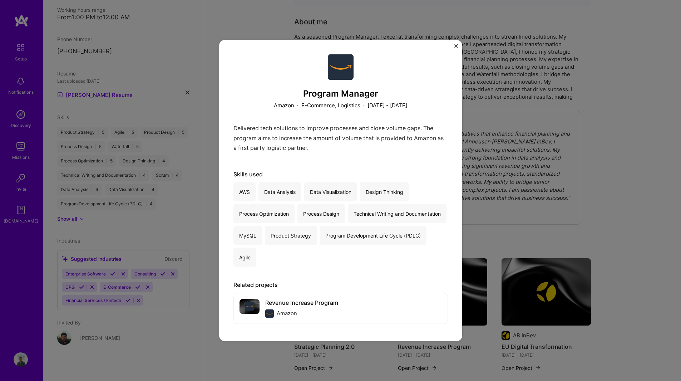
click at [457, 45] on img "Close" at bounding box center [456, 46] width 4 height 4
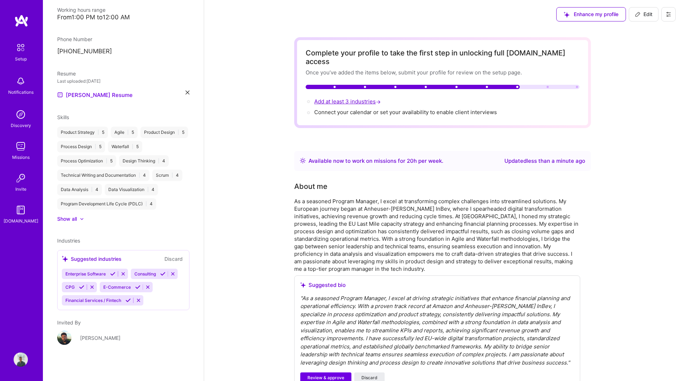
click at [360, 98] on span "Add at least 3 industries →" at bounding box center [348, 101] width 68 height 7
select select "Right Now"
select select "BE"
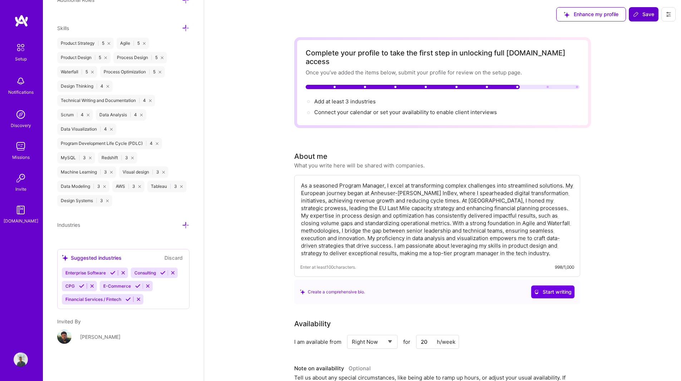
click at [644, 16] on span "Save" at bounding box center [643, 14] width 21 height 7
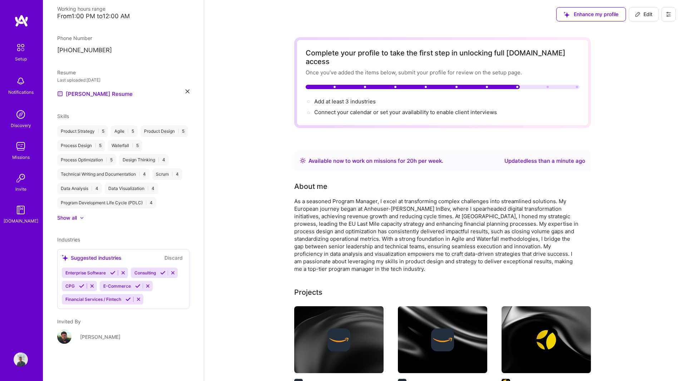
scroll to position [177, 0]
click at [364, 98] on span "Add at least 3 industries →" at bounding box center [348, 101] width 68 height 7
select select "Right Now"
select select "BE"
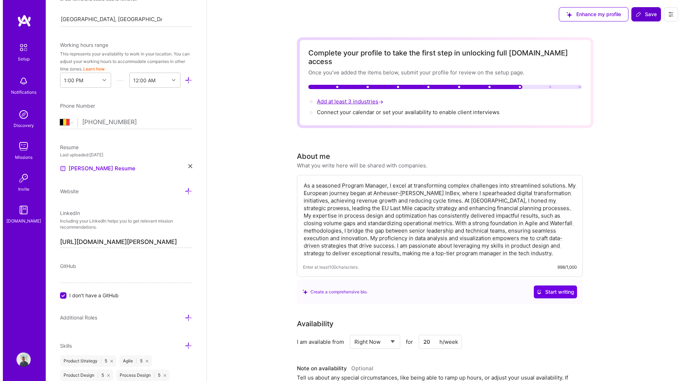
scroll to position [494, 0]
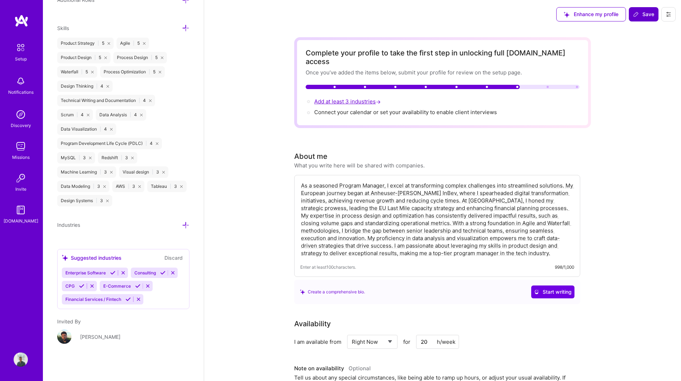
click at [364, 98] on span "Add at least 3 industries →" at bounding box center [348, 101] width 68 height 7
click at [182, 224] on icon at bounding box center [186, 225] width 8 height 8
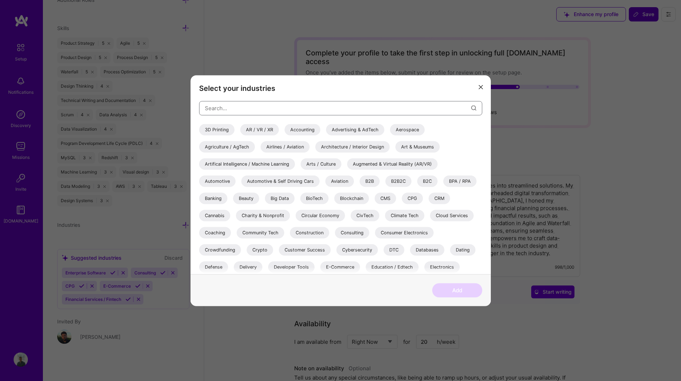
click at [247, 110] on input "modal" at bounding box center [338, 108] width 266 height 18
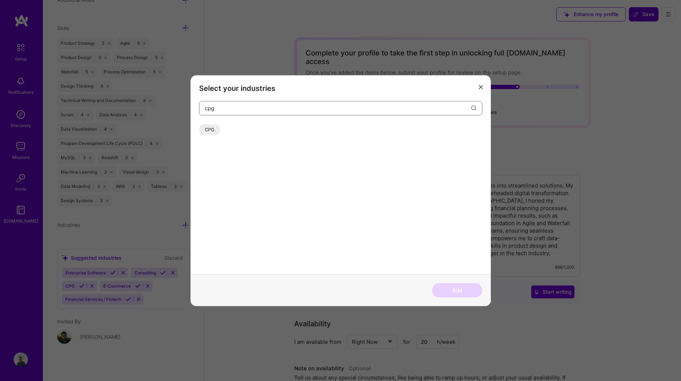
type input "cpg"
click at [210, 133] on div "CPG" at bounding box center [209, 129] width 21 height 11
click at [450, 293] on button "Add" at bounding box center [457, 290] width 50 height 14
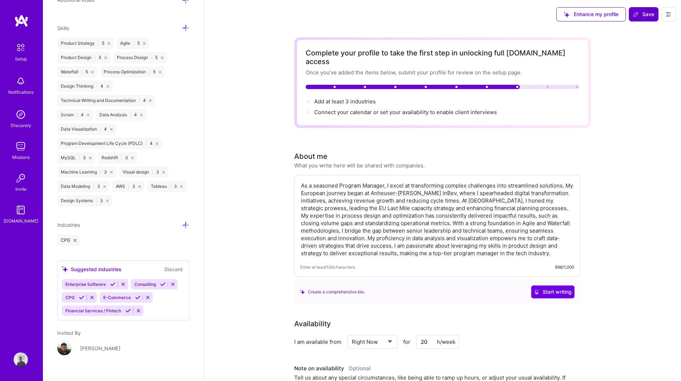
click at [182, 223] on icon at bounding box center [186, 225] width 8 height 8
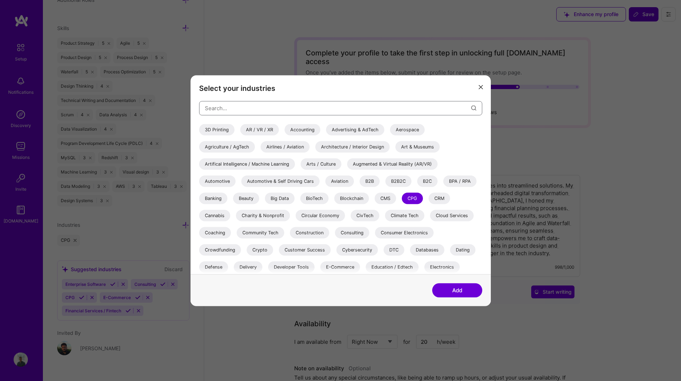
click at [211, 108] on input "modal" at bounding box center [338, 108] width 266 height 18
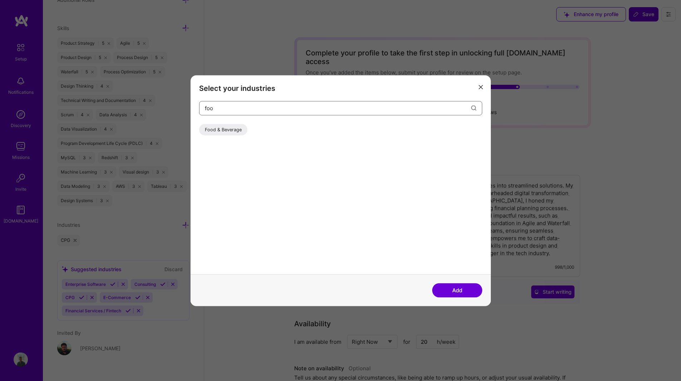
type input "foo"
click at [232, 138] on div "Food & Beverage" at bounding box center [340, 199] width 283 height 150
click at [232, 133] on div "Food & Beverage" at bounding box center [223, 129] width 48 height 11
click at [456, 291] on button "Add" at bounding box center [457, 290] width 50 height 14
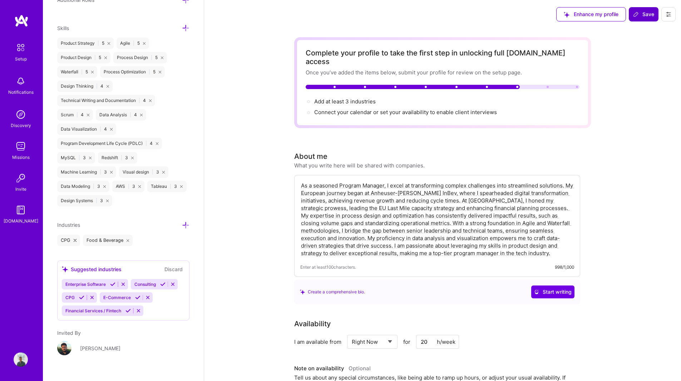
click at [182, 225] on icon at bounding box center [186, 225] width 8 height 8
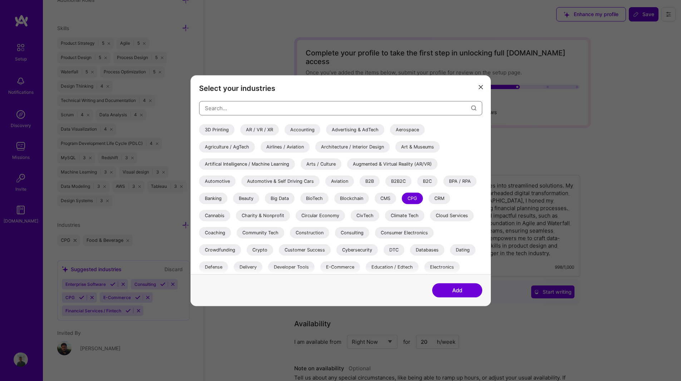
click at [246, 107] on input "modal" at bounding box center [338, 108] width 266 height 18
type input "informa"
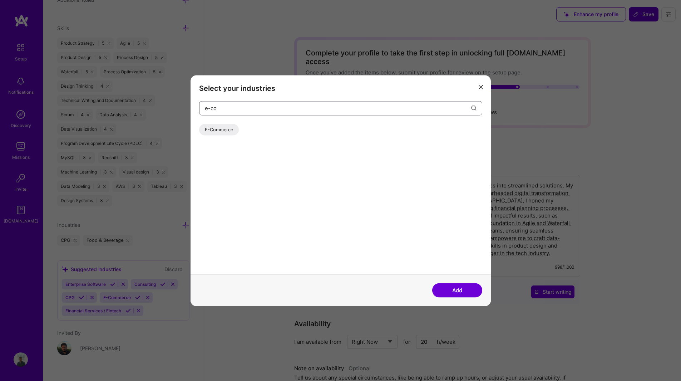
type input "e-co"
click at [221, 131] on div "E-Commerce" at bounding box center [219, 129] width 40 height 11
click at [459, 289] on button "Add" at bounding box center [457, 290] width 50 height 14
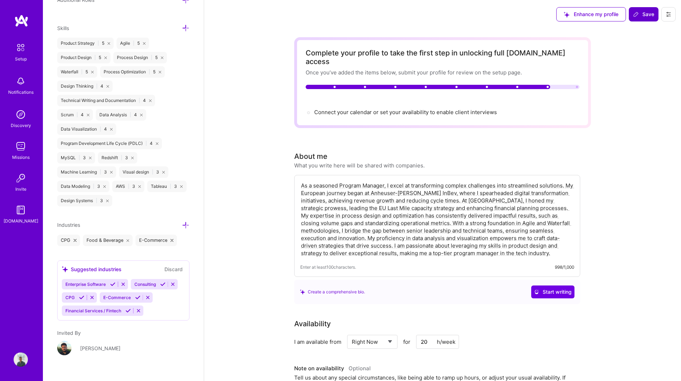
click at [182, 223] on icon at bounding box center [186, 225] width 8 height 8
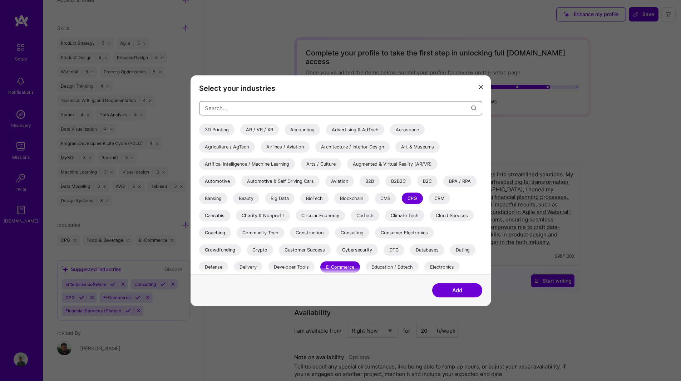
click at [258, 106] on input "modal" at bounding box center [338, 108] width 266 height 18
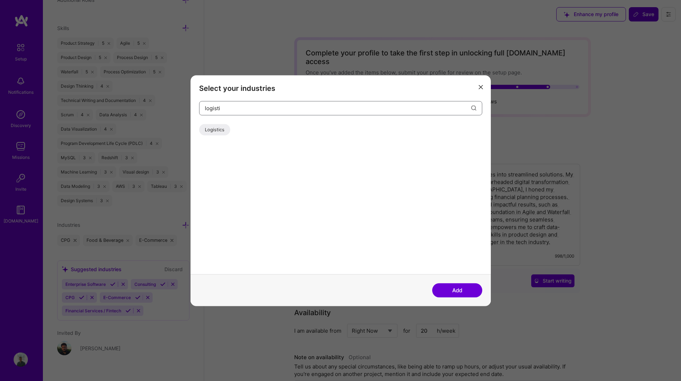
type input "logisti"
click at [222, 129] on div "Logistics" at bounding box center [214, 129] width 31 height 11
click at [462, 286] on button "Add" at bounding box center [457, 290] width 50 height 14
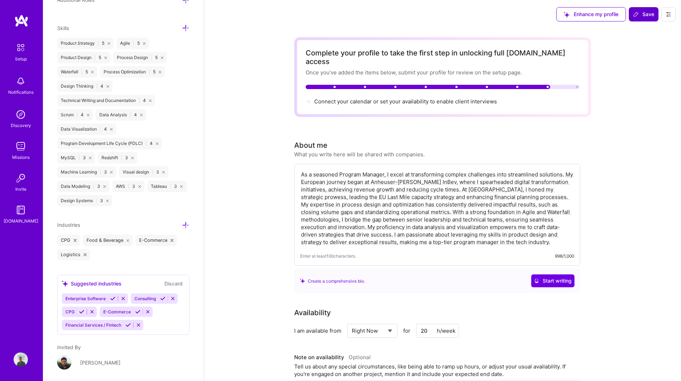
click at [183, 227] on icon at bounding box center [186, 225] width 8 height 8
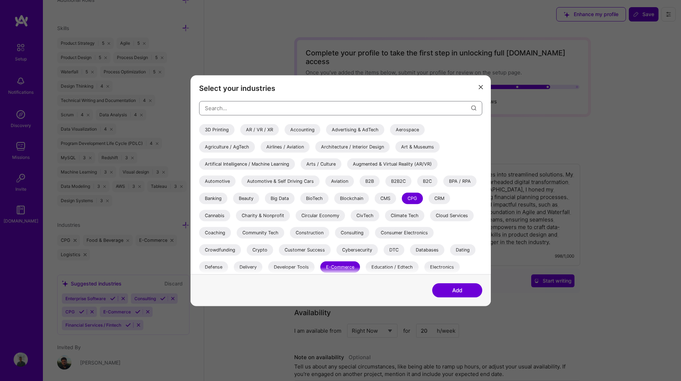
click at [214, 112] on input "modal" at bounding box center [338, 108] width 266 height 18
click at [480, 85] on icon "modal" at bounding box center [480, 87] width 4 height 4
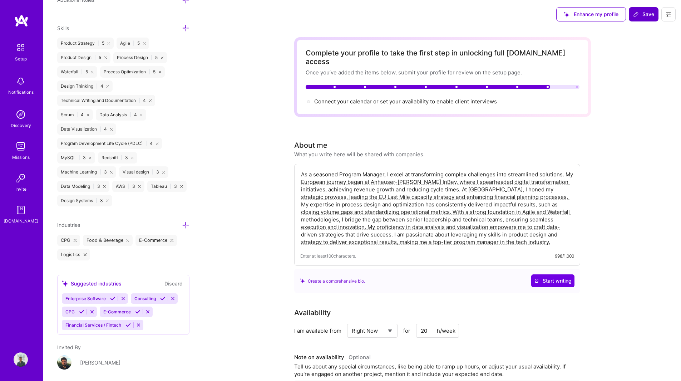
click at [650, 12] on span "Save" at bounding box center [643, 14] width 21 height 7
click at [450, 98] on span "Connect your calendar or set your availability to enable client interviews →" at bounding box center [408, 101] width 189 height 7
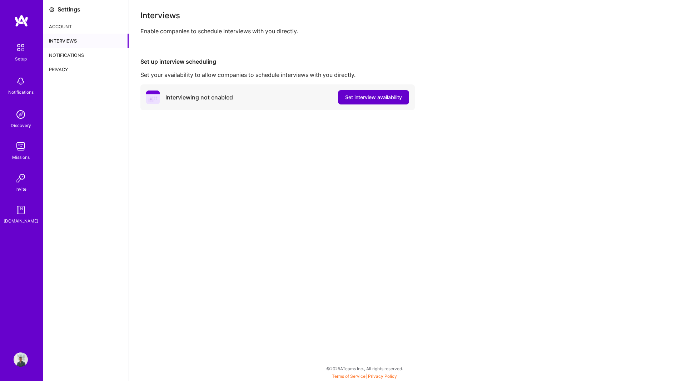
click at [377, 97] on span "Set interview availability" at bounding box center [373, 97] width 57 height 7
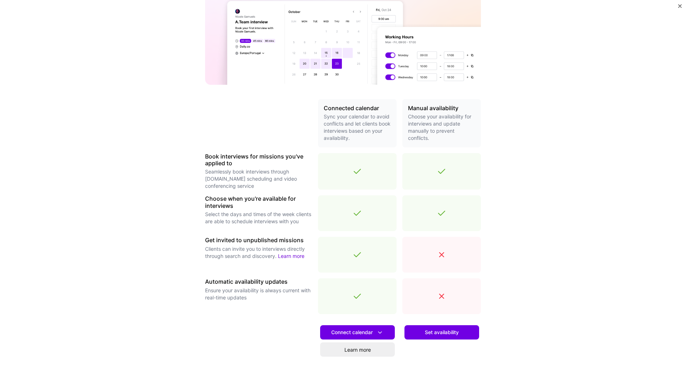
scroll to position [83, 0]
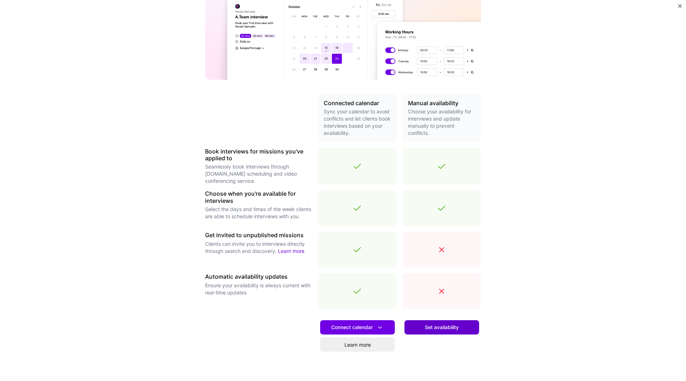
click at [426, 326] on span "Set availability" at bounding box center [442, 326] width 34 height 7
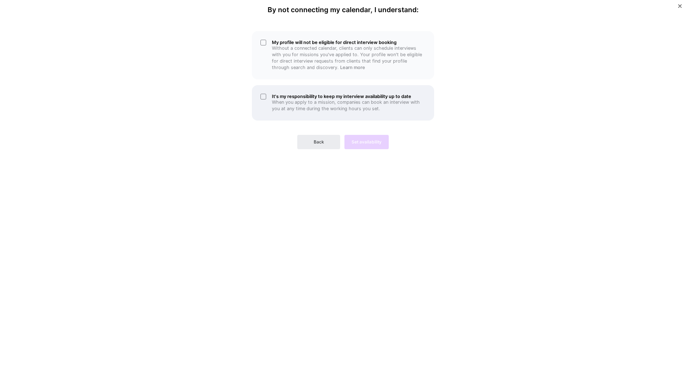
click at [308, 101] on p "When you apply to a mission, companies can book an interview with you at any ti…" at bounding box center [349, 105] width 154 height 13
click at [353, 58] on p "Without a connected calendar, clients can only schedule interviews with you for…" at bounding box center [349, 58] width 154 height 26
click at [367, 142] on span "Set availability" at bounding box center [367, 142] width 30 height 6
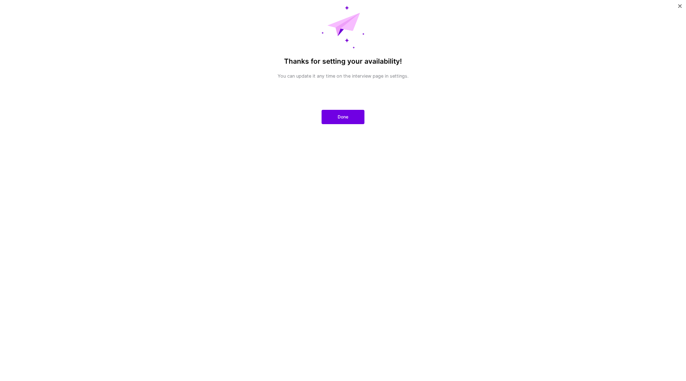
click at [333, 105] on div "Thanks for setting your availability! You can update it any time on the intervi…" at bounding box center [343, 190] width 167 height 369
click at [337, 119] on button "Done" at bounding box center [343, 117] width 43 height 14
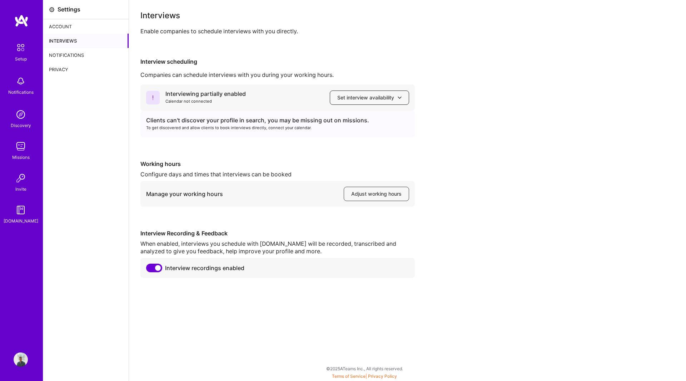
click at [387, 96] on span "Set interview availability" at bounding box center [369, 97] width 64 height 7
click at [466, 116] on div "Interviewing partially enabled Calendar not connected Set interview availabilit…" at bounding box center [407, 180] width 534 height 193
click at [378, 195] on span "Adjust working hours" at bounding box center [376, 193] width 50 height 7
click at [21, 22] on img at bounding box center [21, 20] width 14 height 13
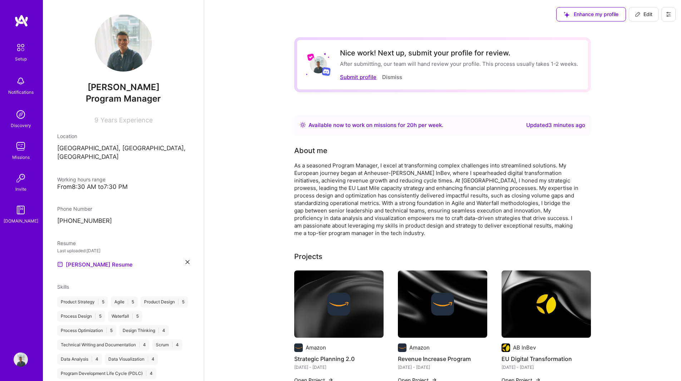
click at [348, 77] on button "Submit profile" at bounding box center [358, 77] width 36 height 8
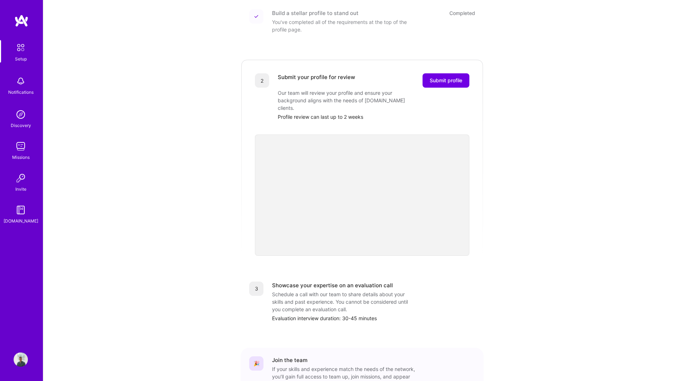
scroll to position [103, 0]
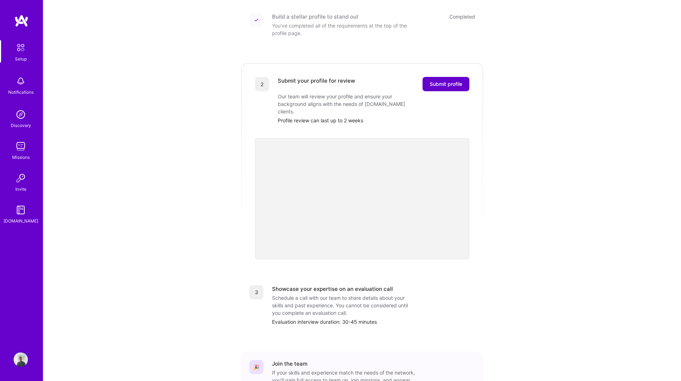
click at [450, 80] on span "Submit profile" at bounding box center [446, 83] width 33 height 7
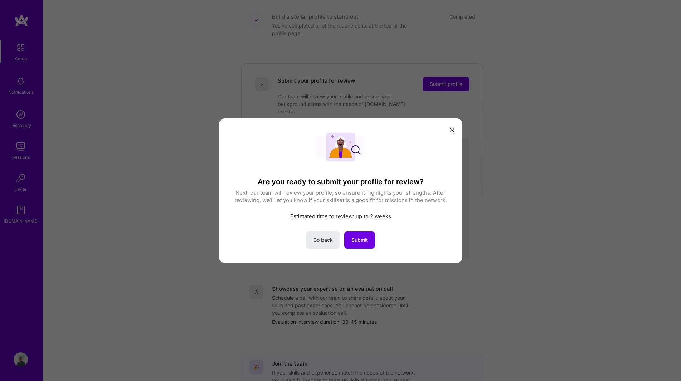
click at [451, 129] on icon "modal" at bounding box center [452, 130] width 4 height 4
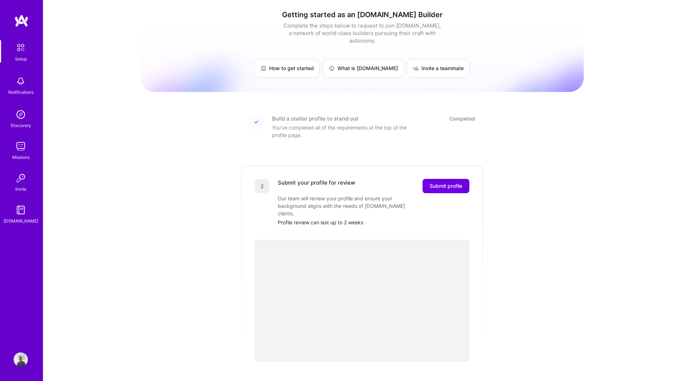
scroll to position [0, 0]
click at [359, 115] on div "Build a stellar profile to stand out Completed" at bounding box center [373, 119] width 203 height 8
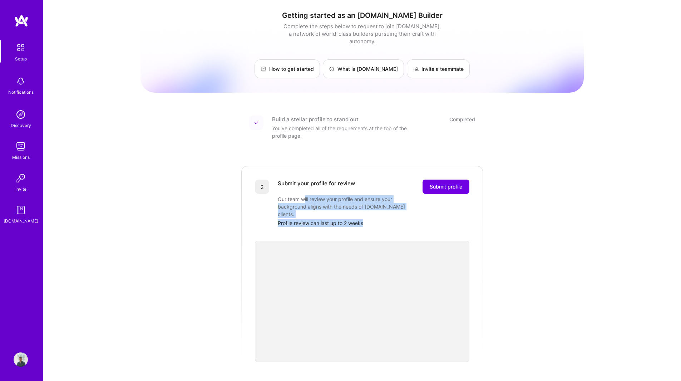
drag, startPoint x: 304, startPoint y: 192, endPoint x: 376, endPoint y: 202, distance: 73.3
click at [376, 202] on div "Our team will review your profile and ensure your background aligns with the ne…" at bounding box center [349, 206] width 143 height 23
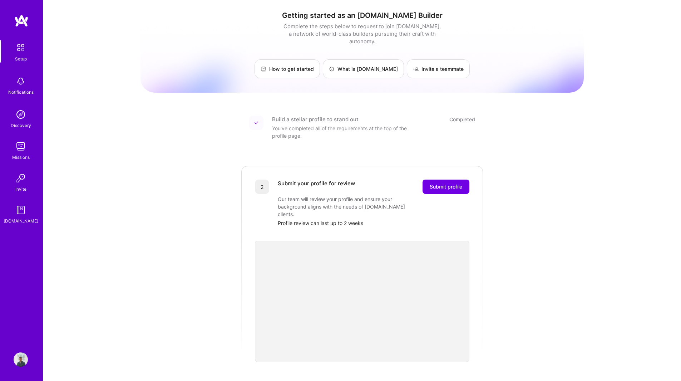
click at [382, 203] on div "Submit your profile for review Submit profile Our team will review your profile…" at bounding box center [374, 202] width 192 height 47
click at [441, 183] on span "Submit profile" at bounding box center [446, 186] width 33 height 7
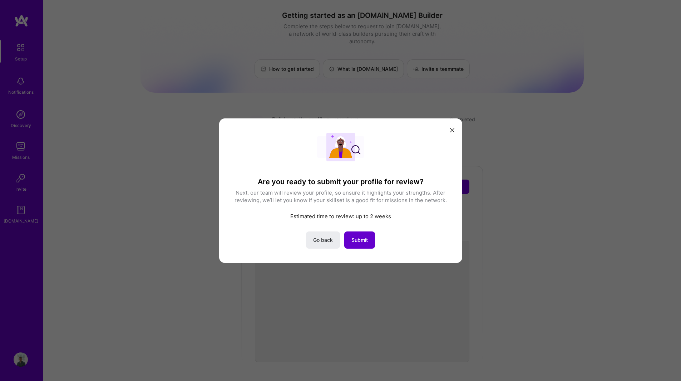
click at [360, 235] on button "Submit" at bounding box center [359, 239] width 31 height 17
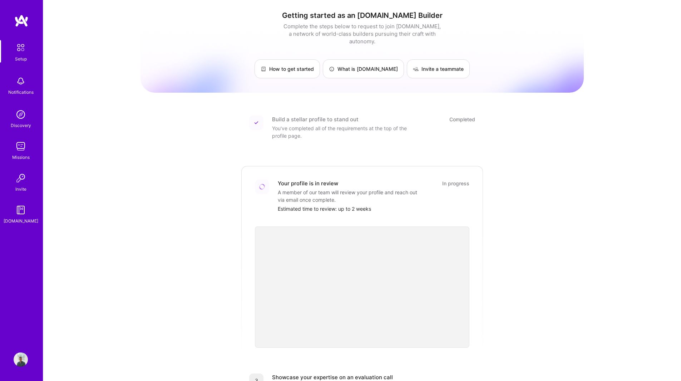
click at [22, 19] on img at bounding box center [21, 20] width 14 height 13
